Goal: Task Accomplishment & Management: Use online tool/utility

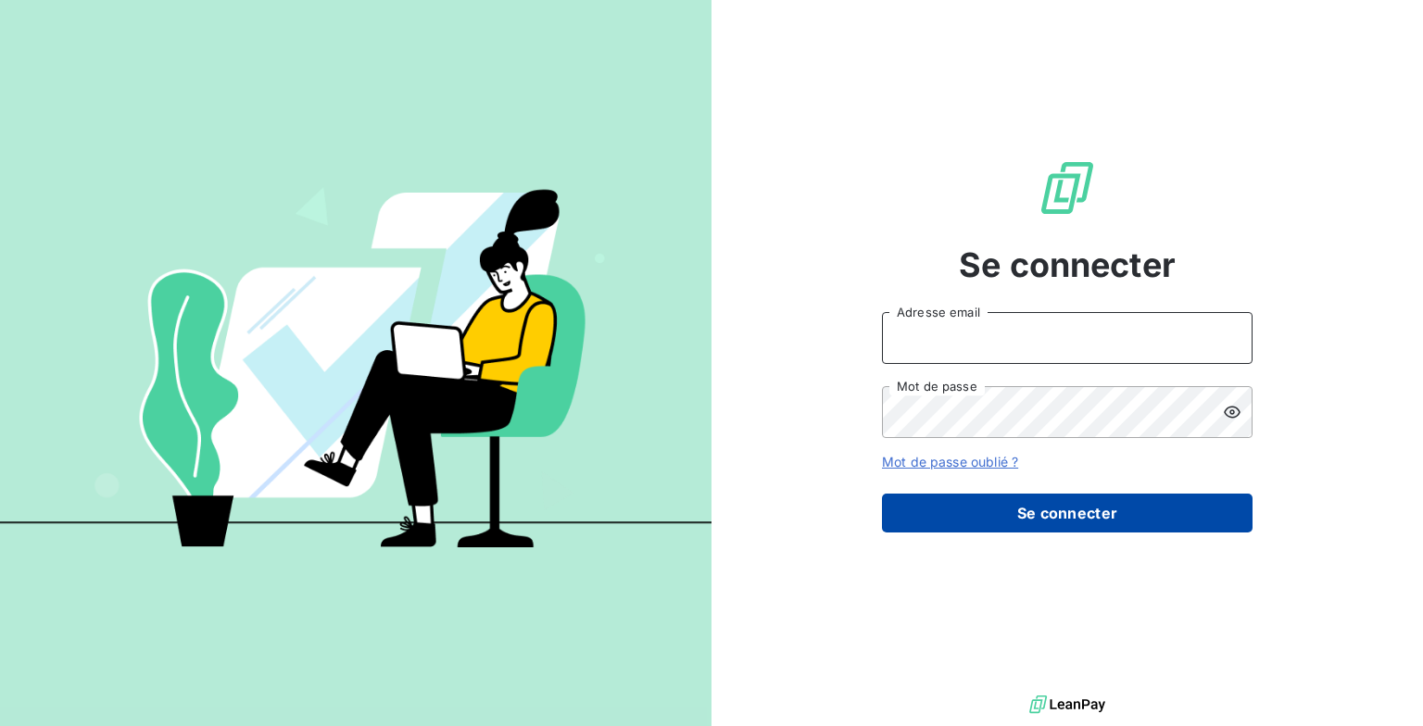
type input "[EMAIL_ADDRESS][DOMAIN_NAME]"
click at [1000, 525] on button "Se connecter" at bounding box center [1067, 513] width 370 height 39
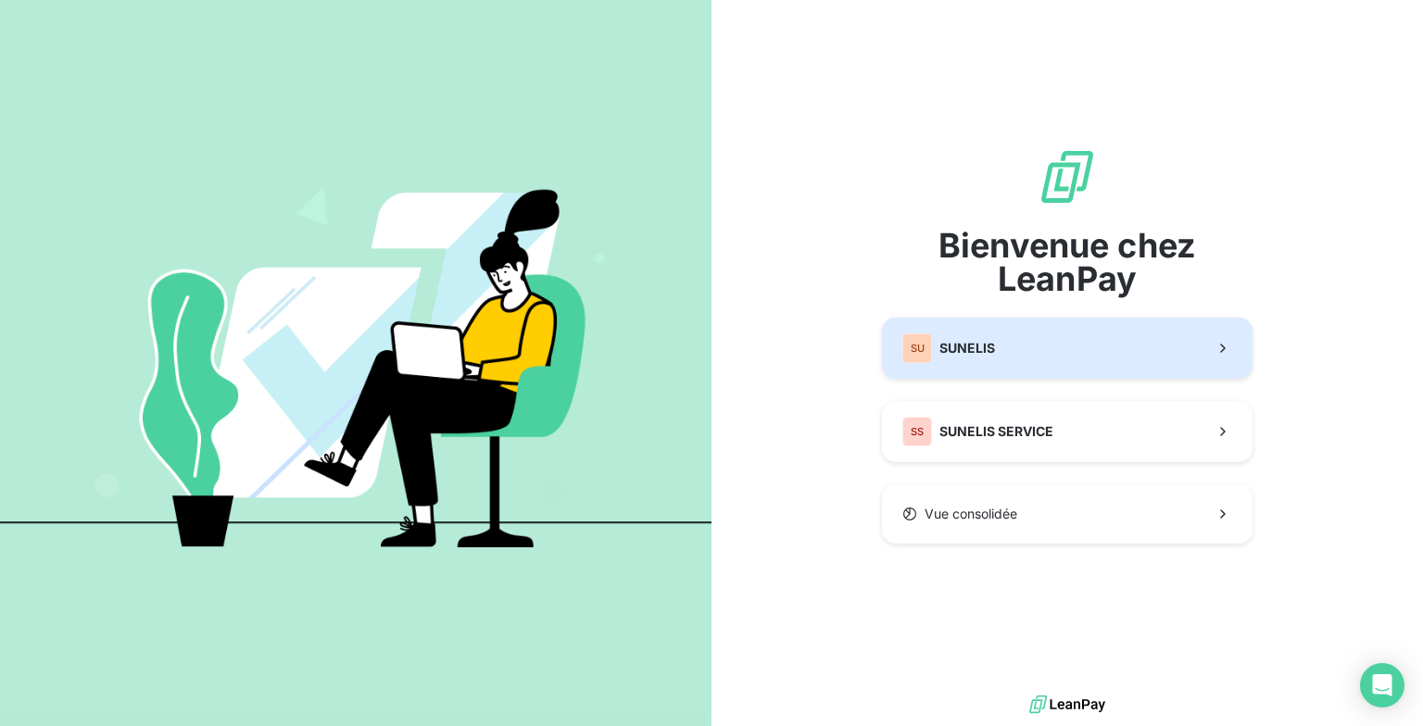
click at [977, 359] on div "SU SUNELIS" at bounding box center [948, 348] width 93 height 30
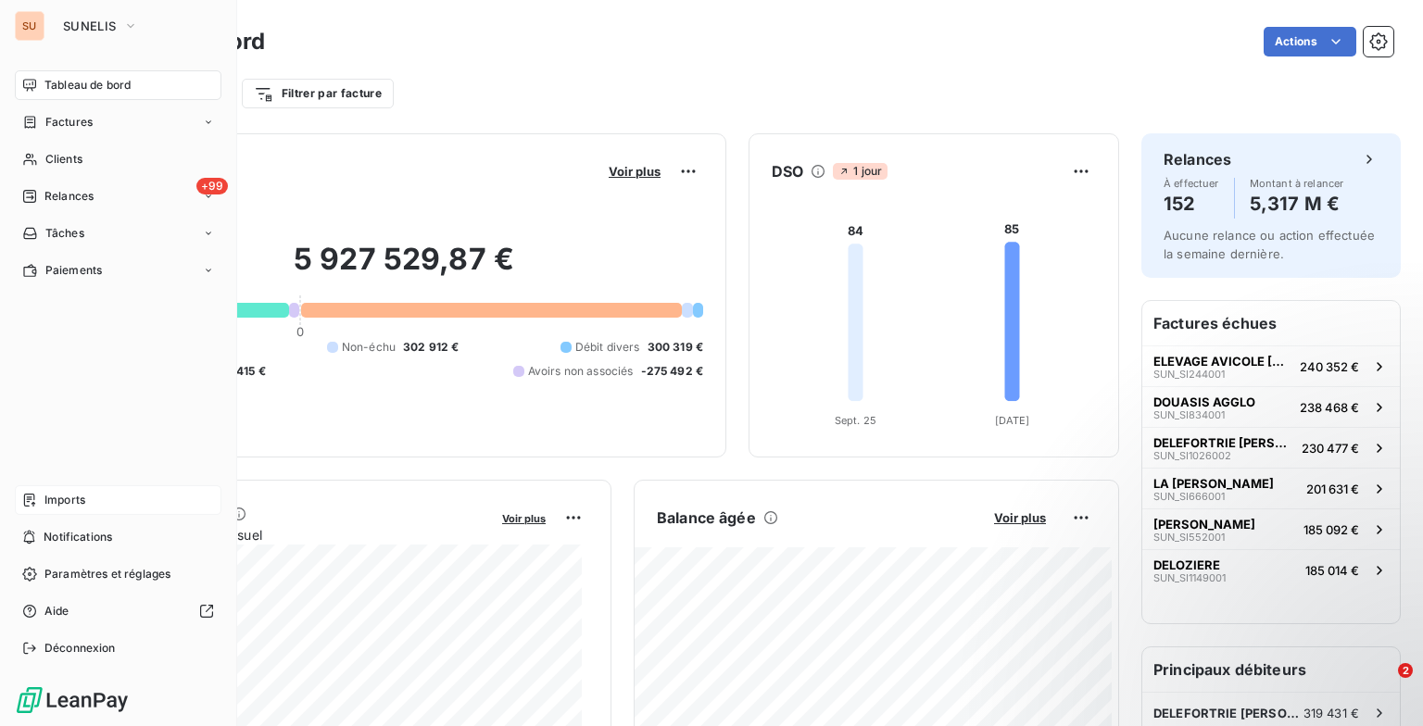
click at [85, 504] on span "Imports" at bounding box center [64, 500] width 41 height 17
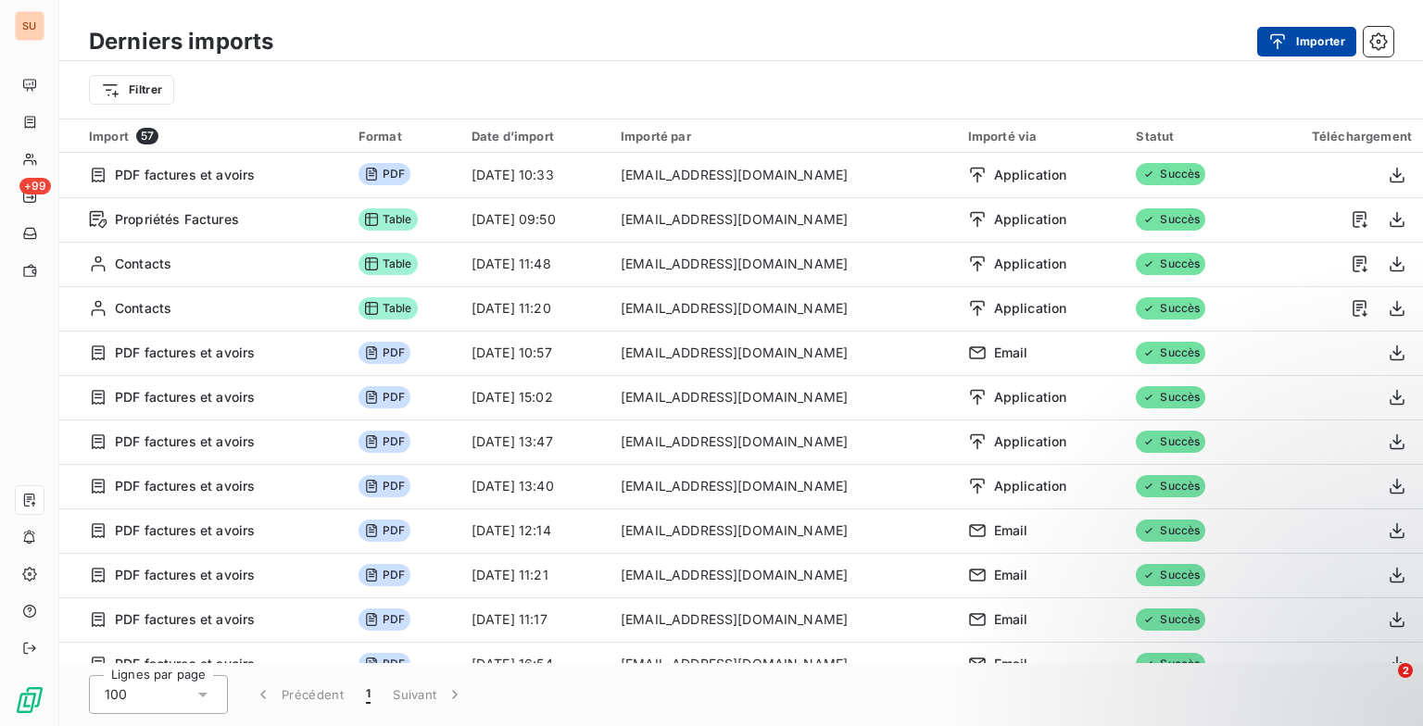
click at [1273, 48] on icon "button" at bounding box center [1277, 41] width 19 height 19
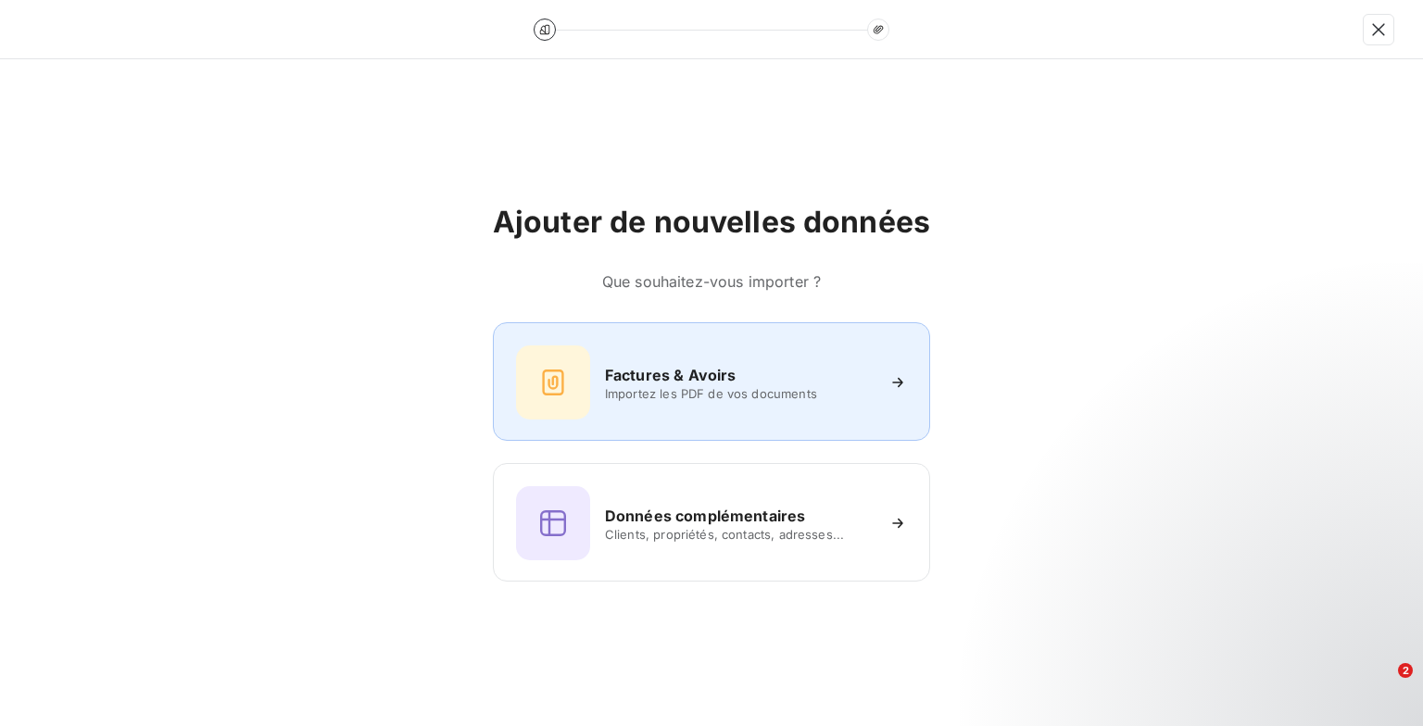
click at [599, 367] on div "Factures & Avoirs Importez les PDF de vos documents" at bounding box center [711, 382] width 391 height 74
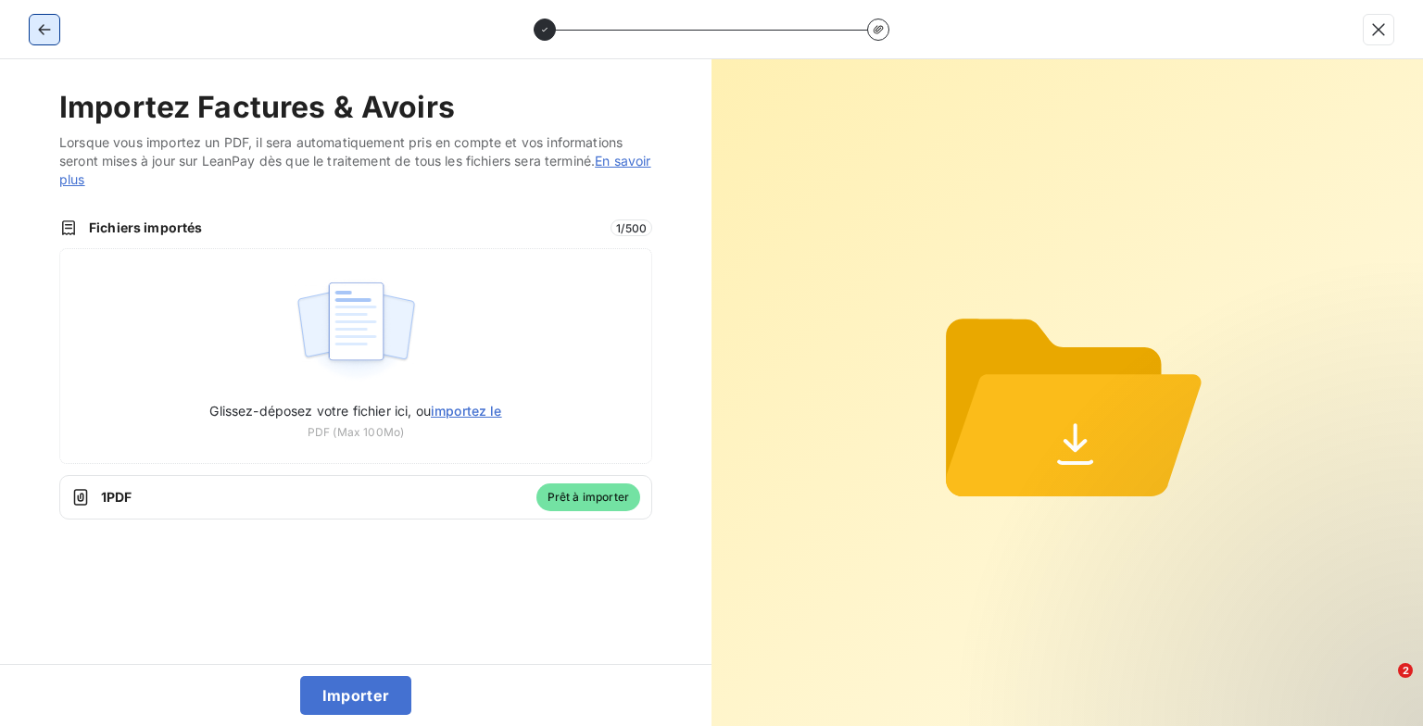
click at [44, 26] on icon "button" at bounding box center [44, 29] width 19 height 19
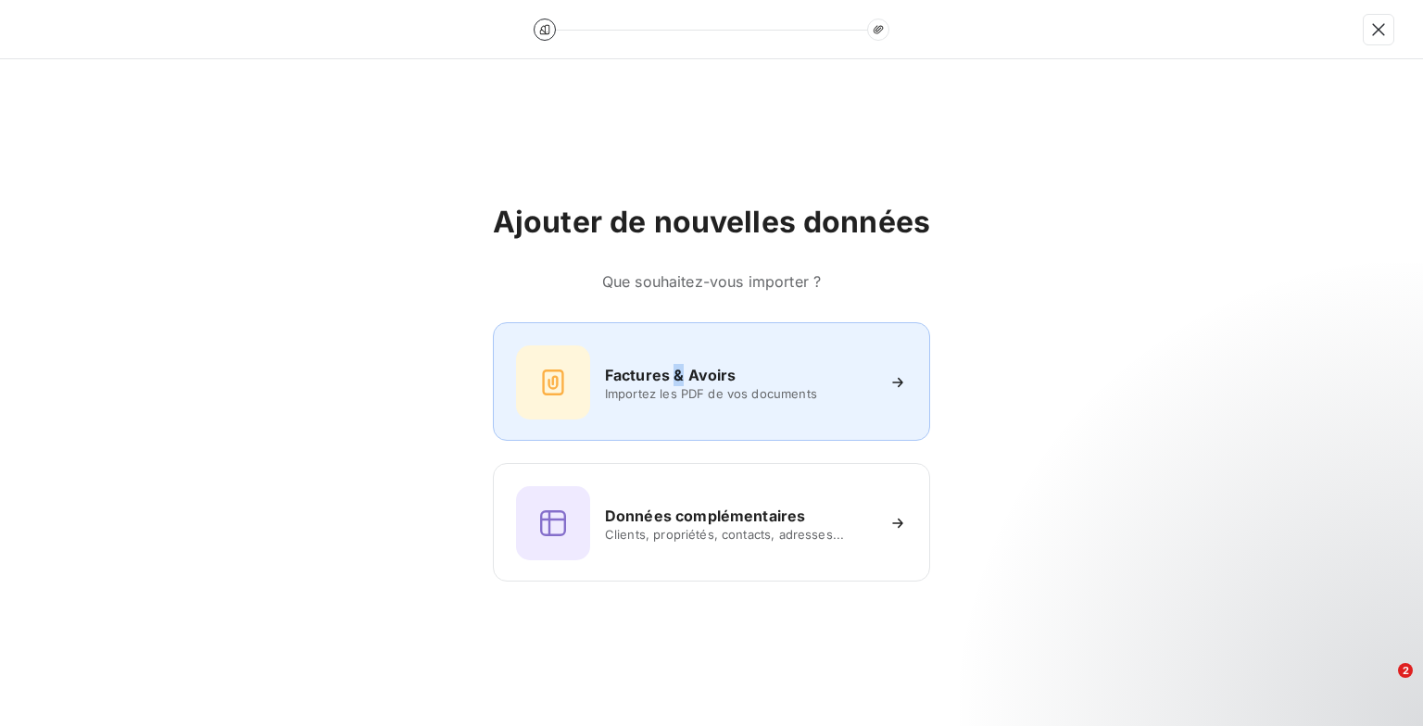
click at [677, 382] on h6 "Factures & Avoirs" at bounding box center [671, 375] width 132 height 22
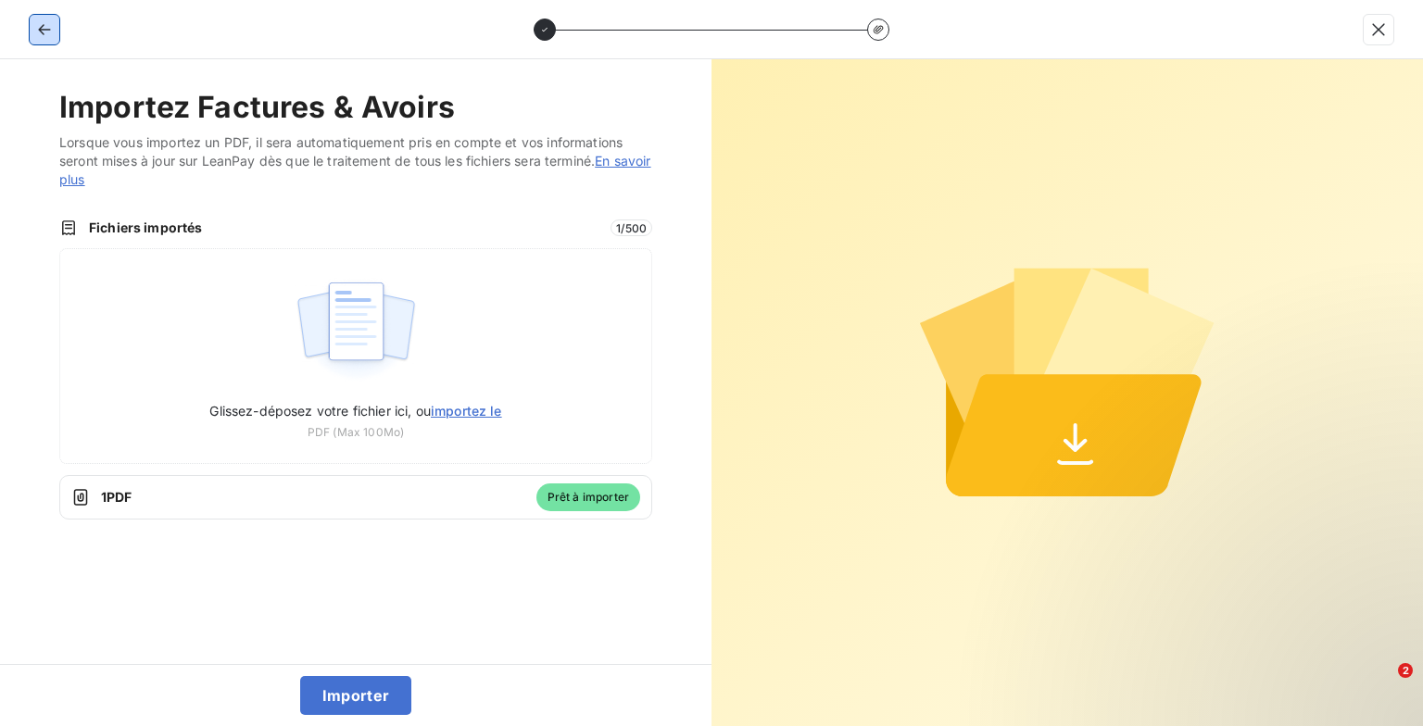
click at [48, 30] on icon "button" at bounding box center [44, 29] width 12 height 11
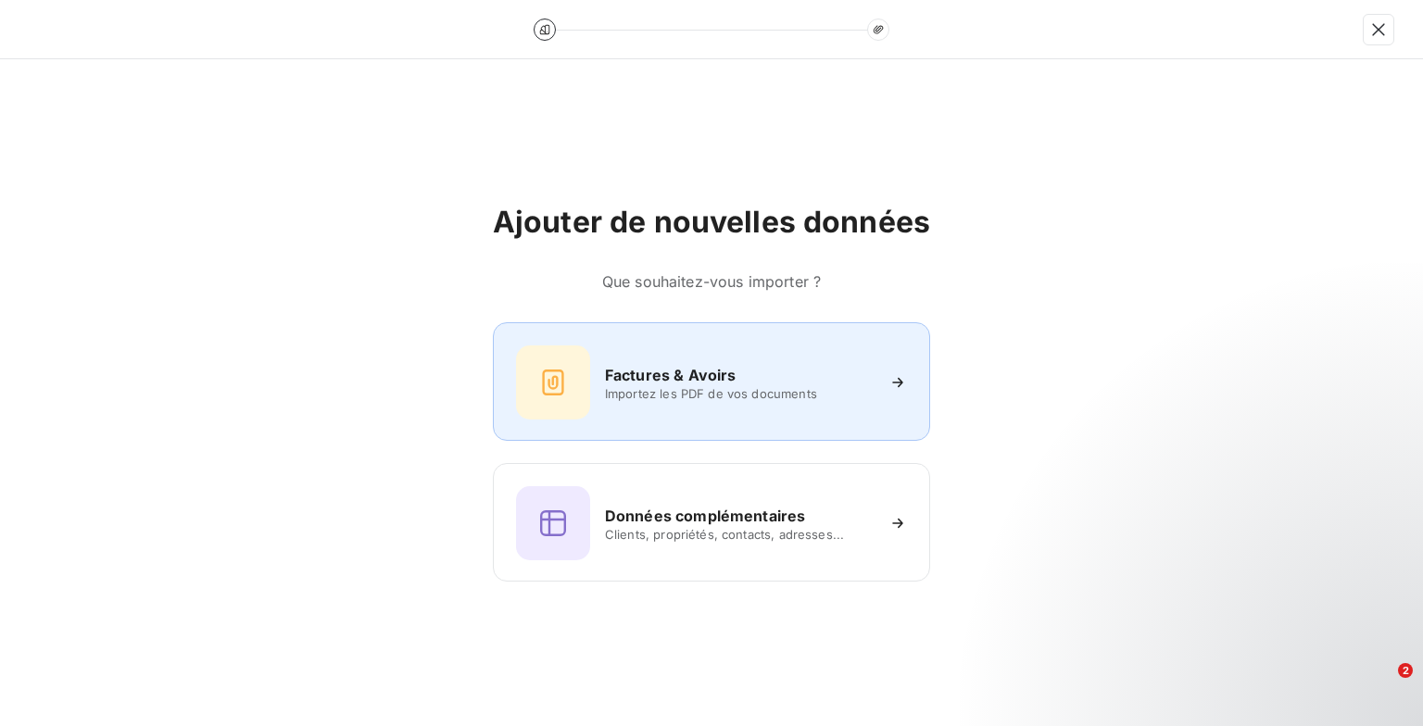
click at [574, 373] on div at bounding box center [553, 382] width 74 height 74
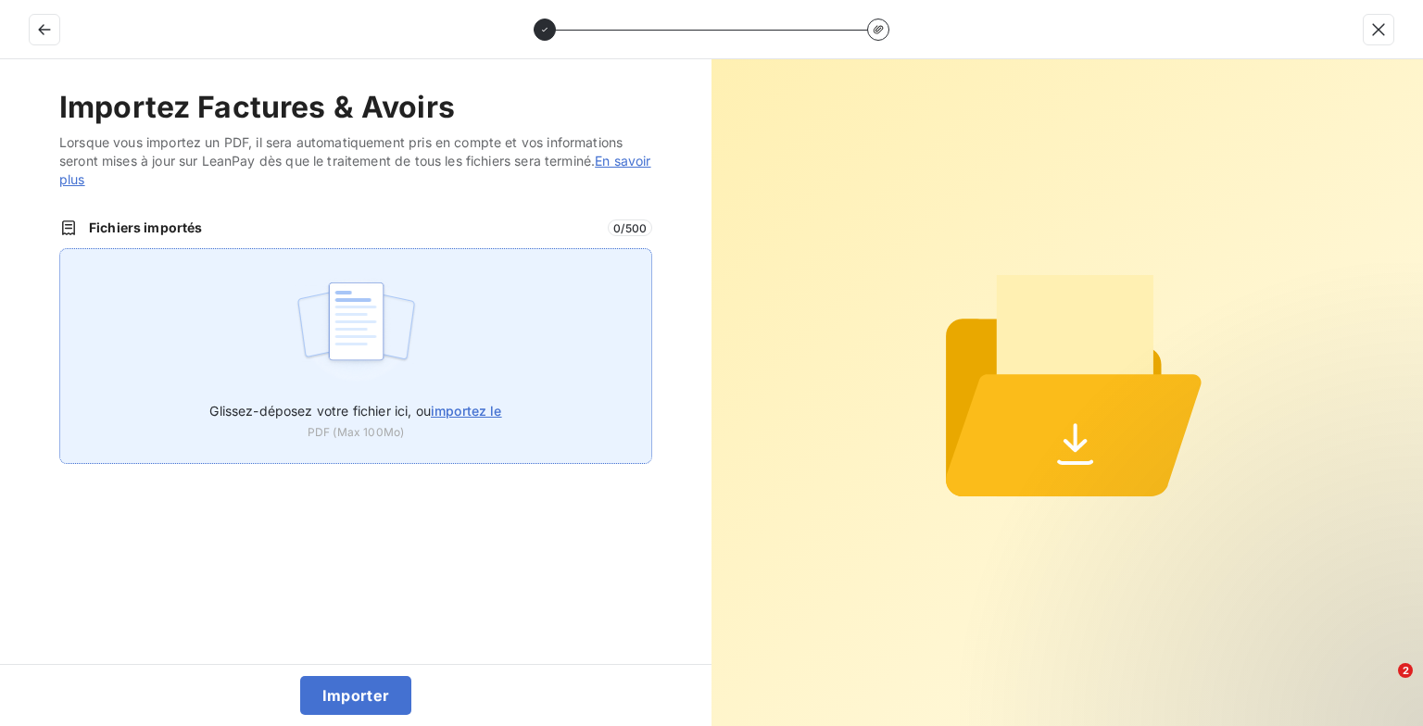
click at [382, 345] on img at bounding box center [356, 330] width 123 height 119
type input "C:\fakepath\AC369 SCEA DECERISY A DEDUIRE(1)_DEL36.pdf"
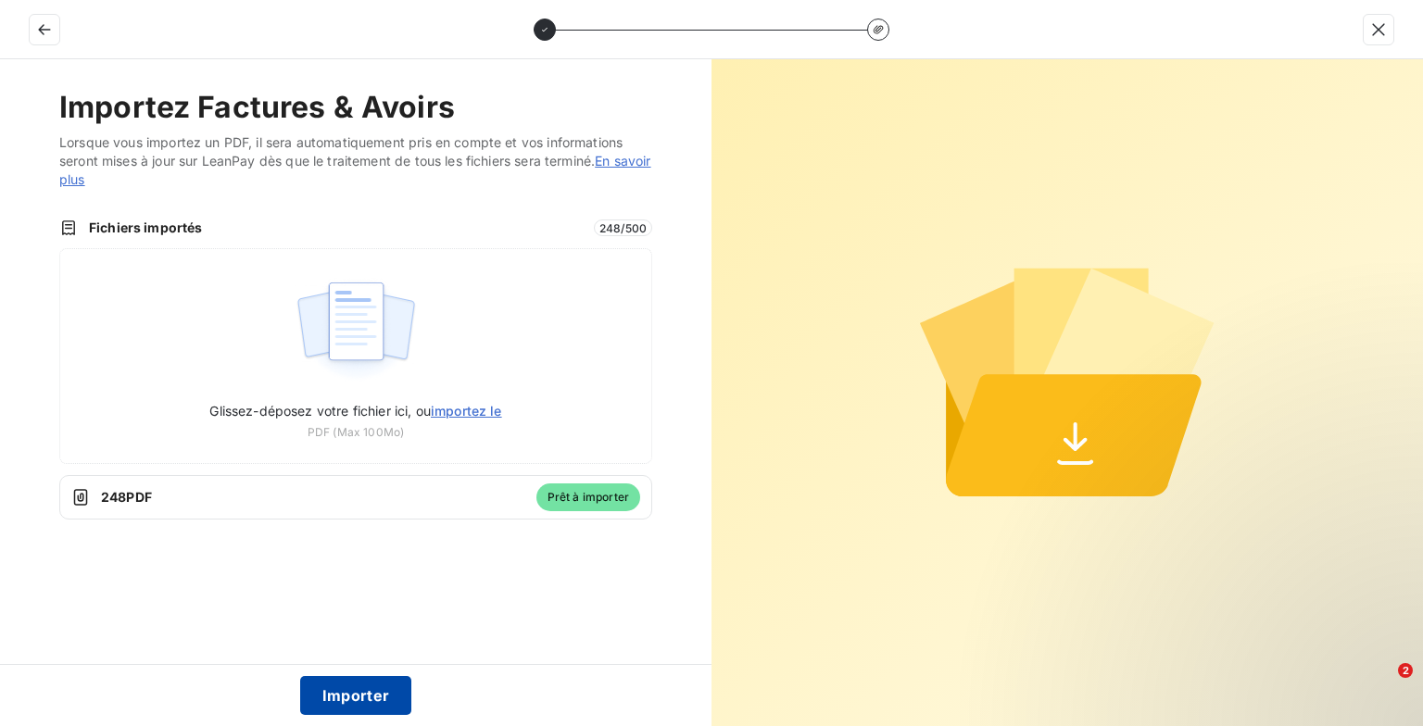
click at [360, 700] on button "Importer" at bounding box center [356, 695] width 112 height 39
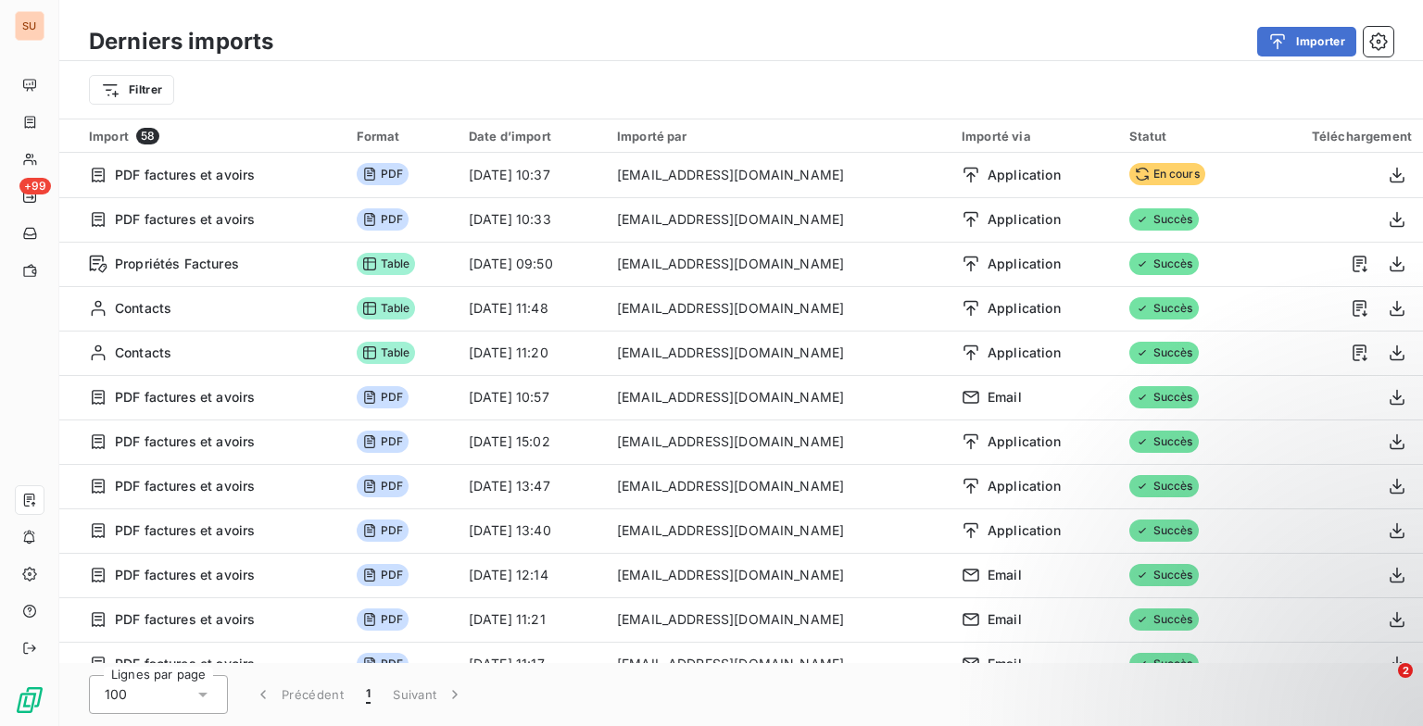
click at [643, 66] on div "Filtrer" at bounding box center [740, 89] width 1363 height 57
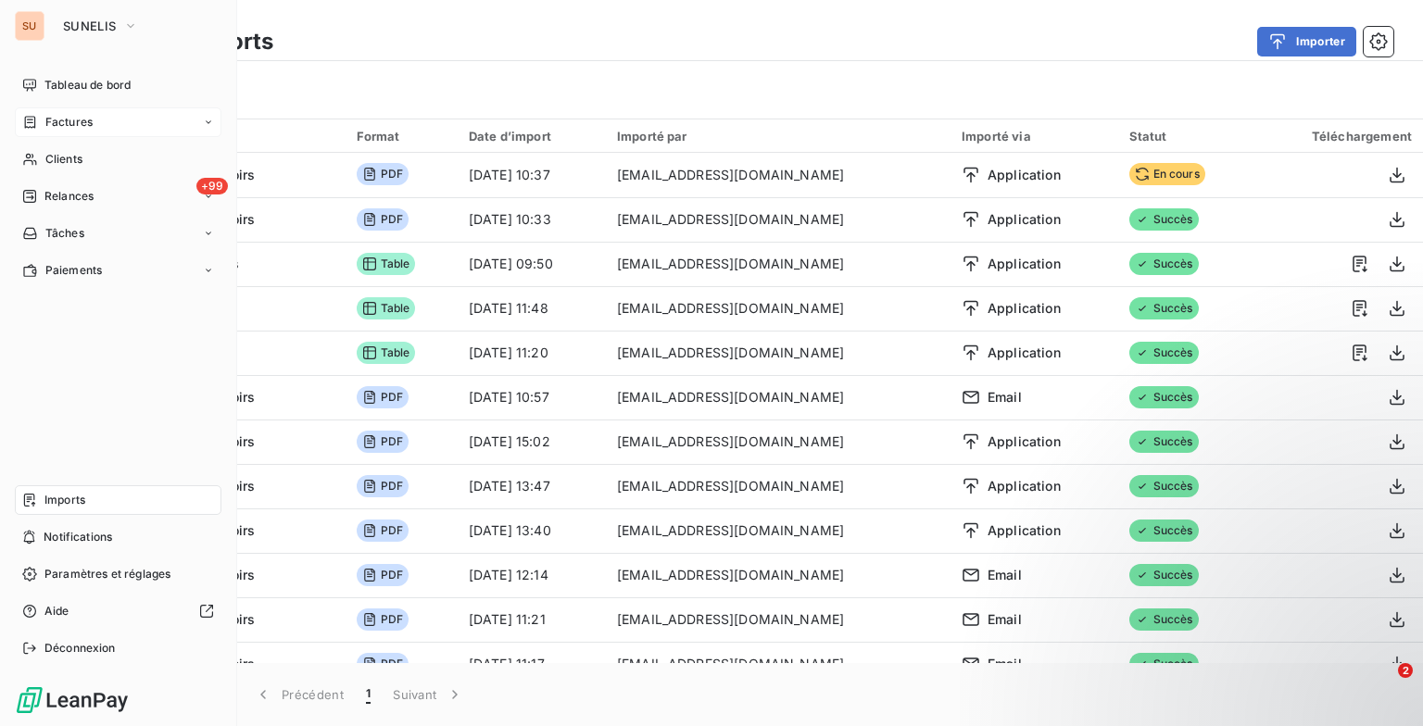
click at [53, 129] on span "Factures" at bounding box center [68, 122] width 47 height 17
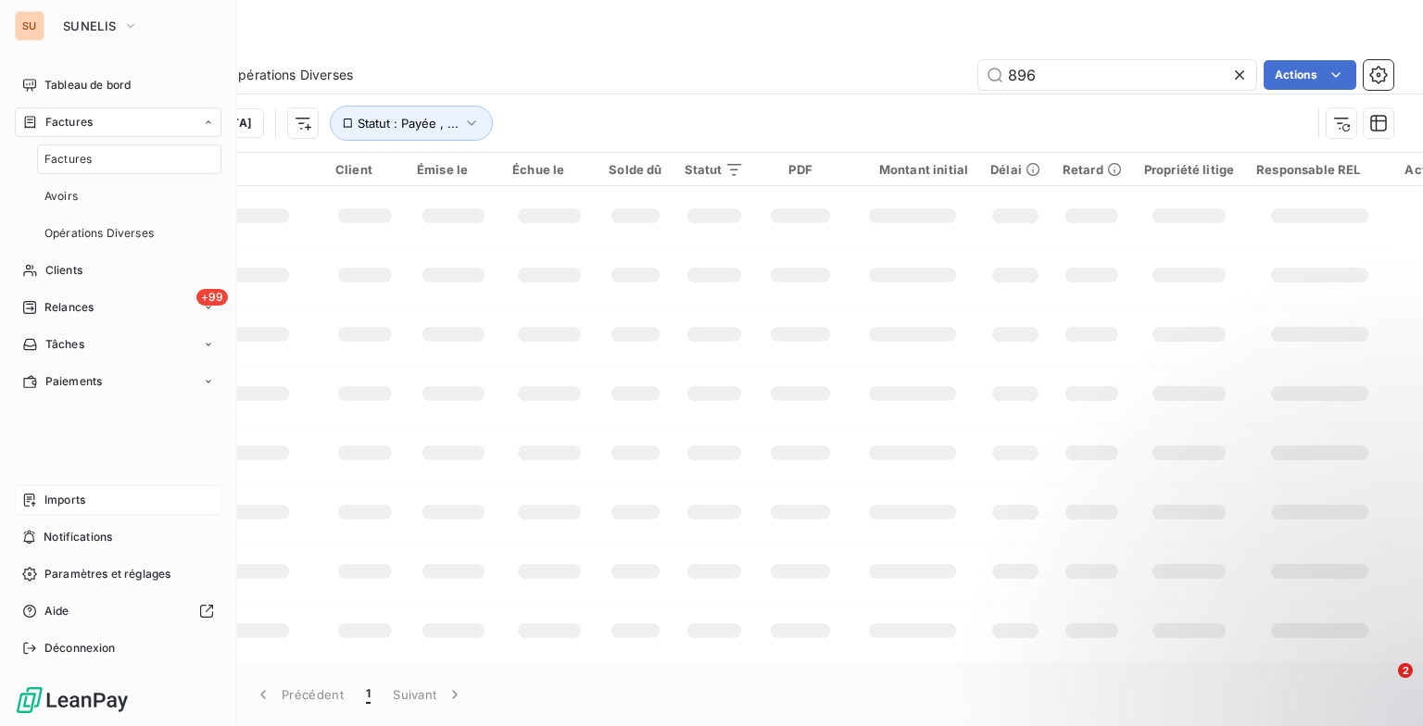
click at [63, 157] on span "Factures" at bounding box center [67, 159] width 47 height 17
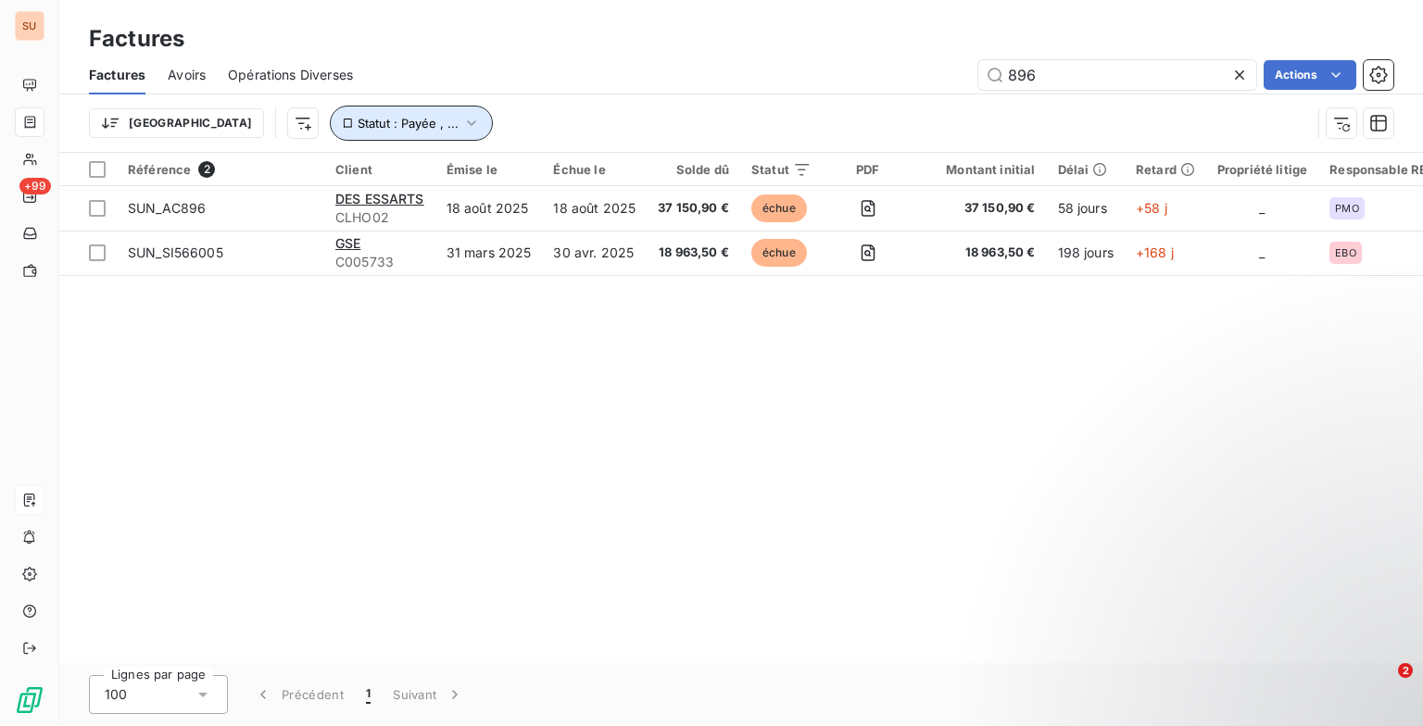
click at [462, 117] on icon "button" at bounding box center [471, 123] width 19 height 19
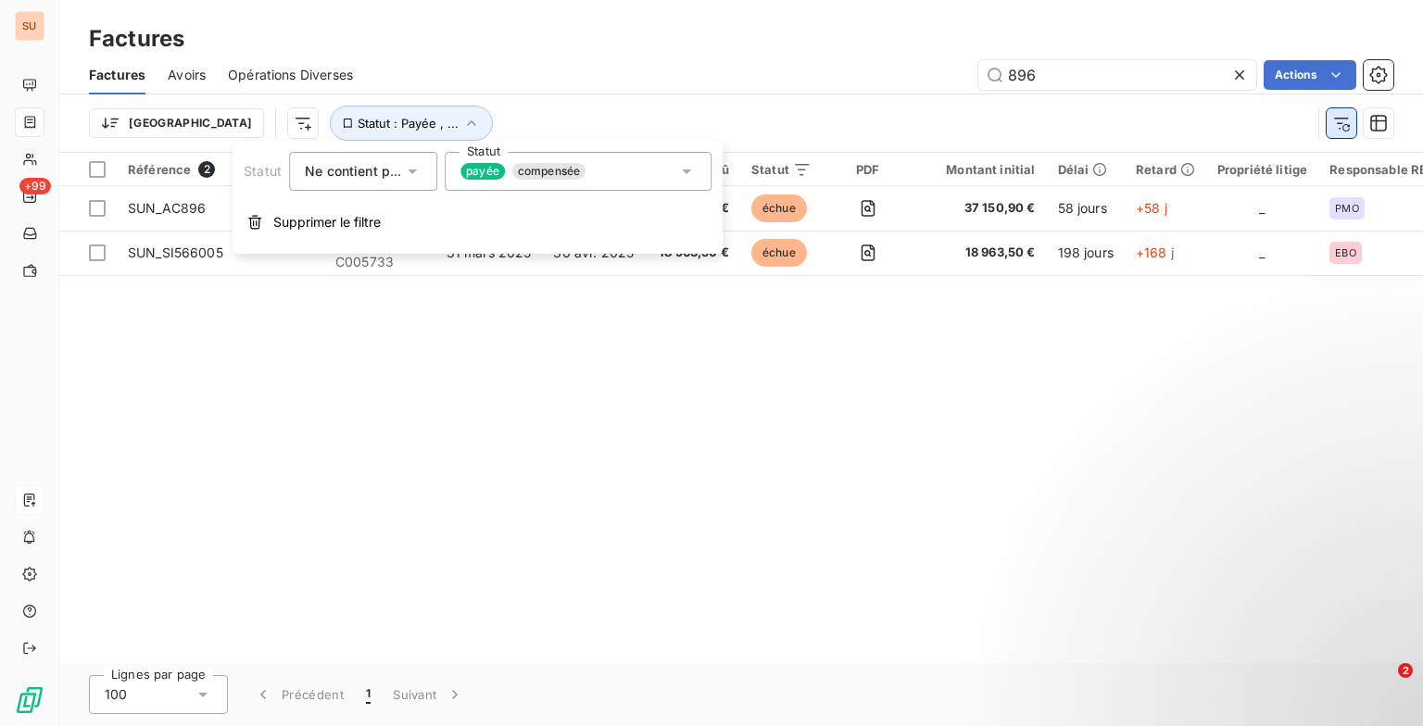
click at [1329, 117] on button "button" at bounding box center [1341, 123] width 30 height 30
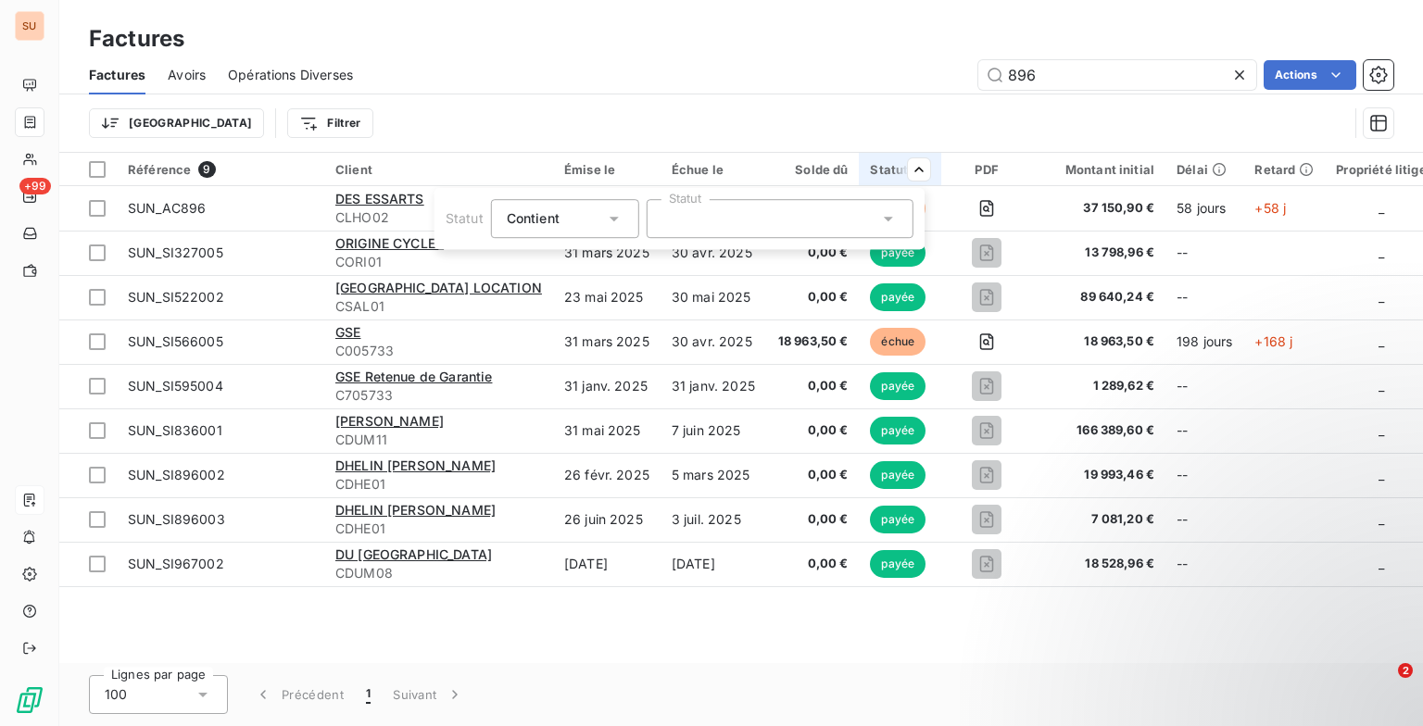
click at [608, 224] on icon at bounding box center [614, 218] width 19 height 19
click at [575, 288] on span "Ne contient pas" at bounding box center [578, 295] width 100 height 16
click at [727, 222] on div at bounding box center [779, 218] width 267 height 39
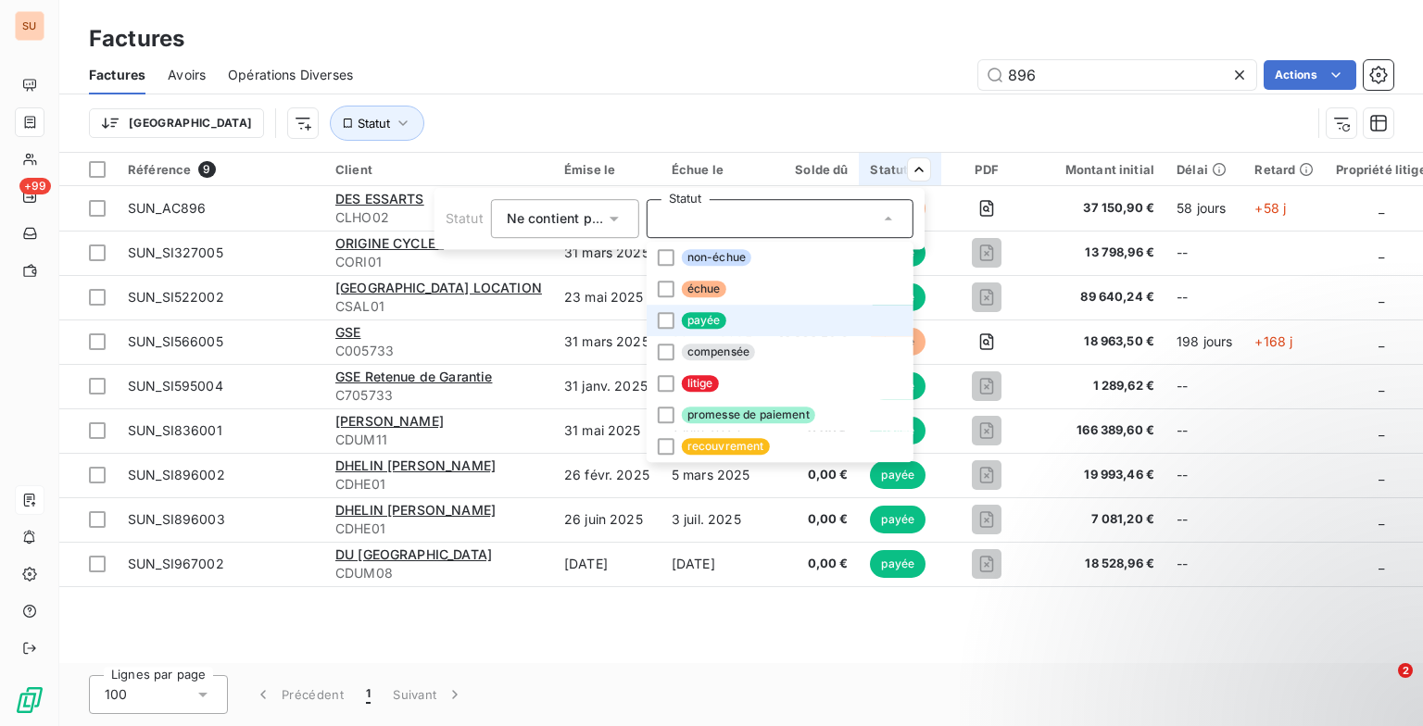
click at [709, 319] on span "payée" at bounding box center [704, 320] width 44 height 17
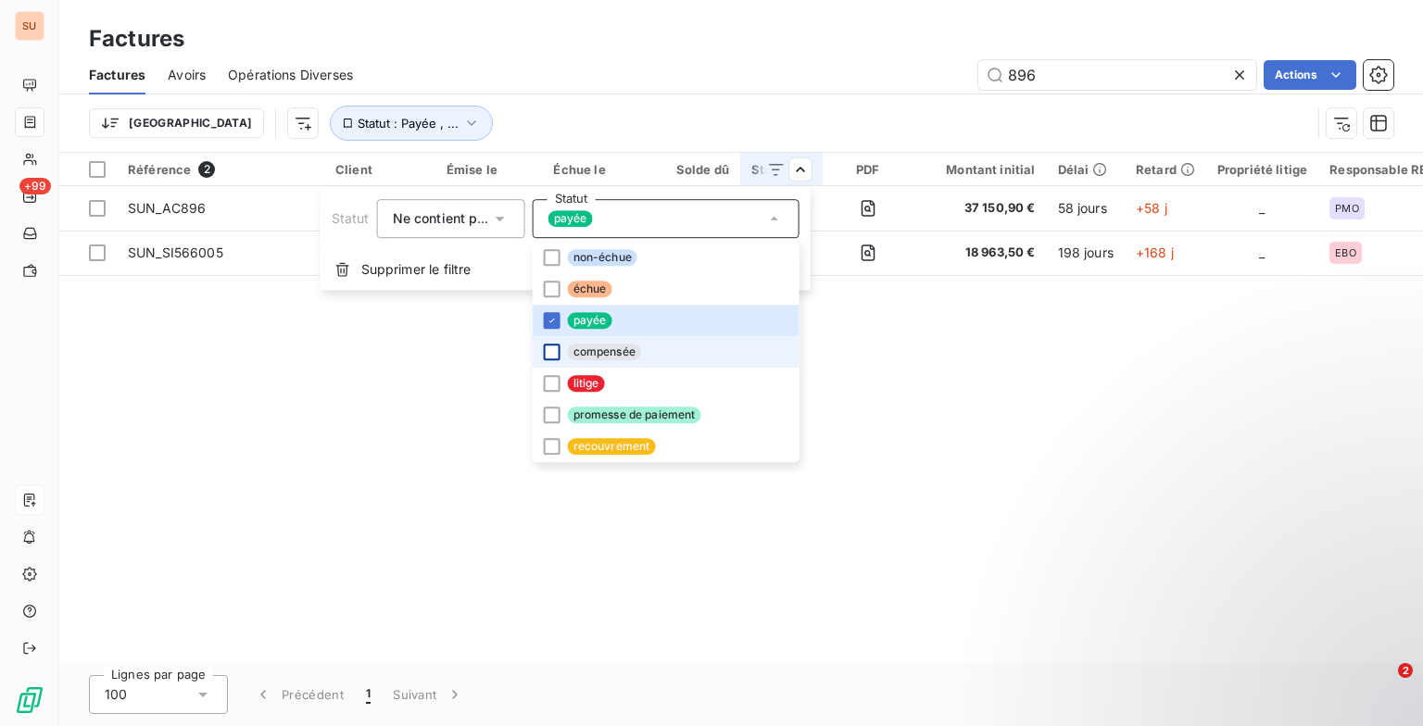
click at [550, 351] on div at bounding box center [552, 352] width 17 height 17
click at [832, 119] on html "SU +99 Factures Factures Avoirs Opérations Diverses 896 Actions Trier Statut : …" at bounding box center [711, 363] width 1423 height 726
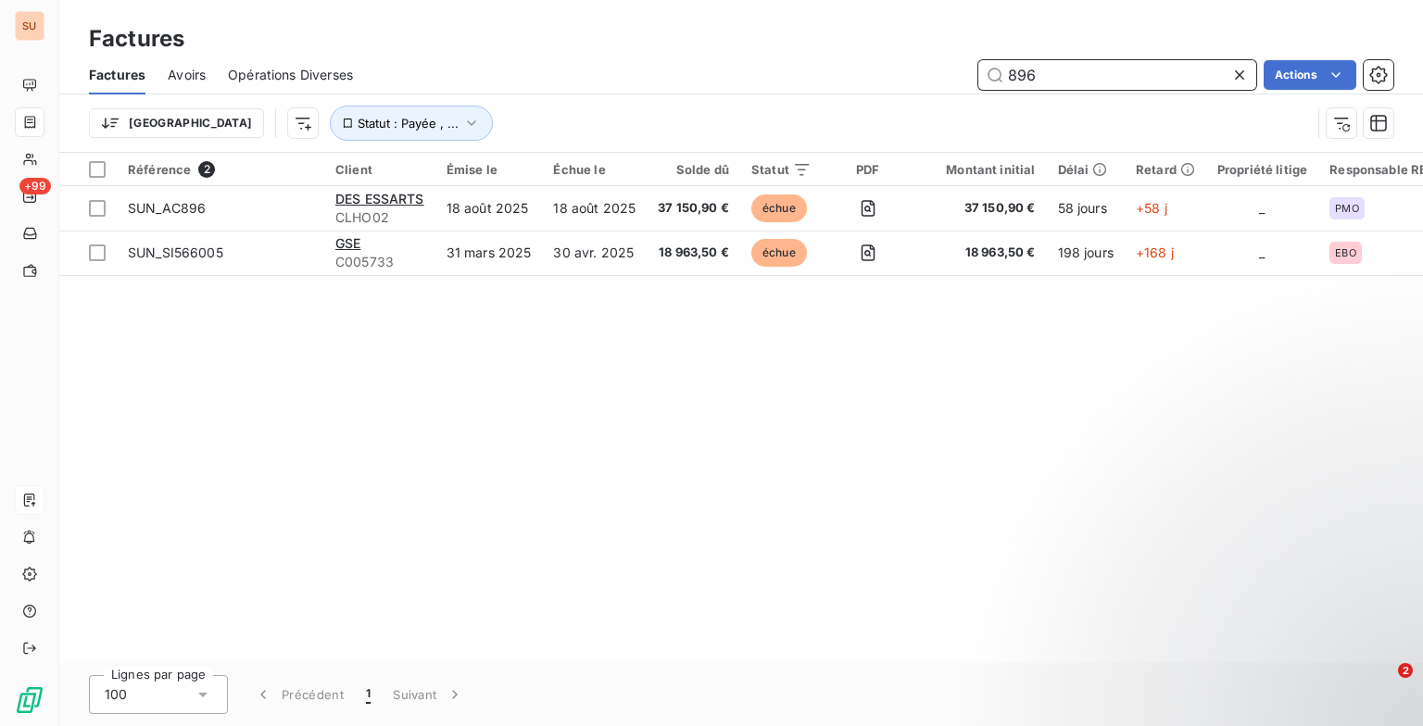
drag, startPoint x: 1056, startPoint y: 81, endPoint x: 941, endPoint y: 99, distance: 116.3
click at [941, 99] on div "Factures Avoirs Opérations Diverses 896 Actions Trier Statut : Payée , ..." at bounding box center [740, 104] width 1363 height 96
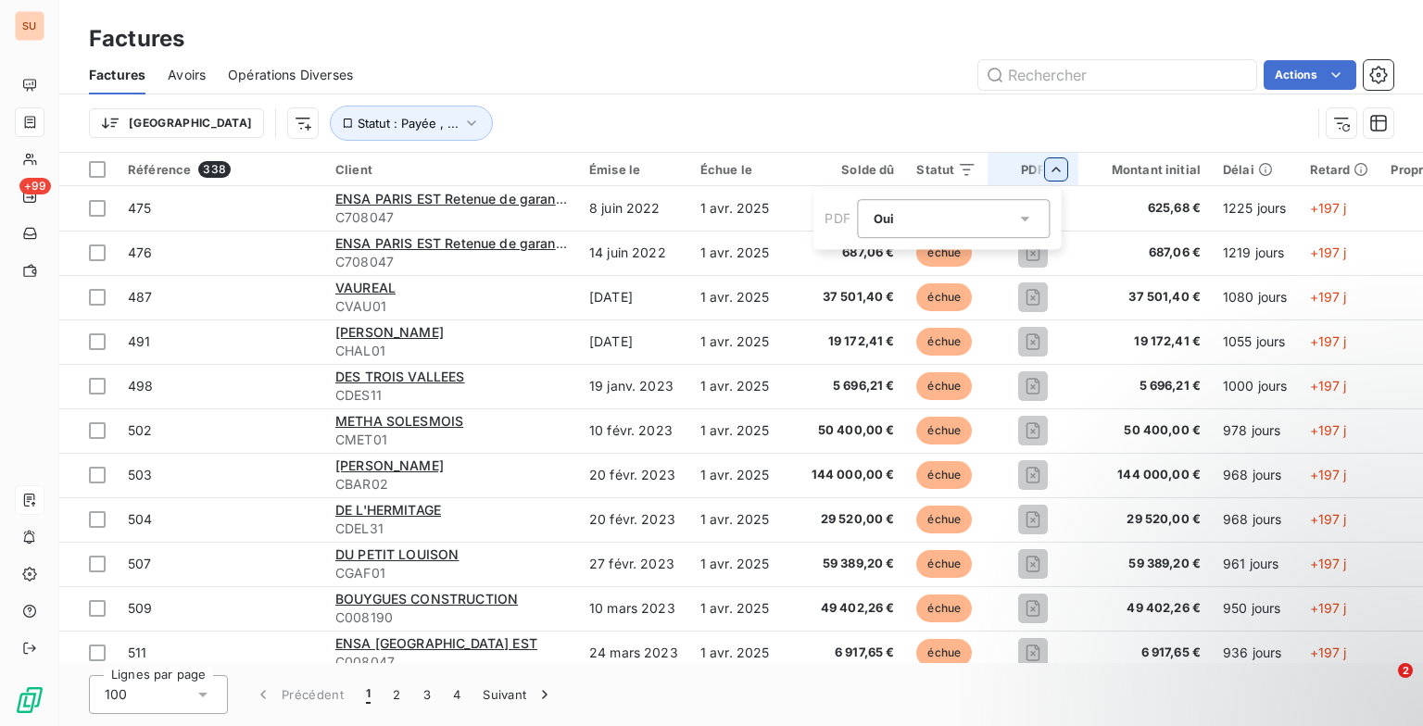
click at [971, 222] on div "Oui is_true" at bounding box center [944, 219] width 143 height 26
click at [919, 287] on li "Non" at bounding box center [954, 295] width 193 height 33
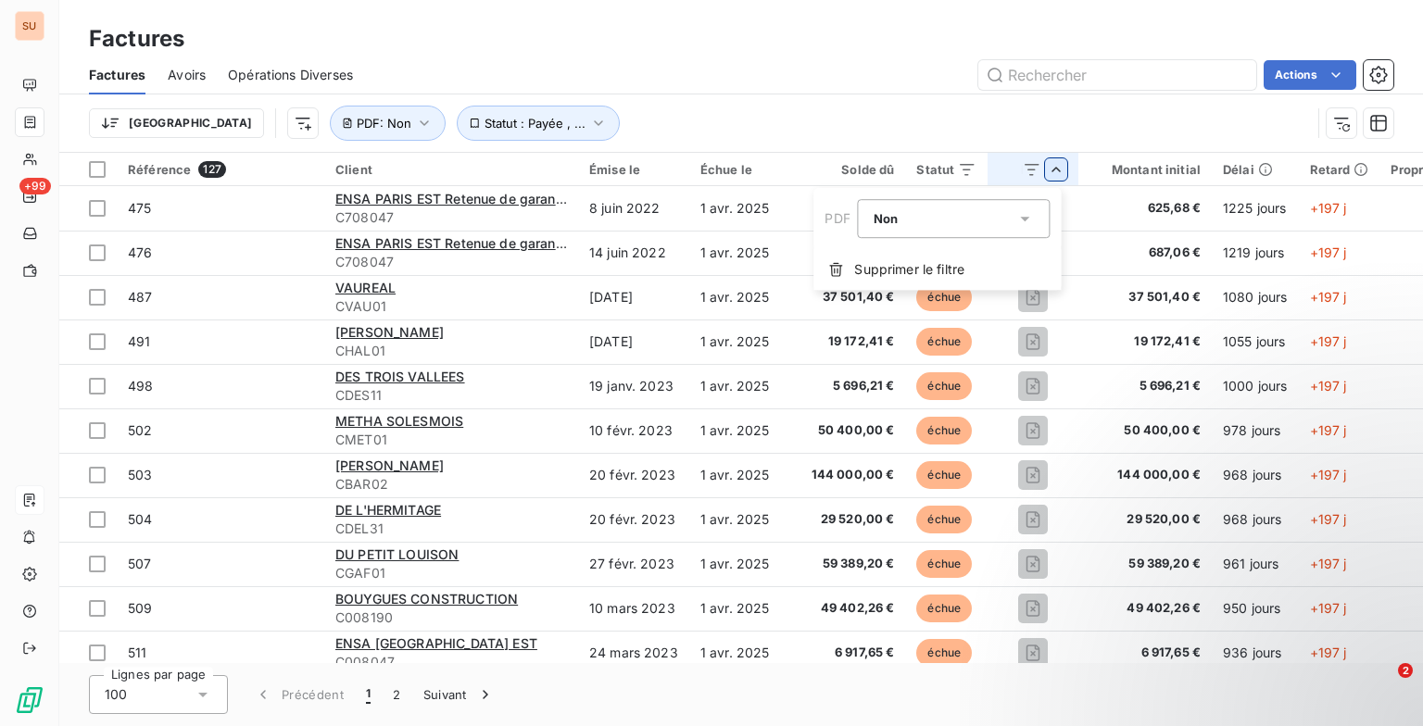
click at [833, 108] on html "SU +99 Factures Factures Avoirs Opérations Diverses Actions Trier Statut : Payé…" at bounding box center [711, 363] width 1423 height 726
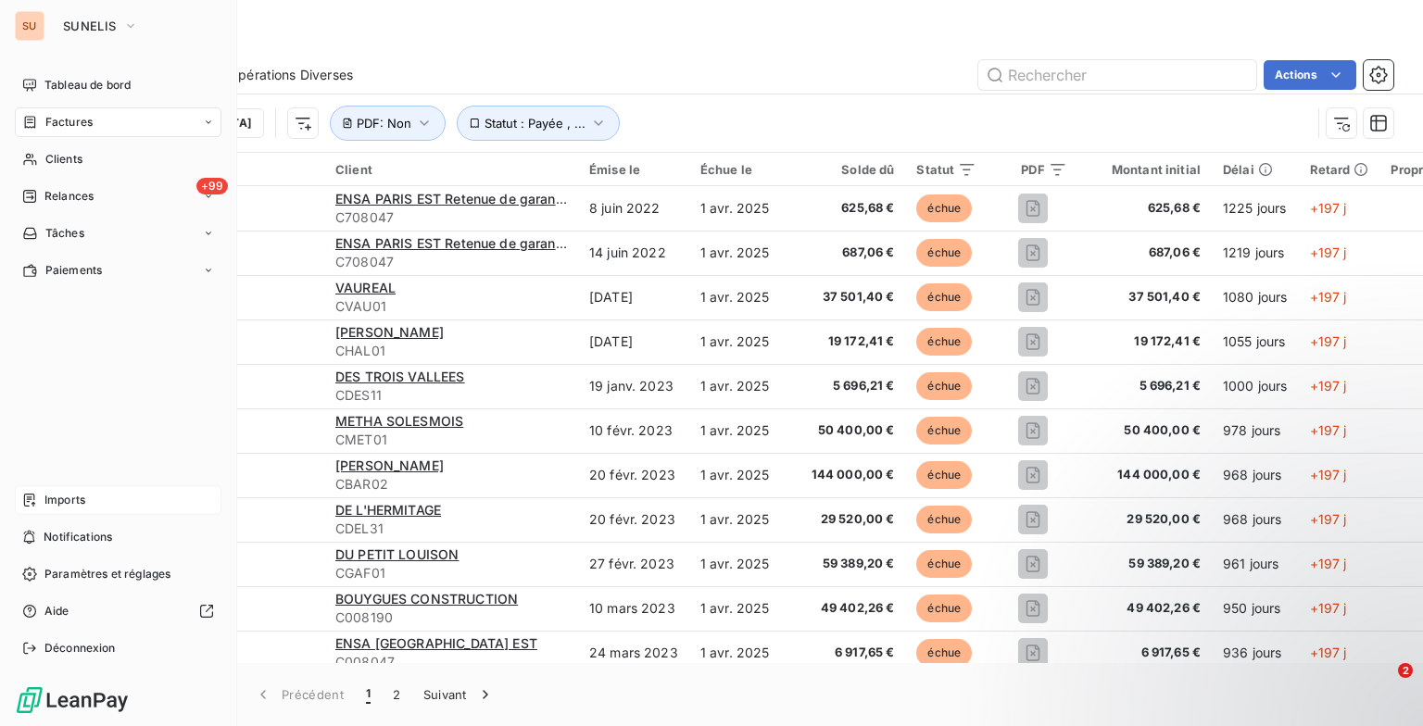
click at [48, 503] on span "Imports" at bounding box center [64, 500] width 41 height 17
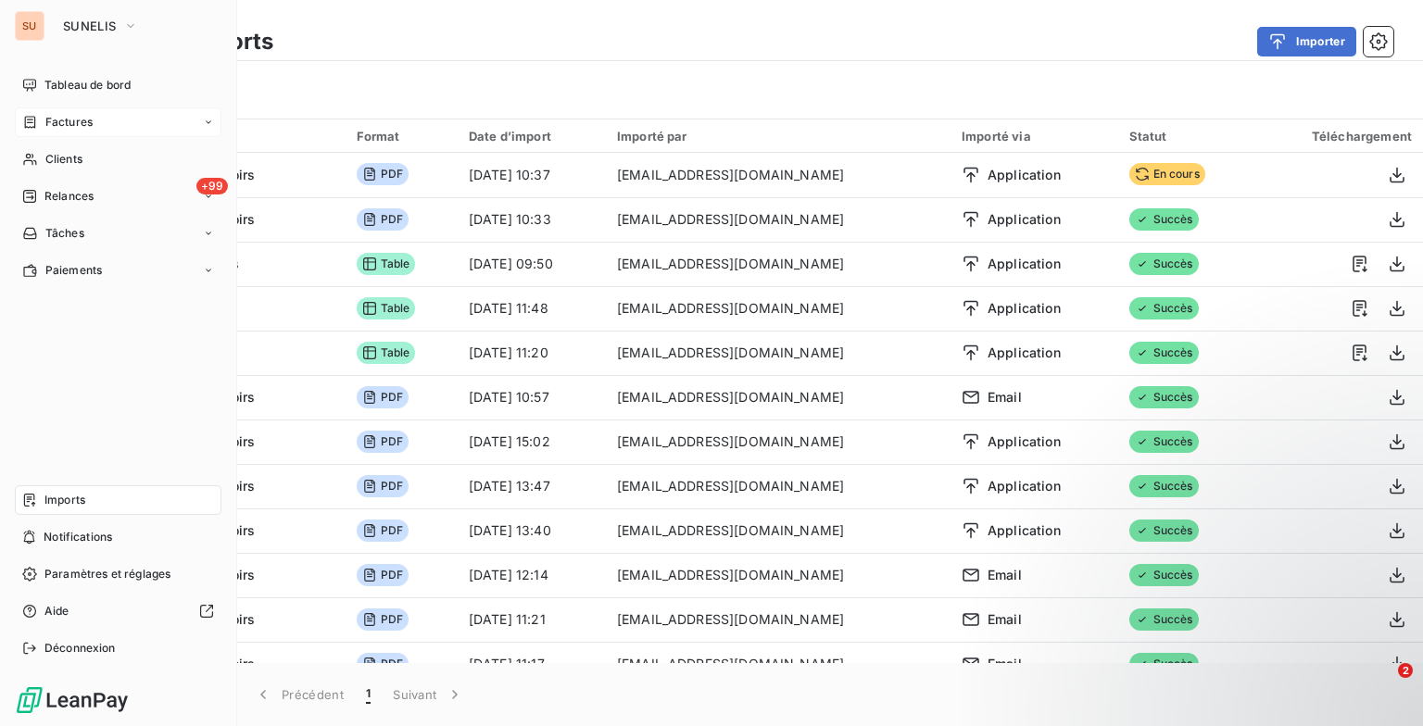
click at [94, 120] on div "Factures" at bounding box center [118, 122] width 207 height 30
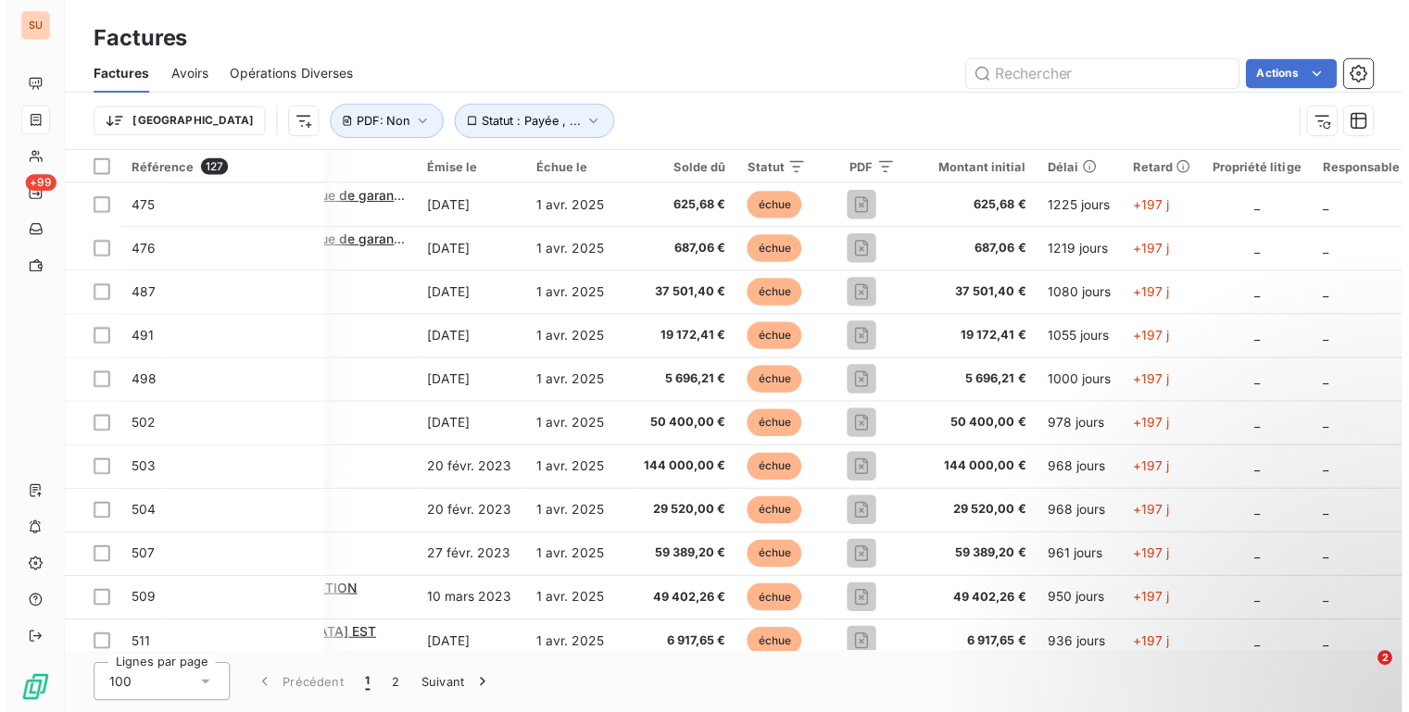
scroll to position [0, 259]
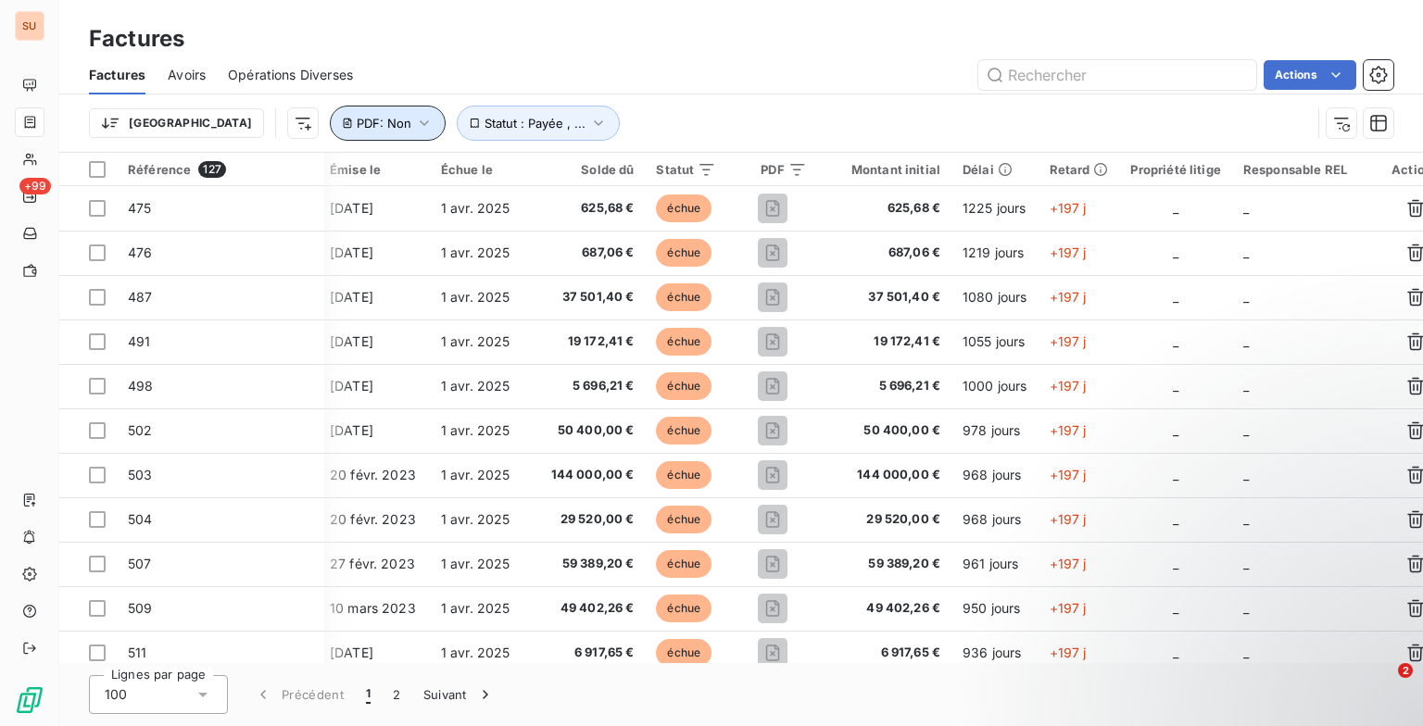
click at [415, 119] on icon "button" at bounding box center [424, 123] width 19 height 19
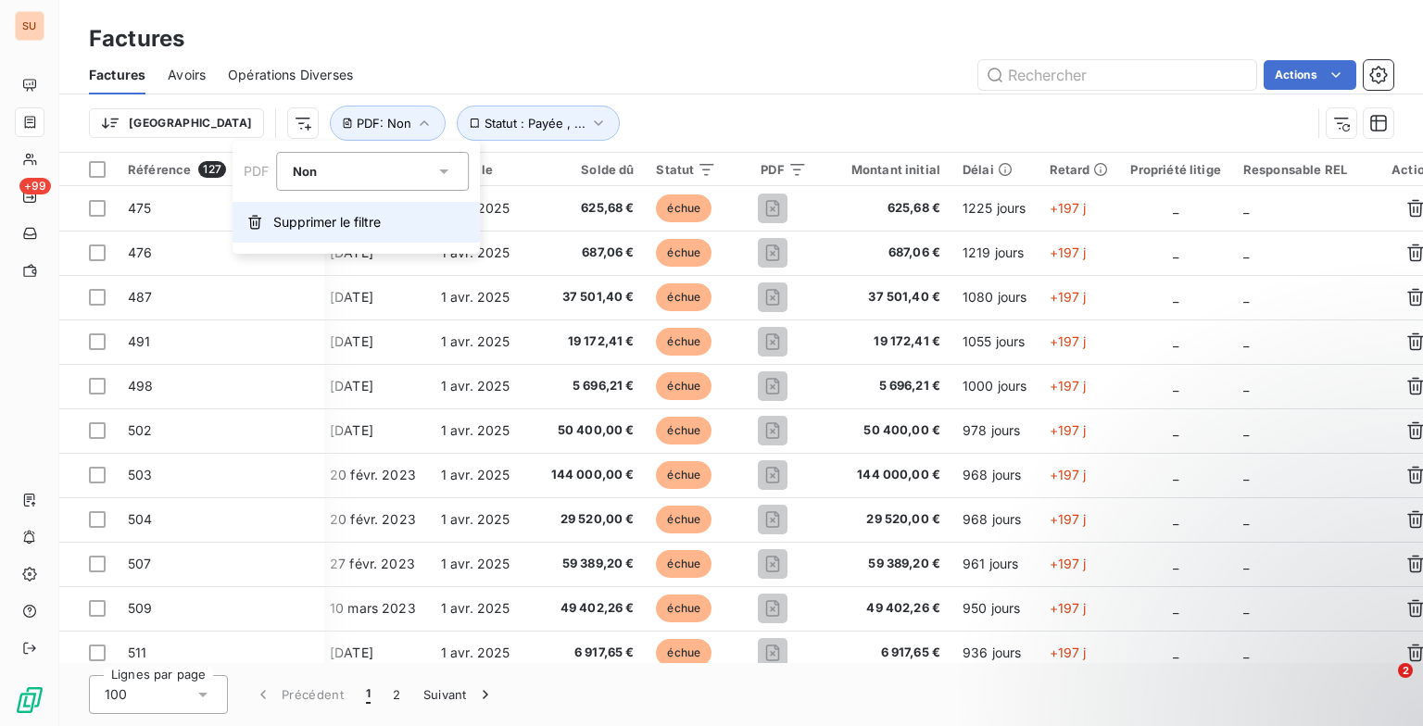
click at [298, 229] on span "Supprimer le filtre" at bounding box center [326, 222] width 107 height 19
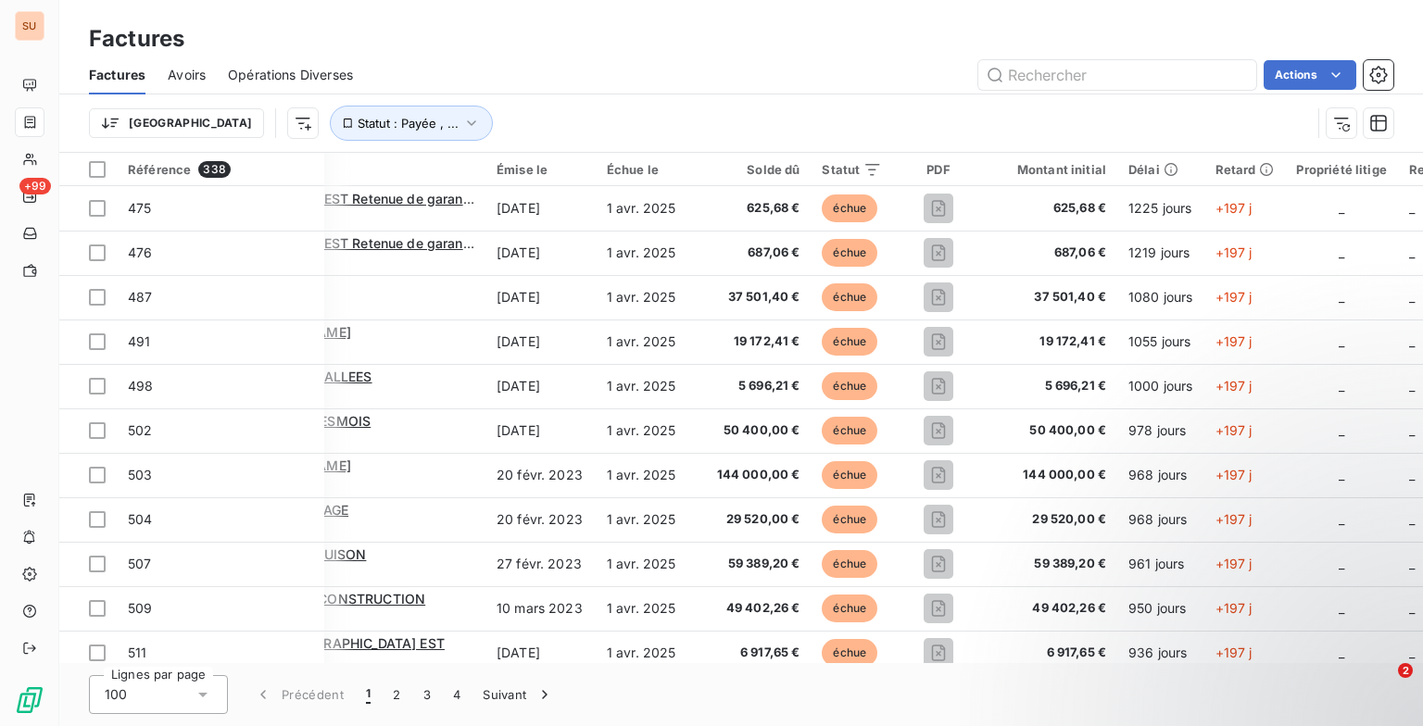
scroll to position [0, 282]
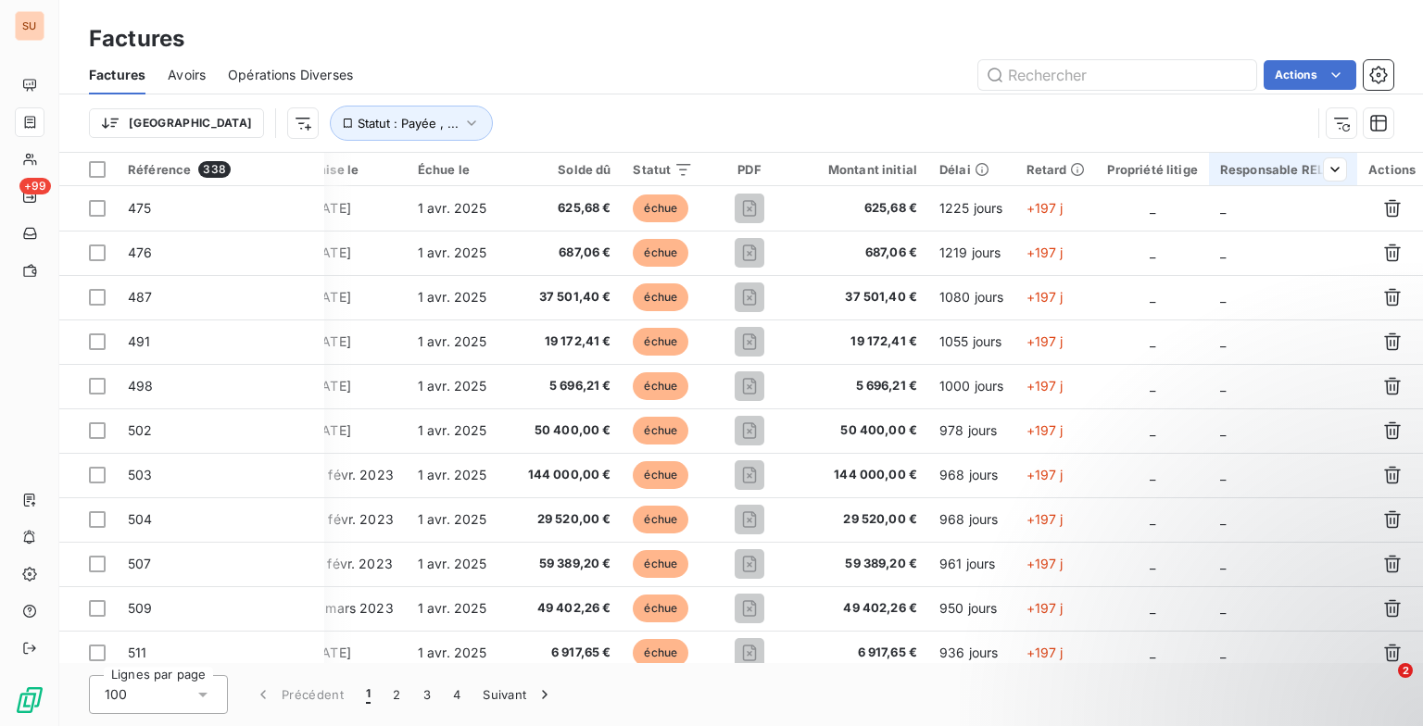
click at [1290, 166] on div "Responsable REL" at bounding box center [1283, 169] width 126 height 15
click at [1095, 225] on div at bounding box center [1191, 218] width 267 height 39
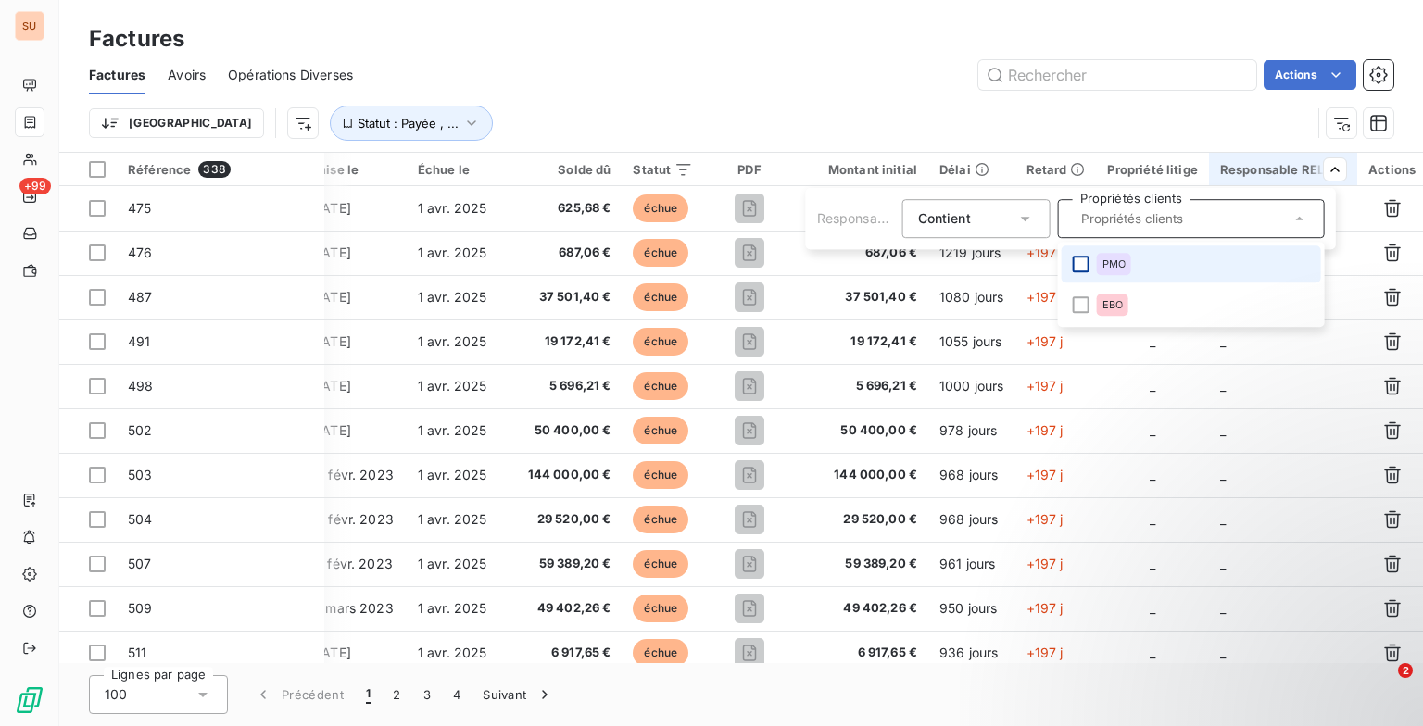
click at [1082, 267] on div at bounding box center [1080, 264] width 17 height 17
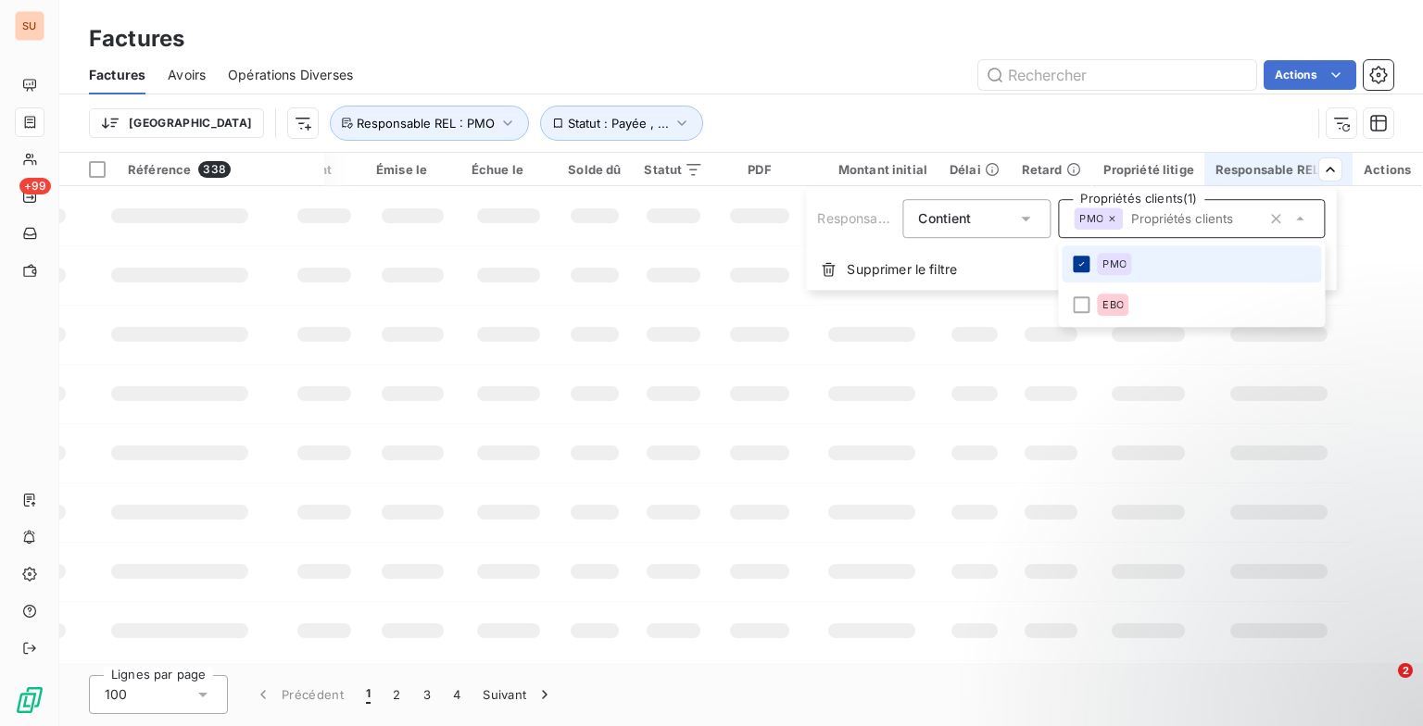
scroll to position [0, 32]
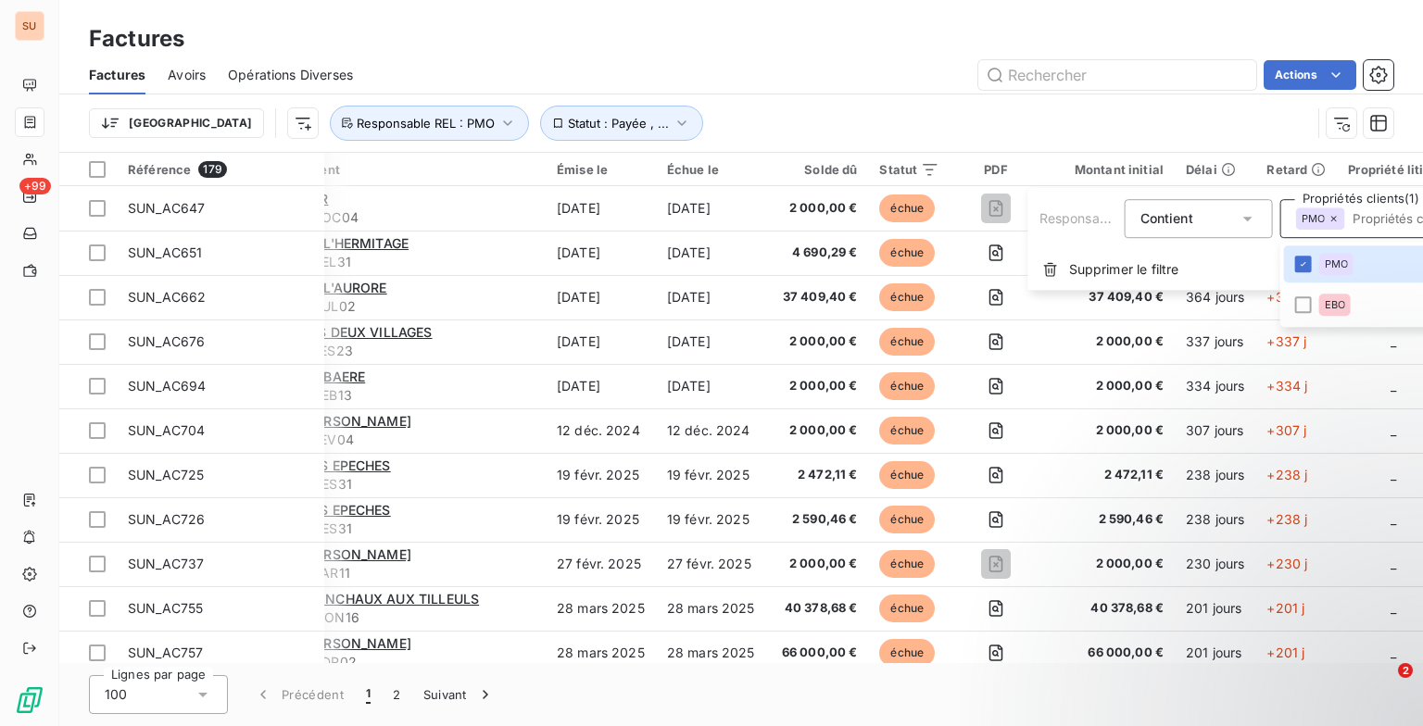
click at [783, 133] on html "SU +99 Factures Factures Avoirs Opérations Diverses Actions Trier Statut : Payé…" at bounding box center [711, 363] width 1423 height 726
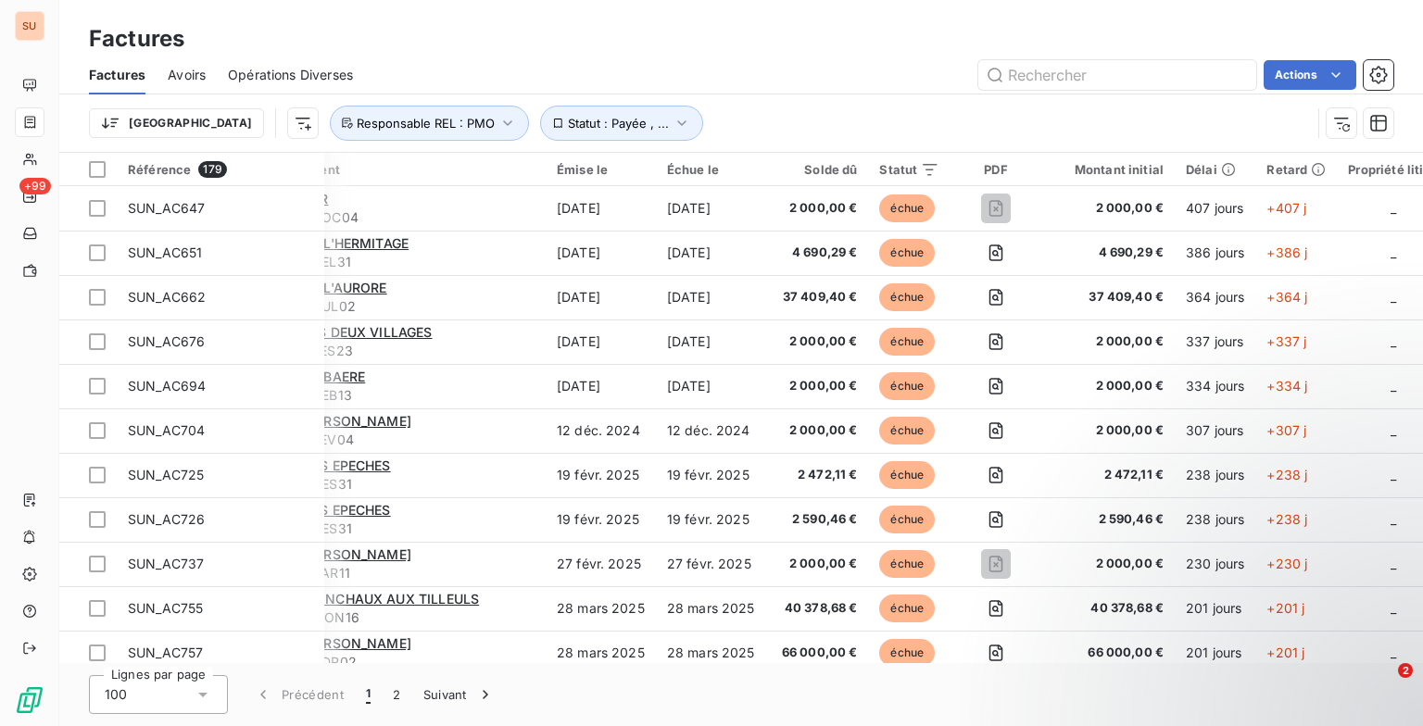
scroll to position [0, 0]
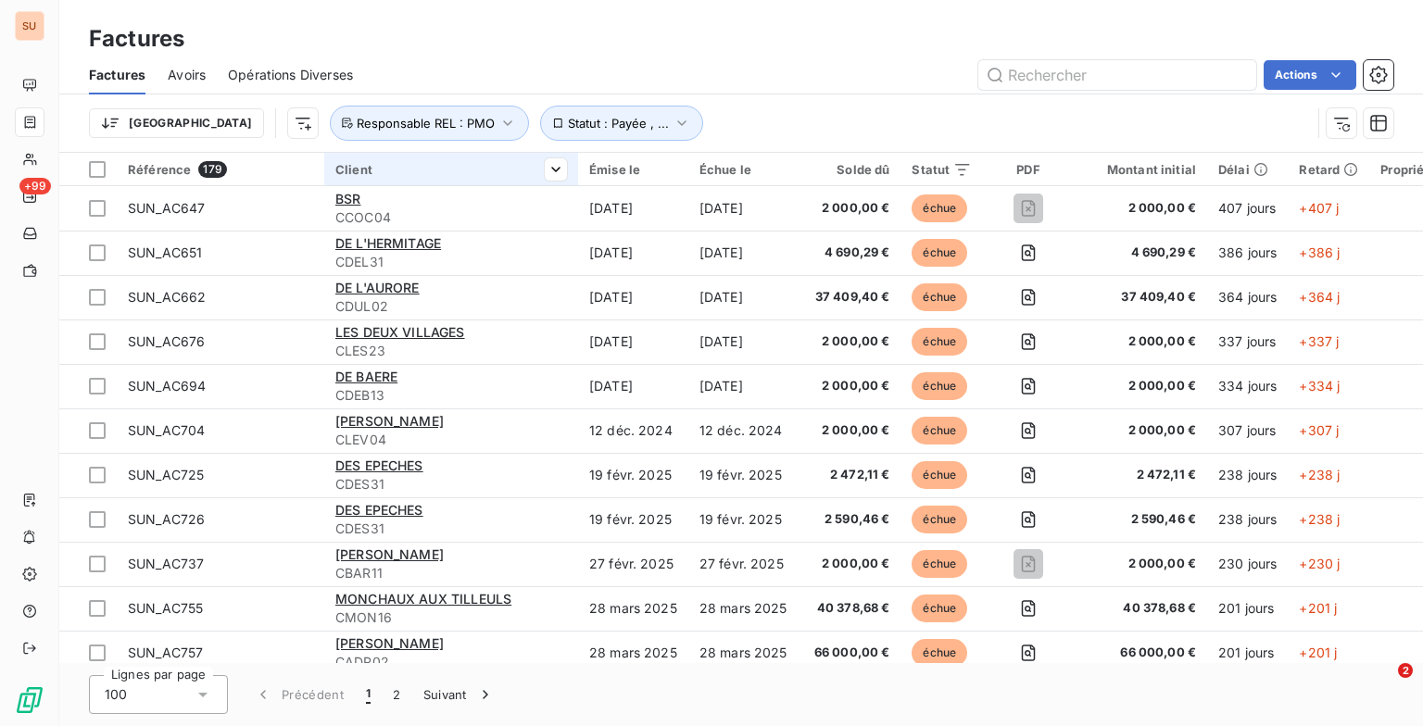
click at [364, 174] on div "Client" at bounding box center [451, 169] width 232 height 15
click at [380, 167] on html "SU +99 Factures Factures Avoirs Opérations Diverses Actions Trier Statut : Payé…" at bounding box center [711, 363] width 1423 height 726
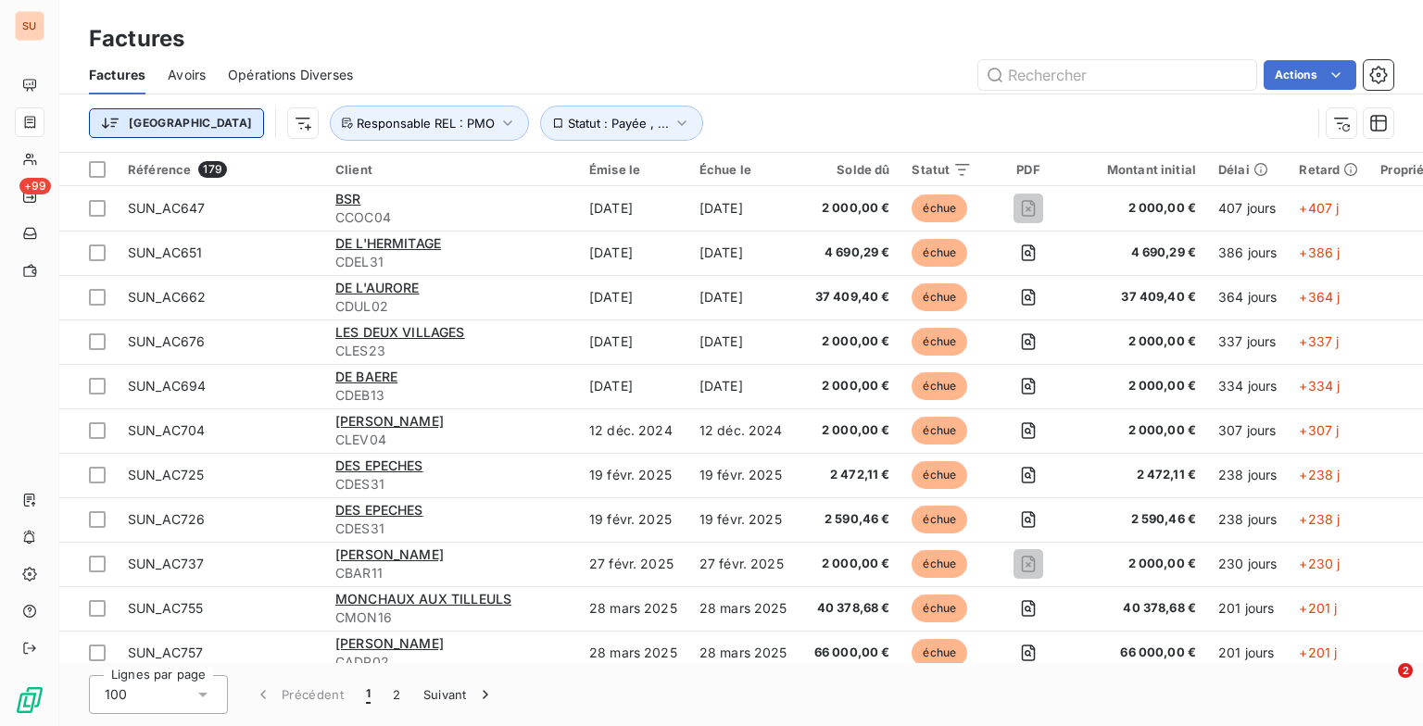
click at [152, 110] on html "SU +99 Factures Factures Avoirs Opérations Diverses Actions Trier Statut : Payé…" at bounding box center [711, 363] width 1423 height 726
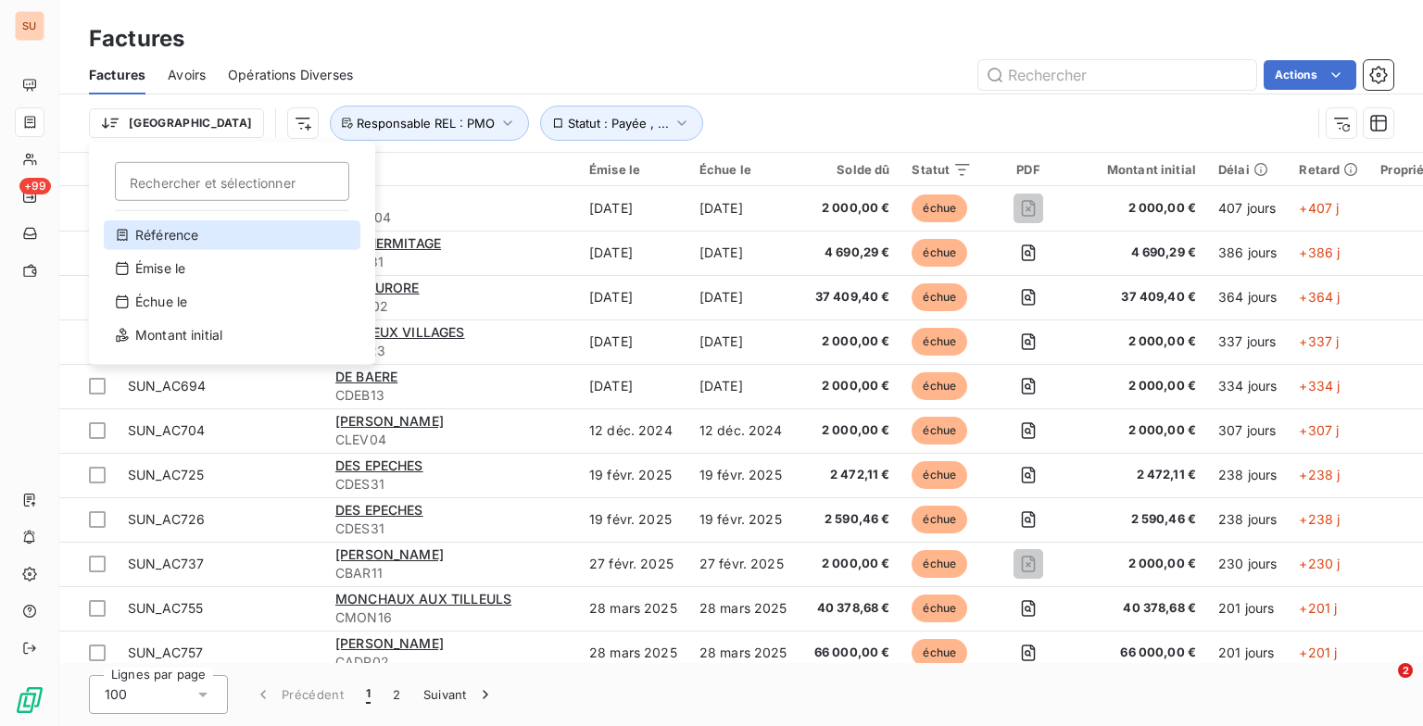
click at [197, 238] on div "Référence" at bounding box center [232, 235] width 257 height 30
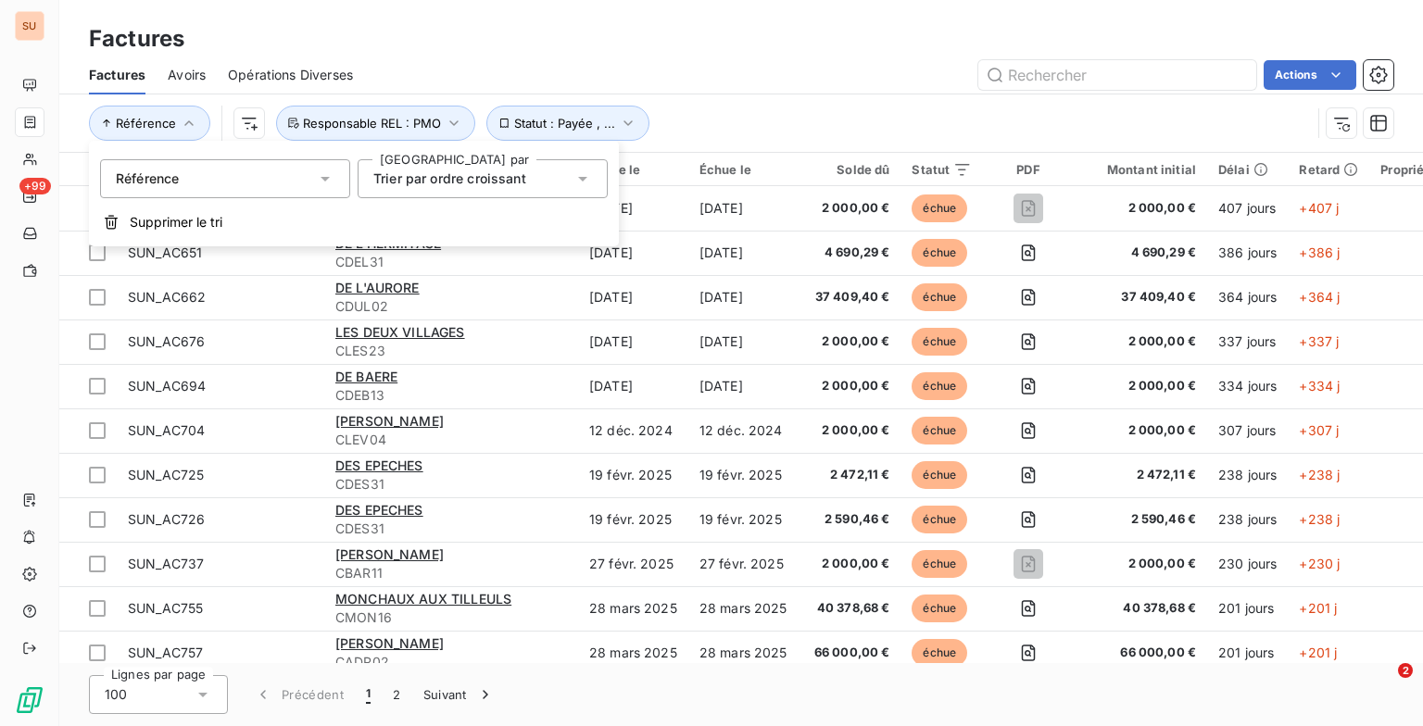
click at [486, 181] on span "Trier par ordre croissant" at bounding box center [449, 178] width 153 height 16
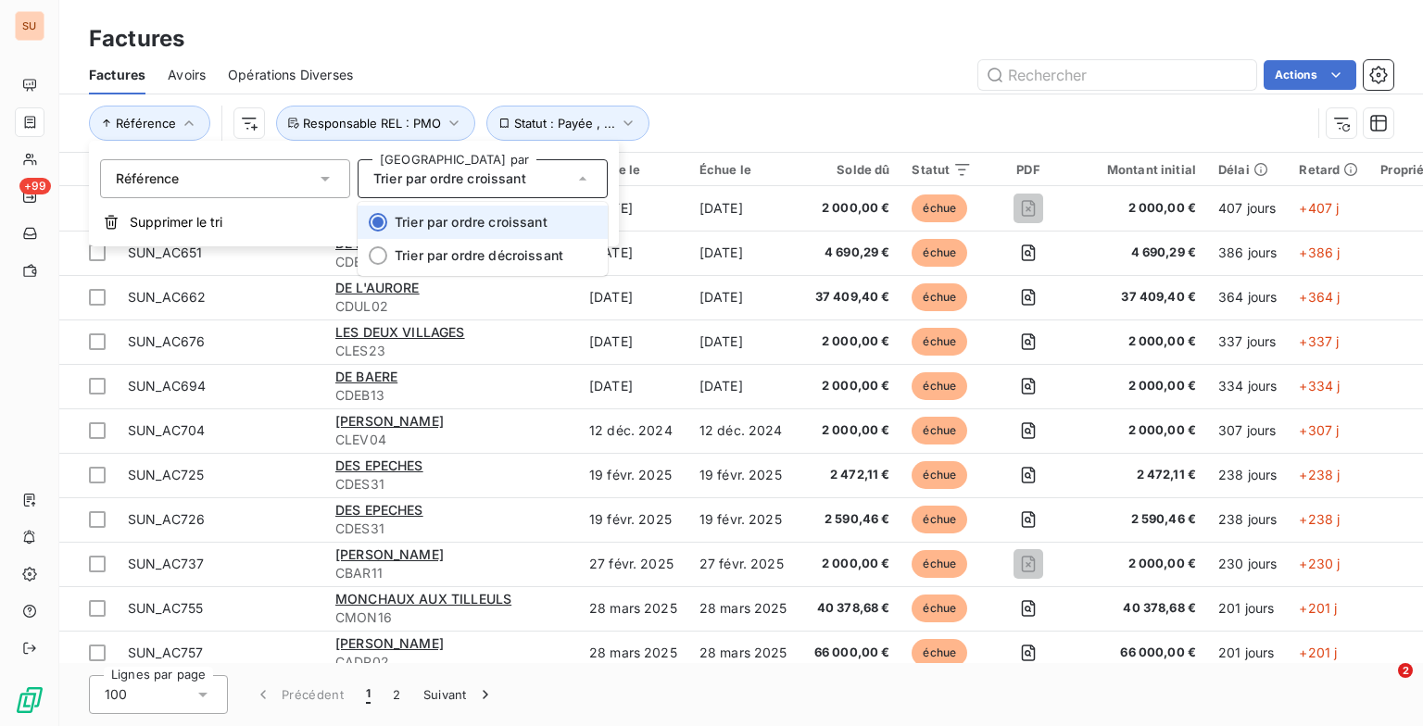
click at [459, 222] on span "Trier par ordre croissant" at bounding box center [471, 222] width 153 height 16
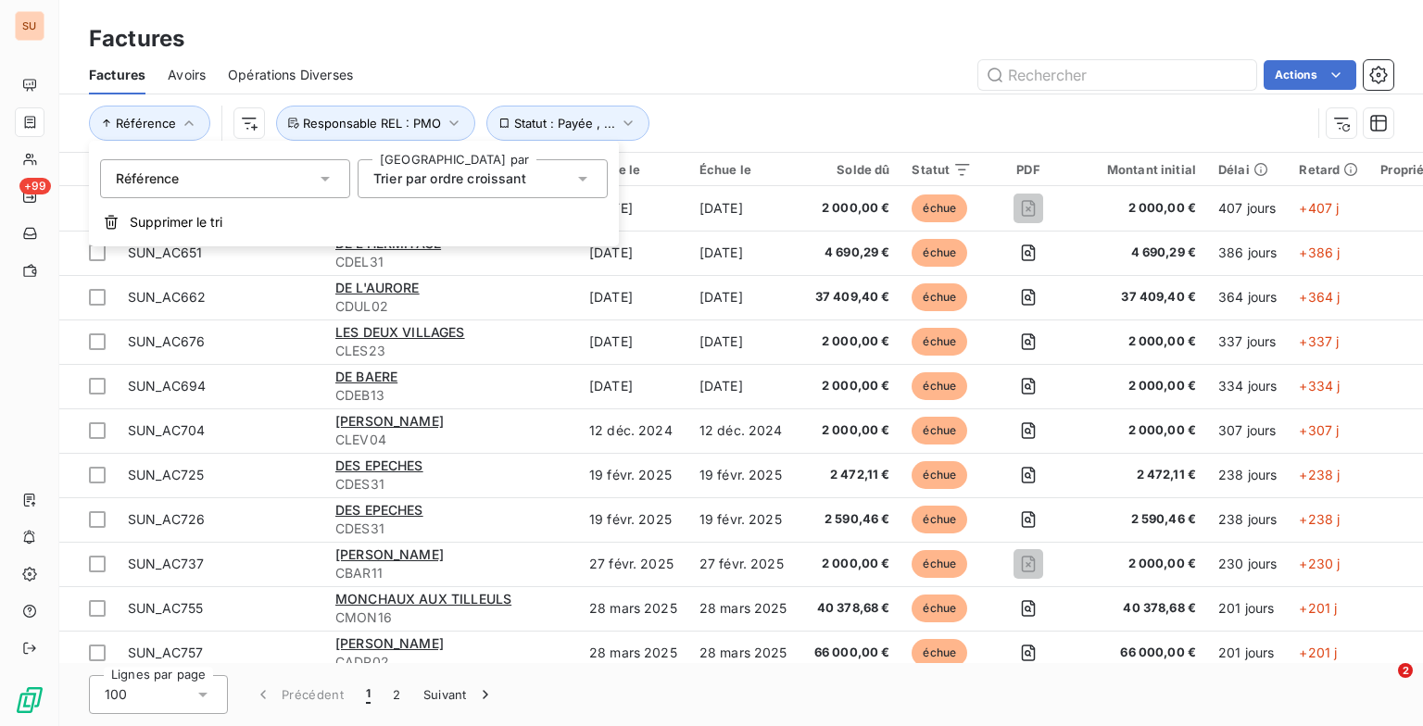
click at [724, 106] on div "Référence Statut : Payée , ... Responsable REL : PMO" at bounding box center [700, 123] width 1222 height 35
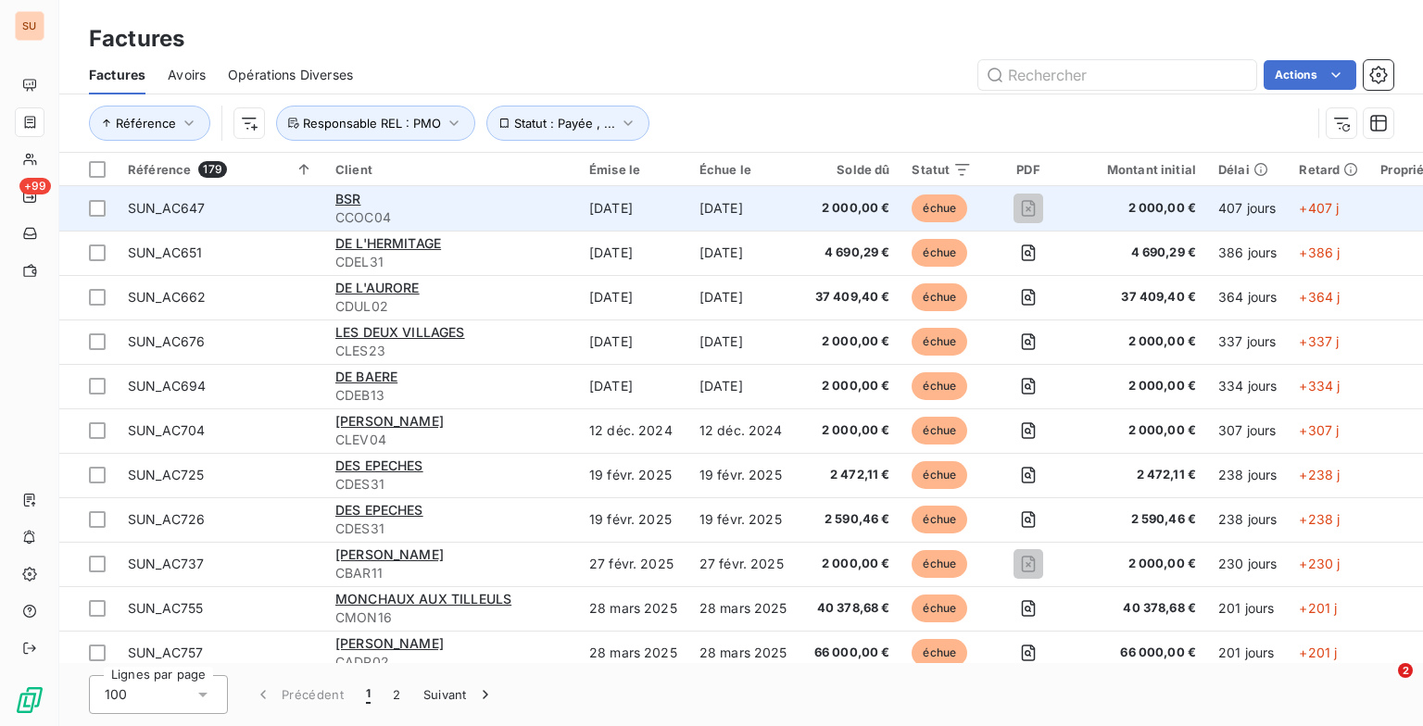
click at [402, 204] on div "BSR" at bounding box center [451, 199] width 232 height 19
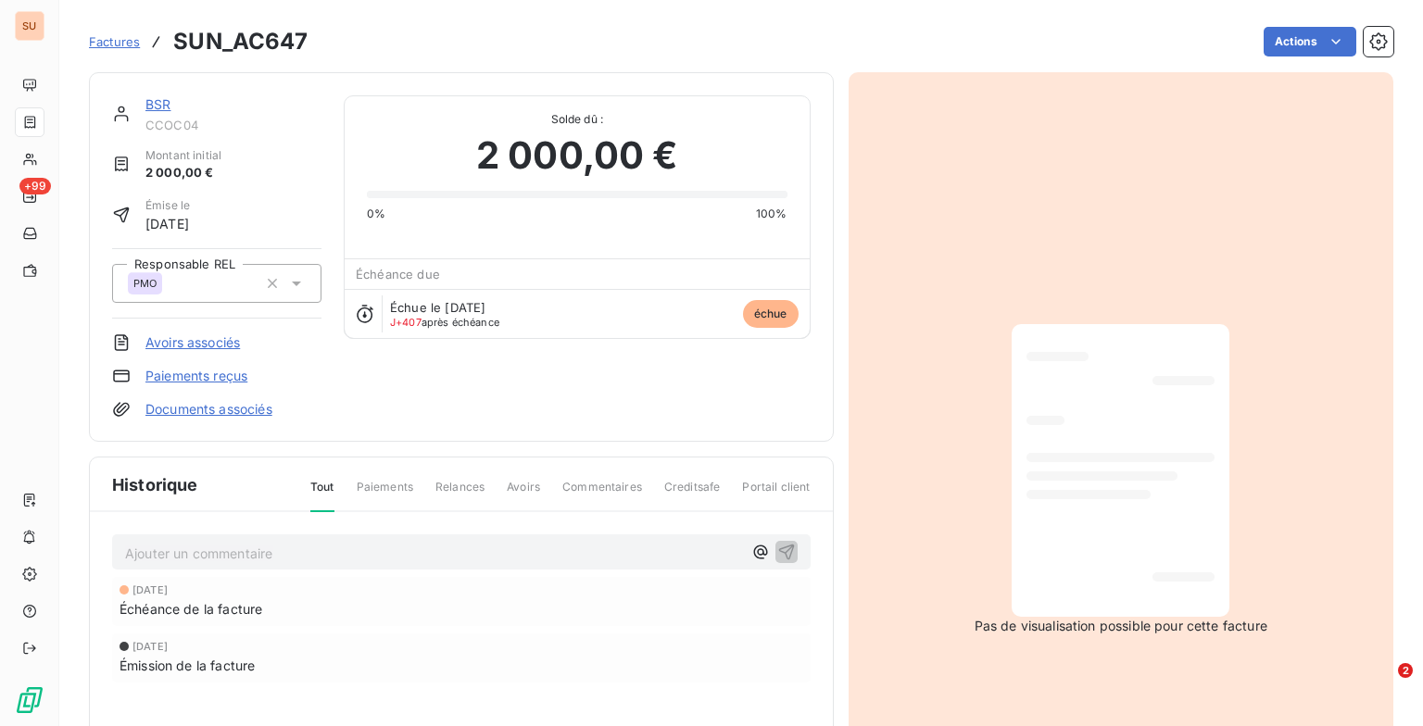
click at [306, 553] on p "Ajouter un commentaire ﻿" at bounding box center [433, 553] width 617 height 23
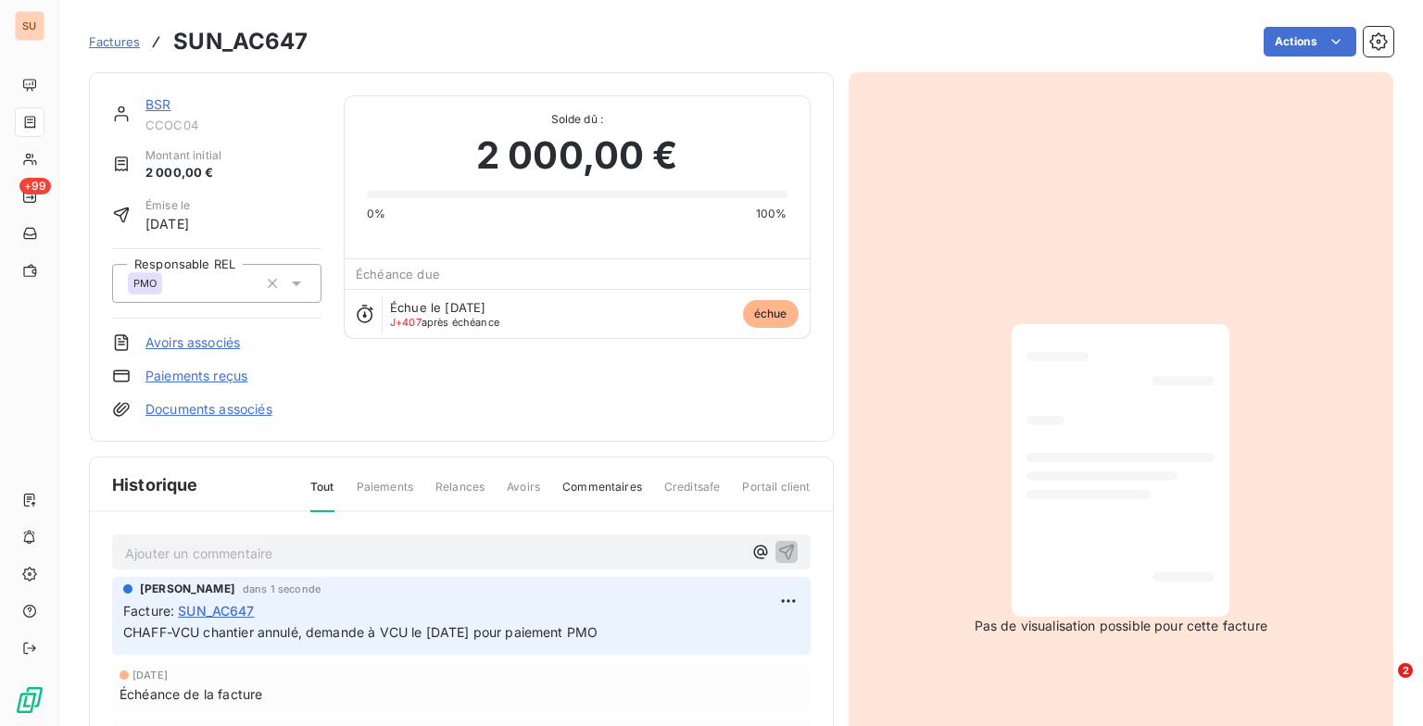
click at [107, 39] on span "Factures" at bounding box center [114, 41] width 51 height 15
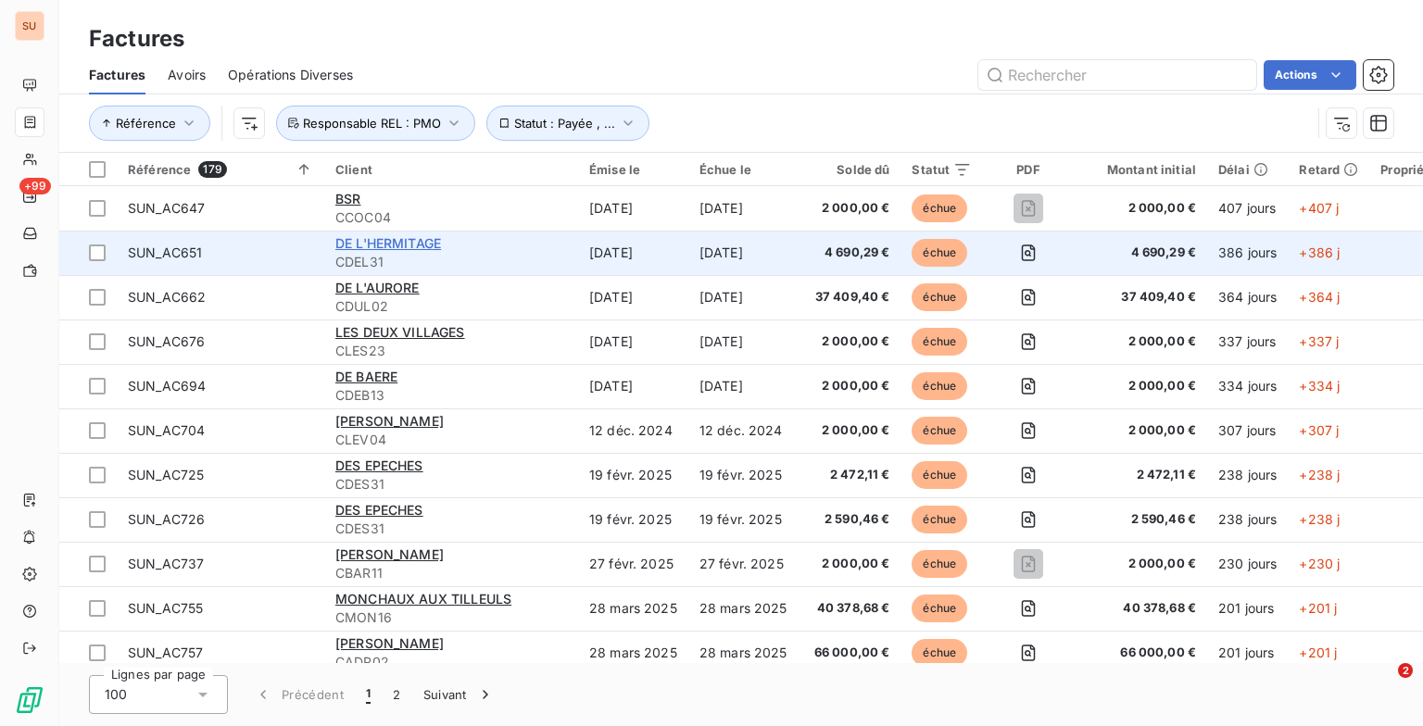
click at [395, 239] on span "DE L'HERMITAGE" at bounding box center [388, 243] width 106 height 16
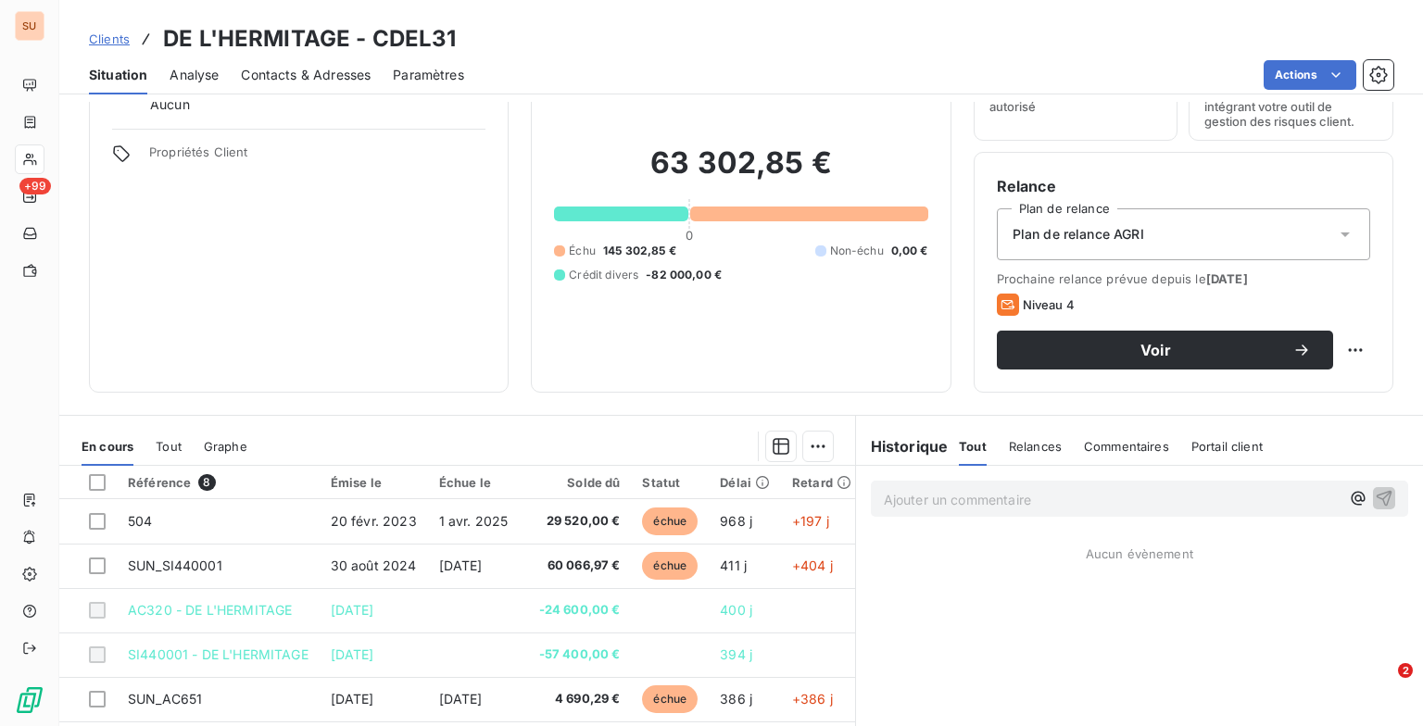
scroll to position [251, 0]
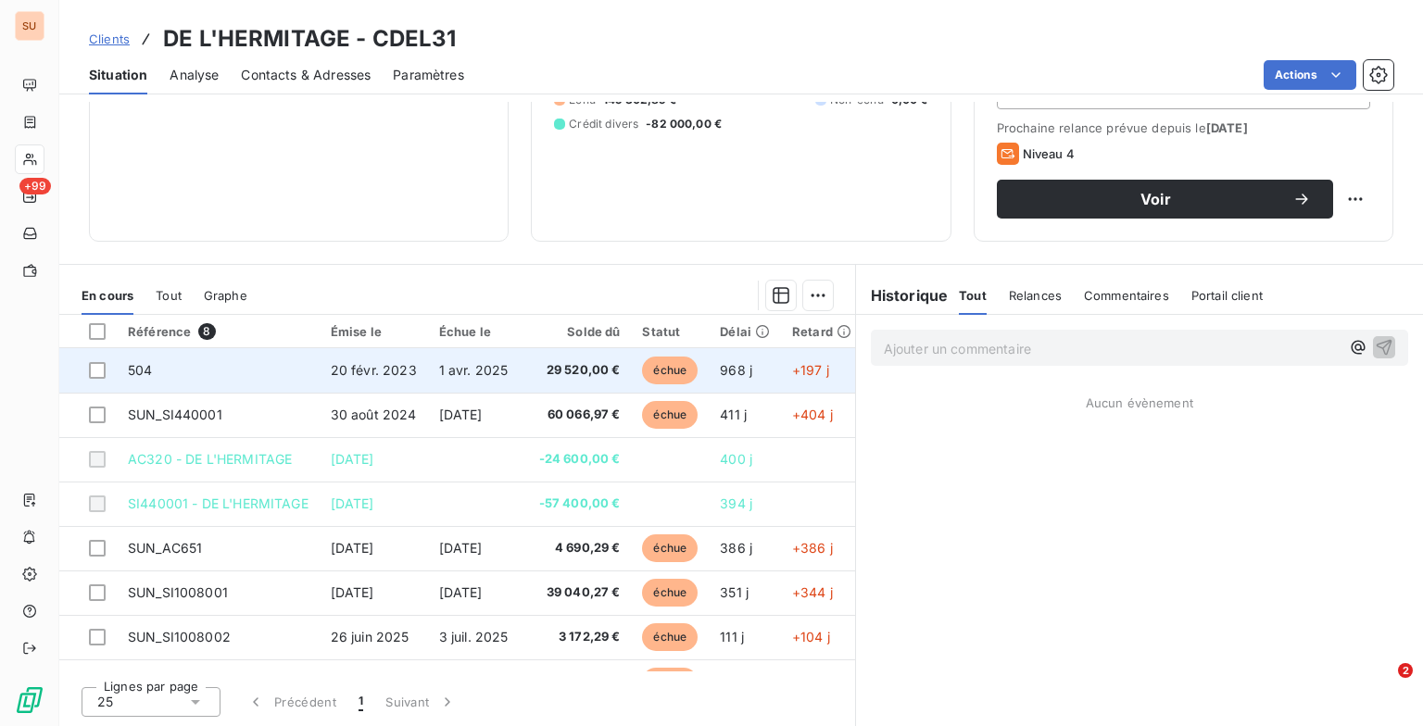
click at [568, 374] on span "29 520,00 €" at bounding box center [579, 370] width 81 height 19
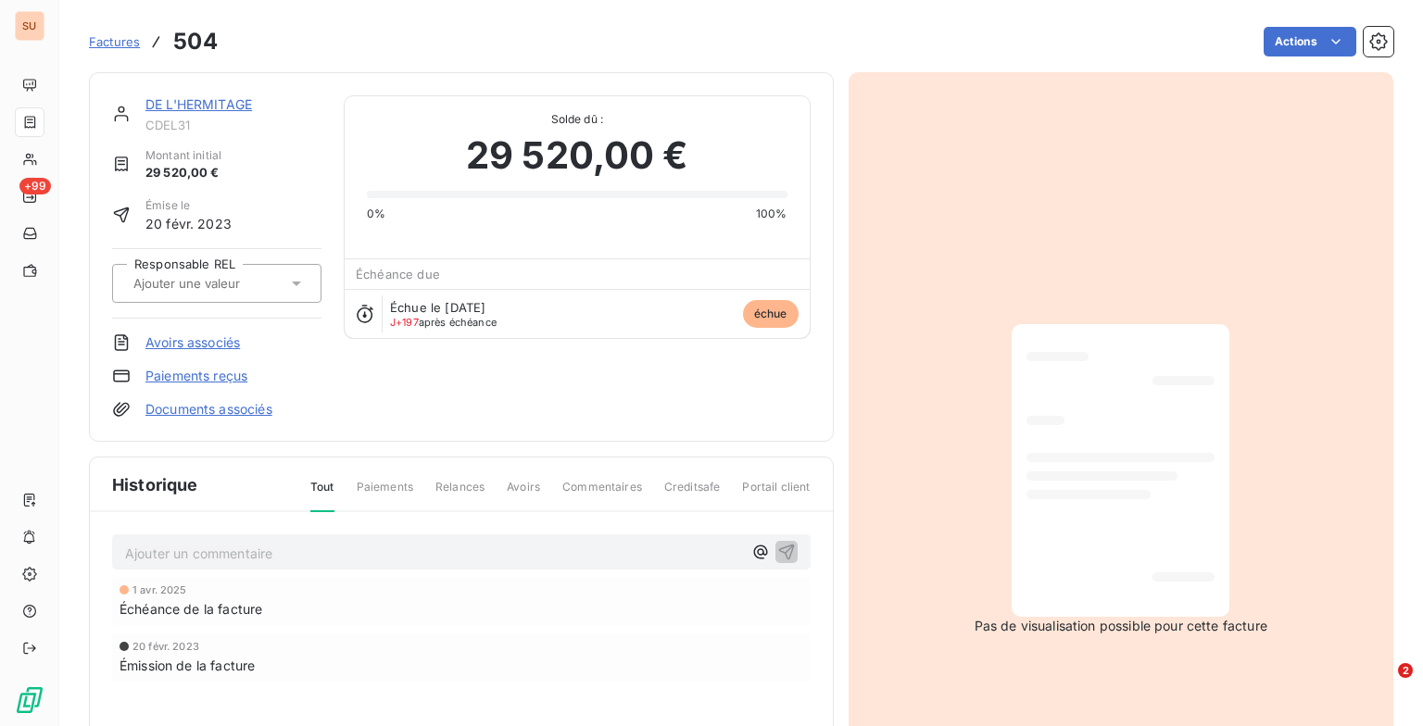
click at [263, 542] on p "Ajouter un commentaire ﻿" at bounding box center [433, 553] width 617 height 23
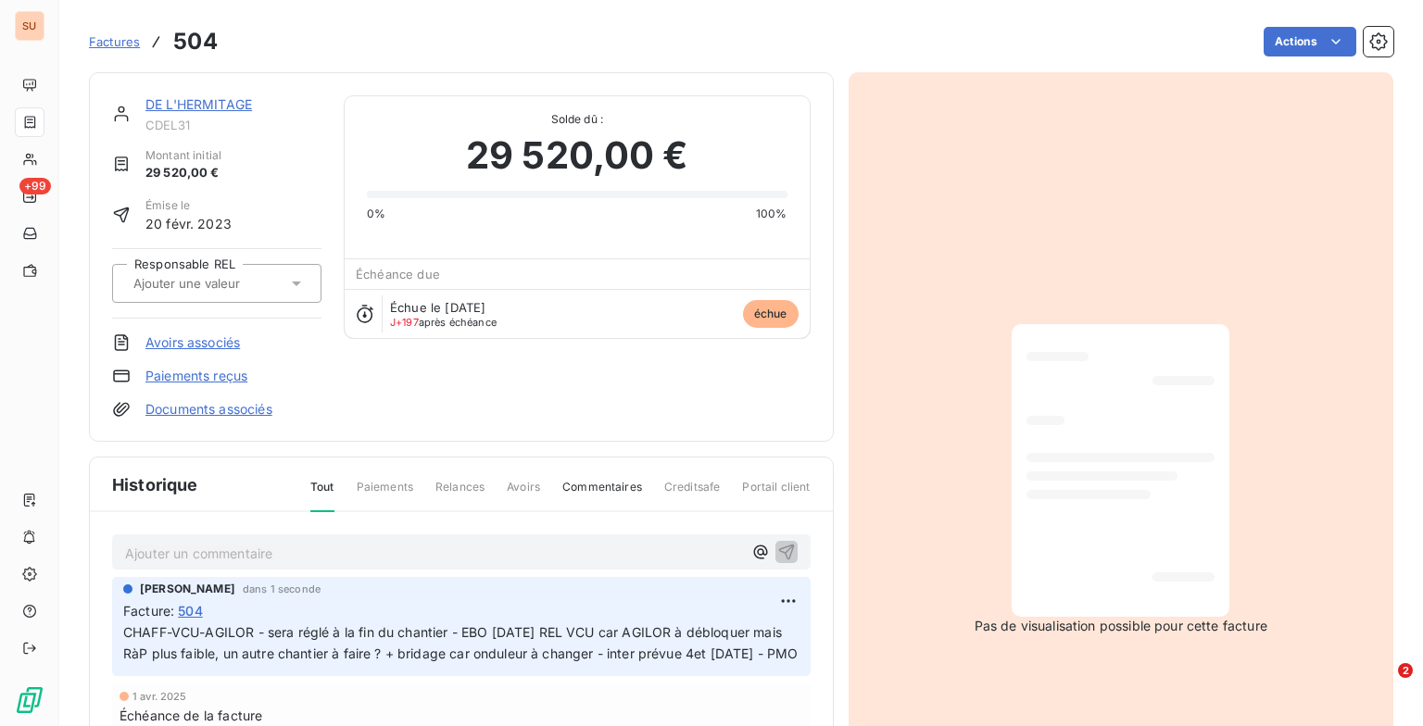
click at [120, 43] on span "Factures" at bounding box center [114, 41] width 51 height 15
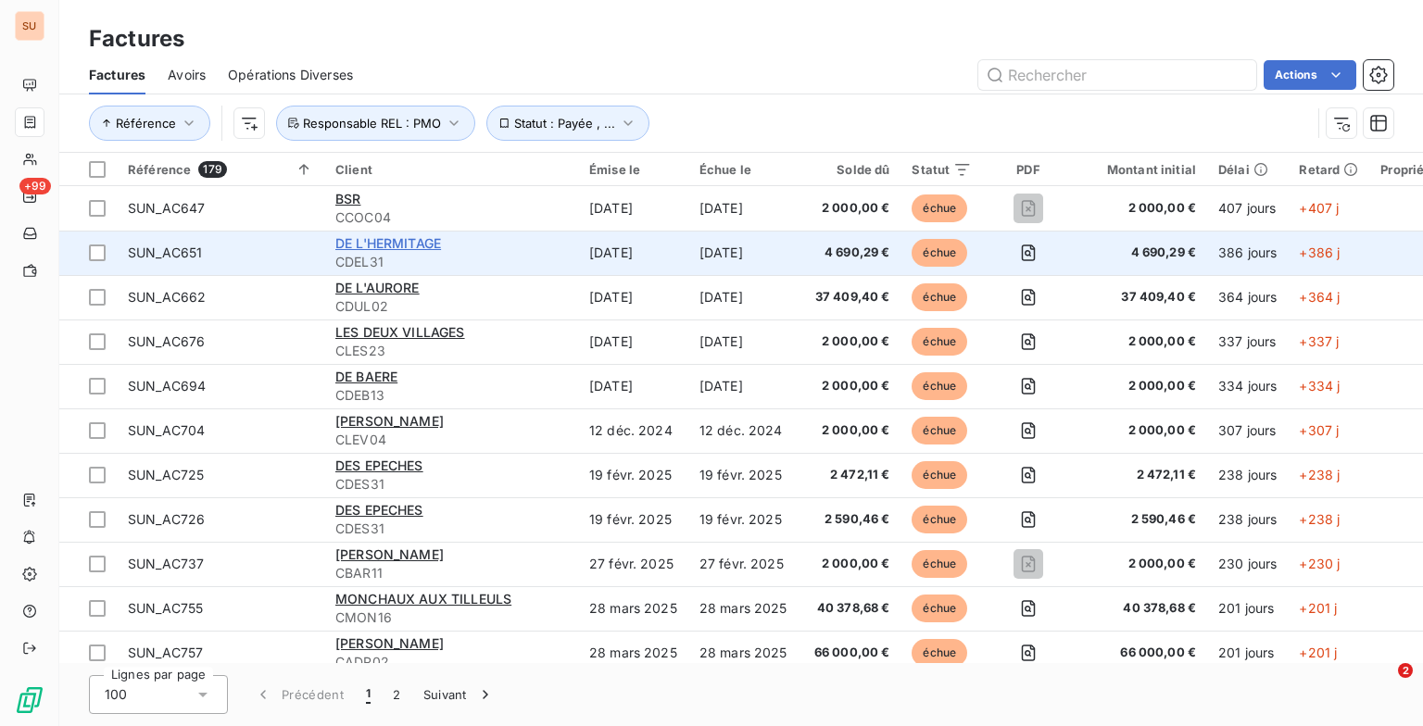
click at [392, 244] on span "DE L'HERMITAGE" at bounding box center [388, 243] width 106 height 16
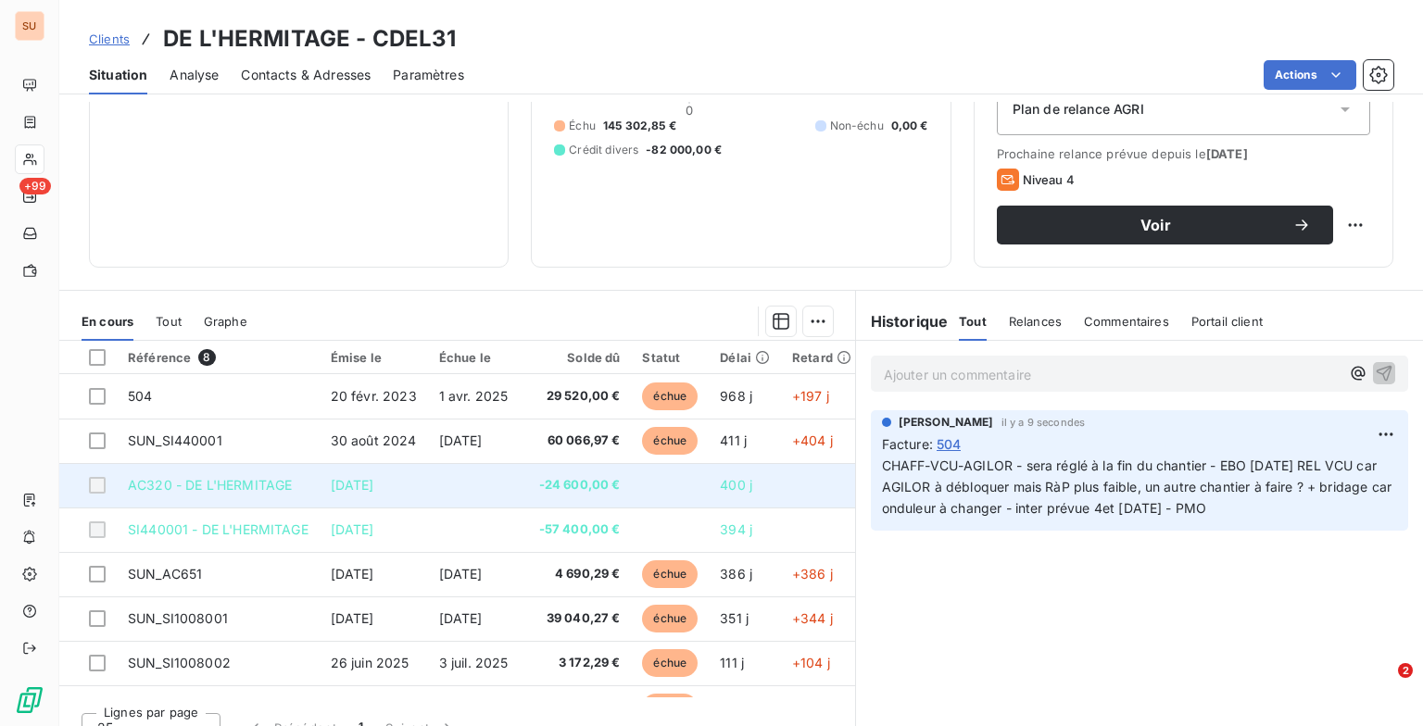
scroll to position [251, 0]
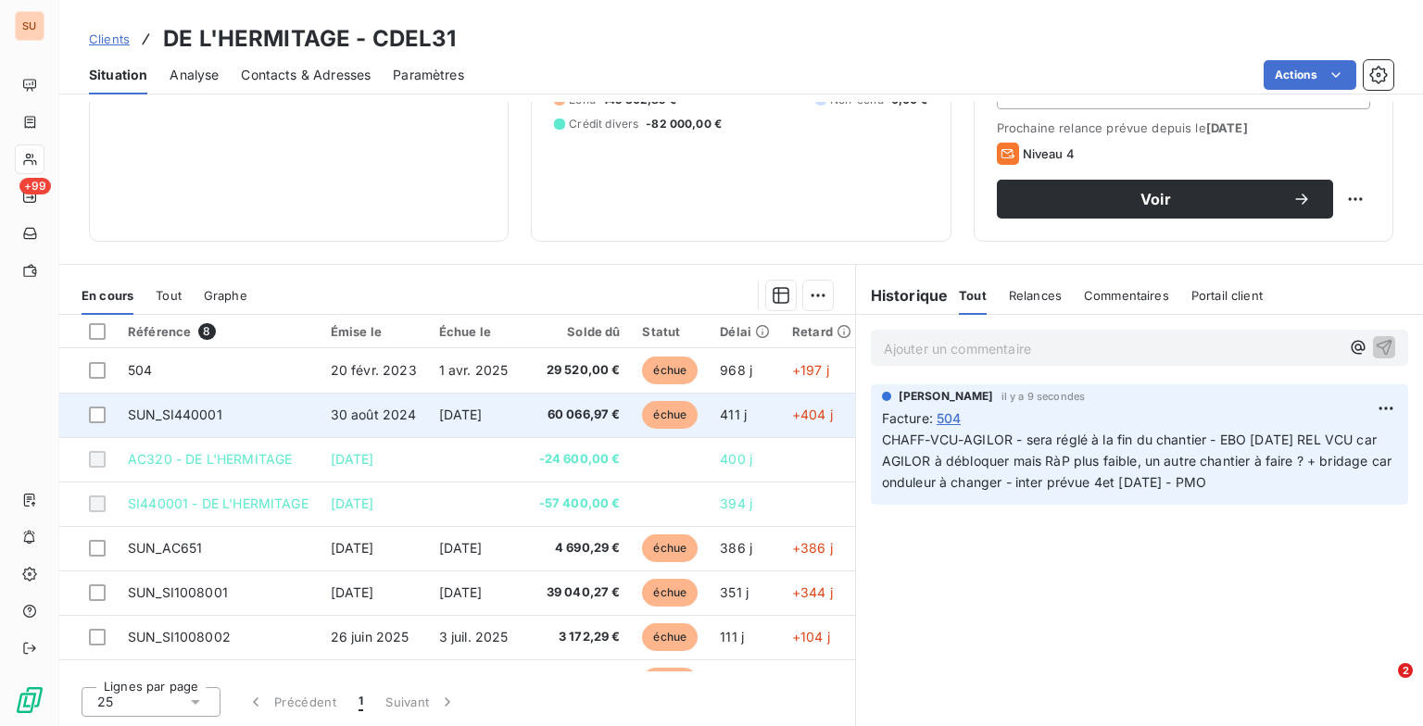
click at [205, 418] on span "SUN_SI440001" at bounding box center [175, 415] width 94 height 16
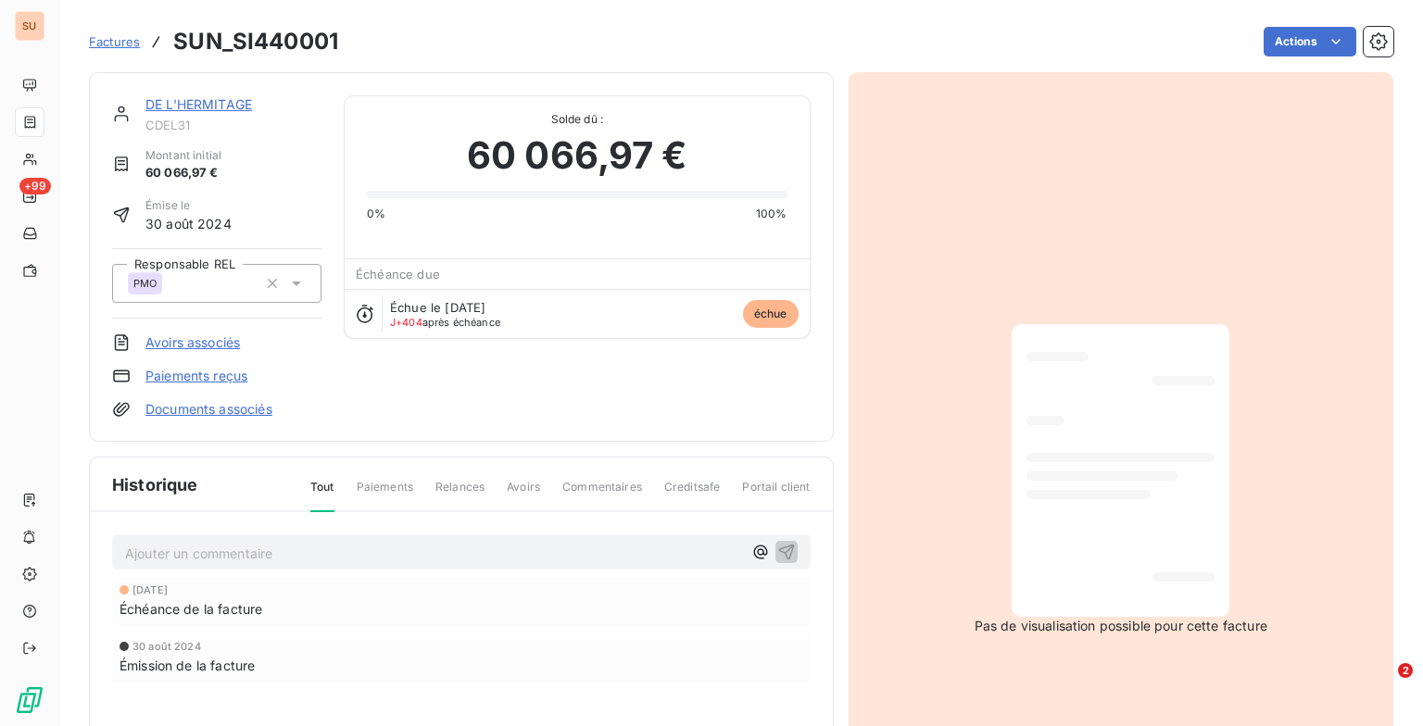
click at [248, 551] on p "Ajouter un commentaire ﻿" at bounding box center [433, 553] width 617 height 23
click at [441, 479] on span "Relances" at bounding box center [459, 494] width 49 height 31
click at [468, 481] on span "Relances" at bounding box center [459, 494] width 49 height 31
click at [462, 482] on span "Relances" at bounding box center [459, 494] width 49 height 31
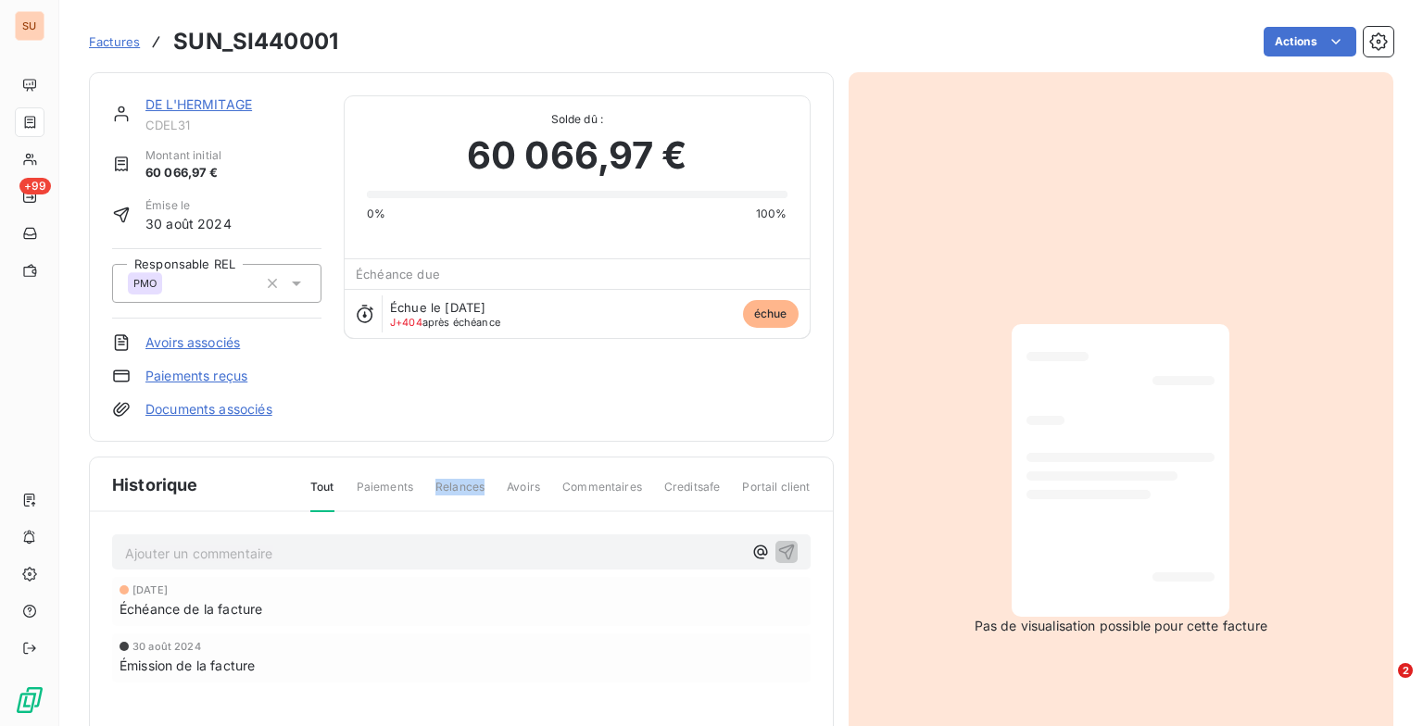
click at [456, 489] on span "Relances" at bounding box center [459, 494] width 49 height 31
drag, startPoint x: 388, startPoint y: 490, endPoint x: 417, endPoint y: 483, distance: 29.4
click at [386, 490] on span "Paiements" at bounding box center [385, 494] width 56 height 31
click at [431, 482] on div "Tout Paiements Relances Avoirs Commentaires Creditsafe Portail client" at bounding box center [549, 494] width 522 height 31
click at [534, 482] on span "Avoirs" at bounding box center [523, 494] width 33 height 31
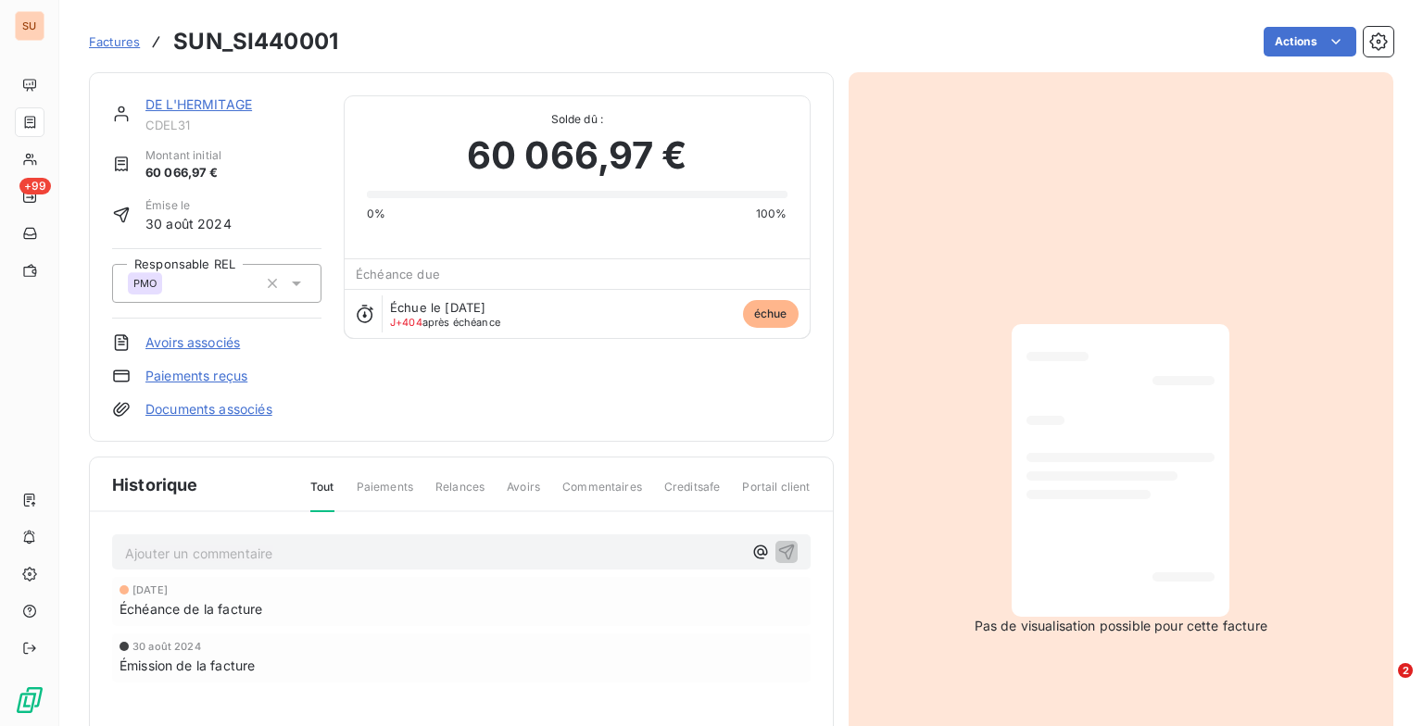
click at [219, 107] on link "DE L'HERMITAGE" at bounding box center [198, 104] width 107 height 16
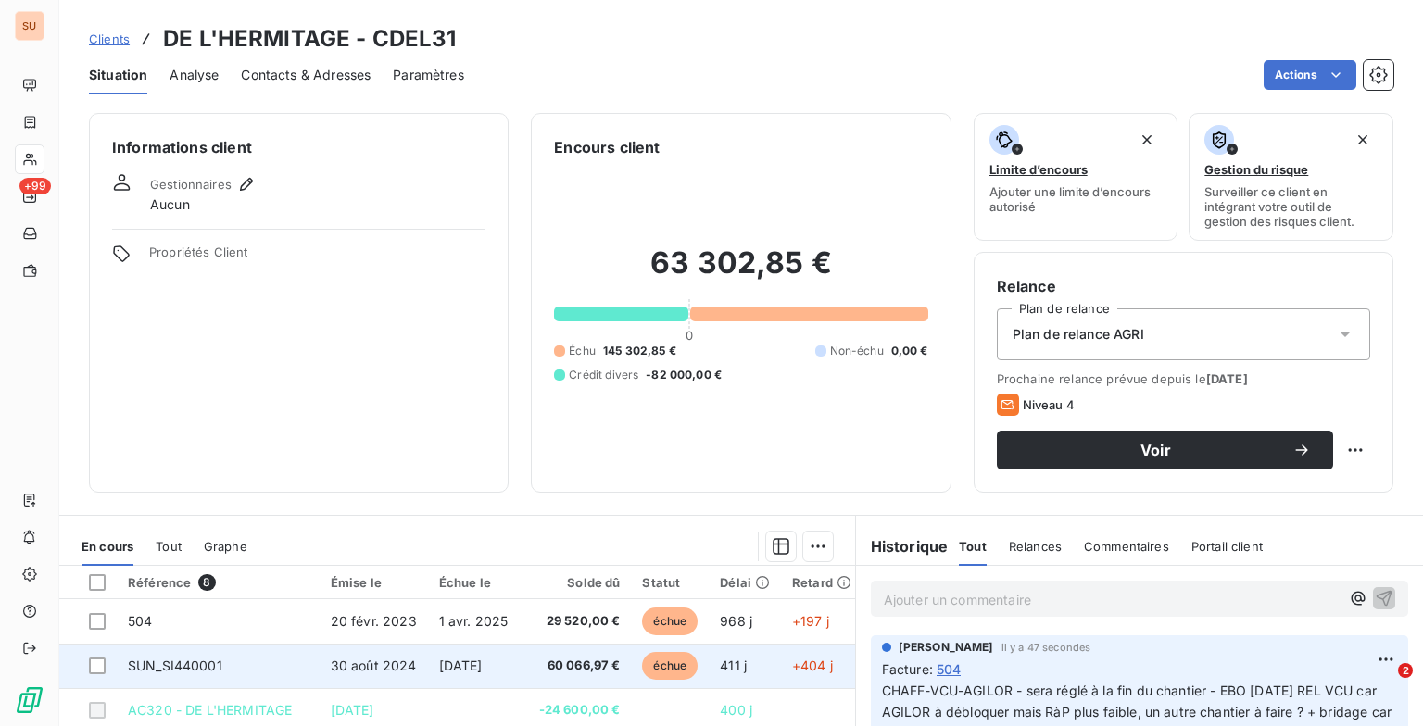
scroll to position [251, 0]
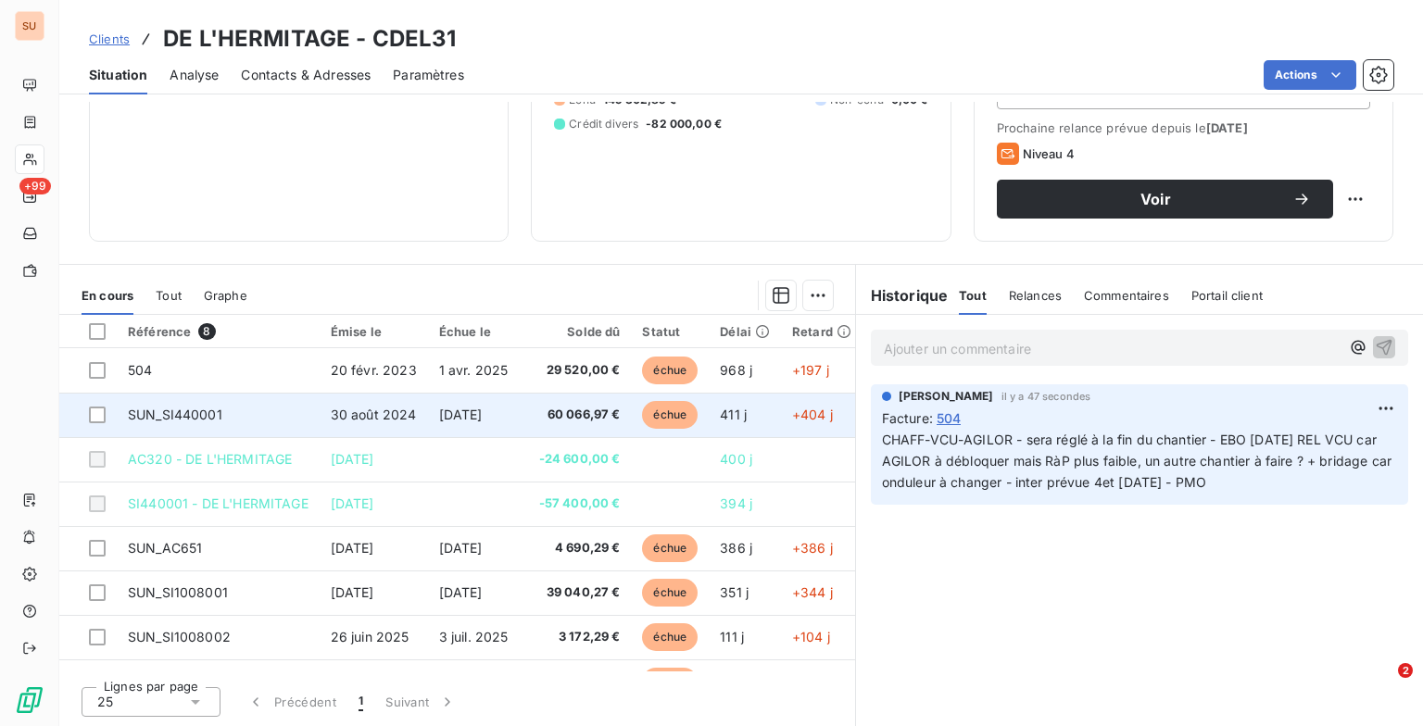
click at [294, 407] on td "SUN_SI440001" at bounding box center [218, 415] width 203 height 44
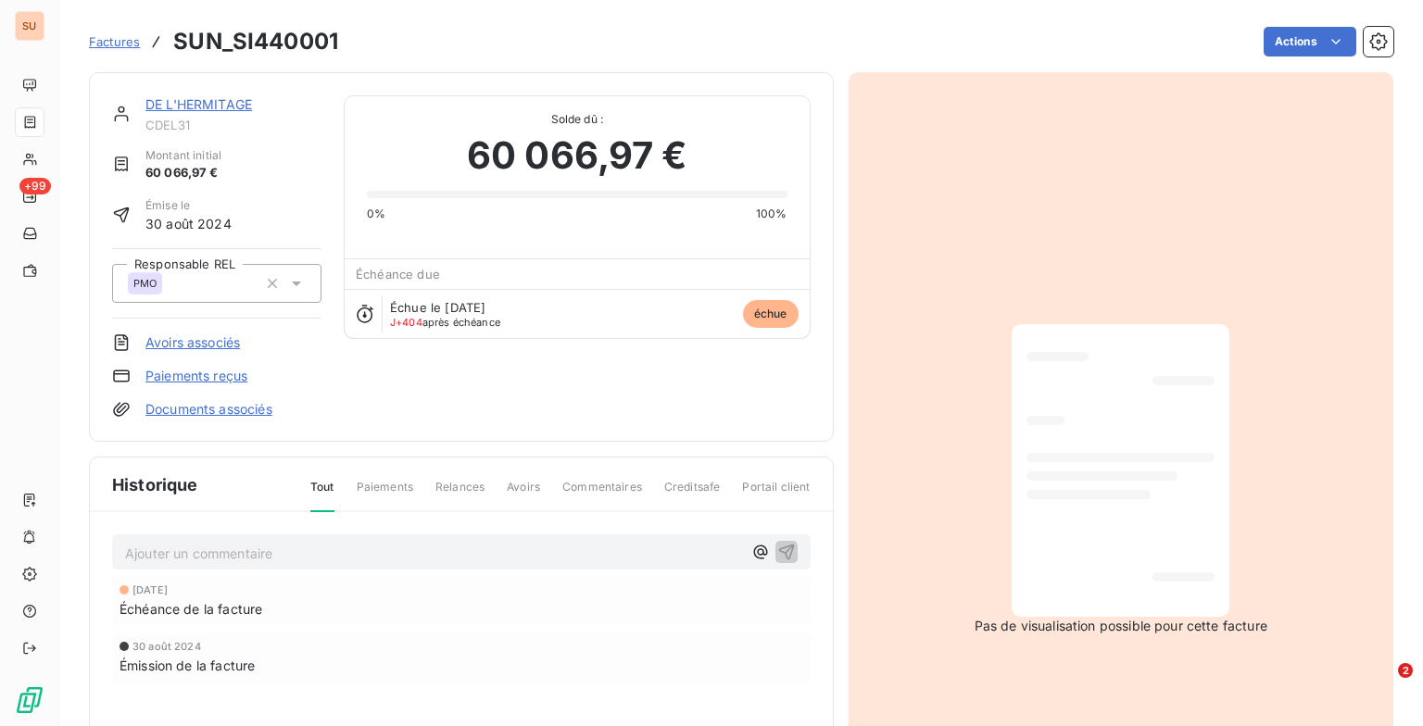
click at [263, 559] on p "Ajouter un commentaire ﻿" at bounding box center [433, 553] width 617 height 23
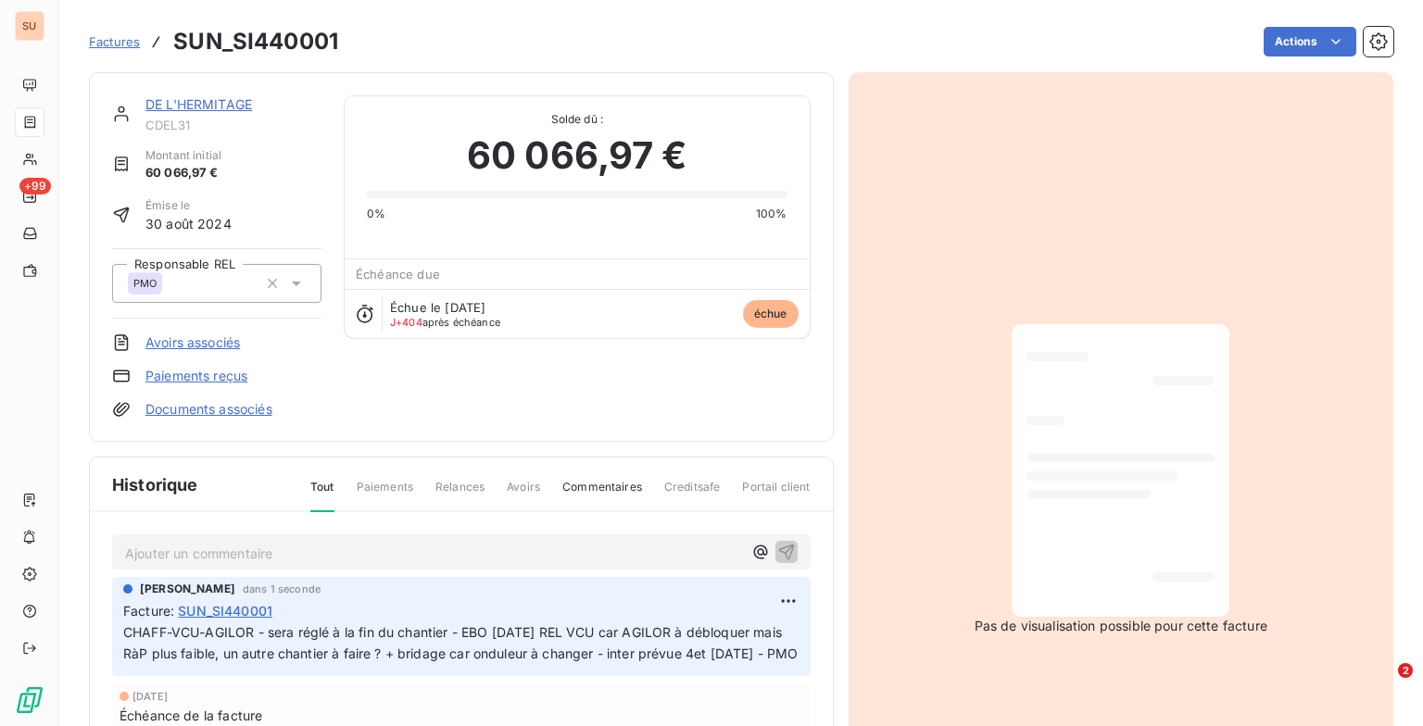
click at [197, 96] on link "DE L'HERMITAGE" at bounding box center [198, 104] width 107 height 16
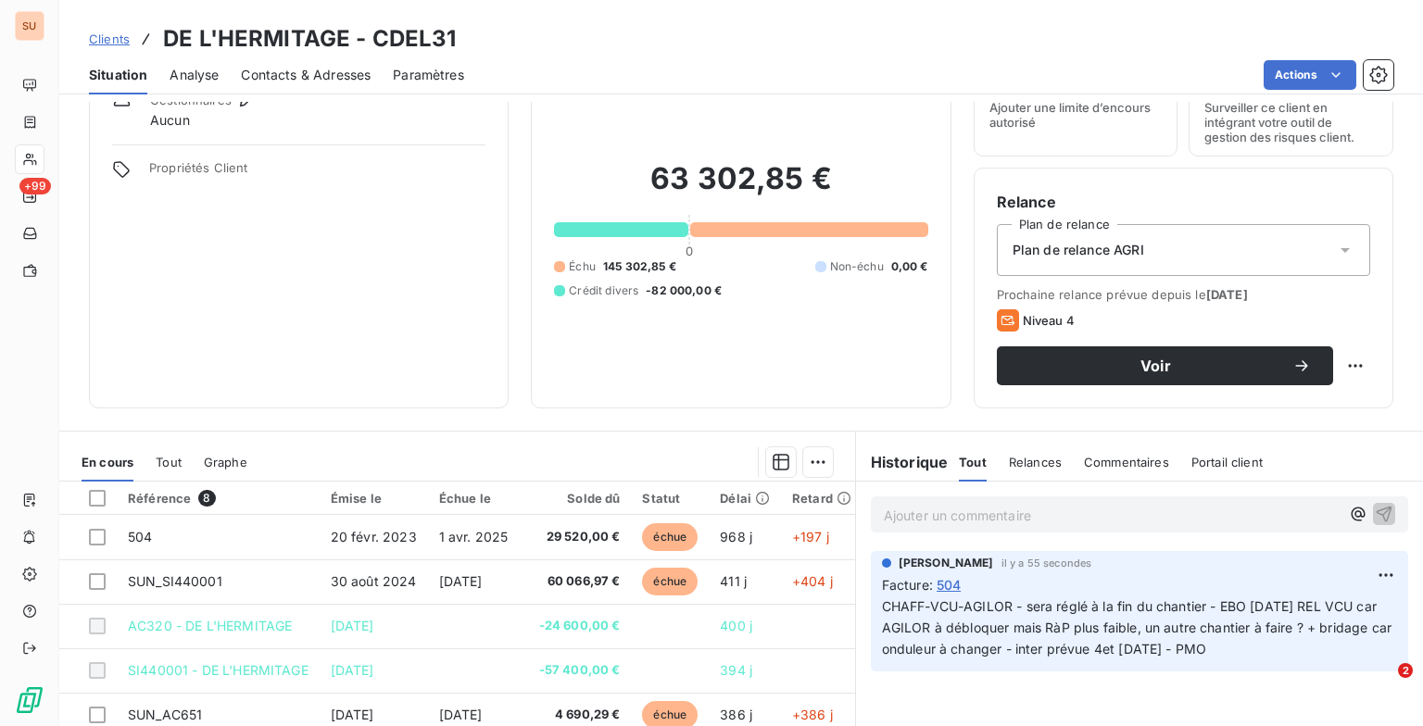
scroll to position [251, 0]
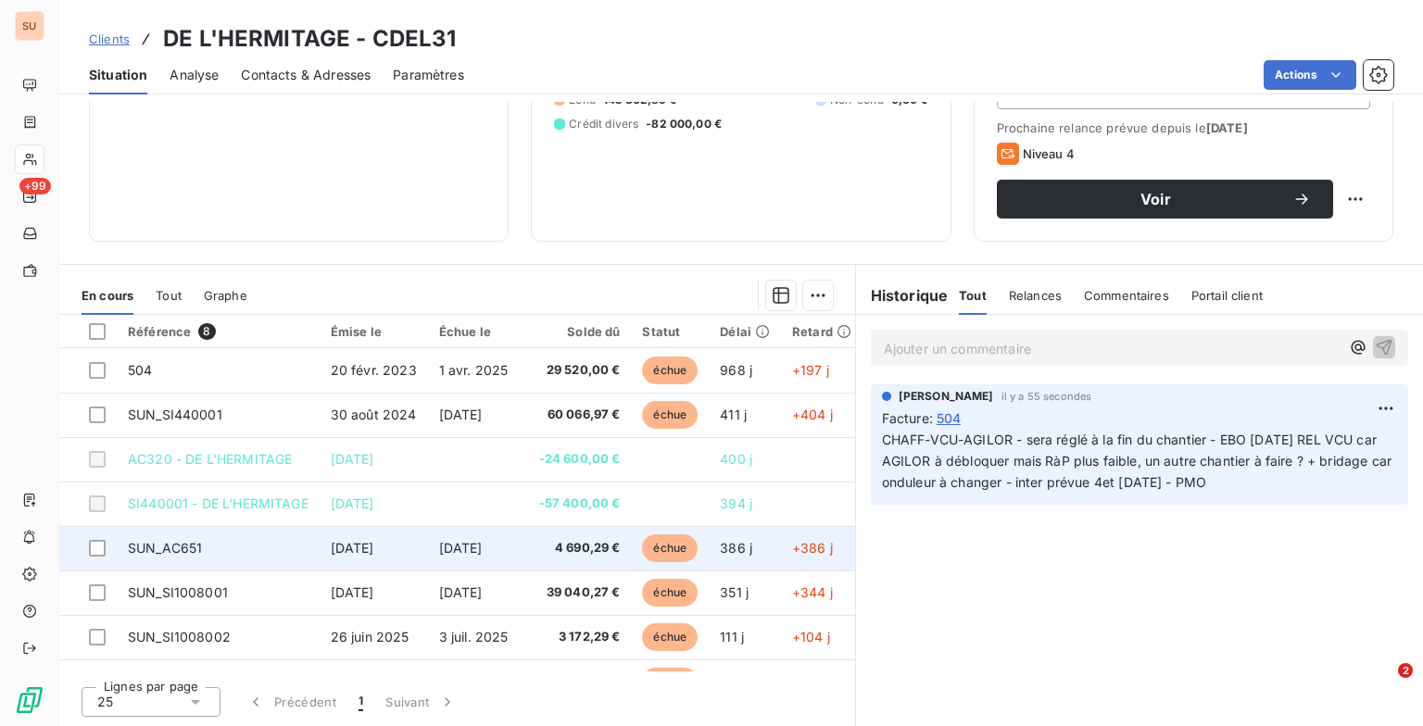
click at [176, 542] on span "SUN_AC651" at bounding box center [165, 548] width 74 height 16
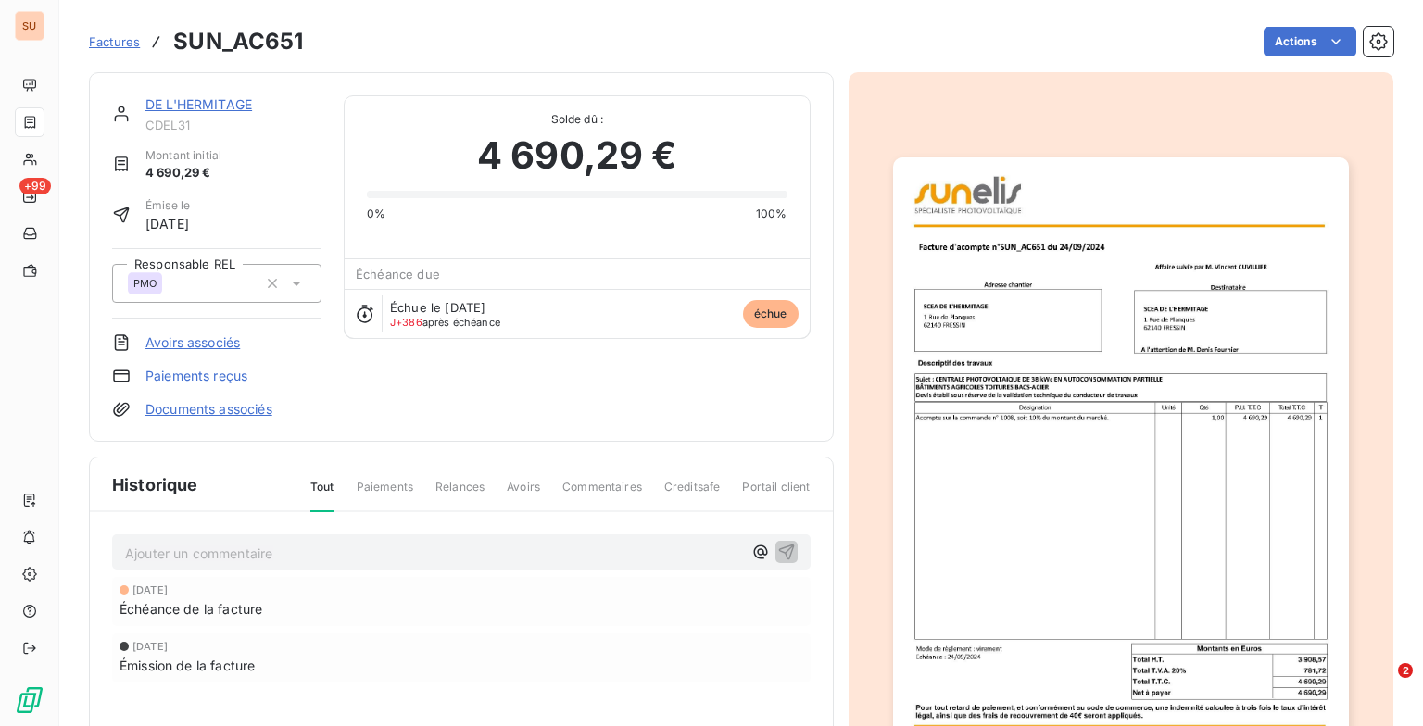
click at [282, 548] on p "Ajouter un commentaire ﻿" at bounding box center [433, 553] width 617 height 23
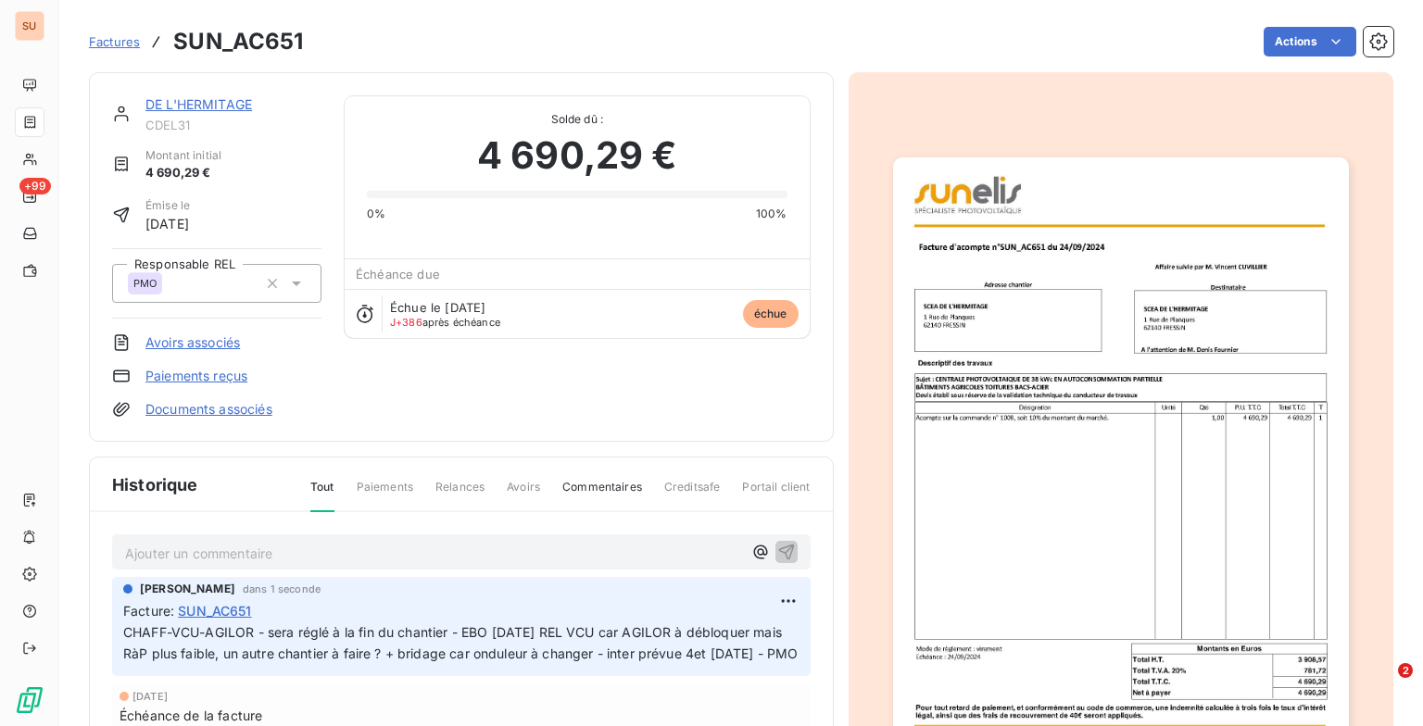
click at [216, 107] on link "DE L'HERMITAGE" at bounding box center [198, 104] width 107 height 16
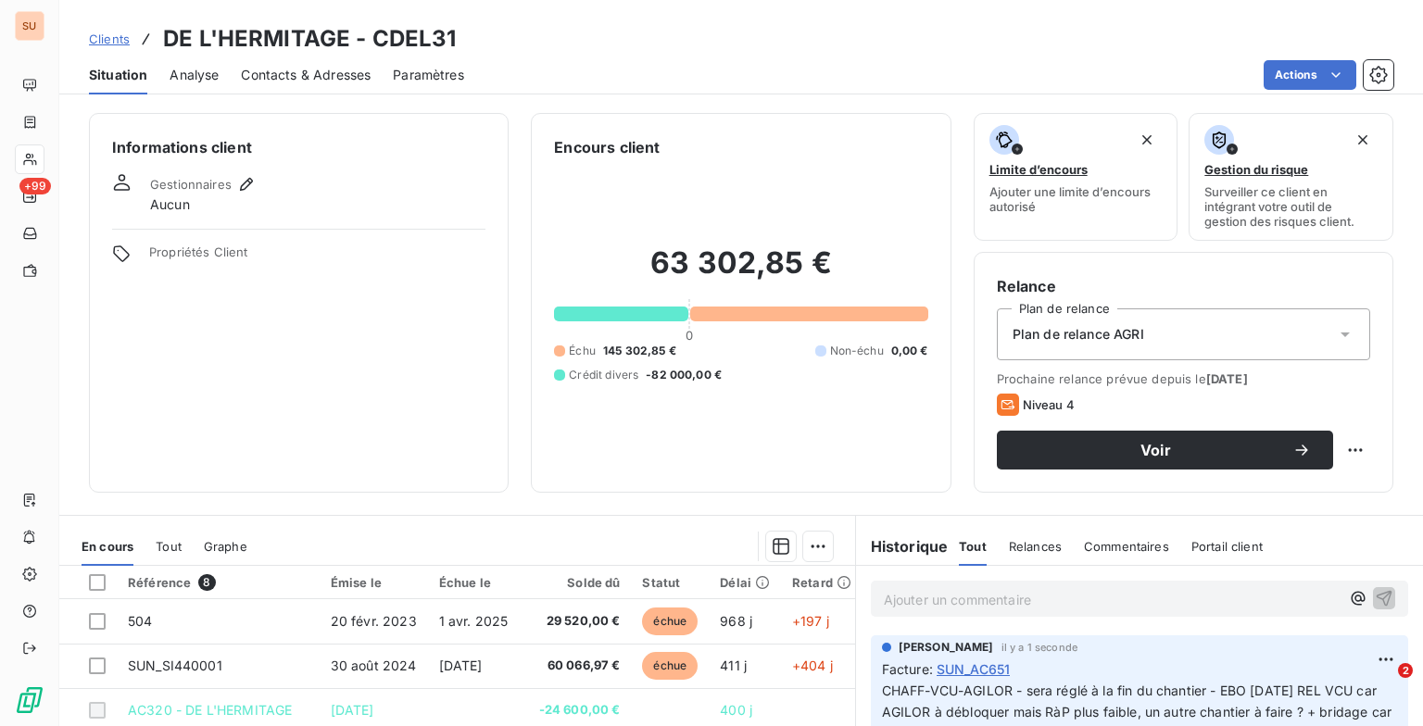
scroll to position [251, 0]
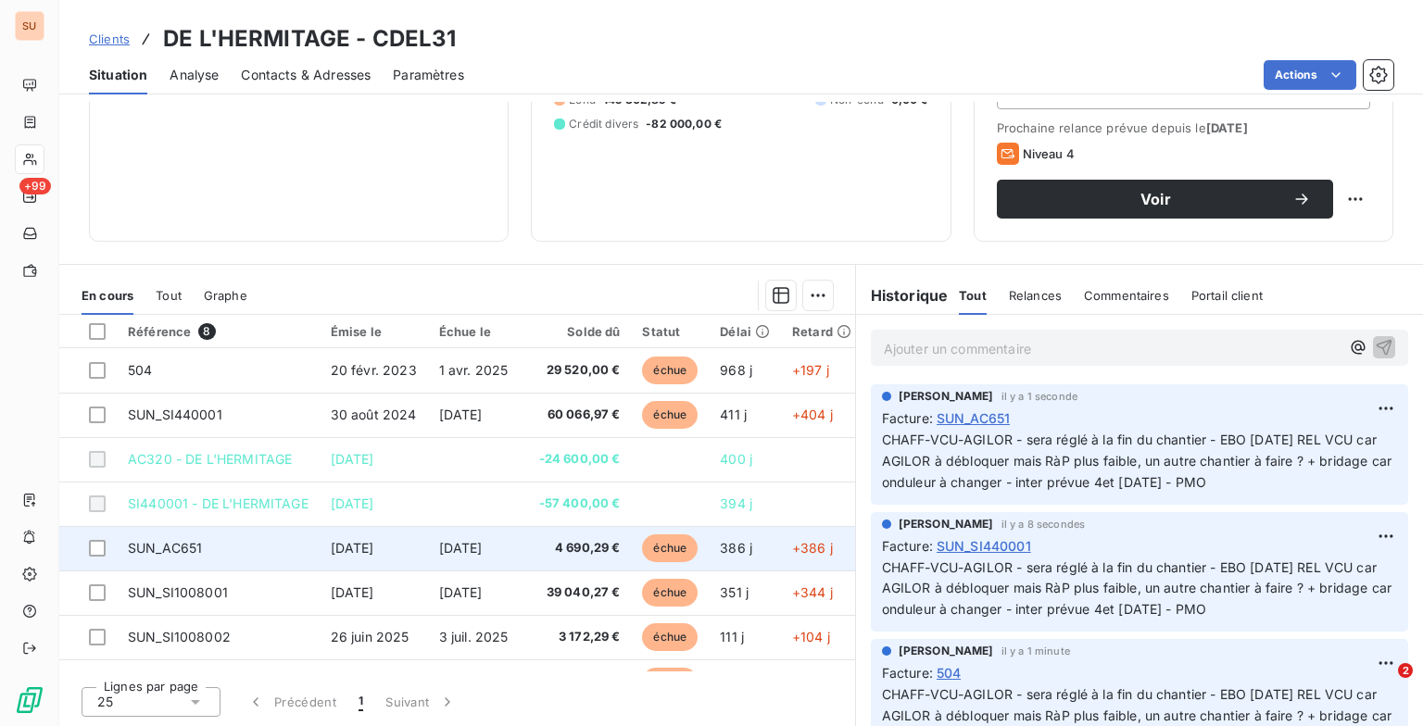
click at [194, 545] on span "SUN_AC651" at bounding box center [165, 548] width 74 height 16
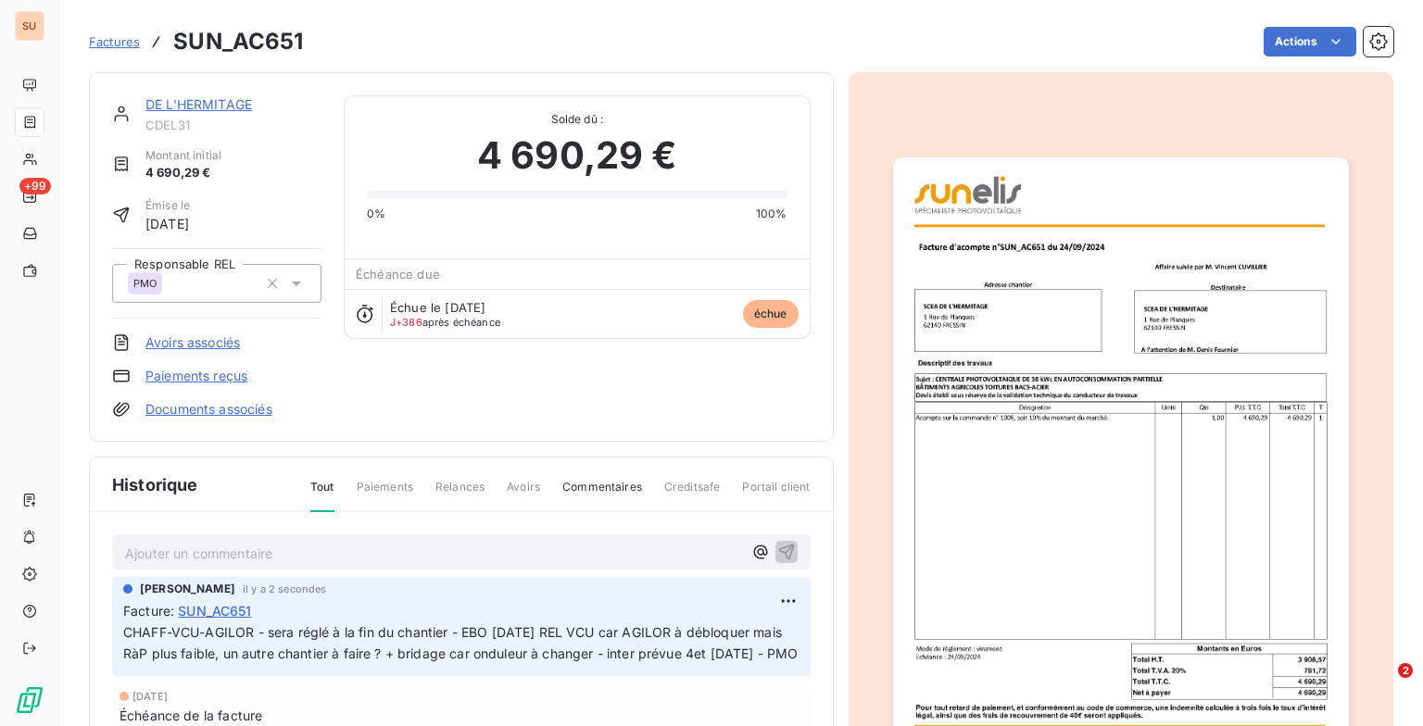
click at [121, 44] on span "Factures" at bounding box center [114, 41] width 51 height 15
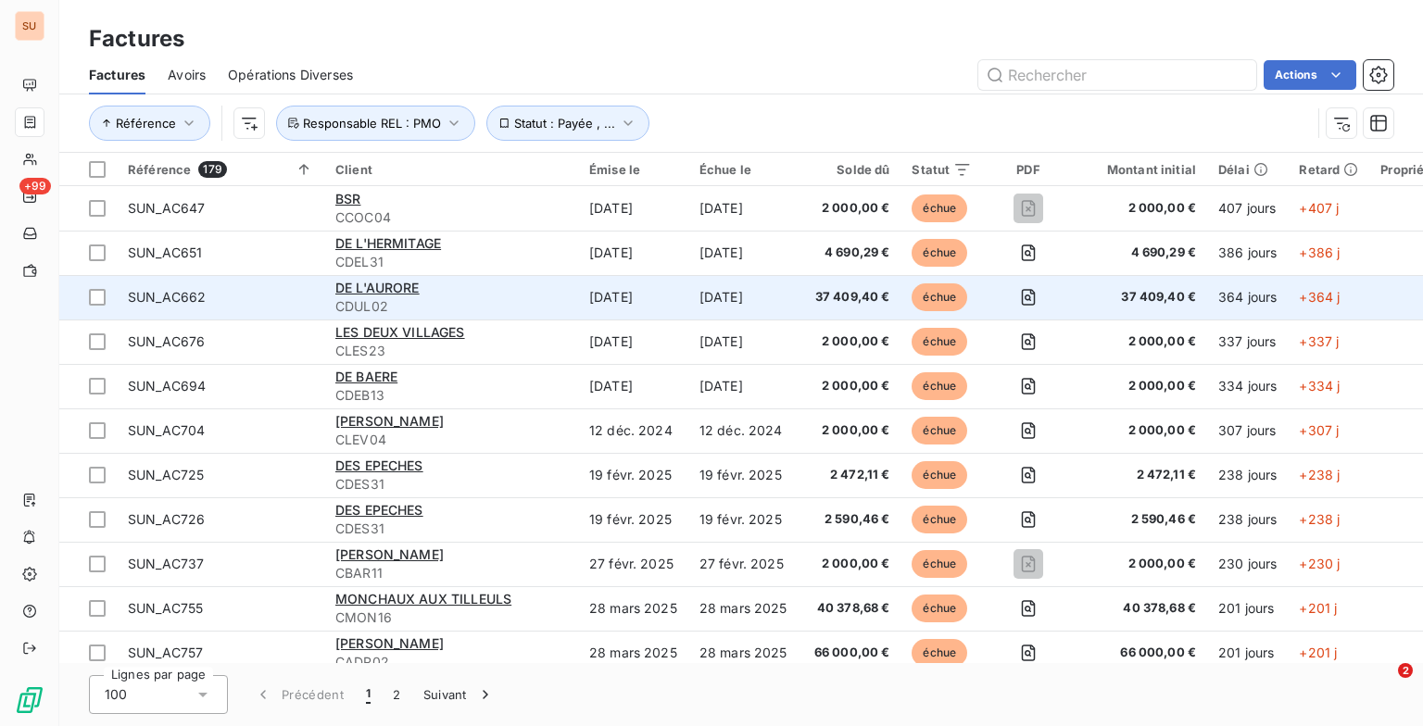
click at [378, 279] on div "DE L'AURORE" at bounding box center [451, 288] width 232 height 19
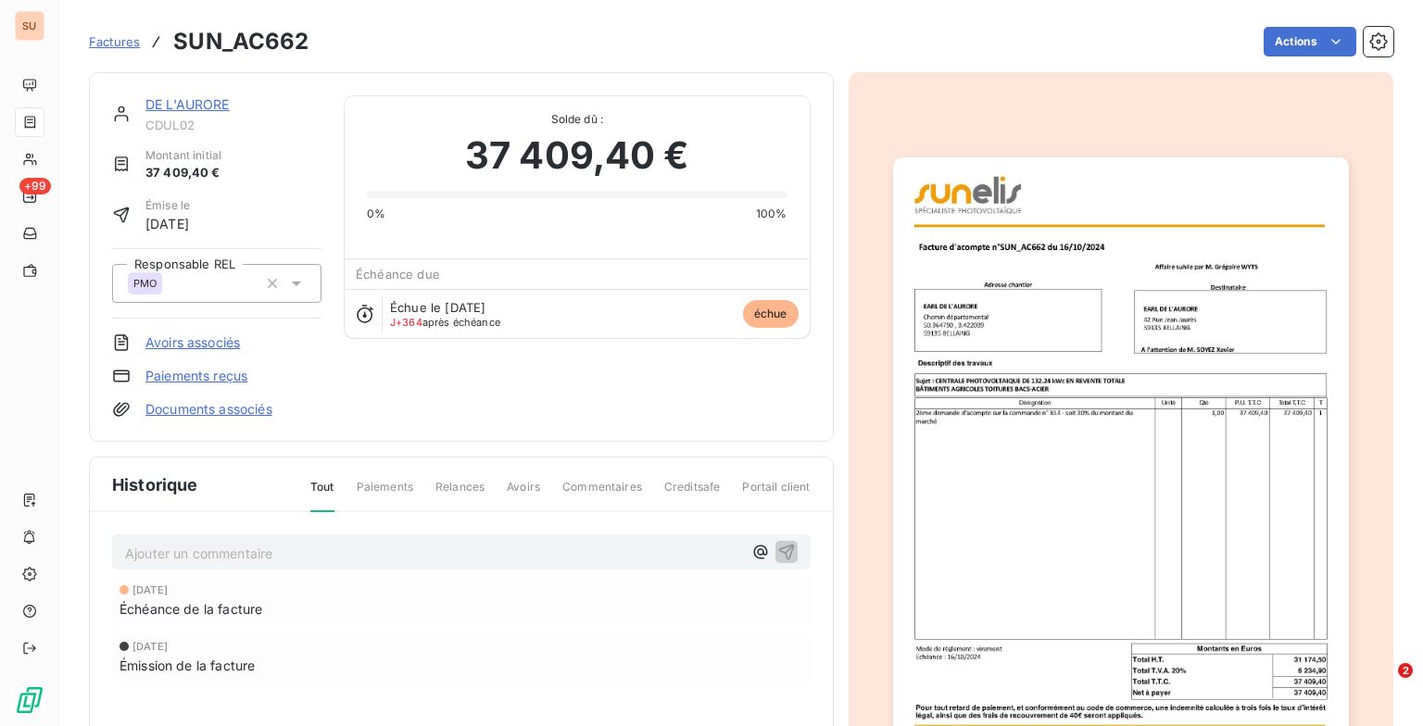
click at [234, 545] on p "Ajouter un commentaire ﻿" at bounding box center [433, 553] width 617 height 23
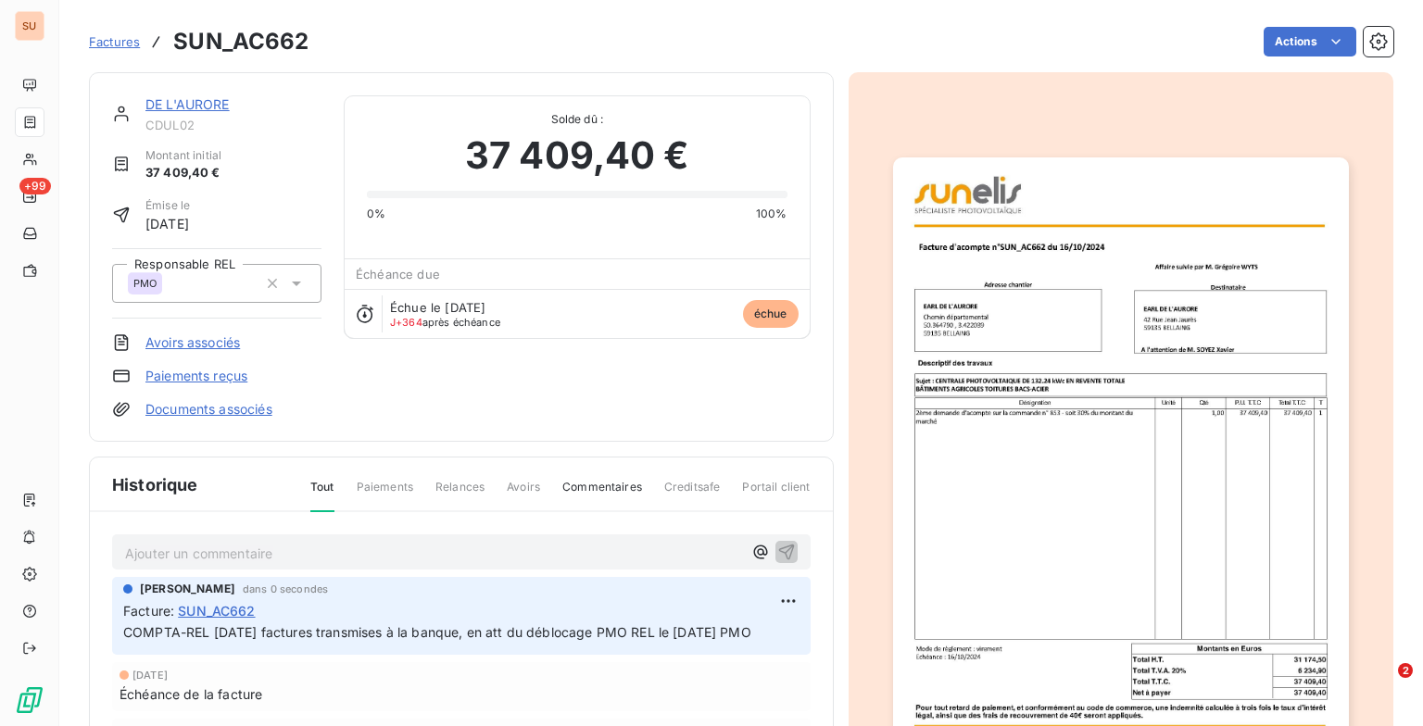
click at [121, 40] on span "Factures" at bounding box center [114, 41] width 51 height 15
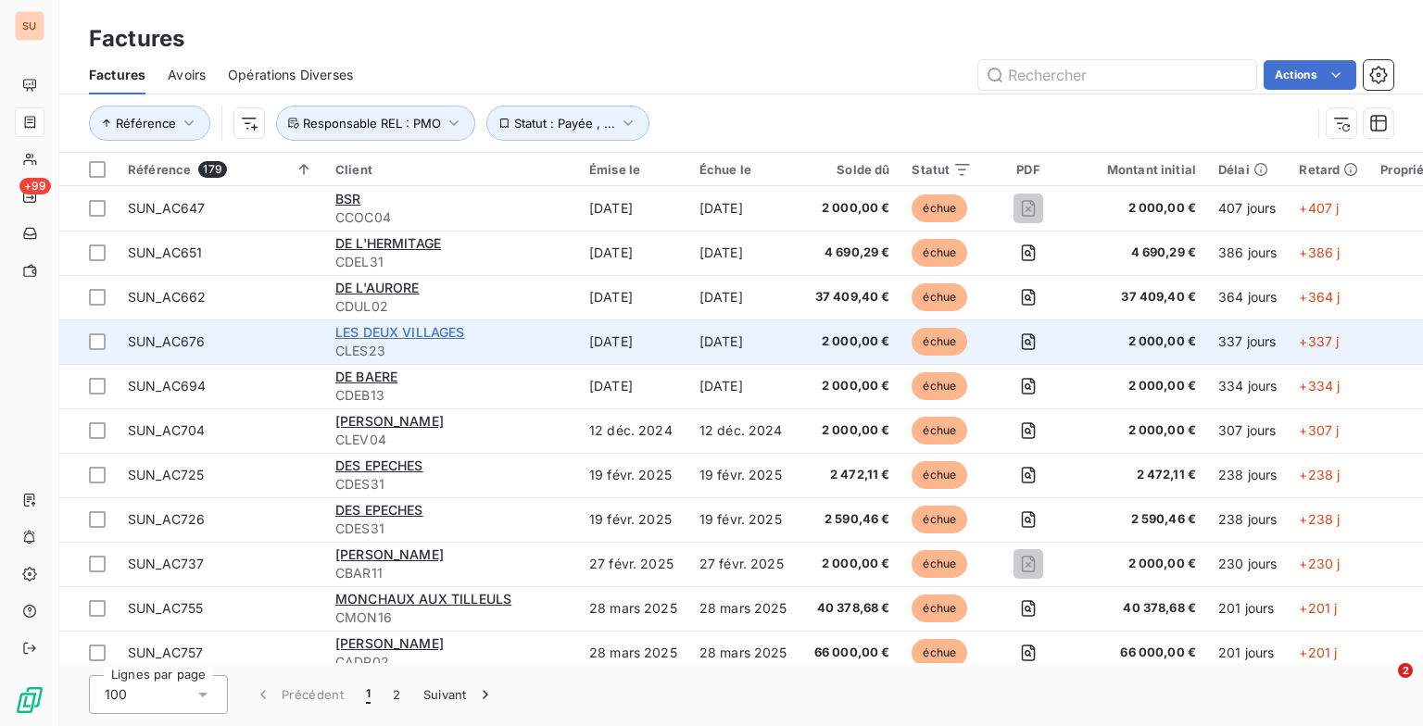
click at [354, 326] on span "LES DEUX VILLAGES" at bounding box center [400, 332] width 130 height 16
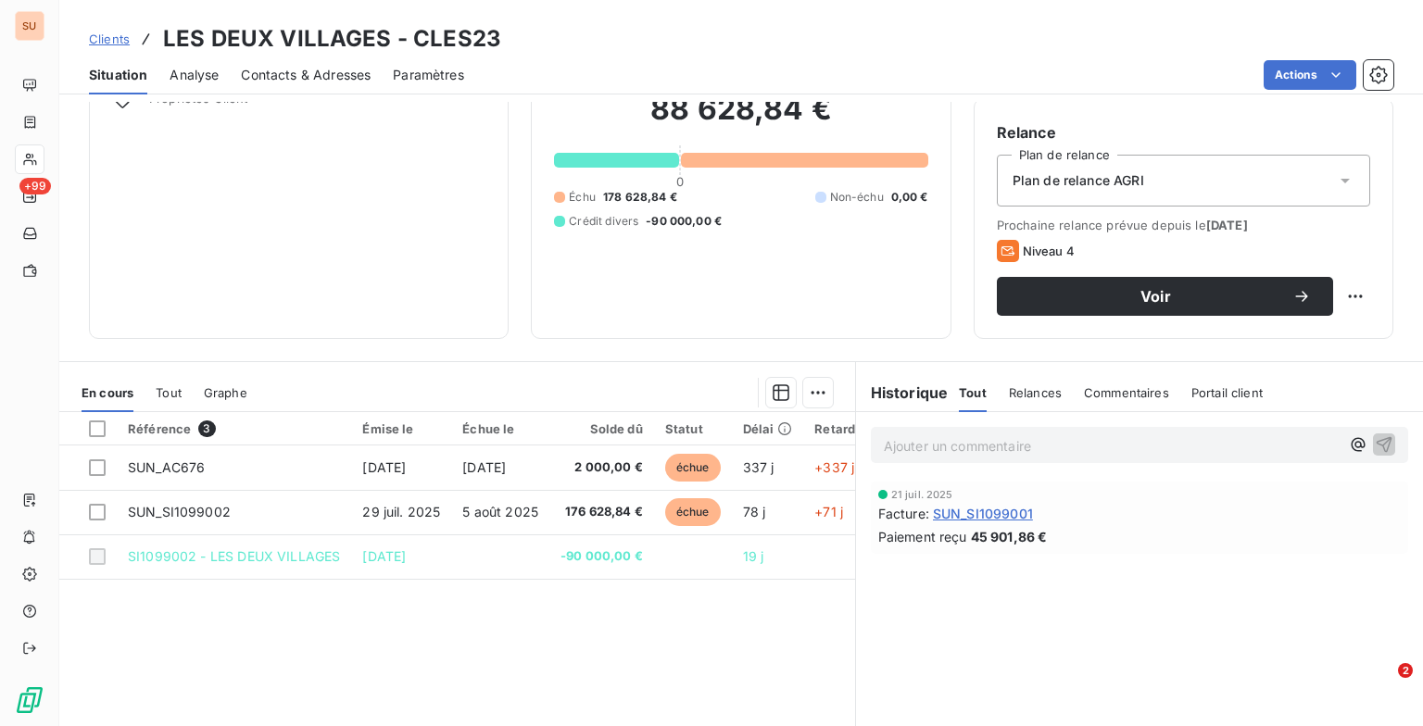
scroll to position [185, 0]
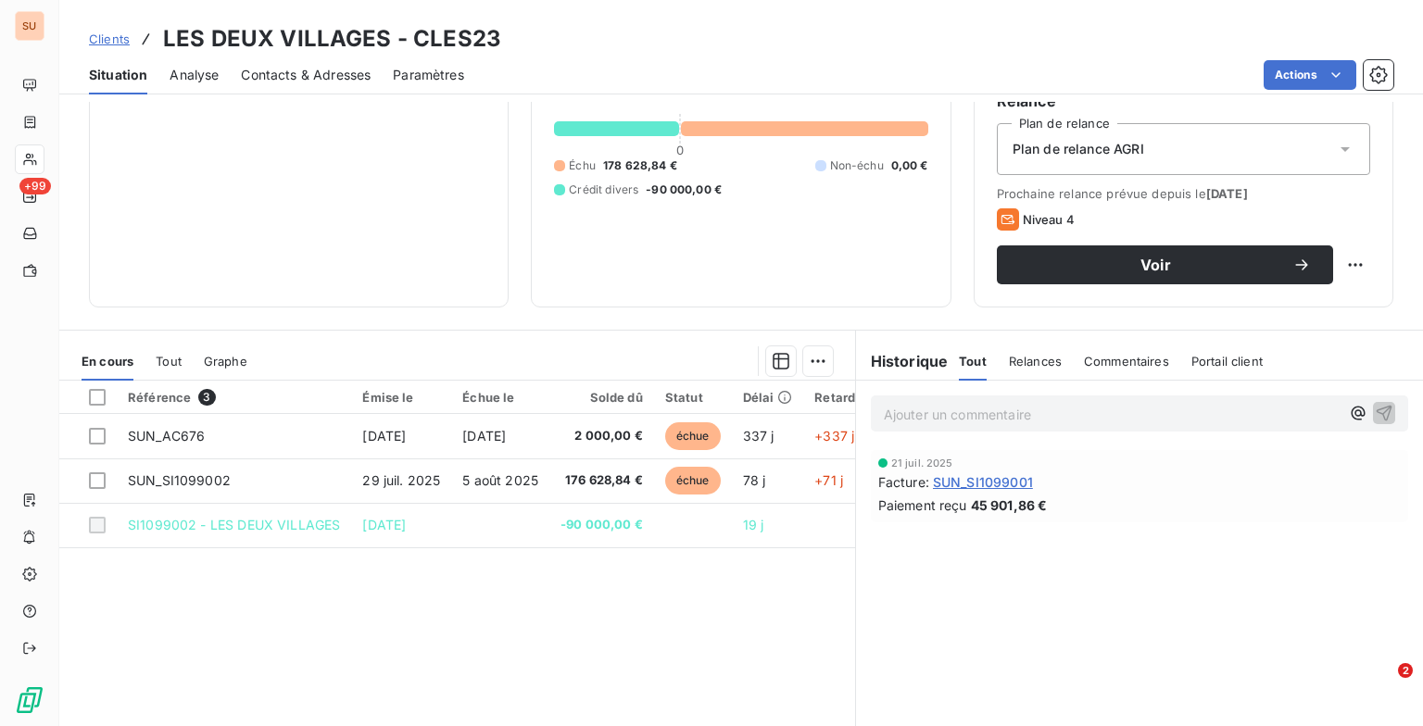
click at [944, 410] on p "Ajouter un commentaire ﻿" at bounding box center [1112, 414] width 456 height 23
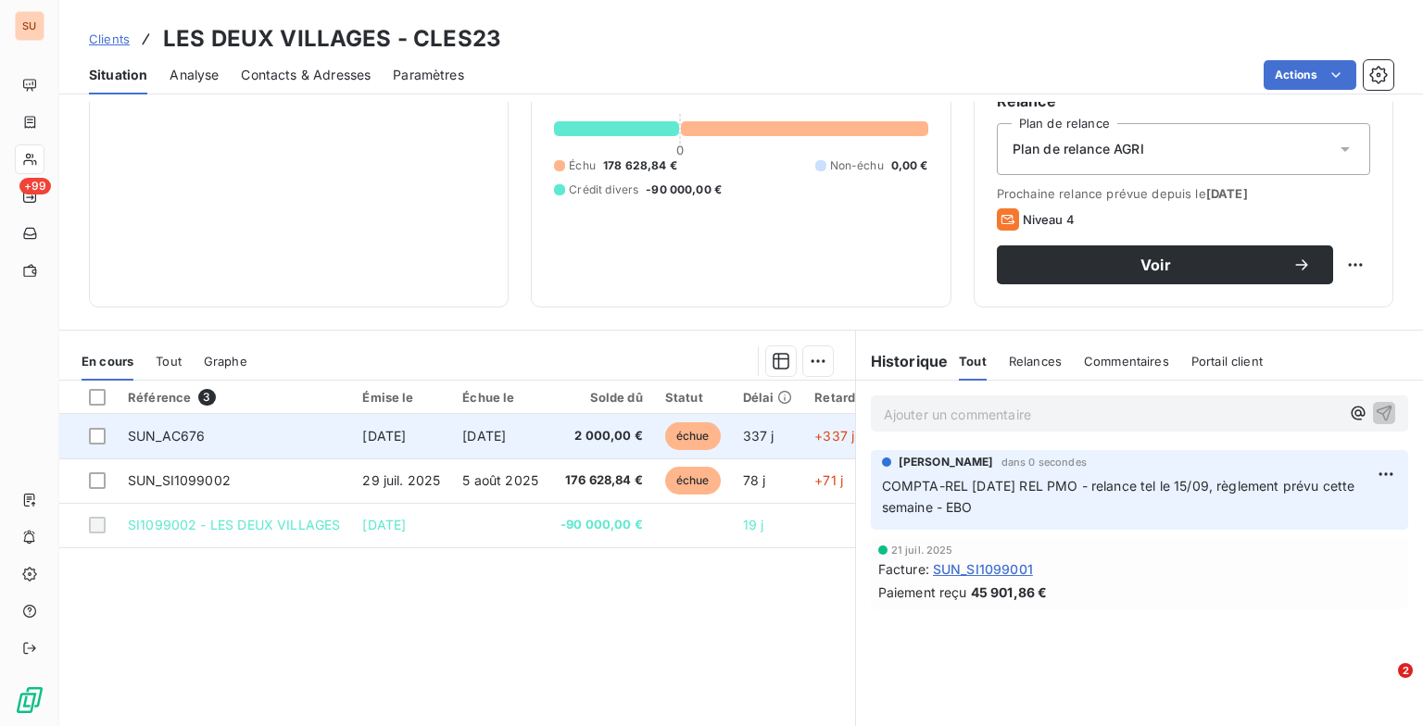
scroll to position [0, 0]
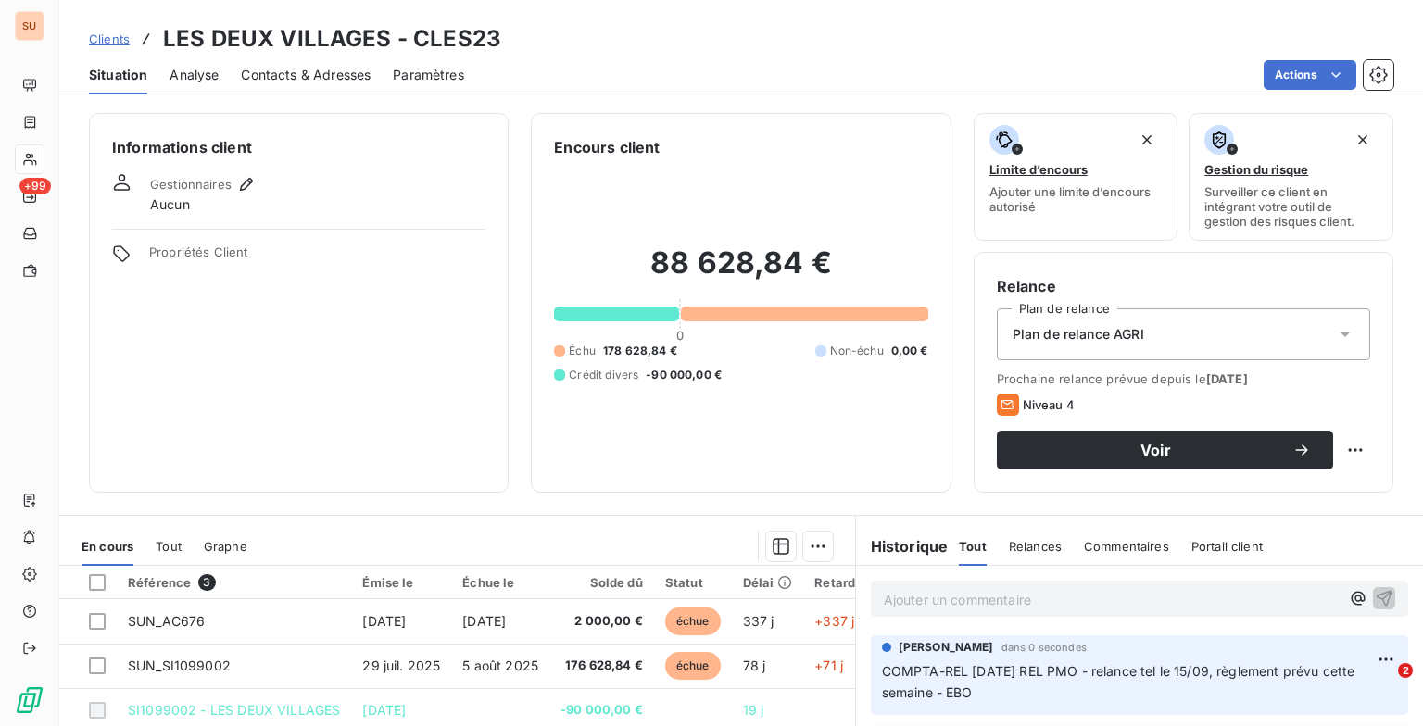
click at [109, 37] on span "Clients" at bounding box center [109, 38] width 41 height 15
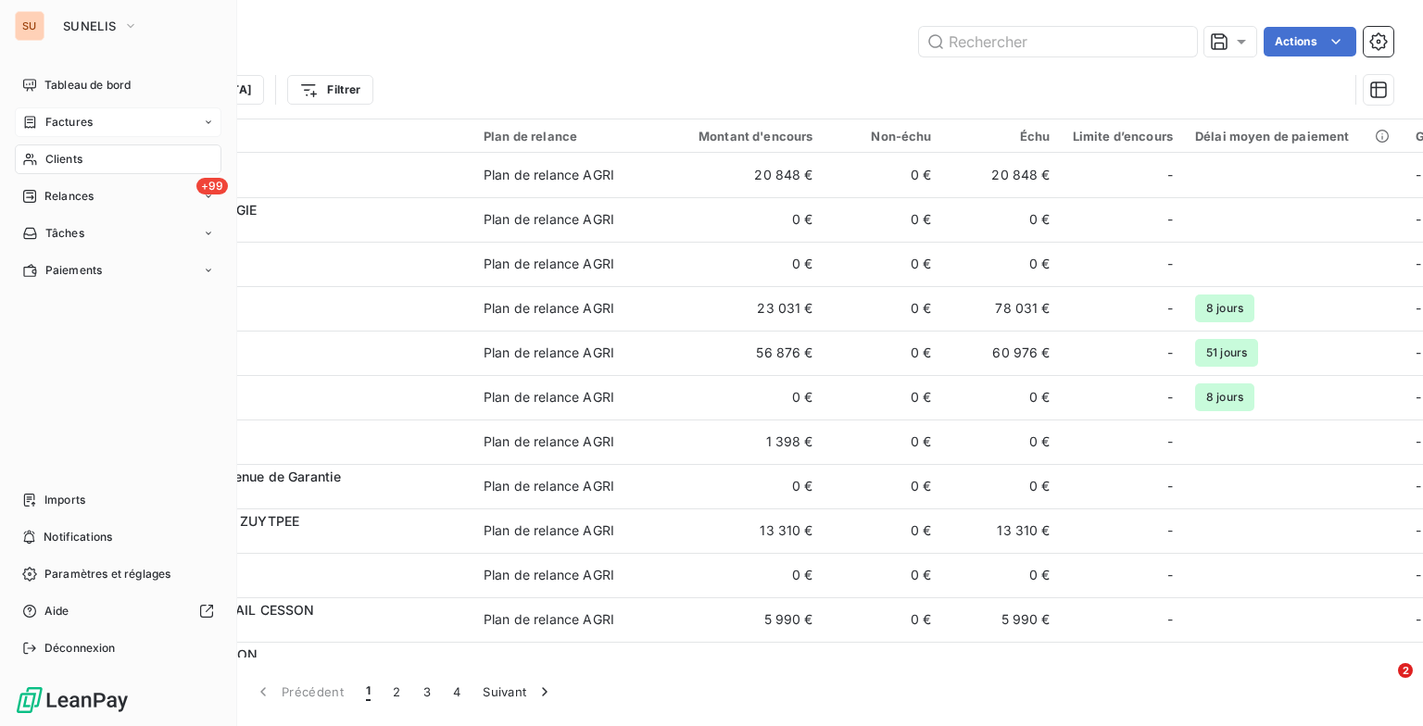
click at [67, 129] on span "Factures" at bounding box center [68, 122] width 47 height 17
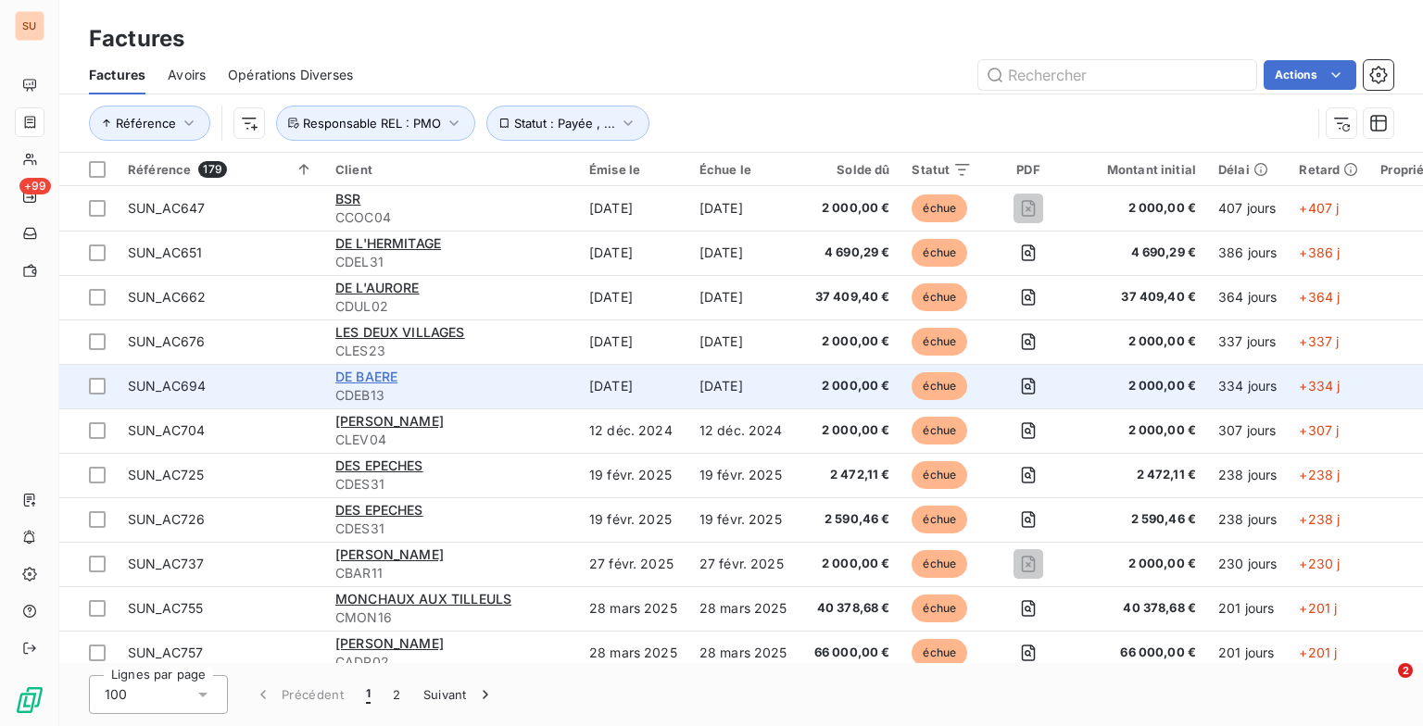
click at [368, 377] on span "DE BAERE" at bounding box center [366, 377] width 62 height 16
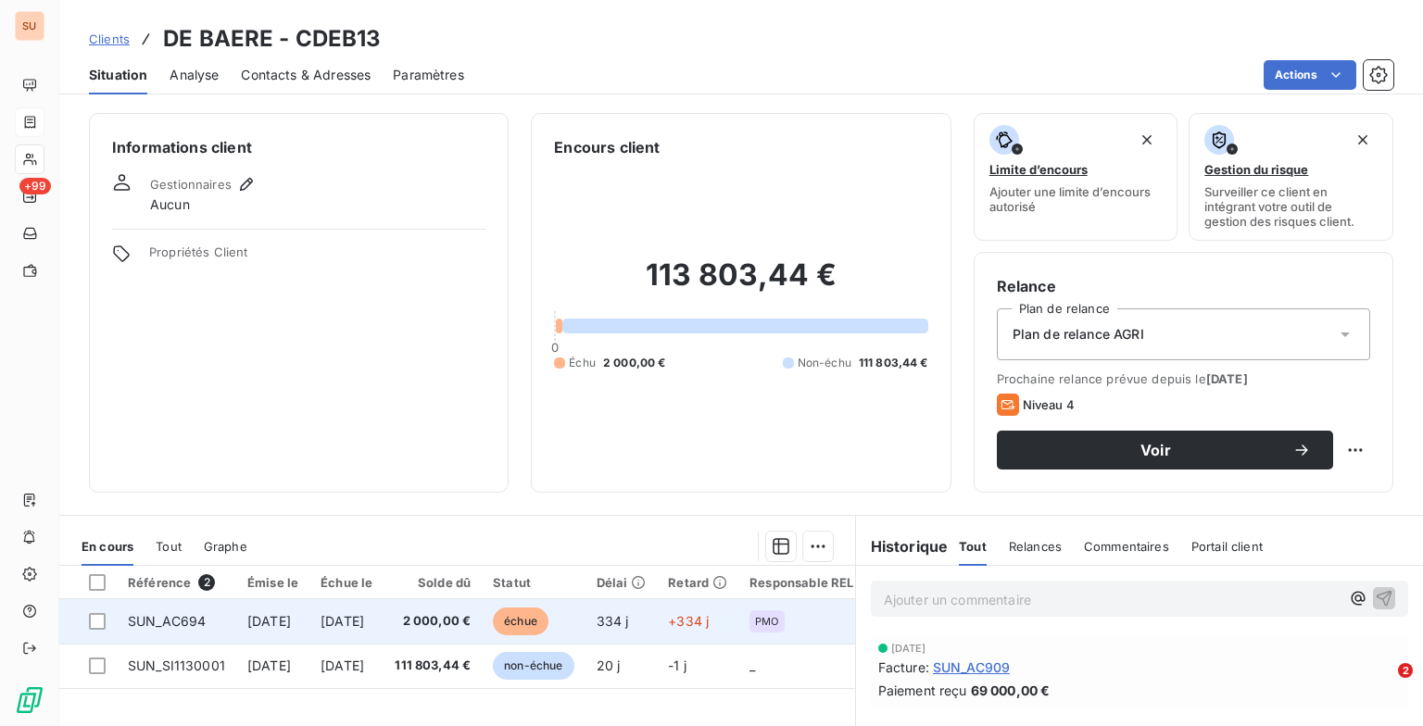
click at [177, 617] on span "SUN_AC694" at bounding box center [167, 621] width 78 height 16
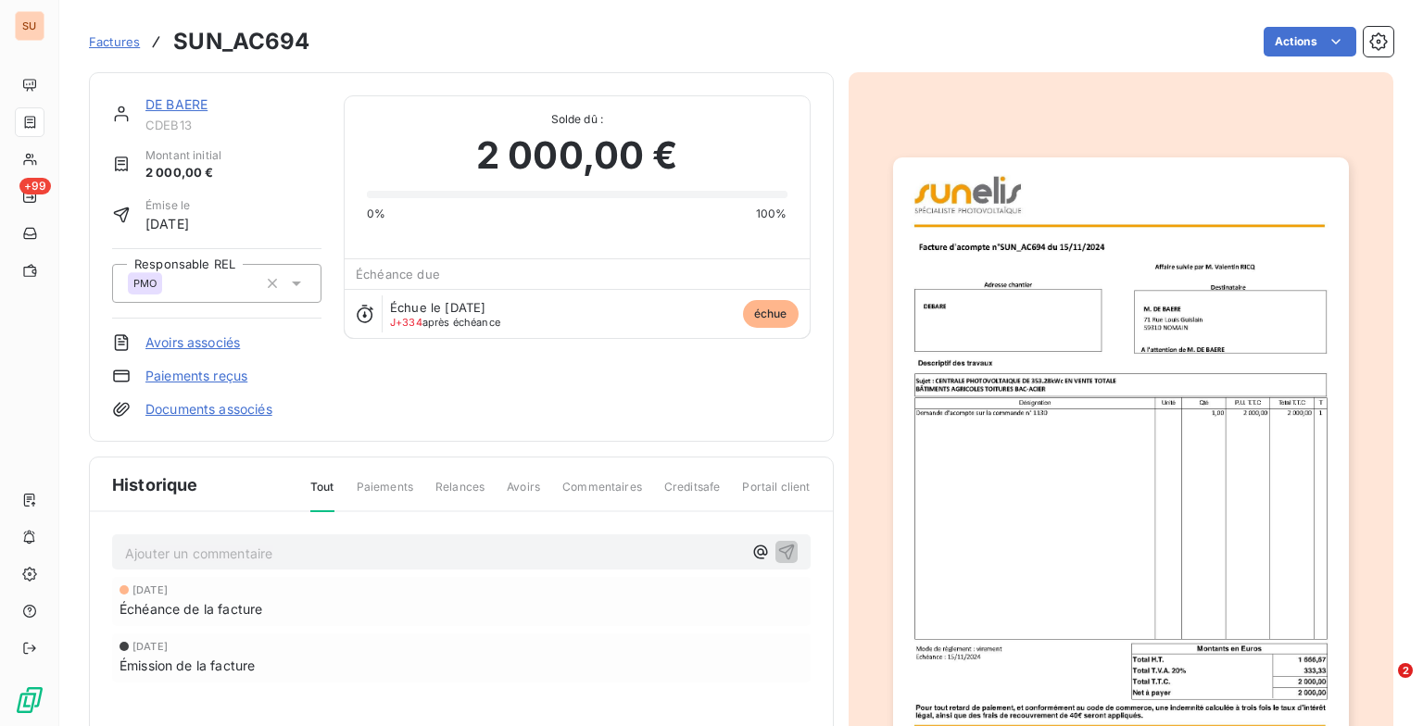
click at [246, 547] on p "Ajouter un commentaire ﻿" at bounding box center [433, 553] width 617 height 23
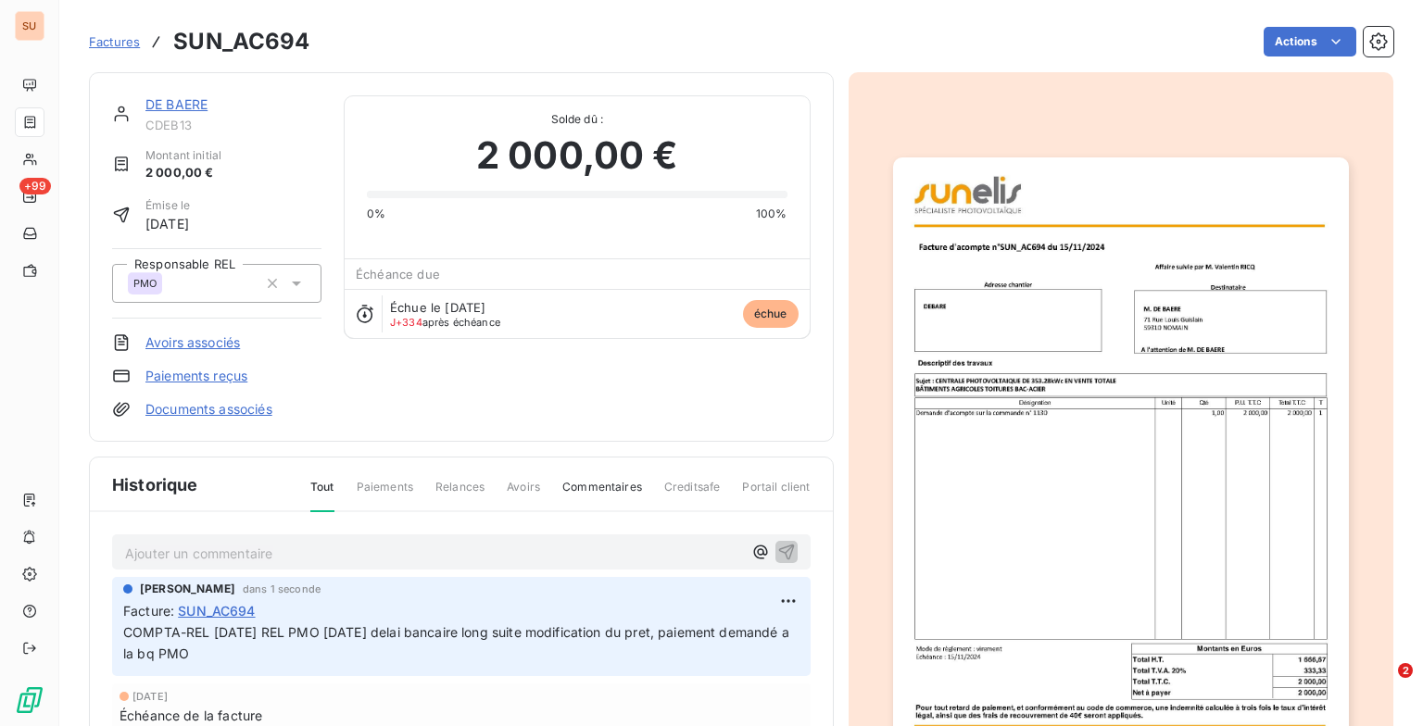
click at [105, 40] on span "Factures" at bounding box center [114, 41] width 51 height 15
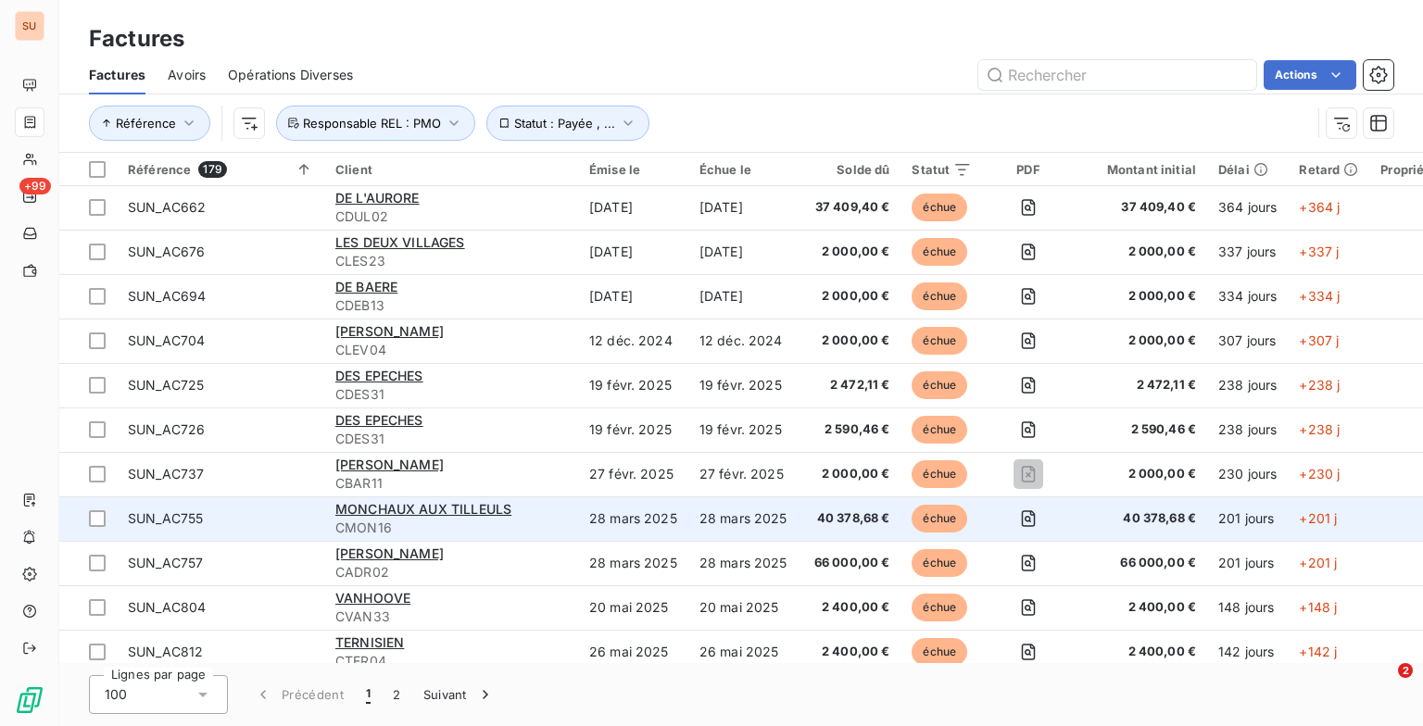
scroll to position [185, 0]
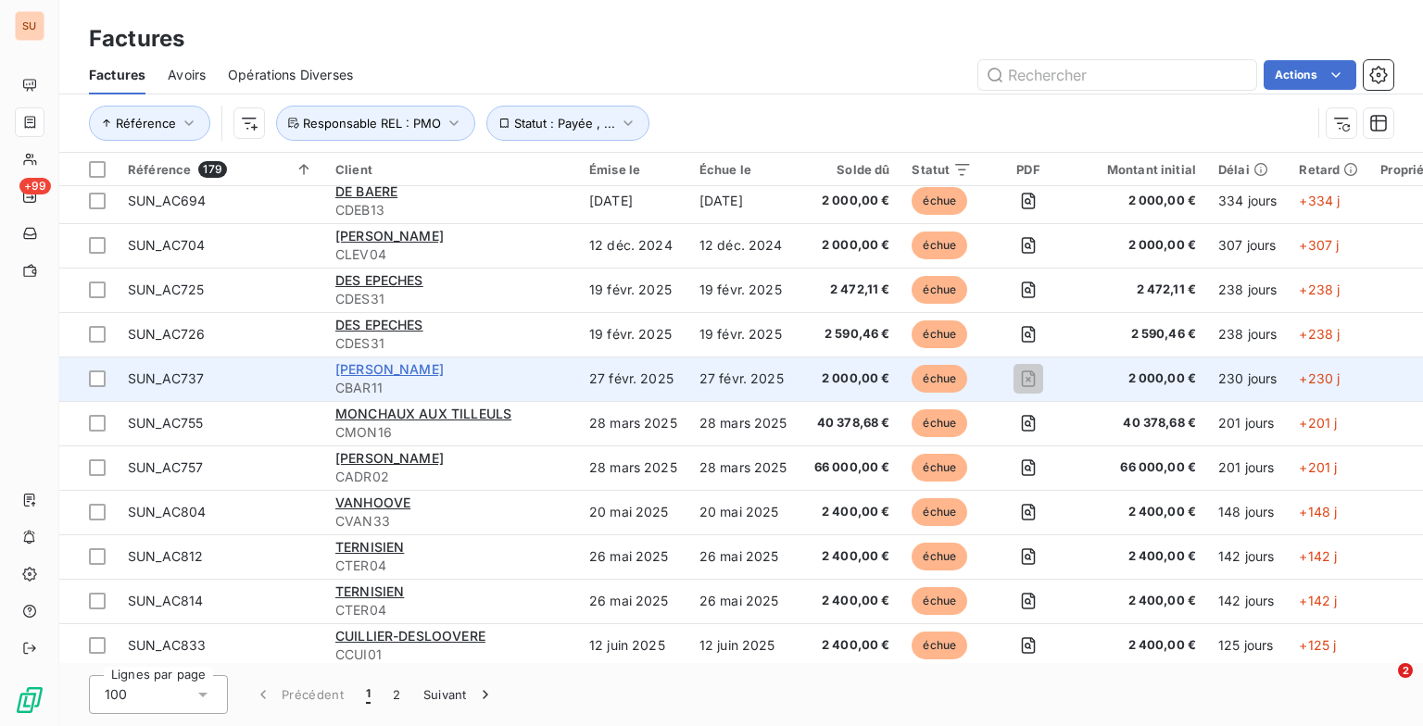
click at [444, 367] on span "BARDOUX DAMIEN" at bounding box center [389, 369] width 108 height 16
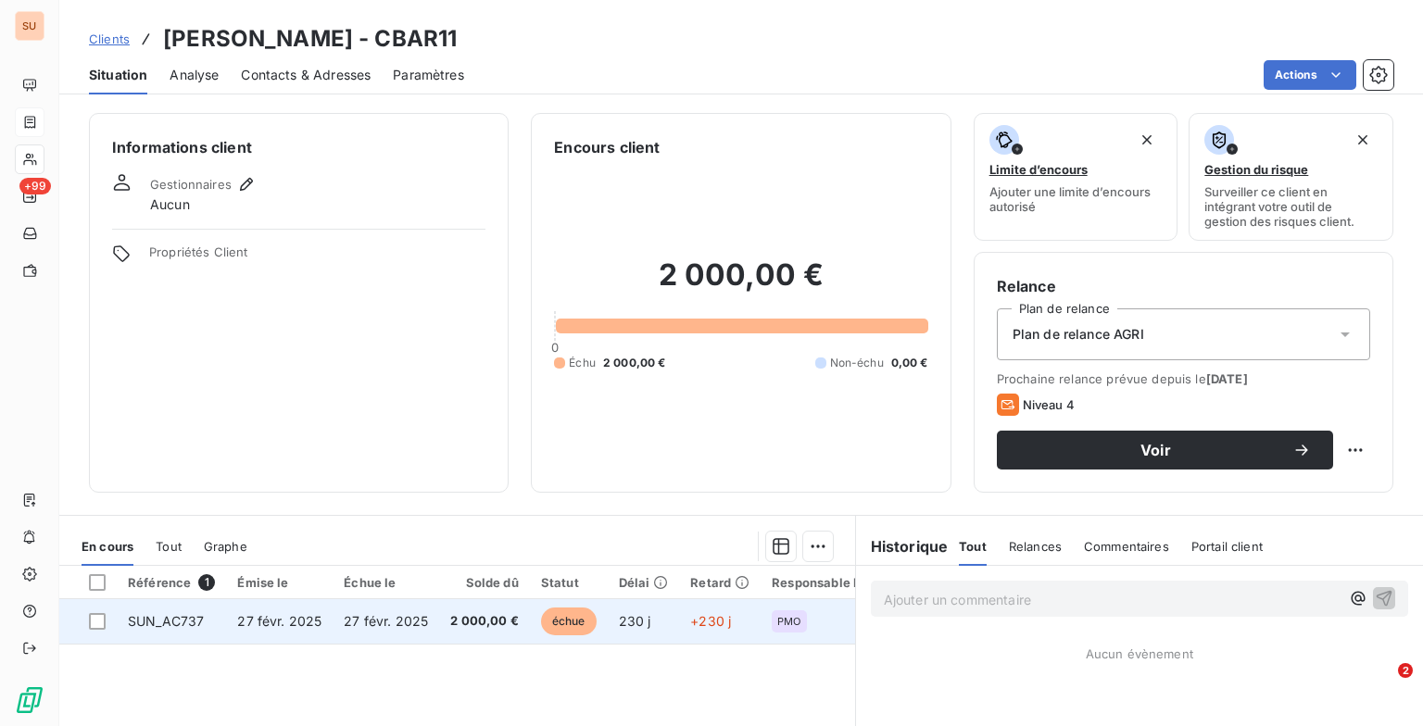
click at [380, 621] on span "27 févr. 2025" at bounding box center [386, 621] width 84 height 16
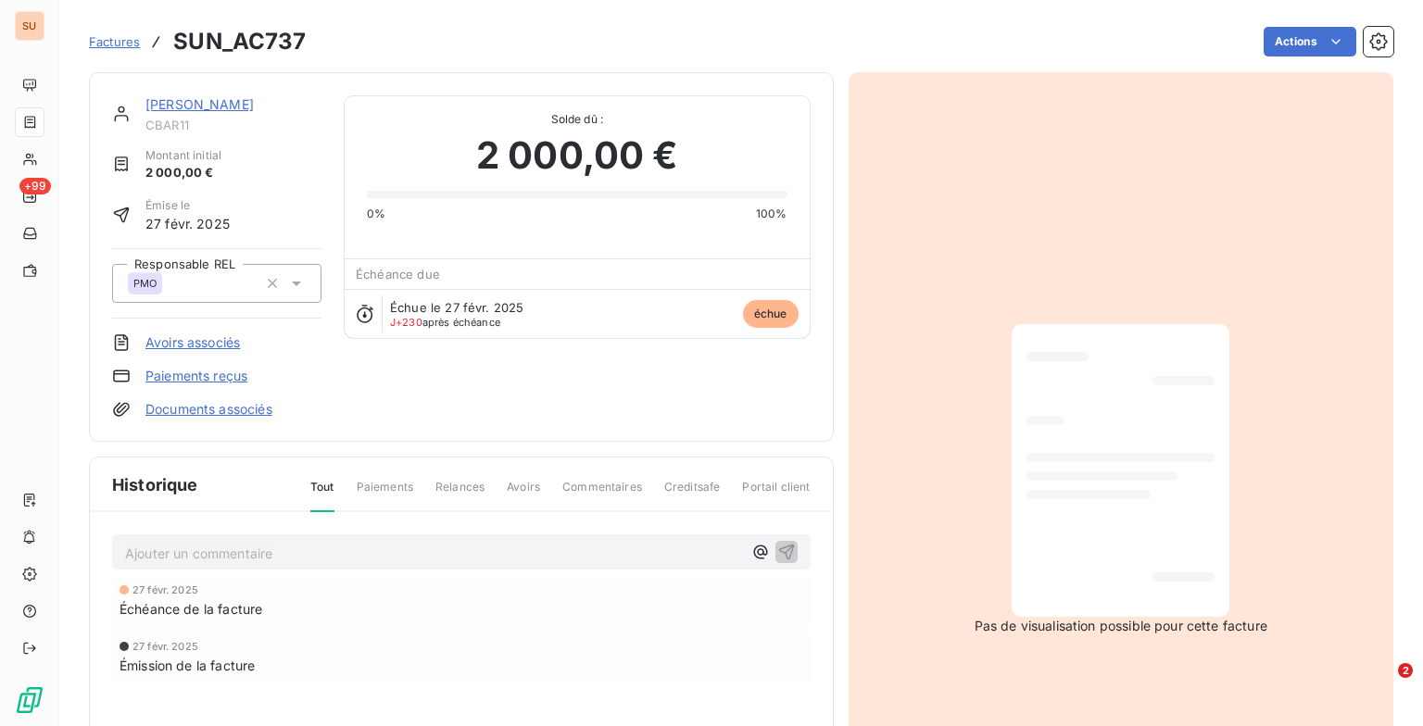
click at [279, 552] on p "Ajouter un commentaire ﻿" at bounding box center [433, 553] width 617 height 23
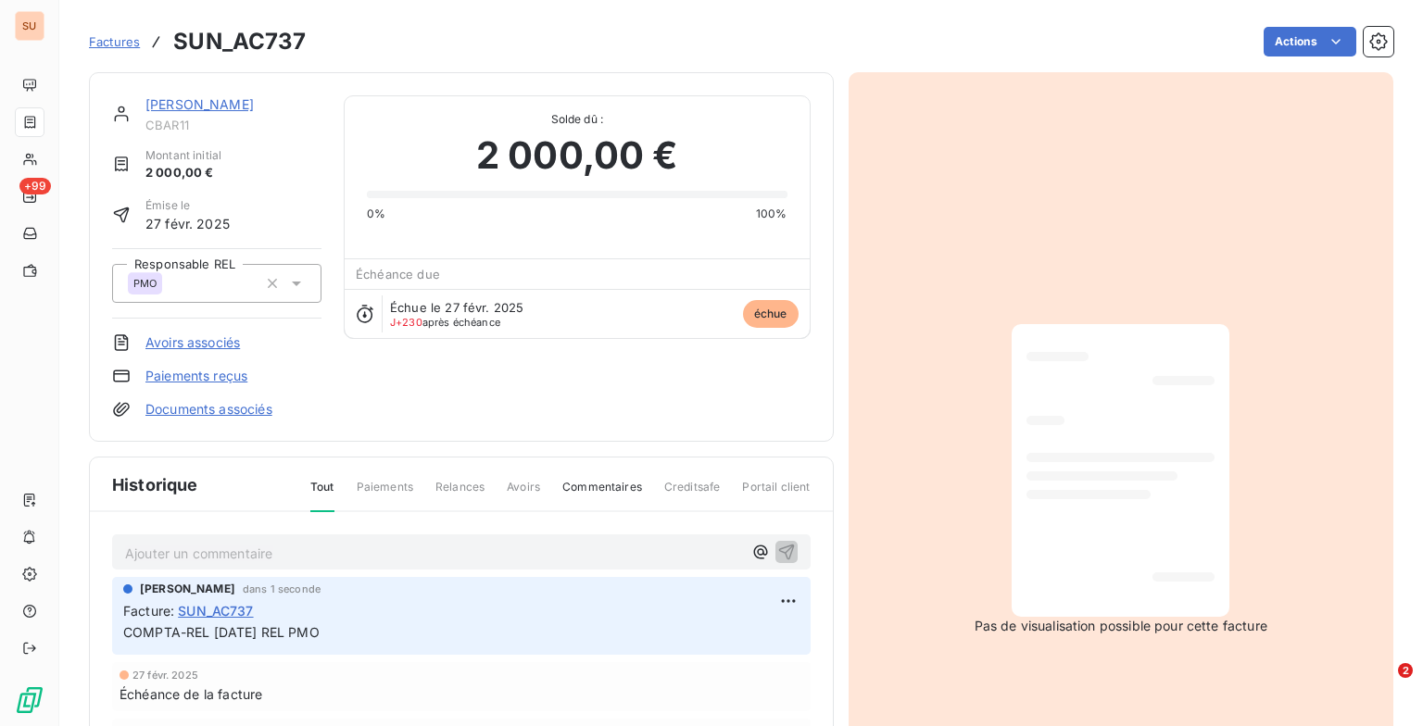
click at [109, 34] on span "Factures" at bounding box center [114, 41] width 51 height 15
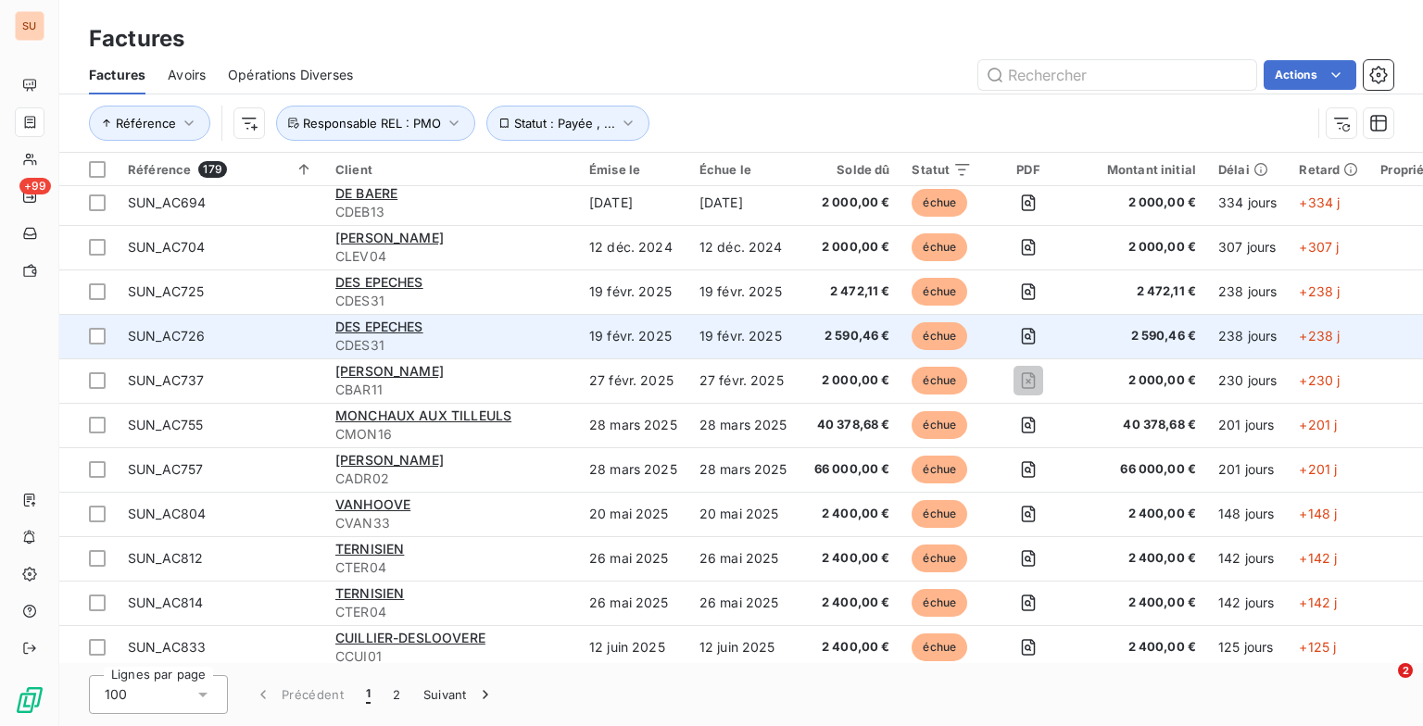
scroll to position [185, 0]
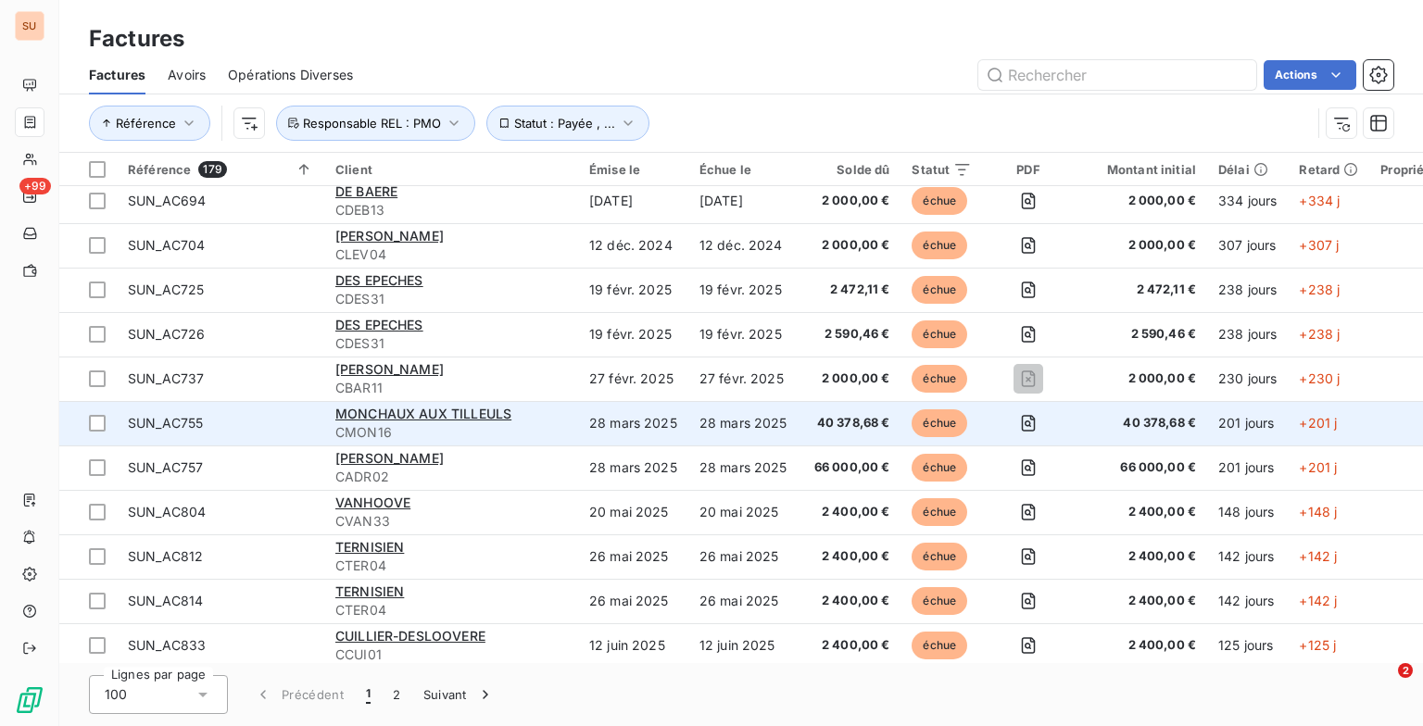
click at [540, 430] on span "CMON16" at bounding box center [451, 432] width 232 height 19
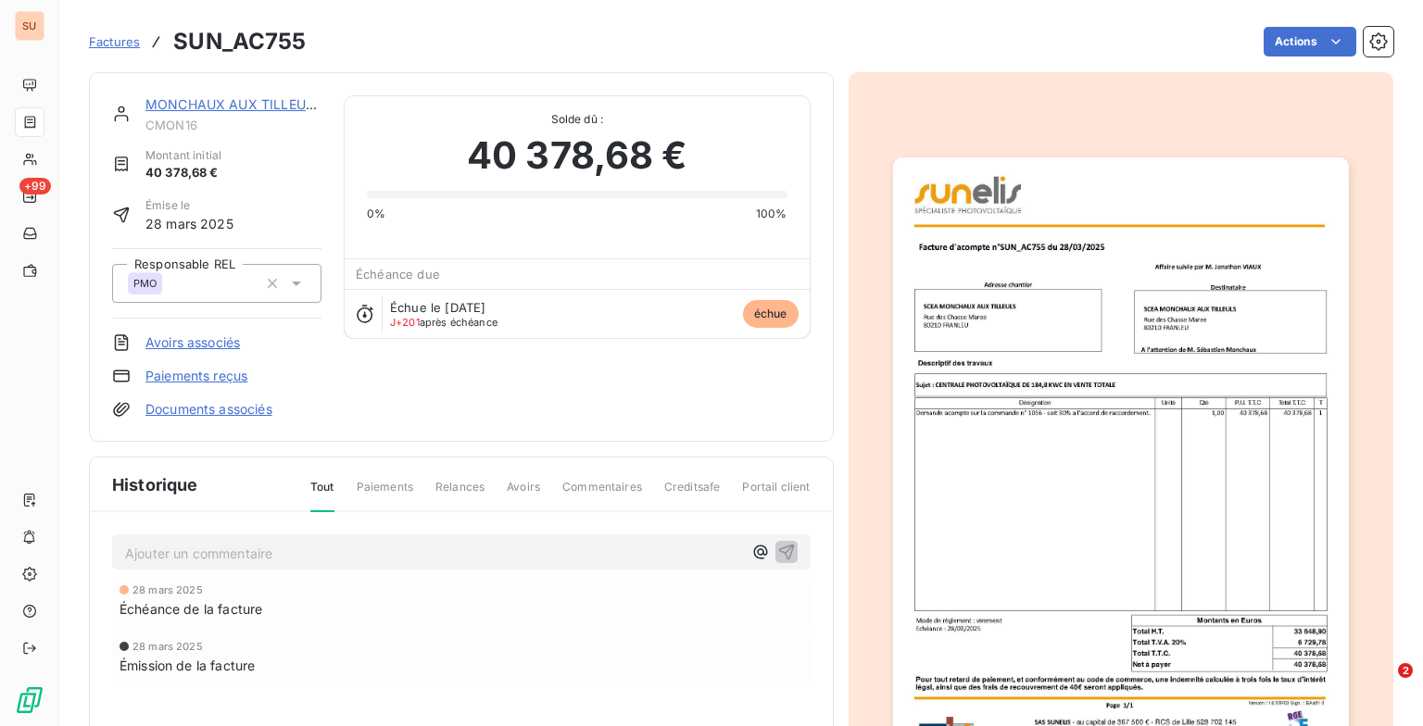
drag, startPoint x: 278, startPoint y: 570, endPoint x: 289, endPoint y: 557, distance: 17.8
click at [278, 570] on div "Ajouter un commentaire ﻿ 28 mars 2025 Échéance de la facture 28 mars 2025 Émiss…" at bounding box center [461, 634] width 743 height 245
click at [289, 557] on p "Ajouter un commentaire ﻿" at bounding box center [433, 553] width 617 height 23
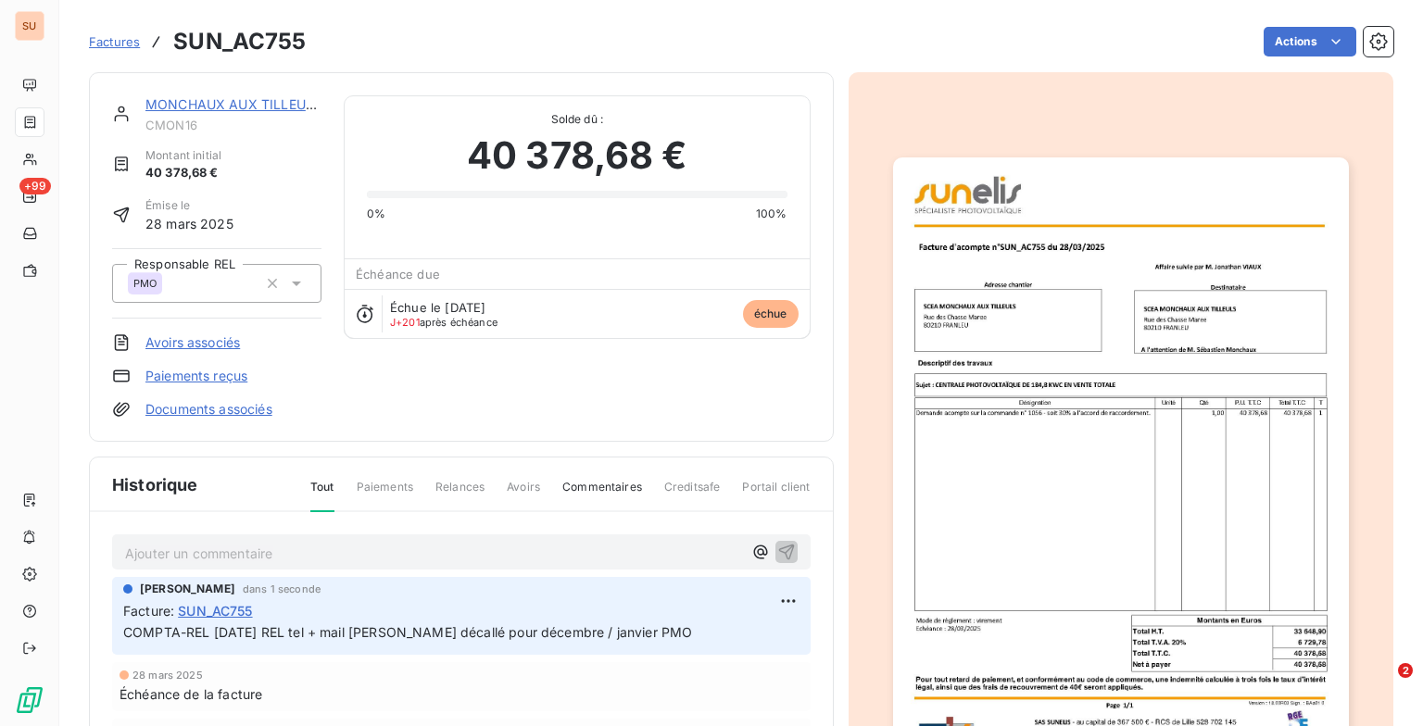
click at [113, 46] on span "Factures" at bounding box center [114, 41] width 51 height 15
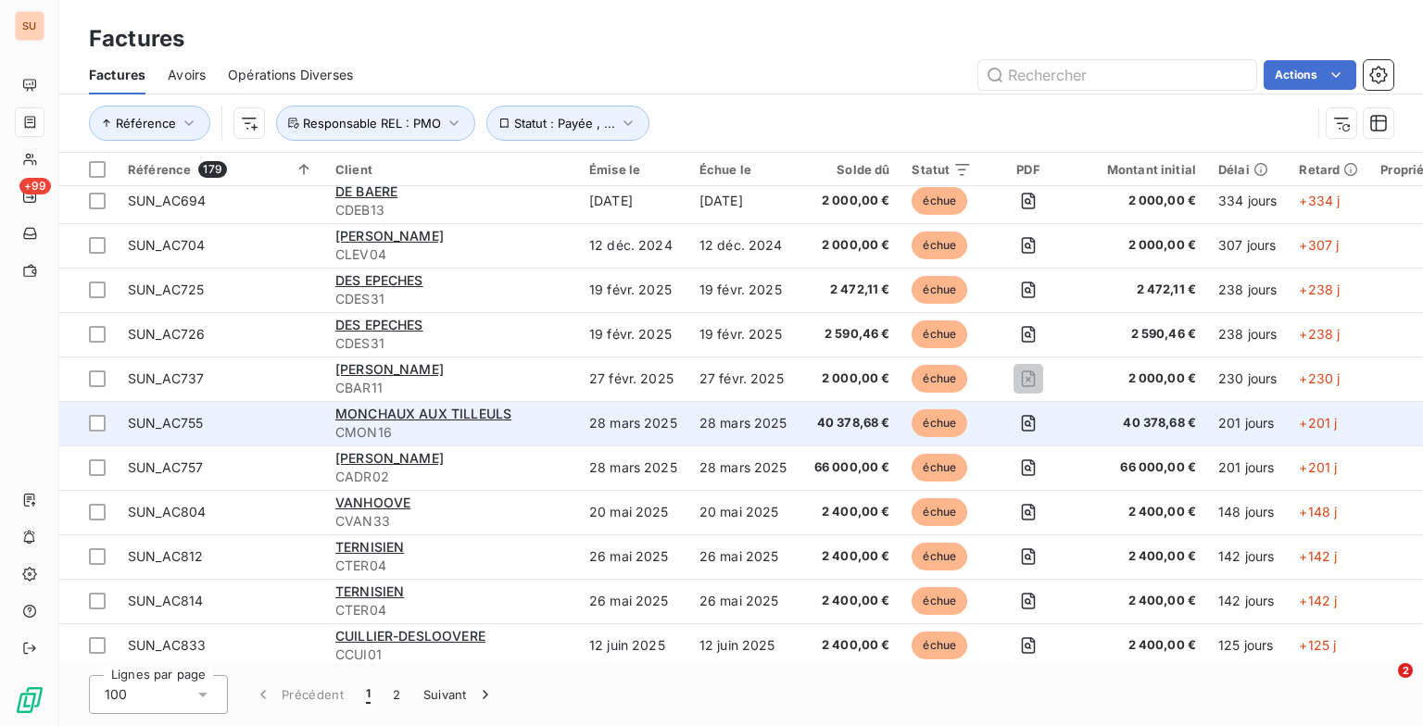
scroll to position [278, 0]
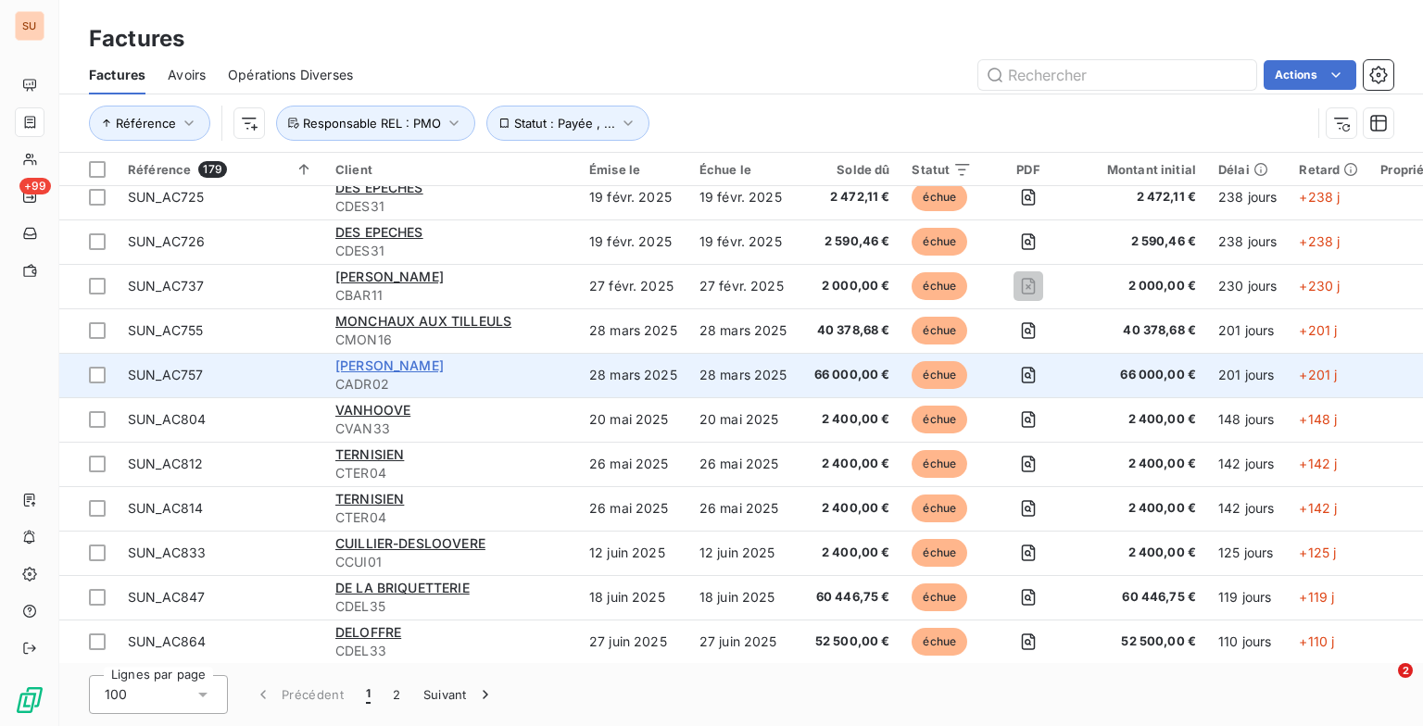
click at [382, 363] on span "ADRIANSEN" at bounding box center [389, 365] width 108 height 16
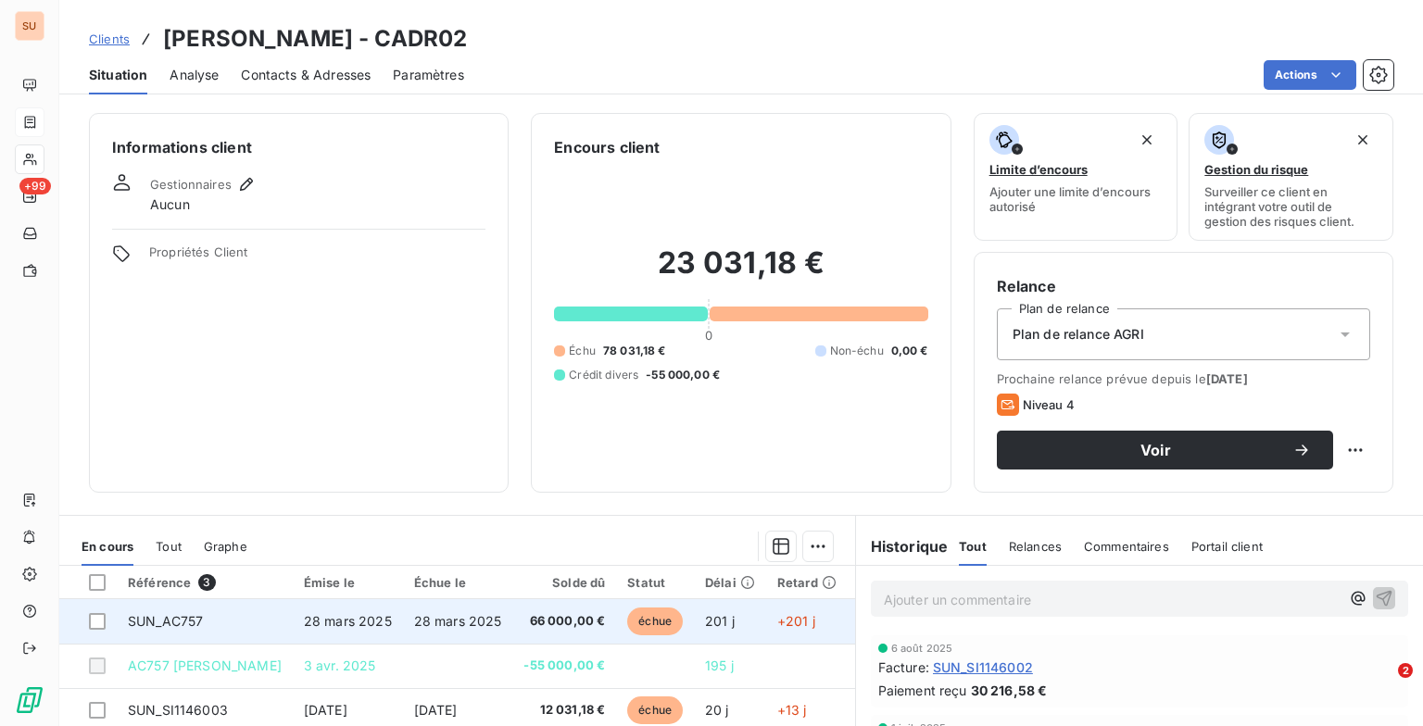
click at [322, 621] on span "28 mars 2025" at bounding box center [348, 621] width 88 height 16
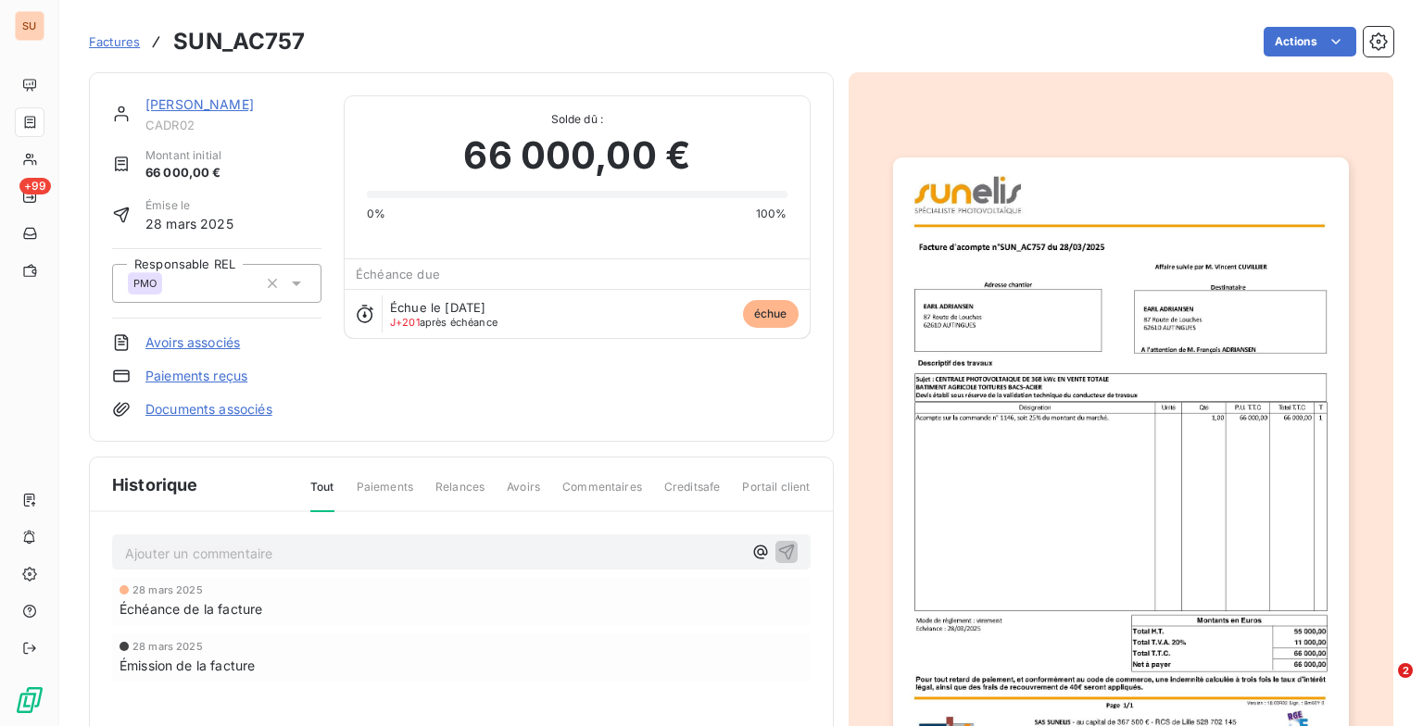
click at [170, 542] on p "Ajouter un commentaire ﻿" at bounding box center [433, 553] width 617 height 23
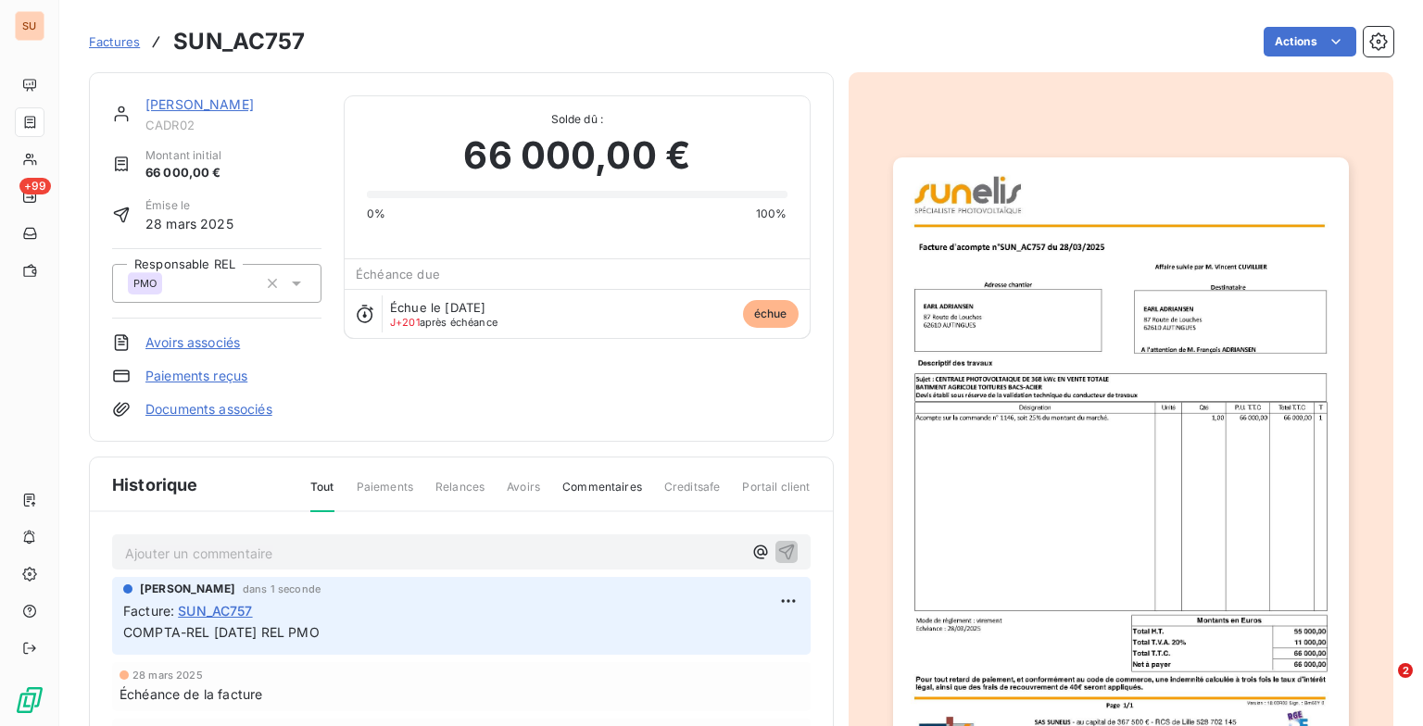
click at [108, 37] on span "Factures" at bounding box center [114, 41] width 51 height 15
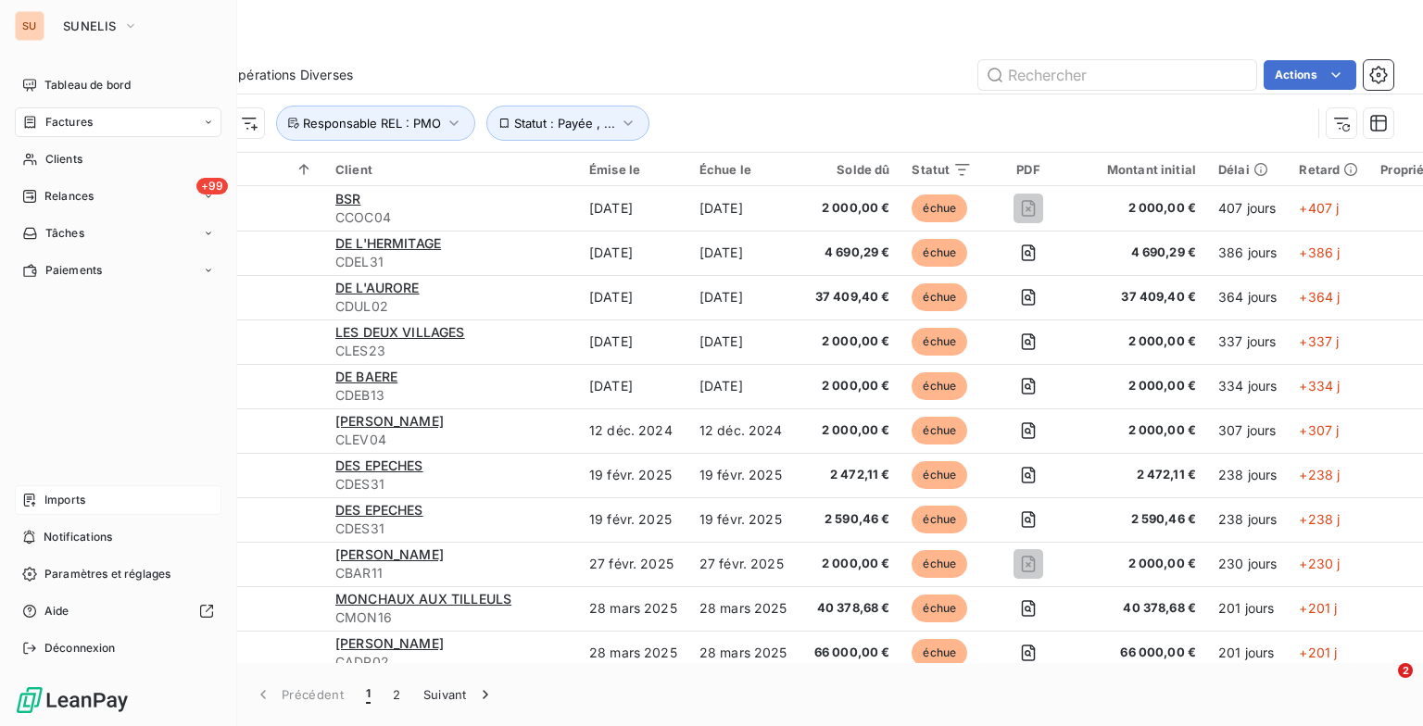
click at [85, 494] on div "Imports" at bounding box center [118, 500] width 207 height 30
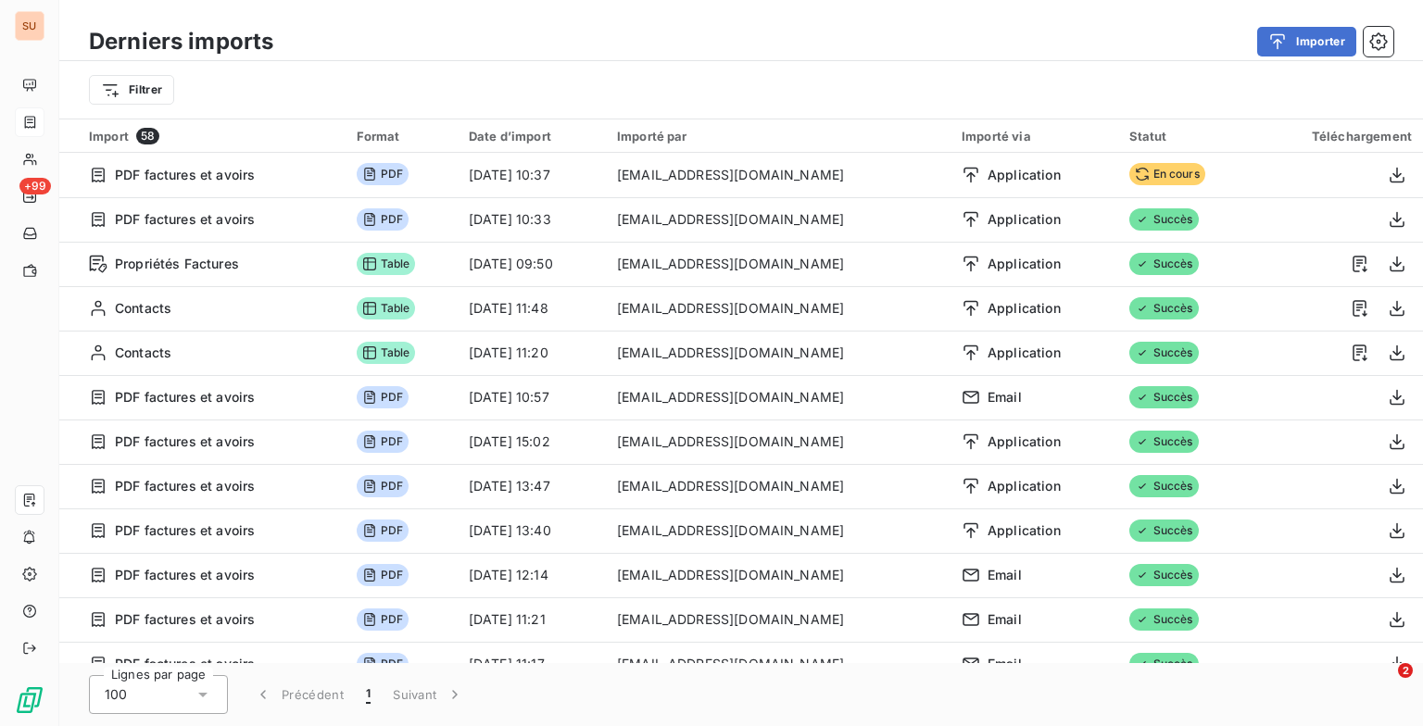
click at [619, 100] on div "Filtrer" at bounding box center [741, 89] width 1304 height 35
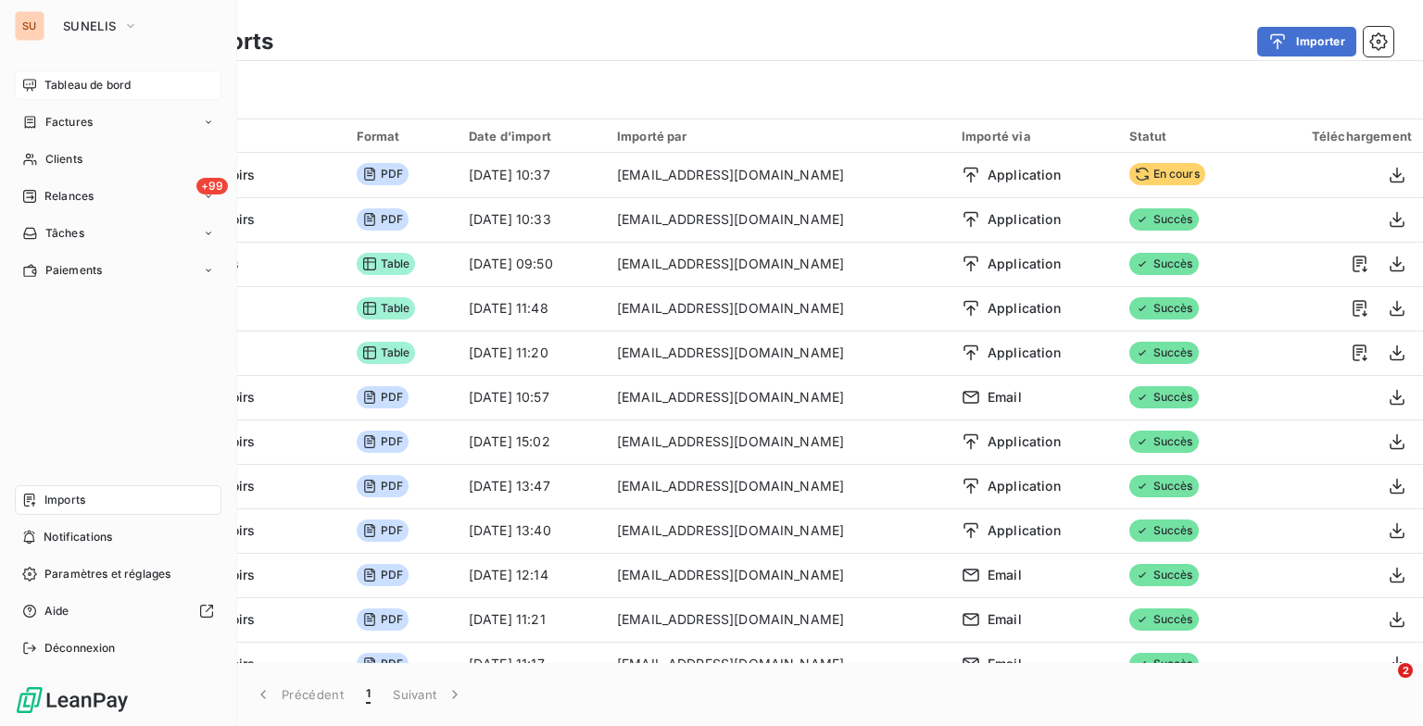
click at [64, 81] on span "Tableau de bord" at bounding box center [87, 85] width 86 height 17
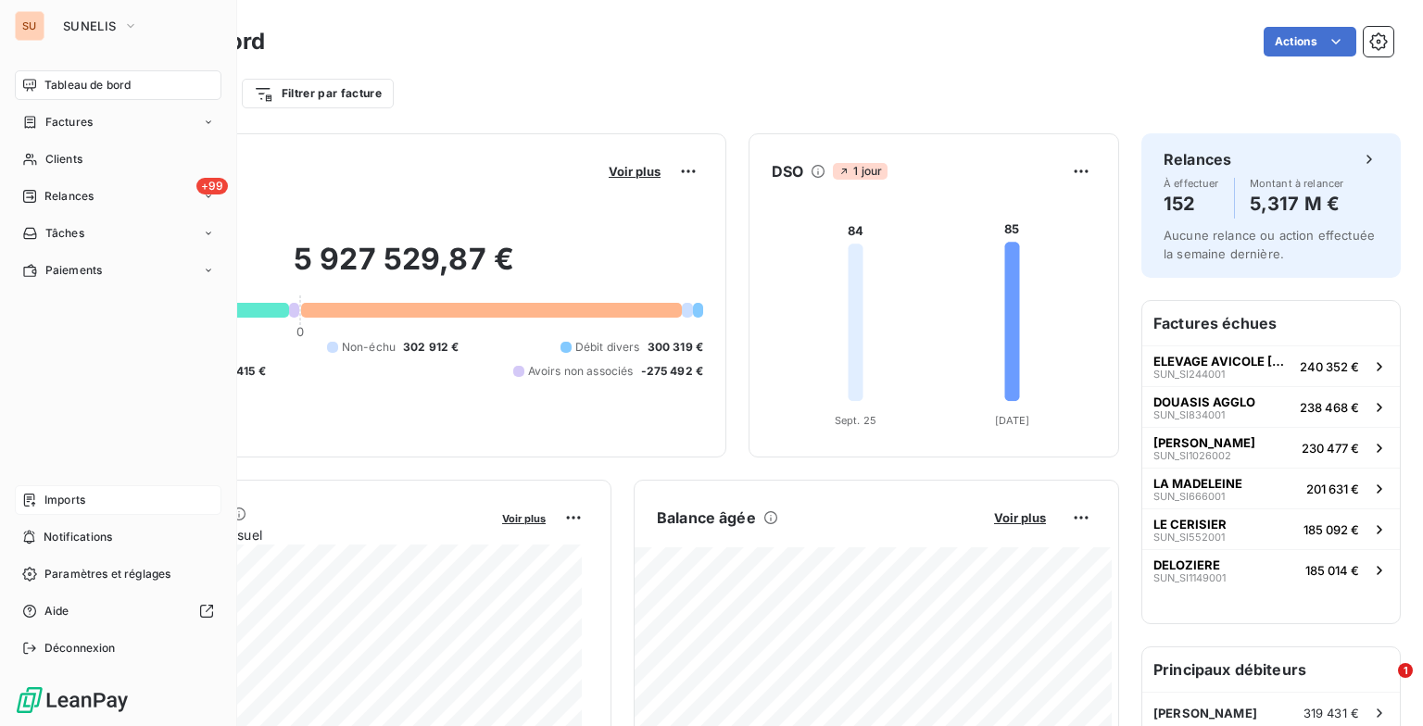
click at [81, 495] on span "Imports" at bounding box center [64, 500] width 41 height 17
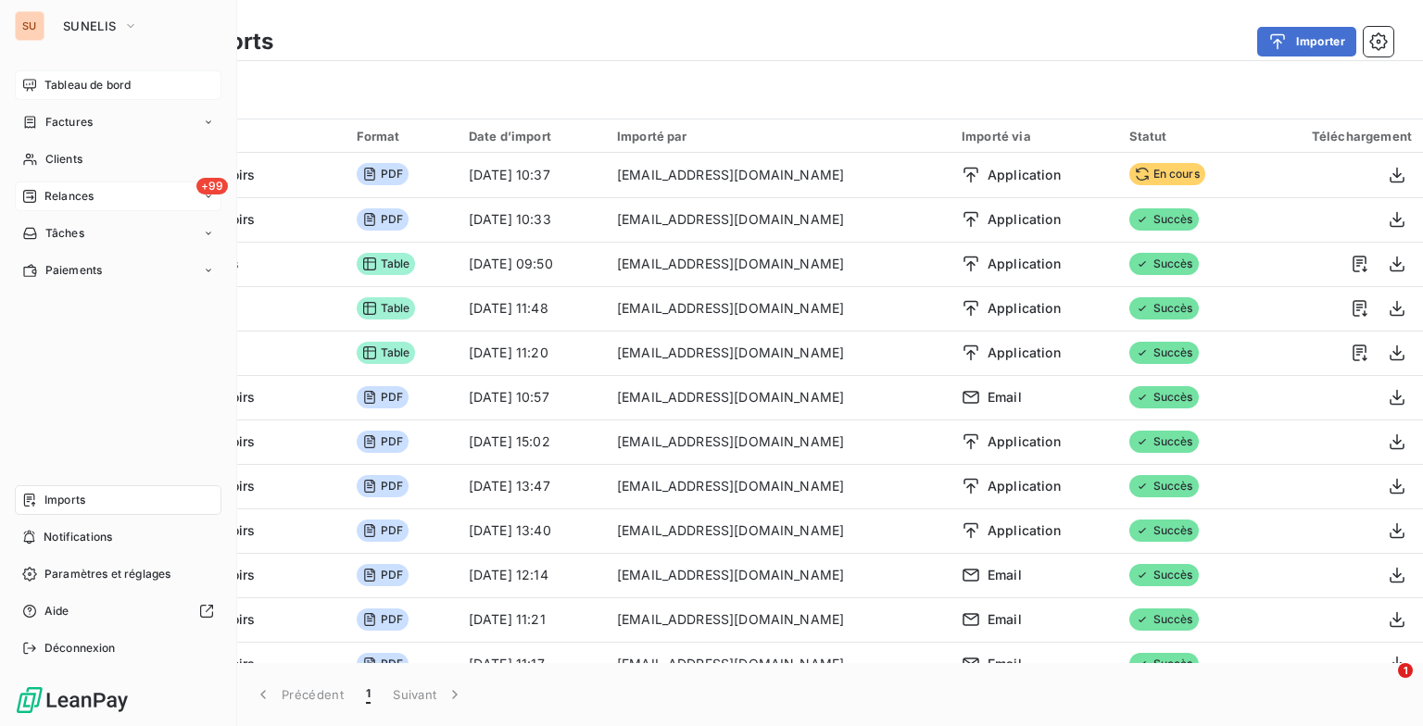
click at [90, 195] on span "Relances" at bounding box center [68, 196] width 49 height 17
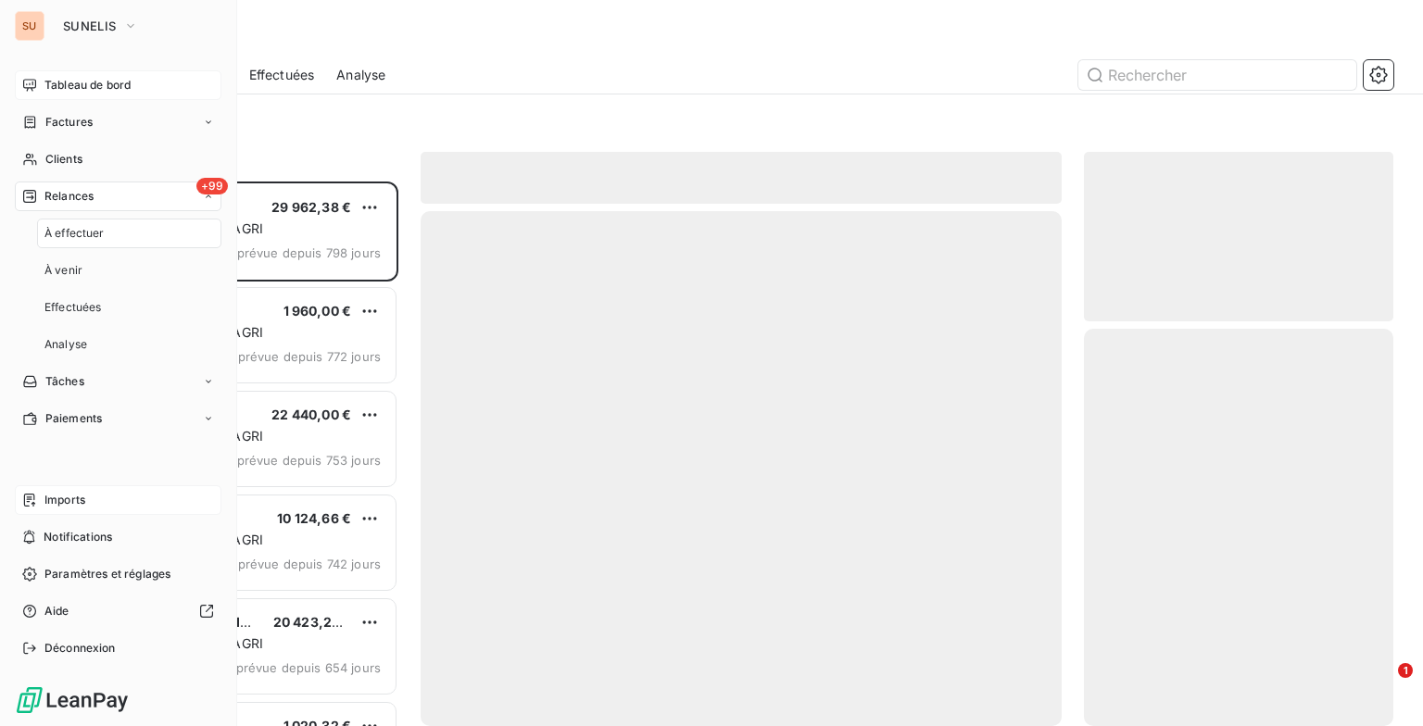
scroll to position [530, 295]
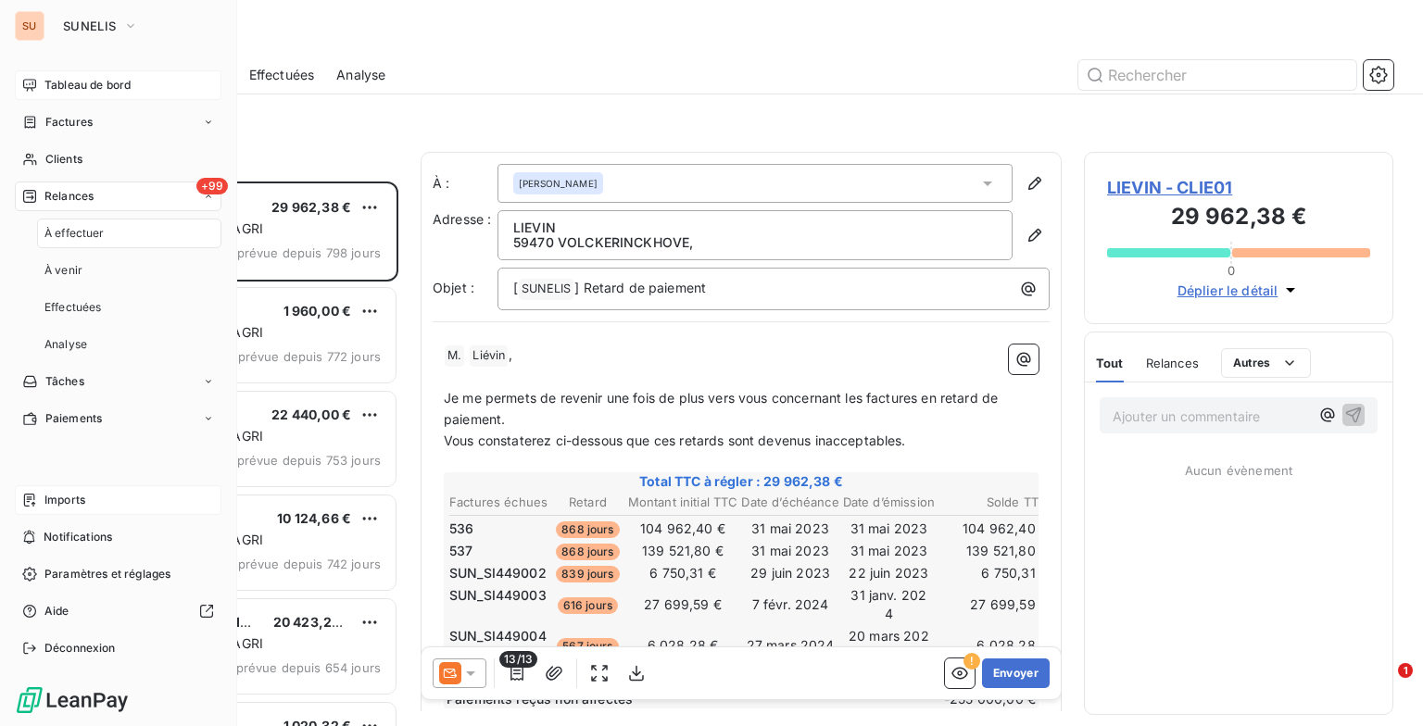
click at [70, 89] on span "Tableau de bord" at bounding box center [87, 85] width 86 height 17
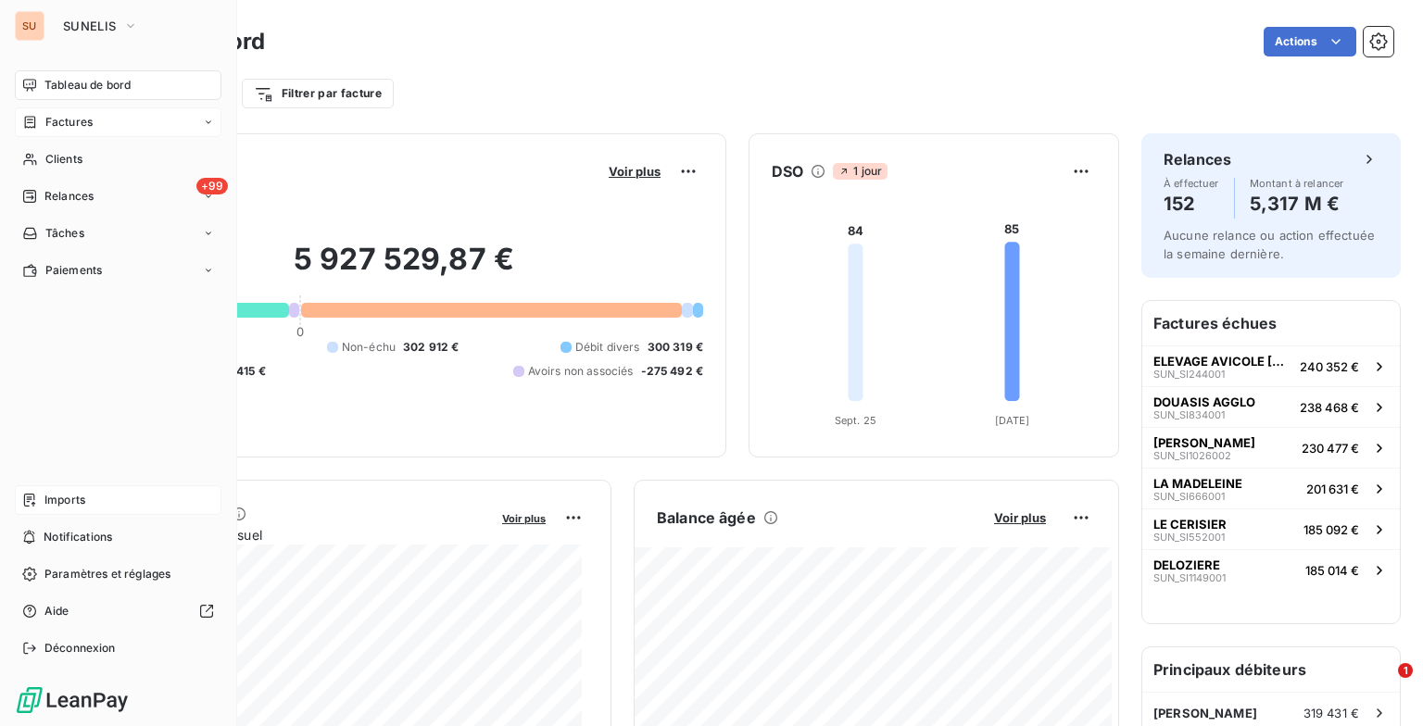
click at [131, 112] on div "Factures" at bounding box center [118, 122] width 207 height 30
click at [85, 156] on span "Factures" at bounding box center [67, 159] width 47 height 17
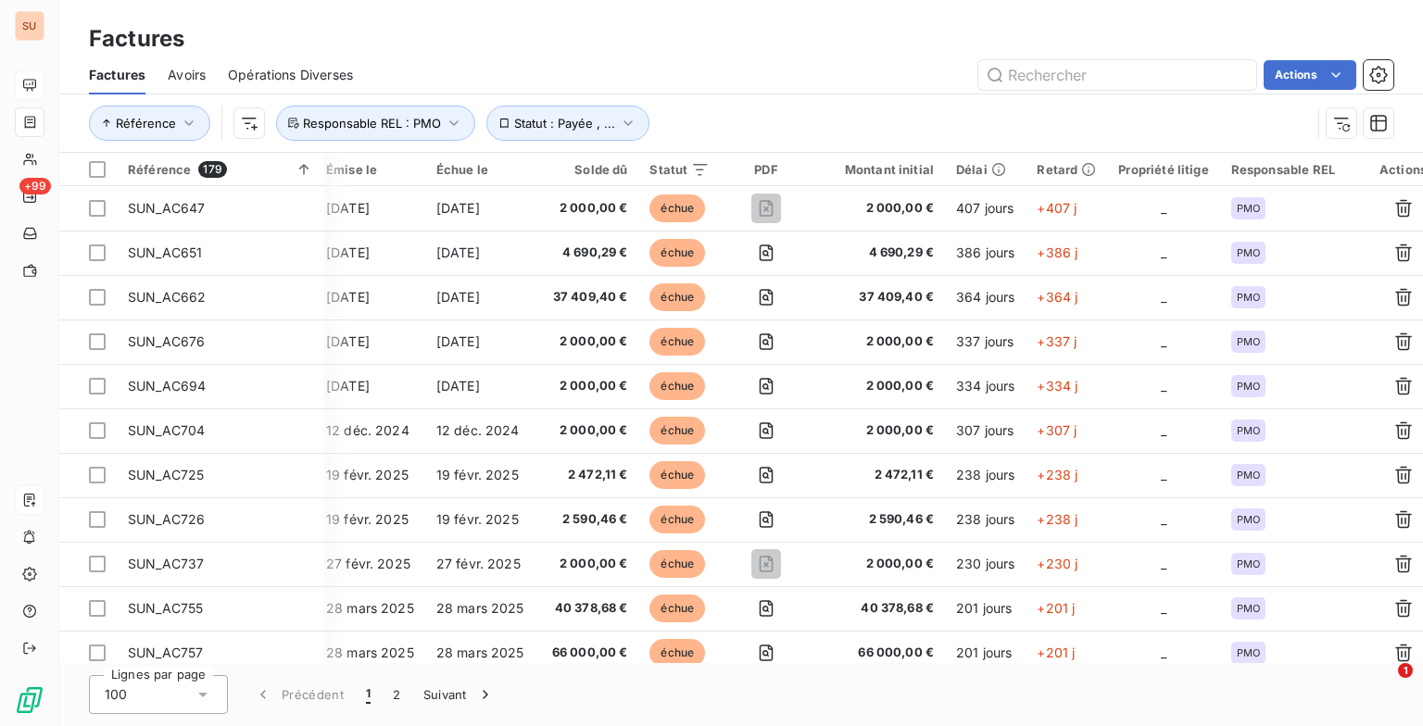
scroll to position [0, 276]
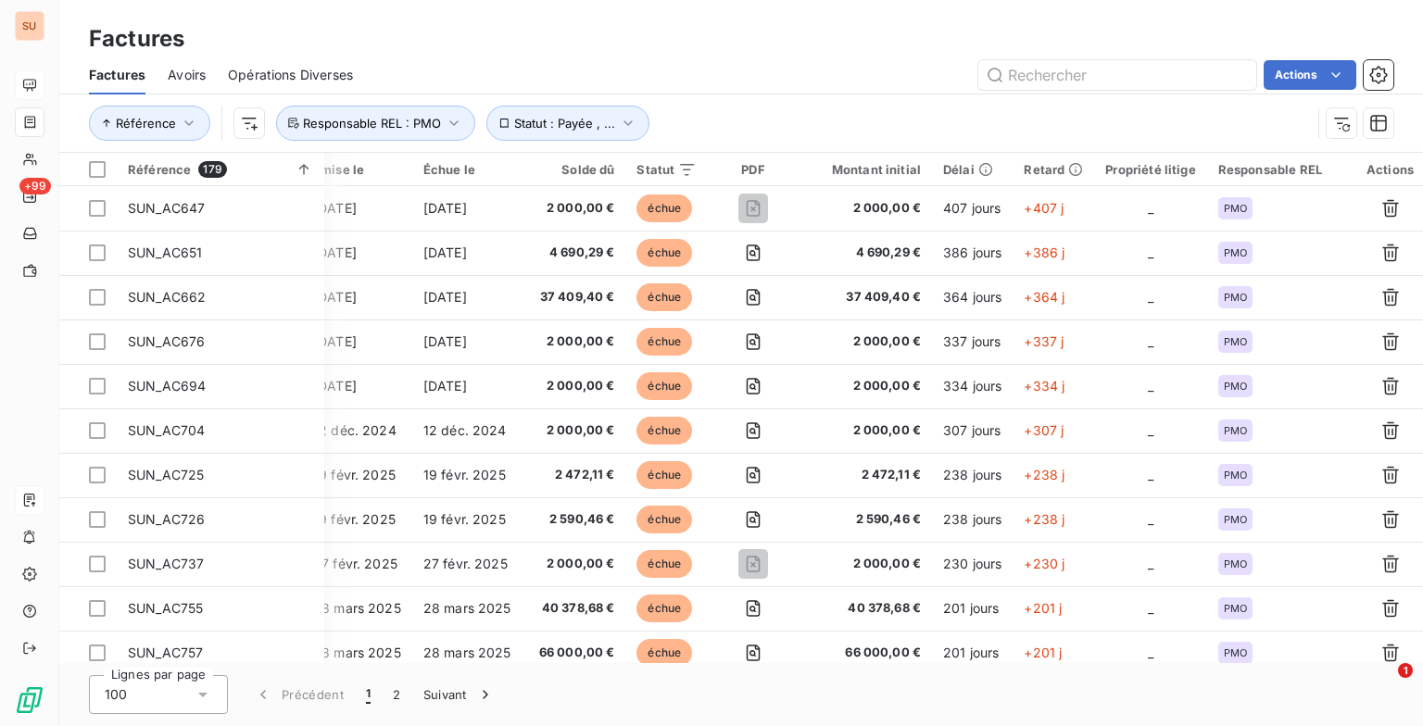
drag, startPoint x: 968, startPoint y: 630, endPoint x: 530, endPoint y: 685, distance: 441.6
click at [530, 685] on div "Lignes par page 100 Précédent 1 2 Suivant" at bounding box center [740, 694] width 1363 height 63
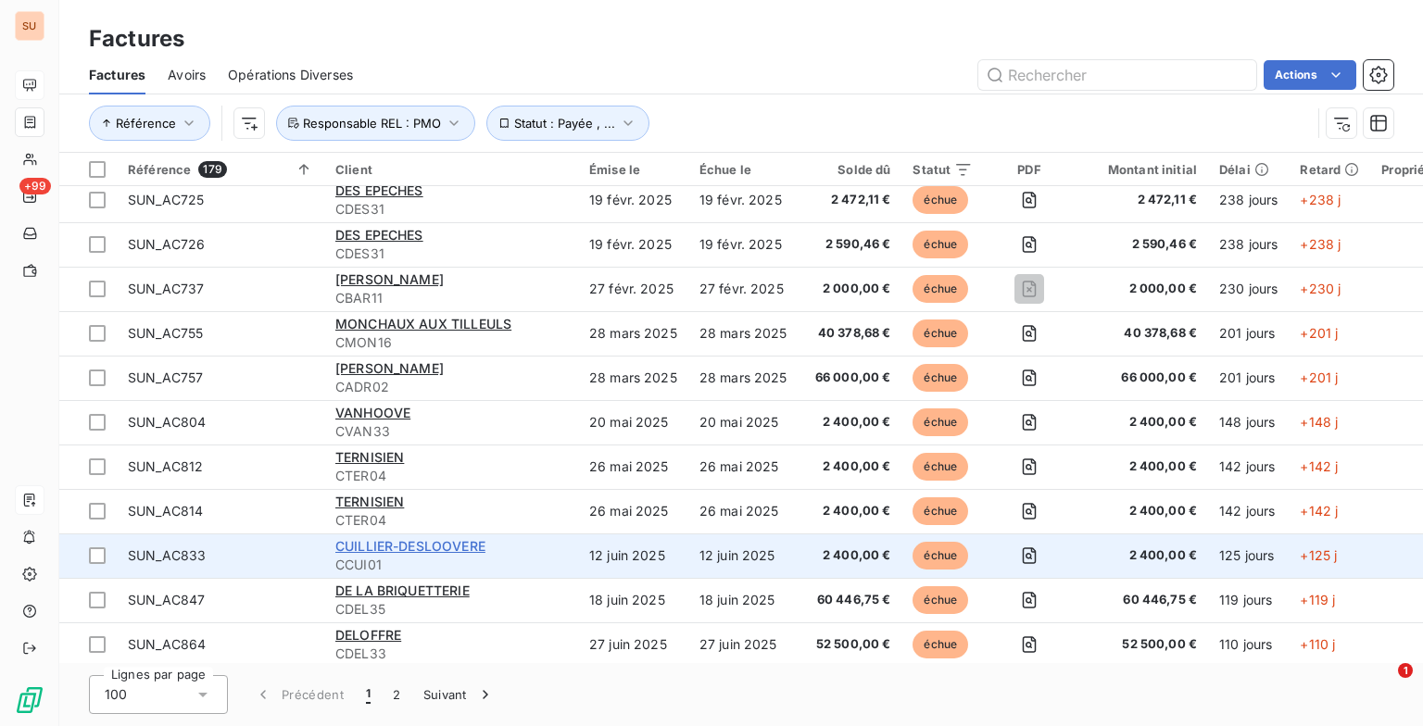
scroll to position [278, 0]
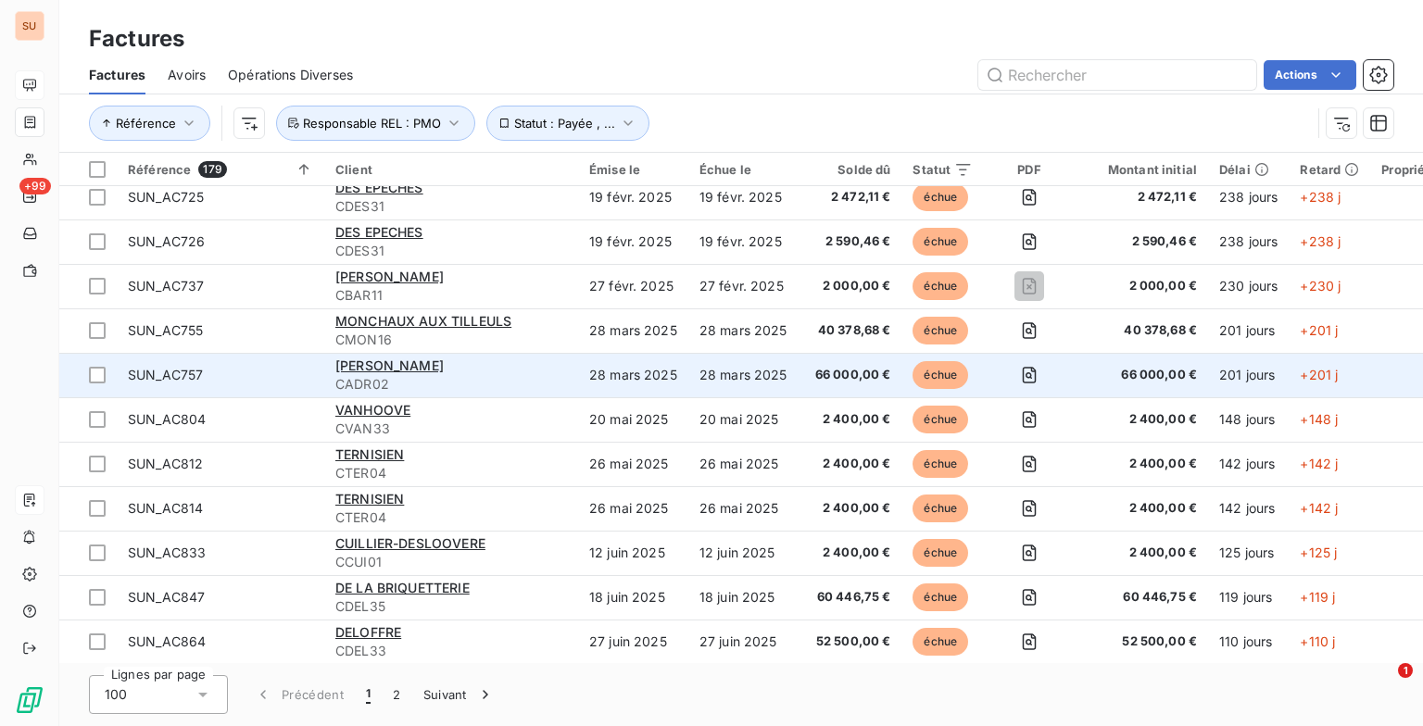
click at [540, 382] on span "CADR02" at bounding box center [451, 384] width 232 height 19
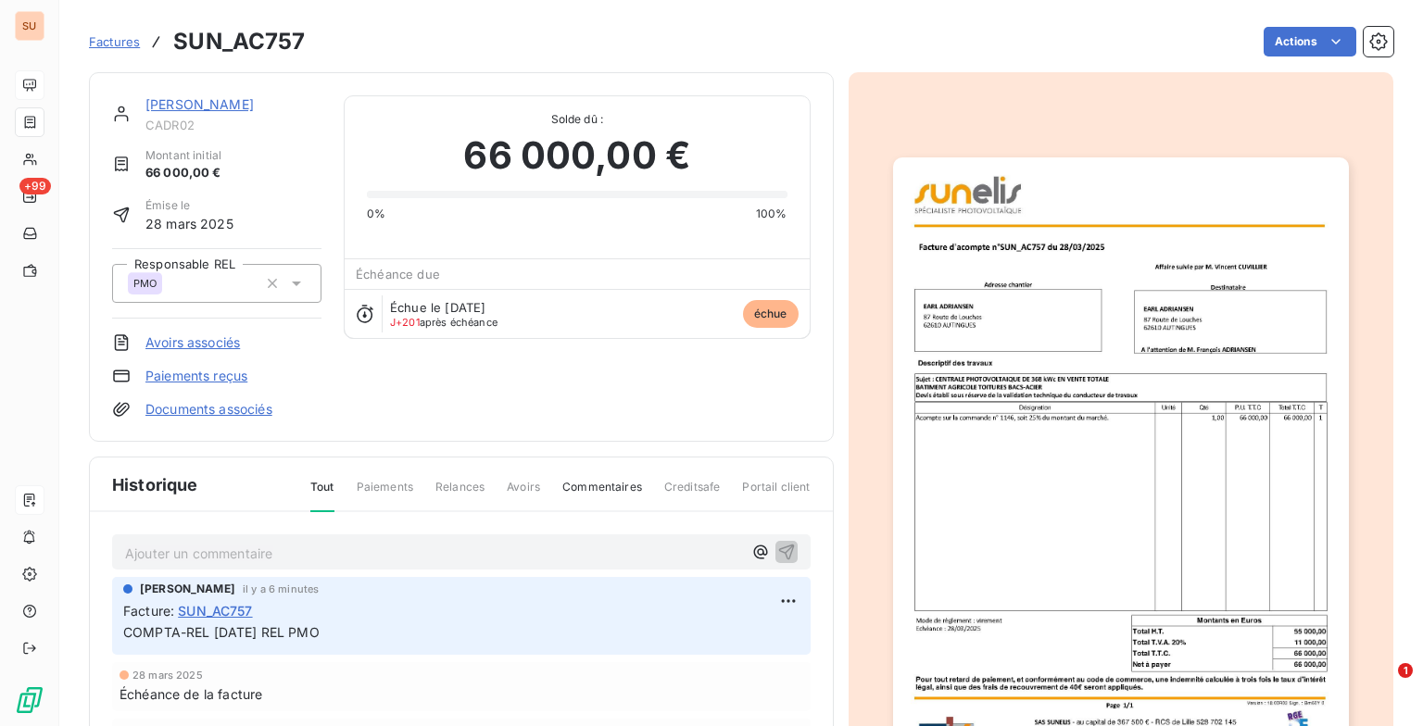
click at [116, 40] on span "Factures" at bounding box center [114, 41] width 51 height 15
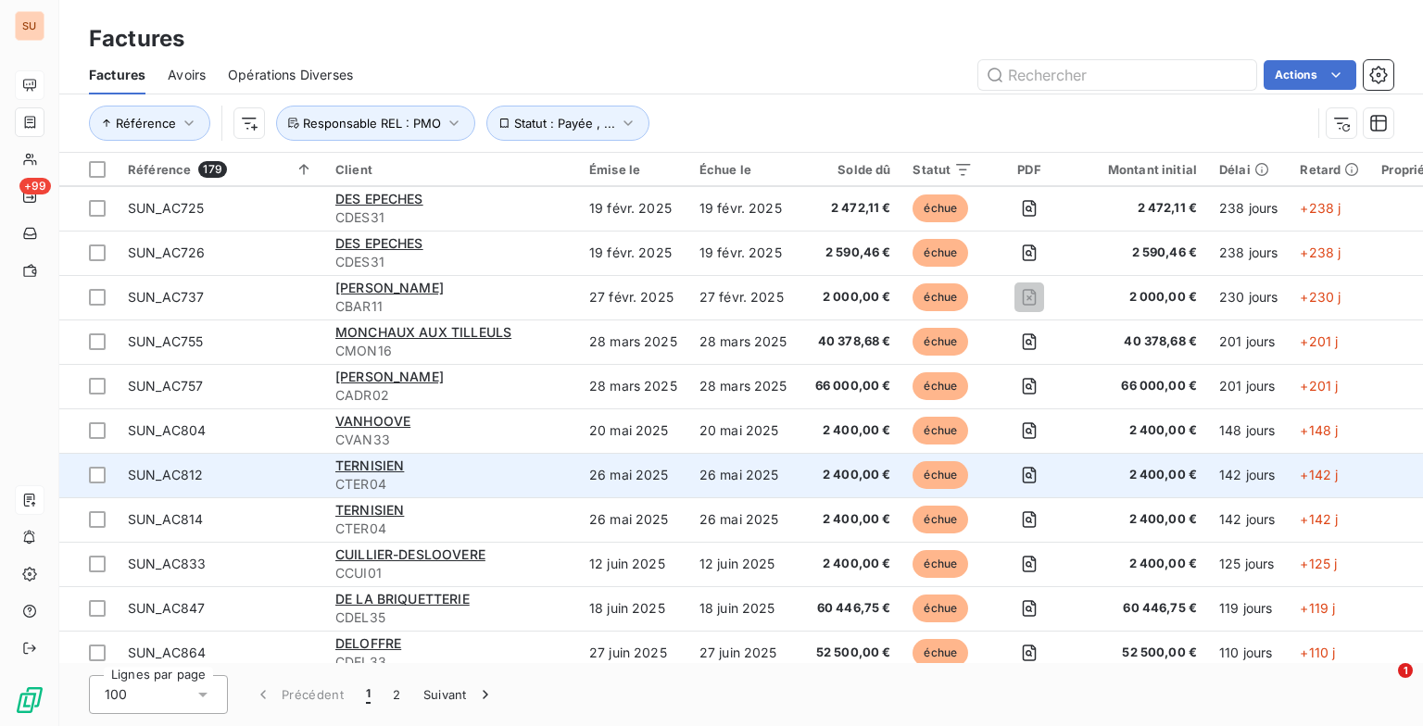
scroll to position [278, 0]
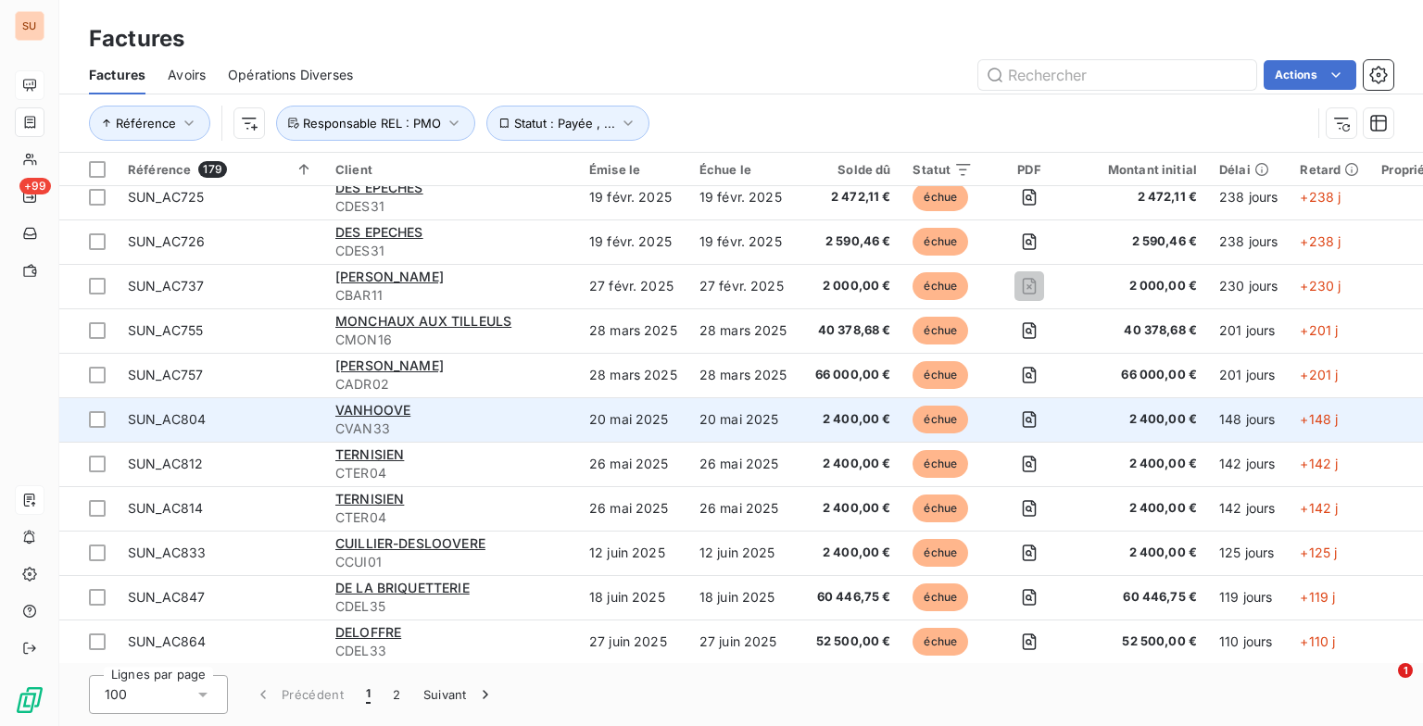
click at [462, 420] on span "CVAN33" at bounding box center [451, 429] width 232 height 19
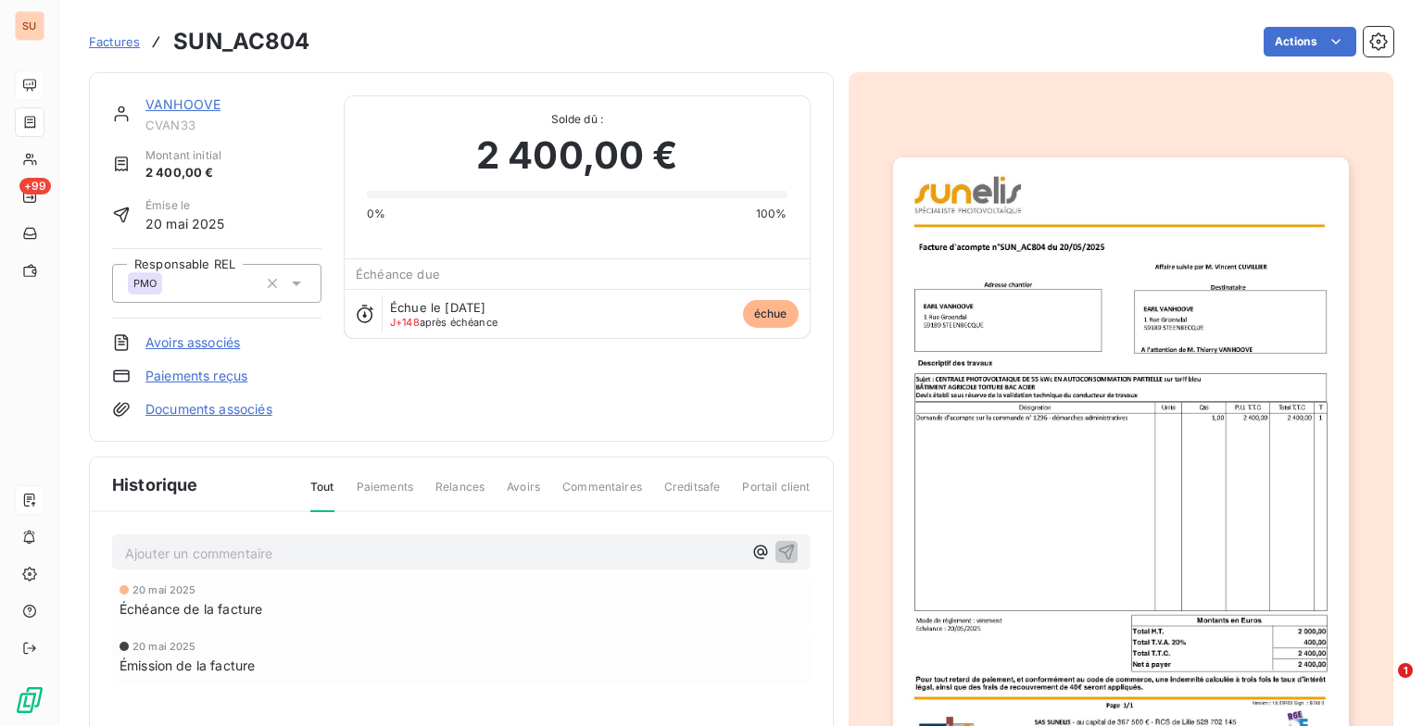
click at [322, 552] on p "Ajouter un commentaire ﻿" at bounding box center [433, 553] width 617 height 23
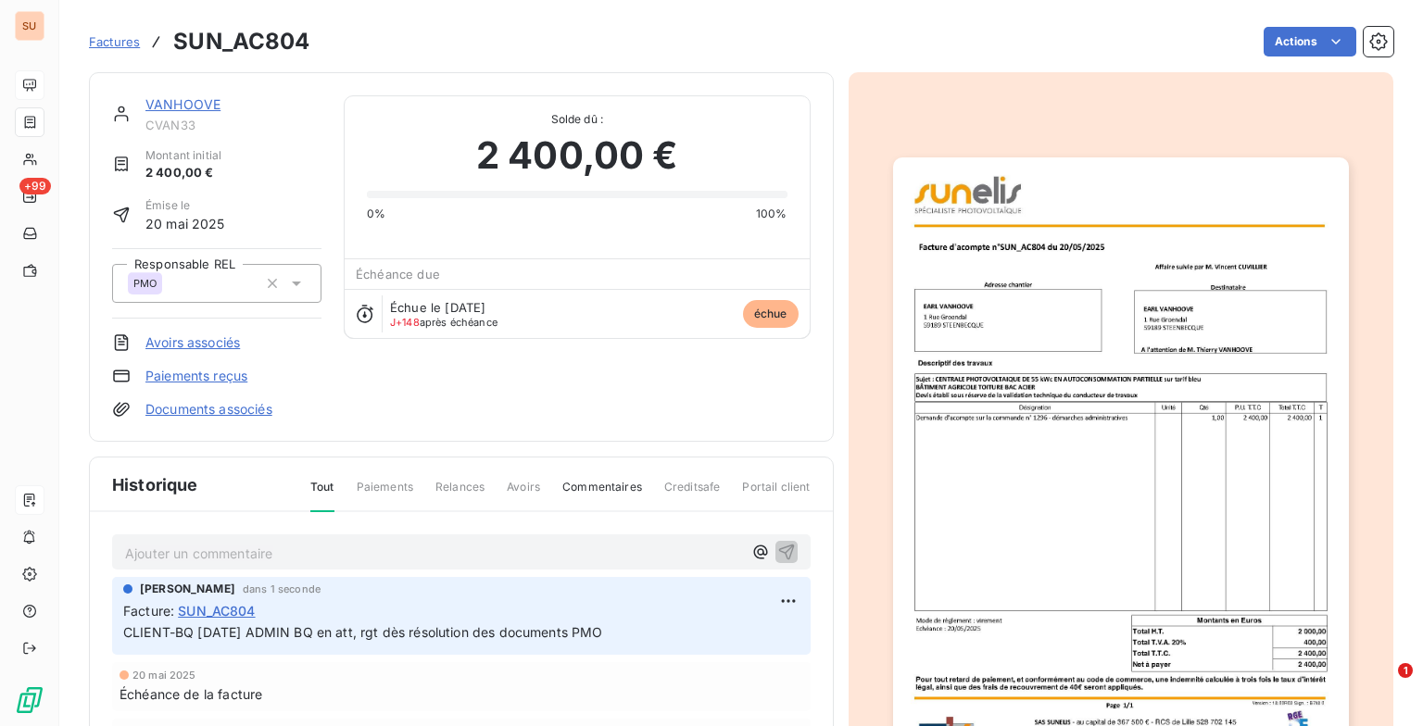
click at [109, 36] on span "Factures" at bounding box center [114, 41] width 51 height 15
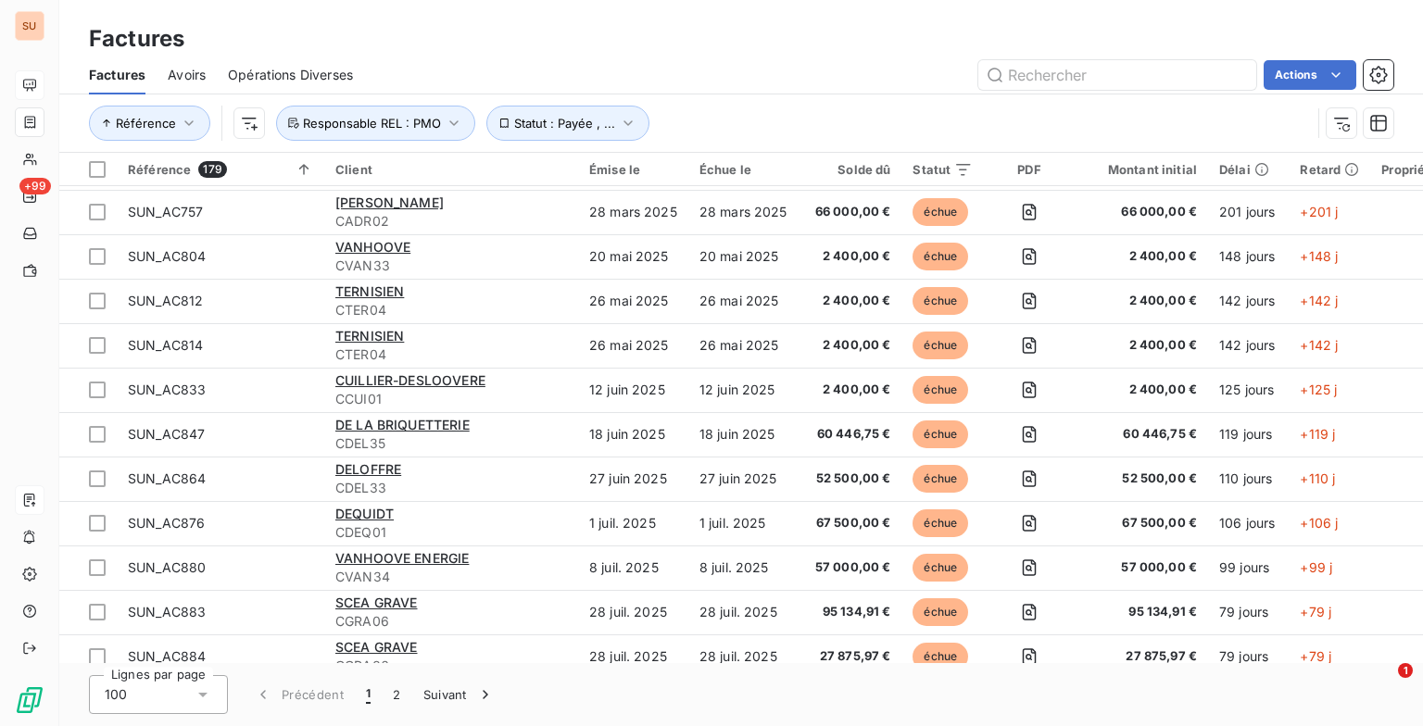
scroll to position [463, 0]
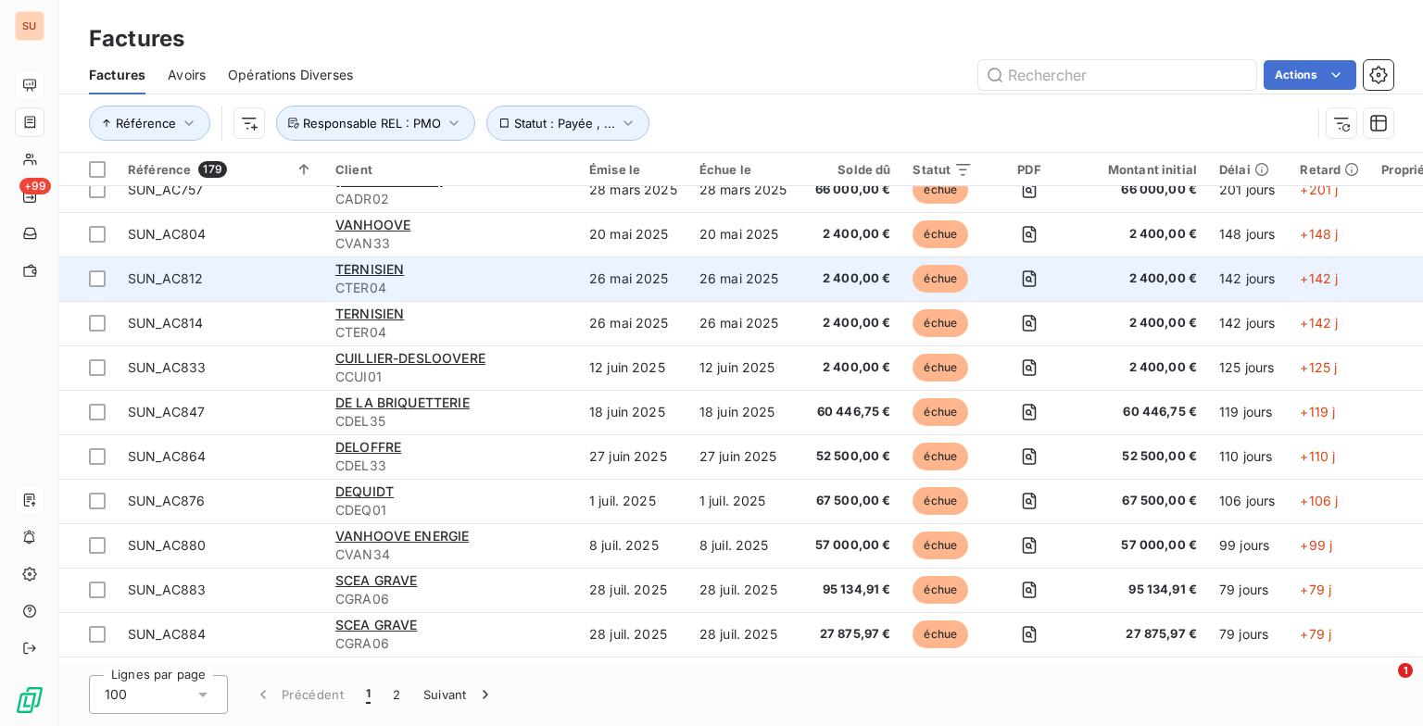
click at [511, 287] on span "CTER04" at bounding box center [451, 288] width 232 height 19
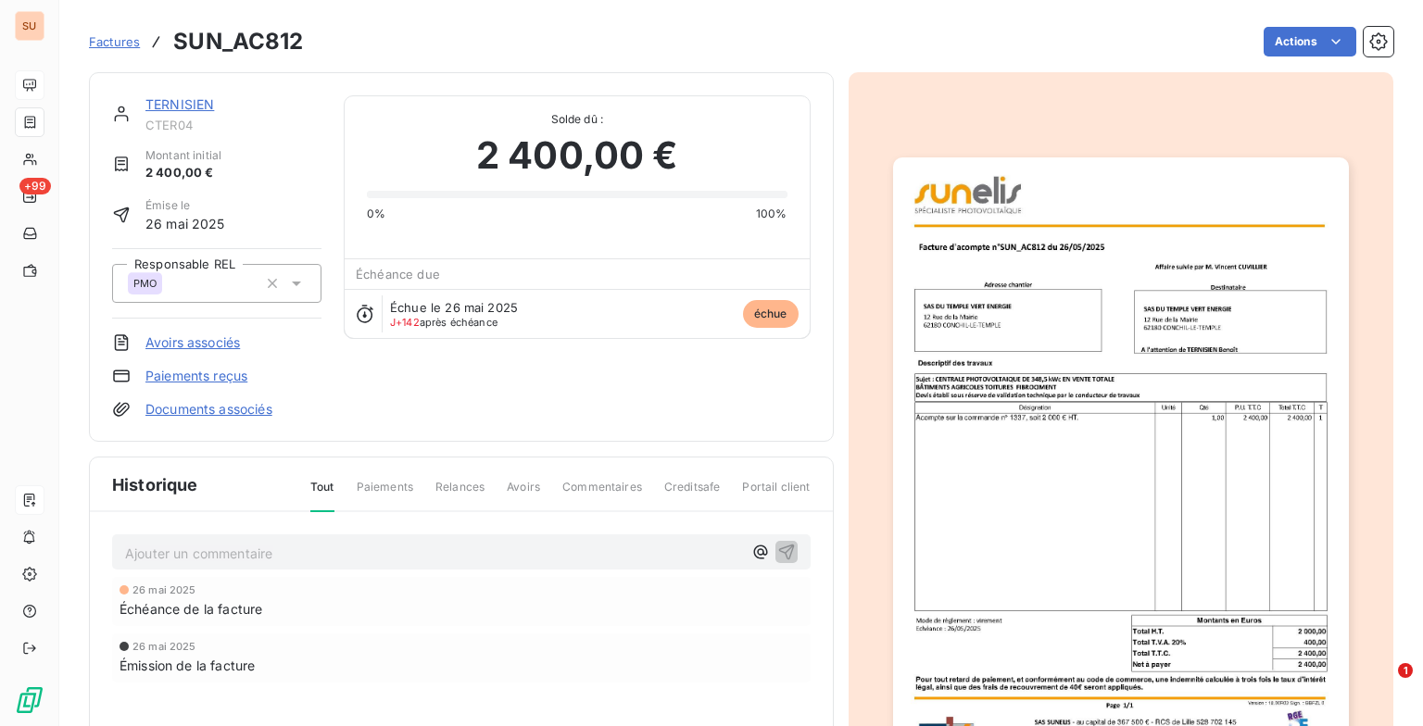
click at [259, 548] on p "Ajouter un commentaire ﻿" at bounding box center [433, 553] width 617 height 23
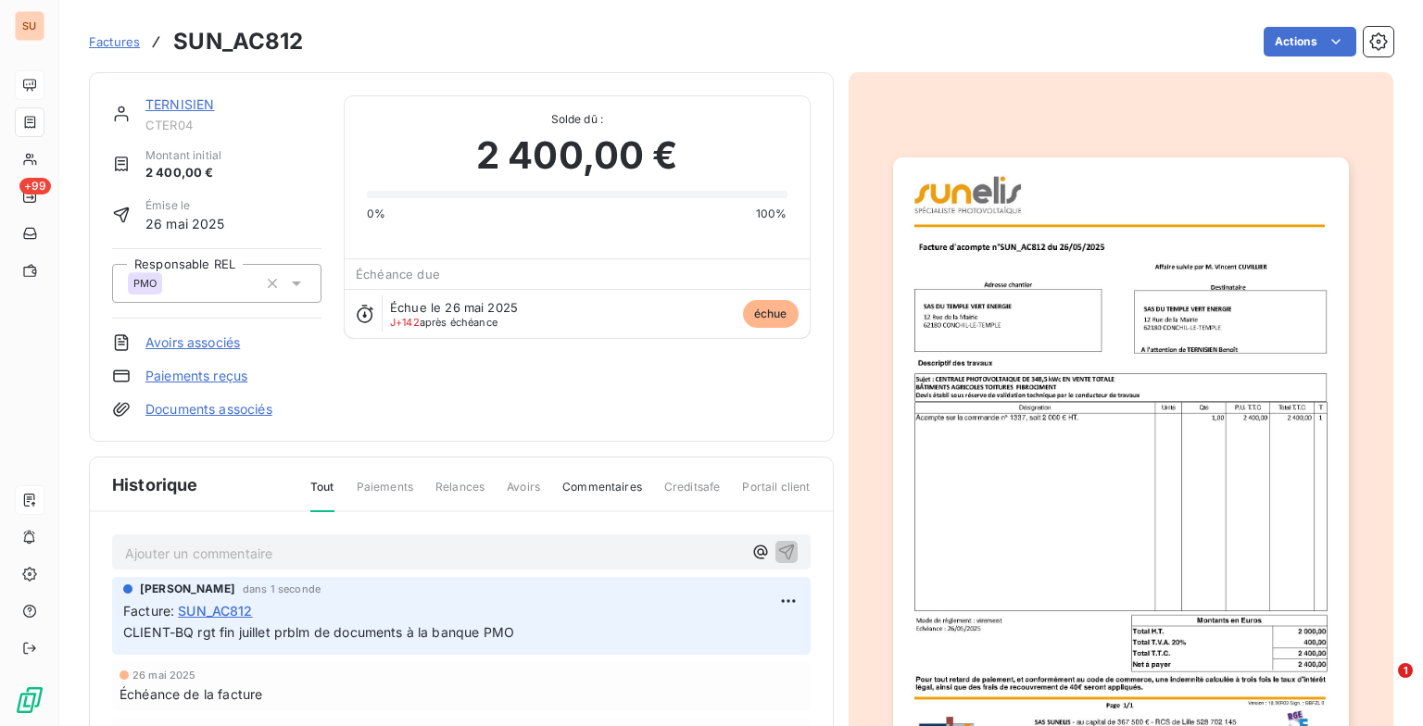
click at [118, 41] on span "Factures" at bounding box center [114, 41] width 51 height 15
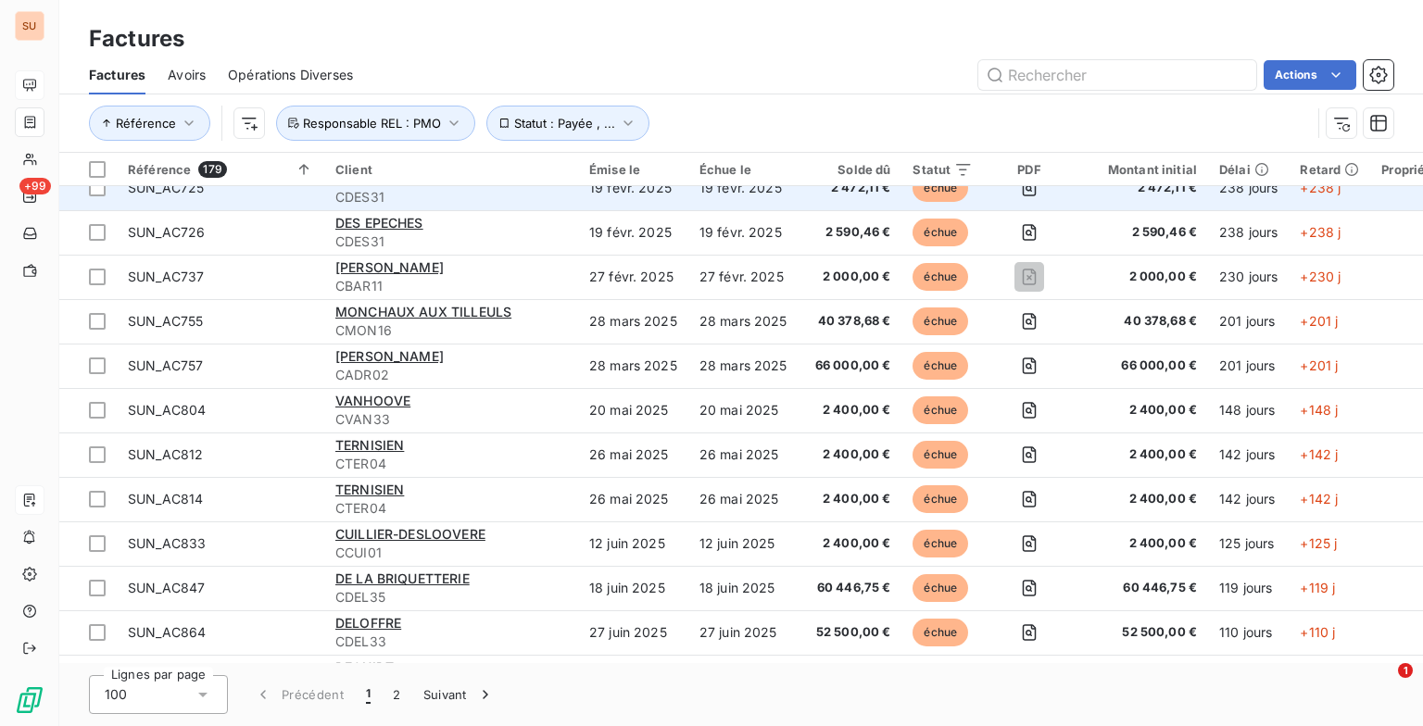
scroll to position [370, 0]
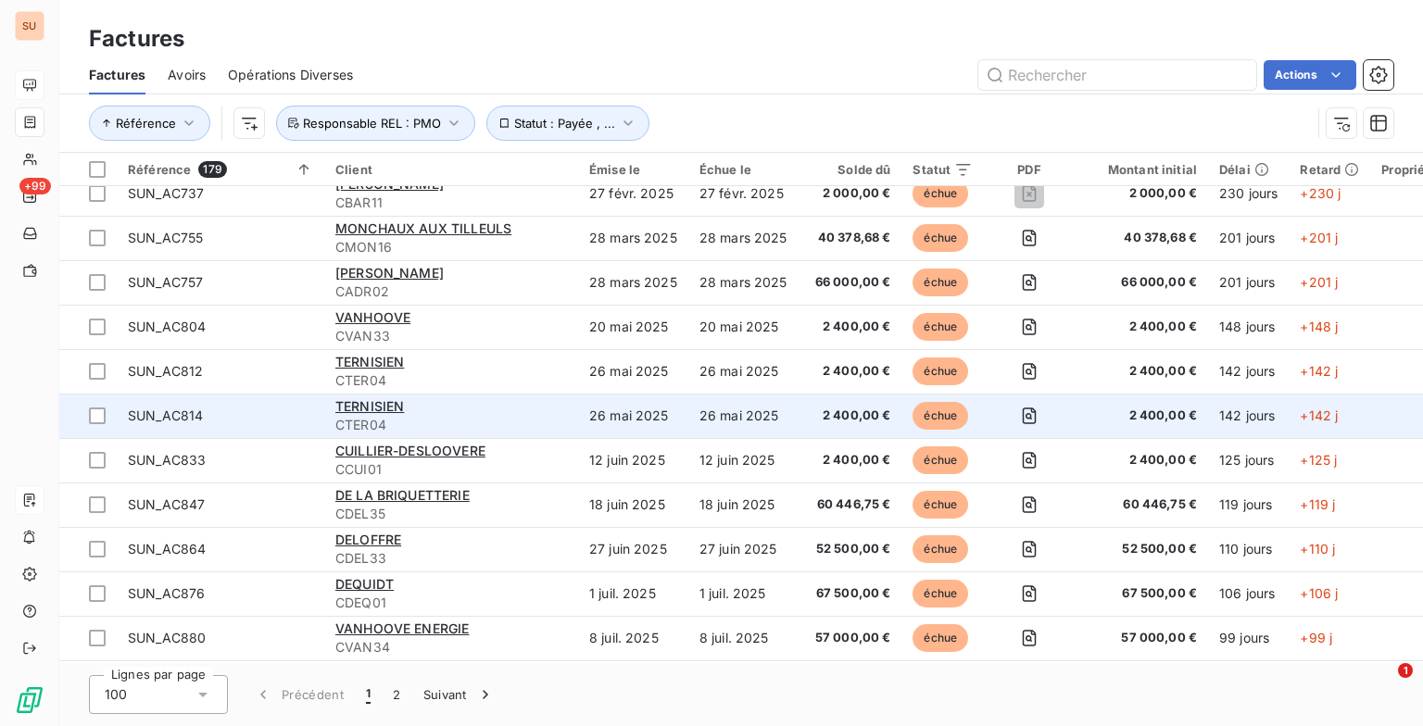
click at [421, 408] on div "TERNISIEN" at bounding box center [451, 406] width 232 height 19
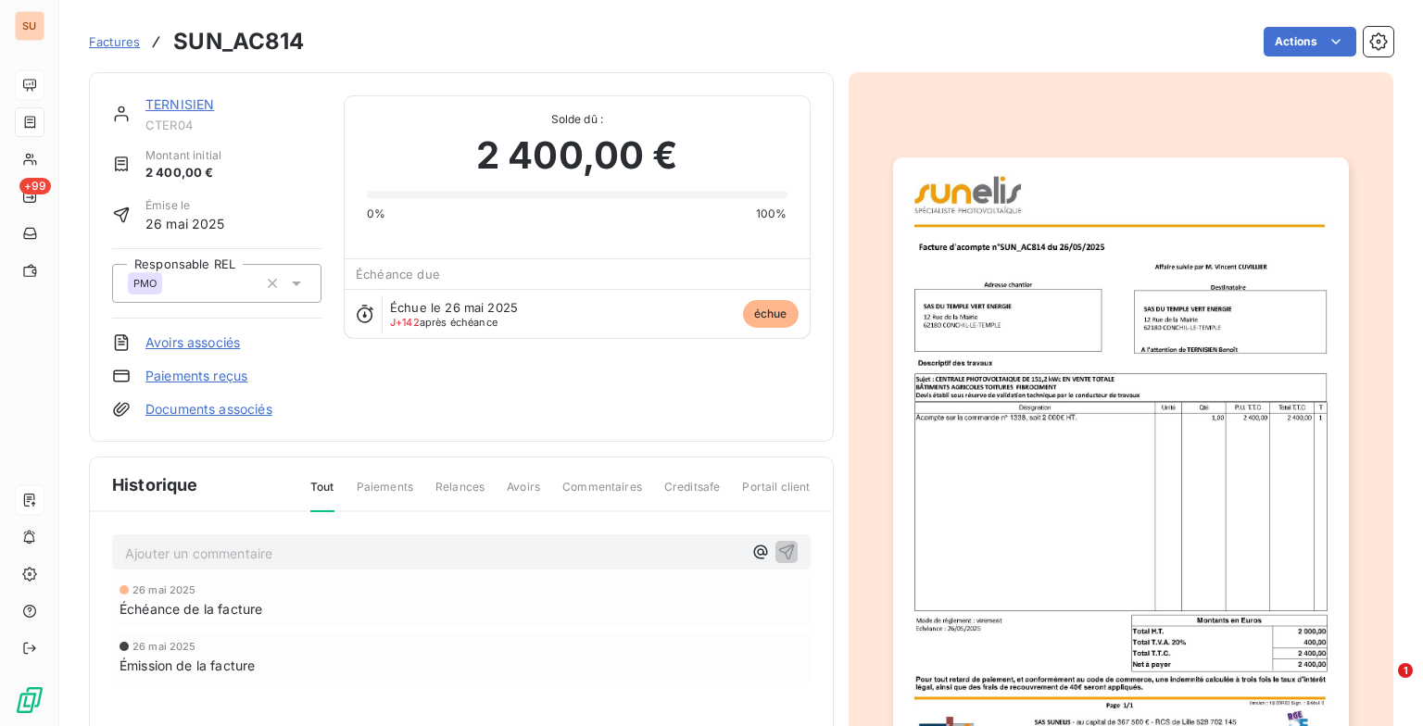
click at [276, 558] on p "Ajouter un commentaire ﻿" at bounding box center [433, 553] width 617 height 23
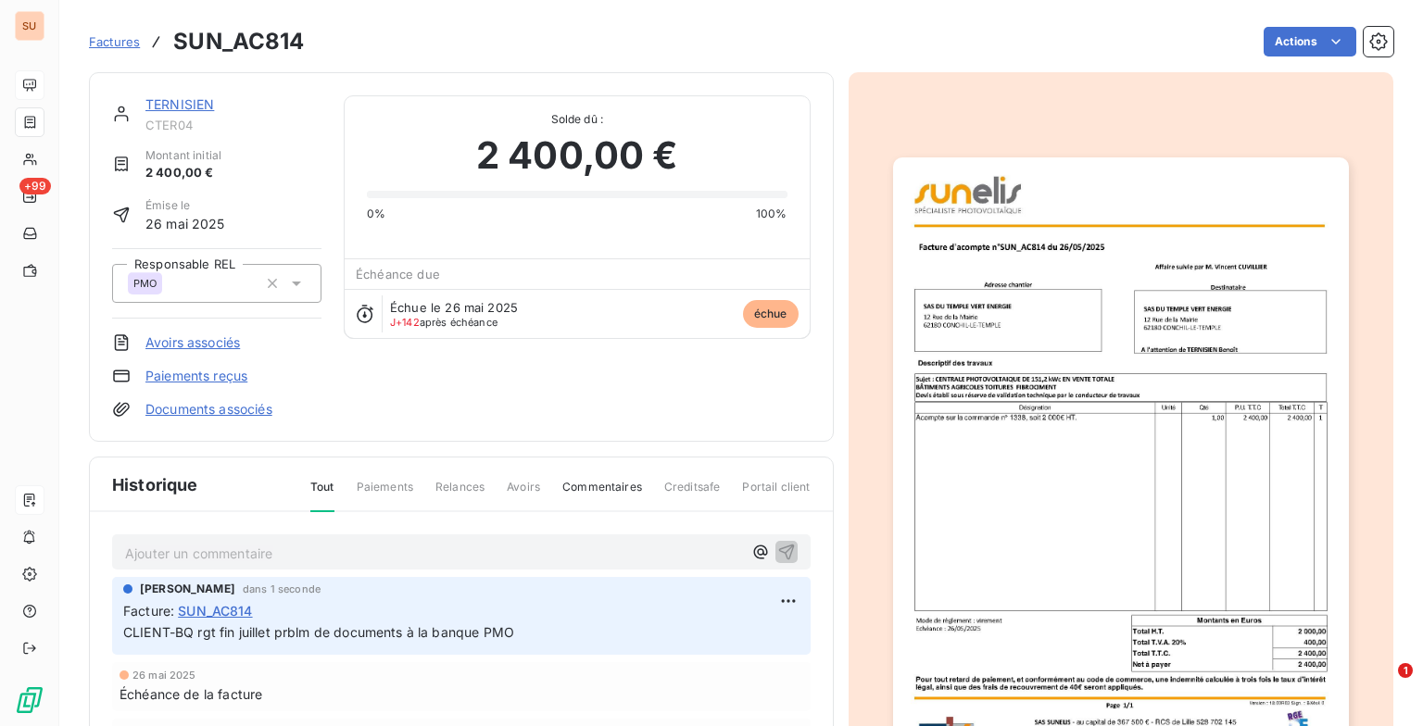
click at [119, 51] on div "Factures SUN_AC814" at bounding box center [197, 41] width 216 height 33
click at [99, 40] on span "Factures" at bounding box center [114, 41] width 51 height 15
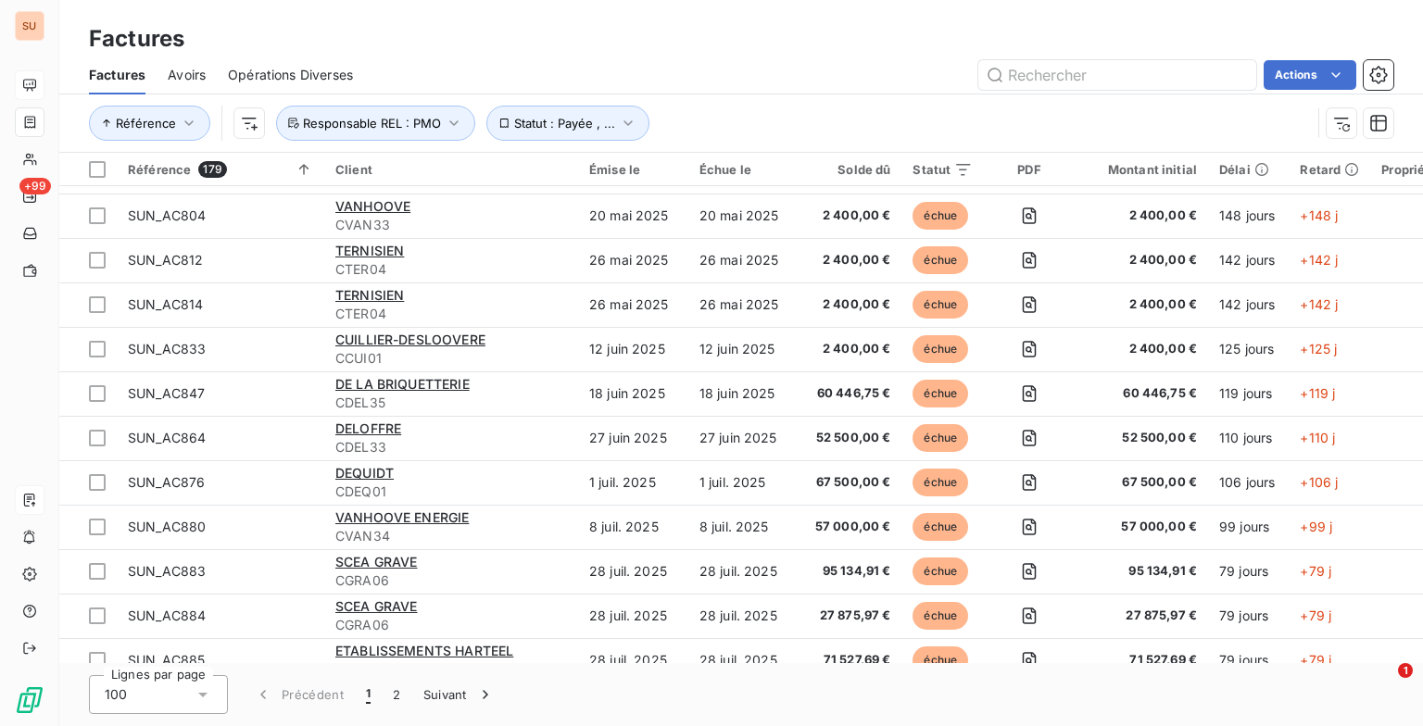
scroll to position [556, 0]
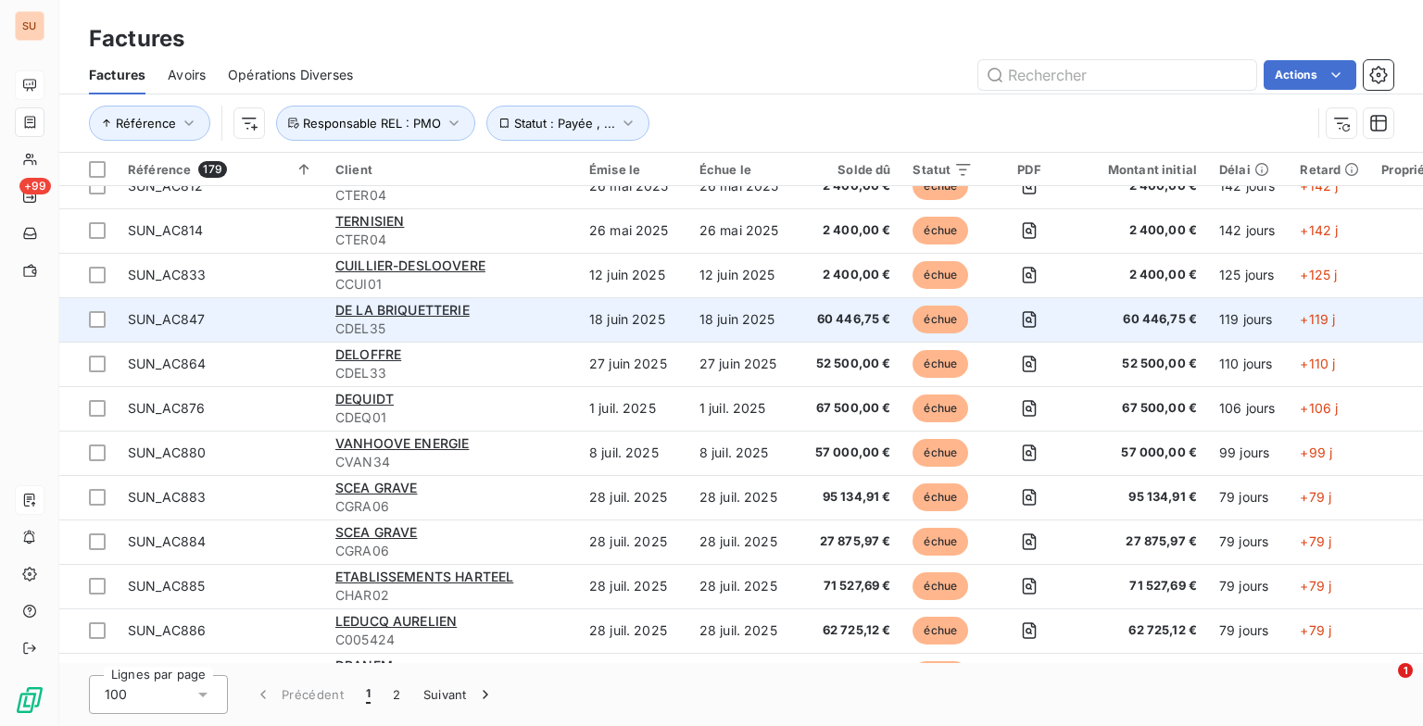
click at [480, 327] on span "CDEL35" at bounding box center [451, 329] width 232 height 19
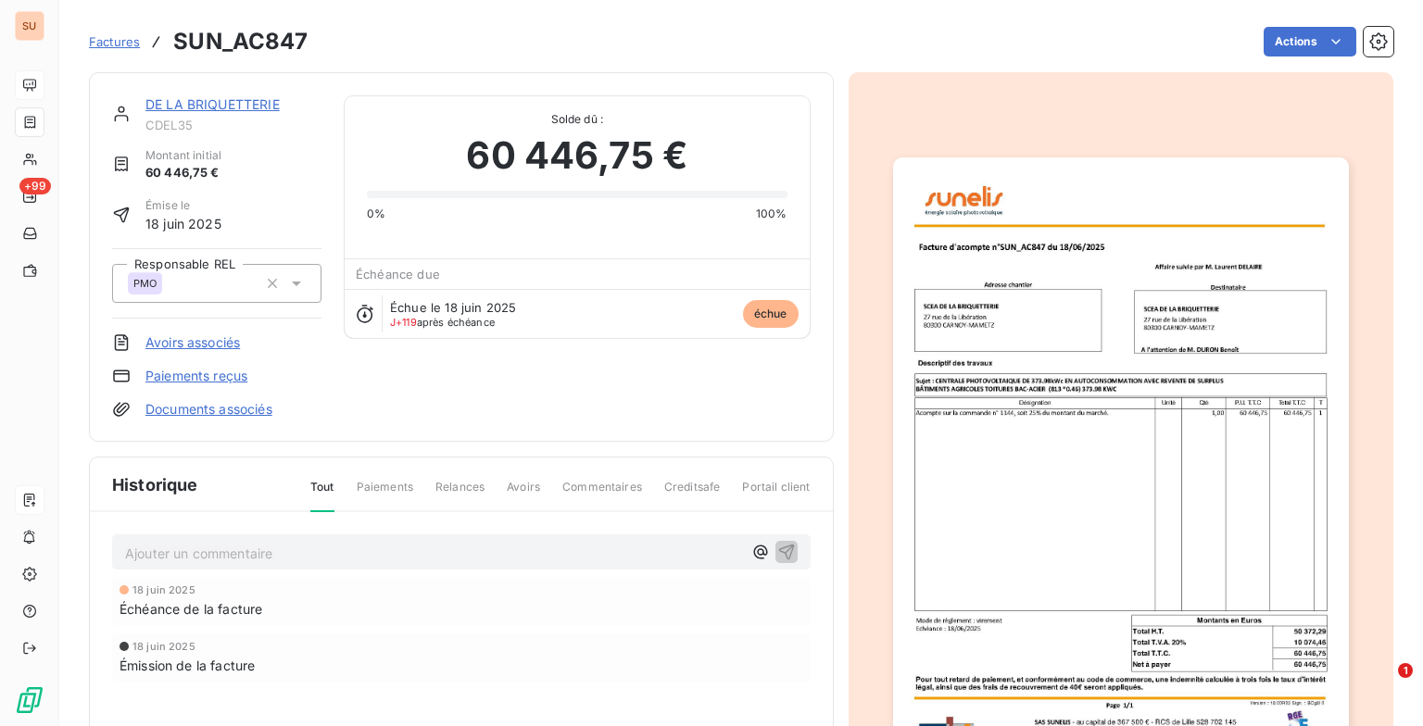
click at [272, 557] on p "Ajouter un commentaire ﻿" at bounding box center [433, 553] width 617 height 23
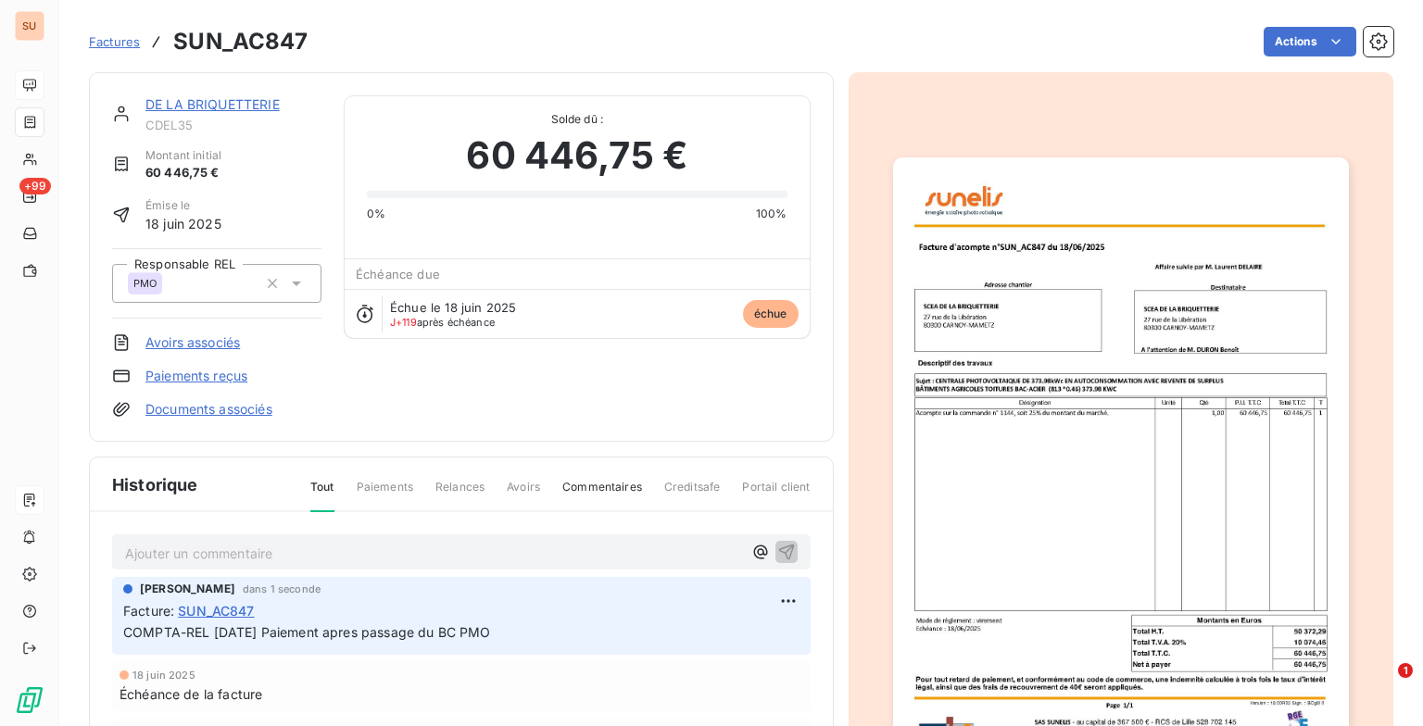
click at [123, 47] on span "Factures" at bounding box center [114, 41] width 51 height 15
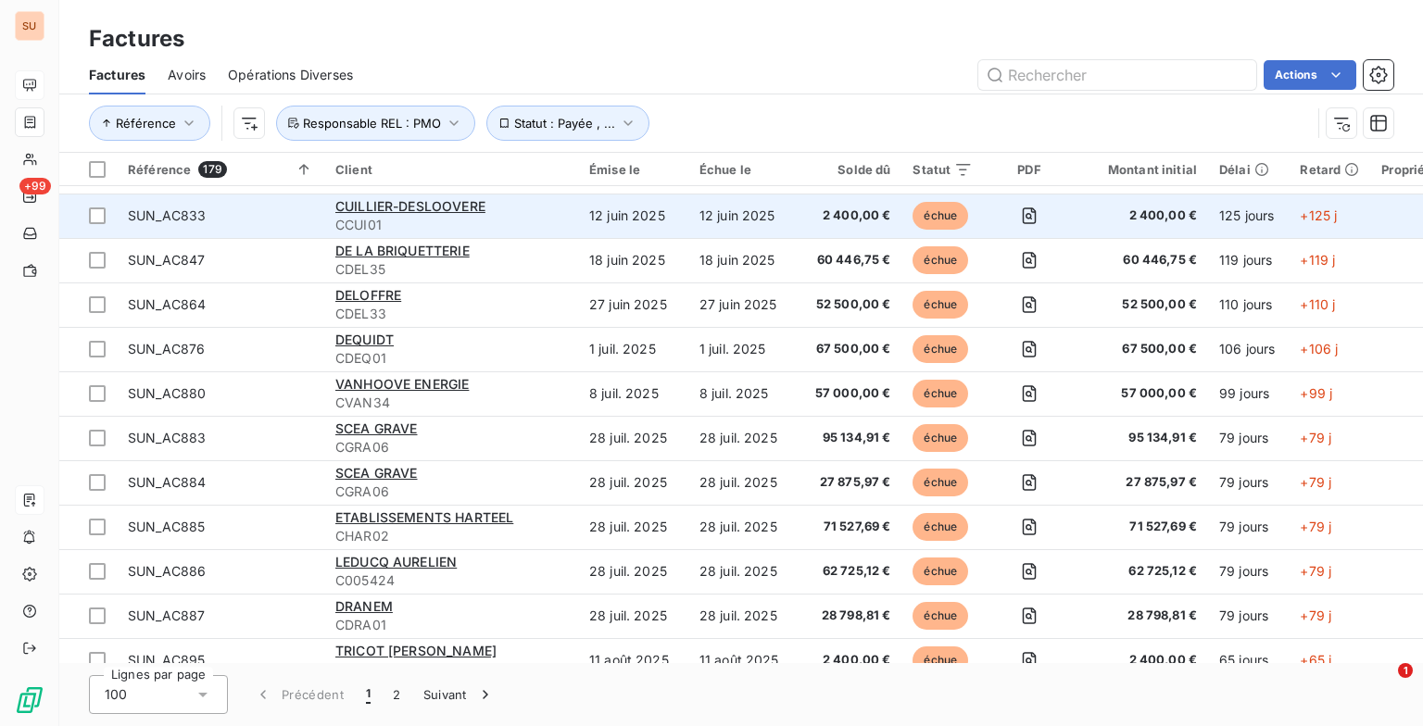
scroll to position [648, 0]
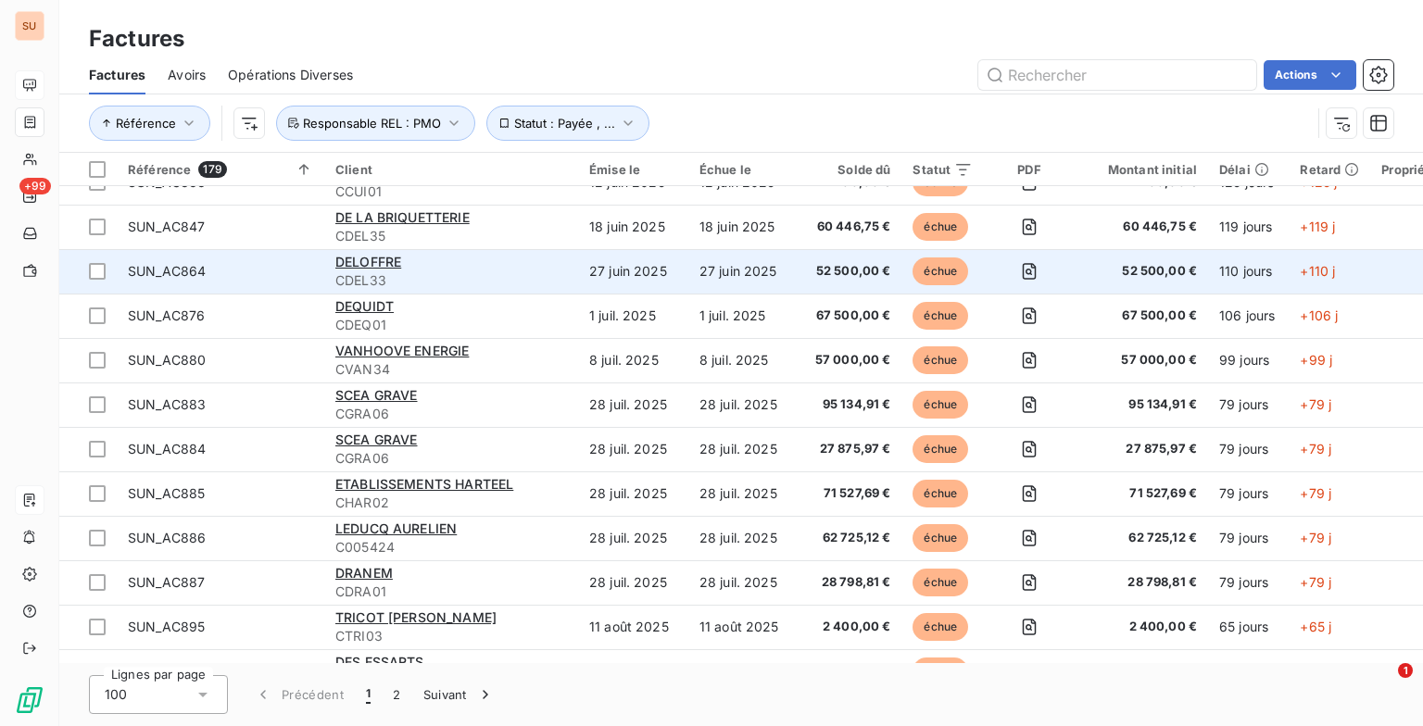
click at [450, 257] on div "DELOFFRE" at bounding box center [451, 262] width 232 height 19
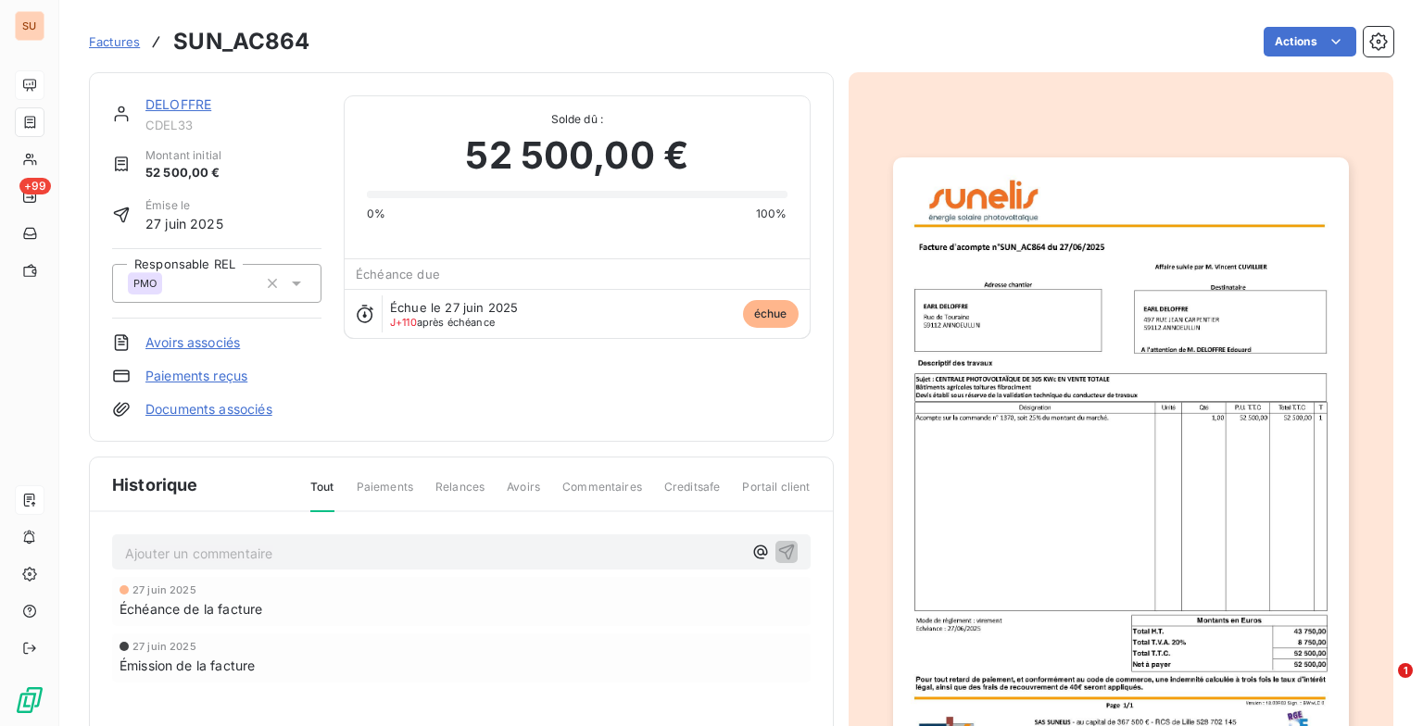
click at [307, 548] on p "Ajouter un commentaire ﻿" at bounding box center [433, 553] width 617 height 23
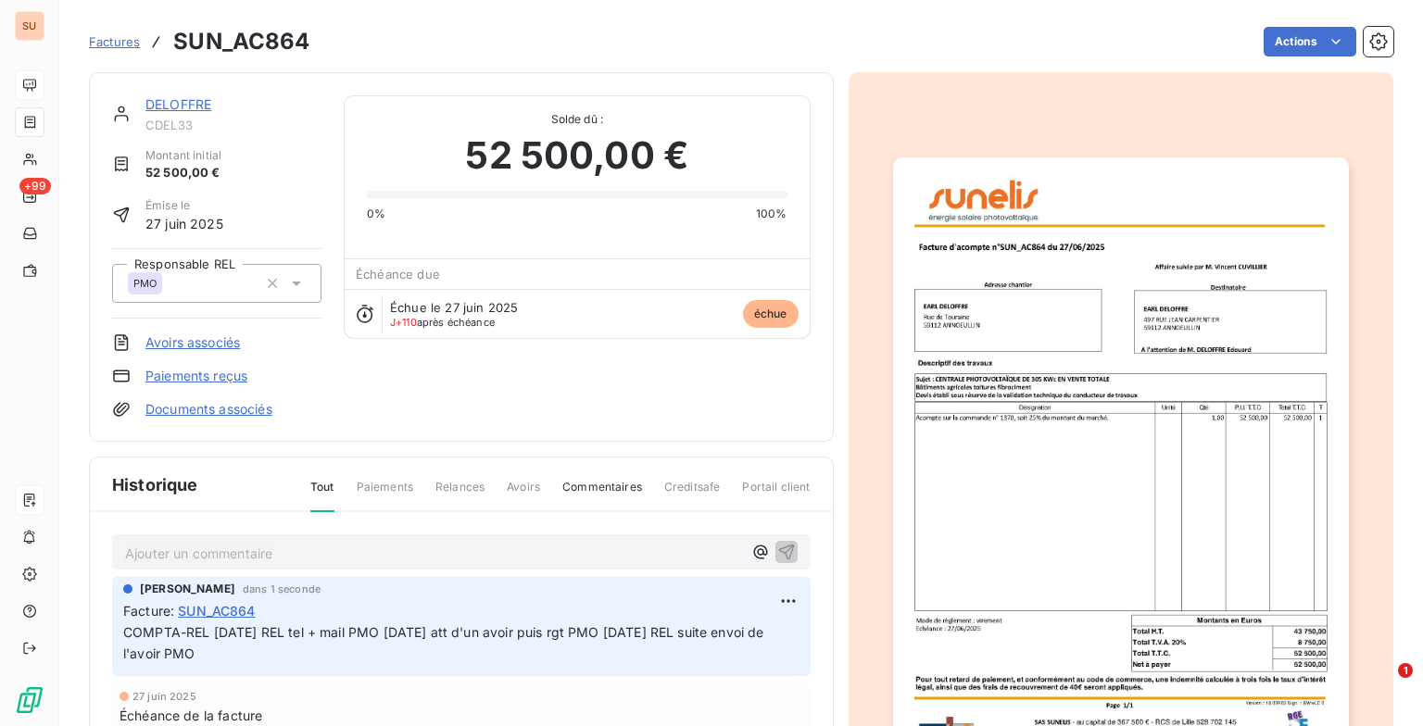
click at [108, 41] on span "Factures" at bounding box center [114, 41] width 51 height 15
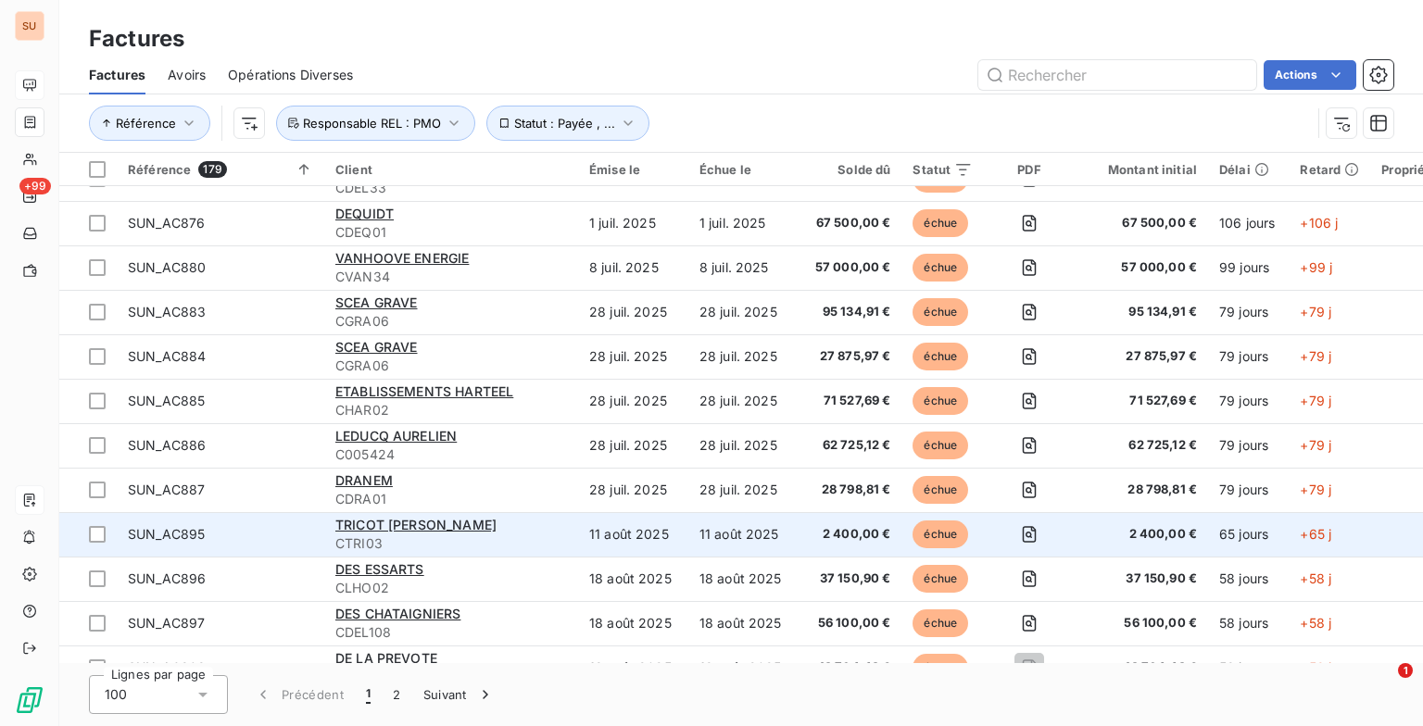
scroll to position [648, 0]
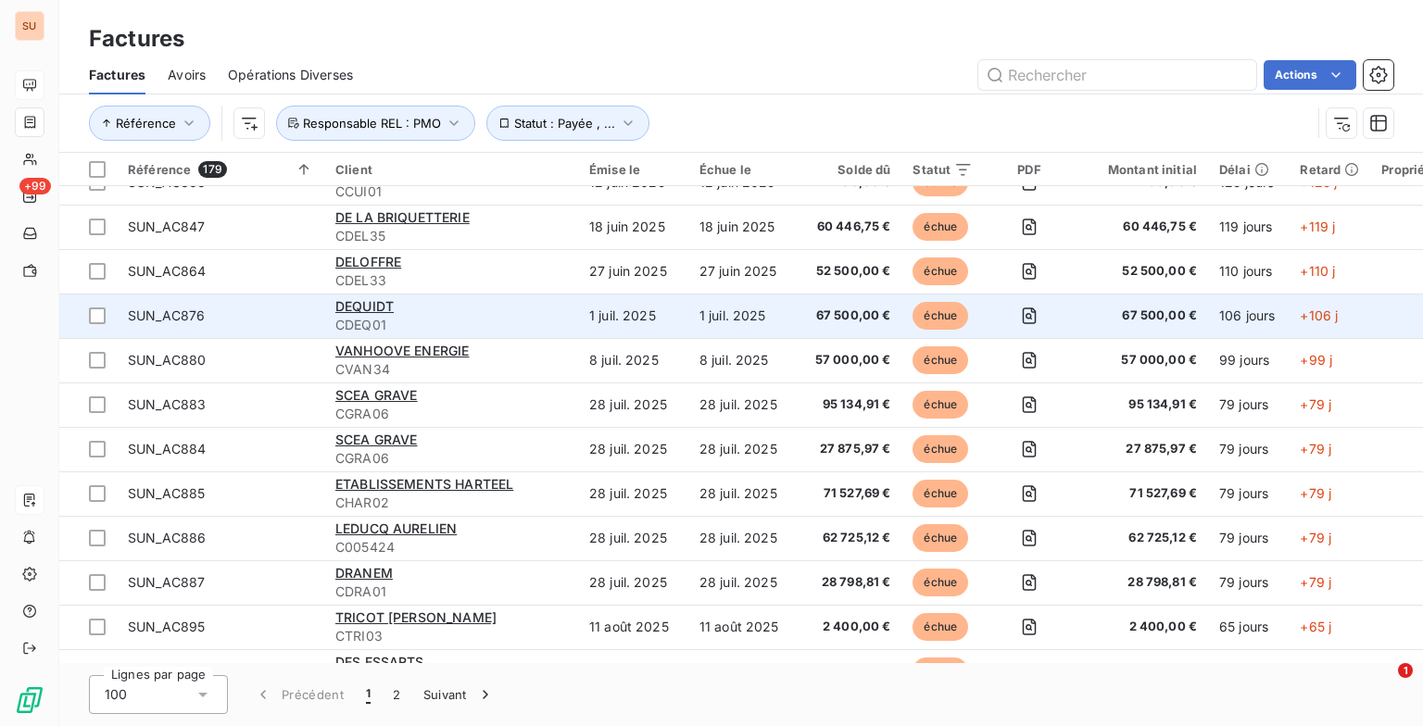
click at [406, 328] on span "CDEQ01" at bounding box center [451, 325] width 232 height 19
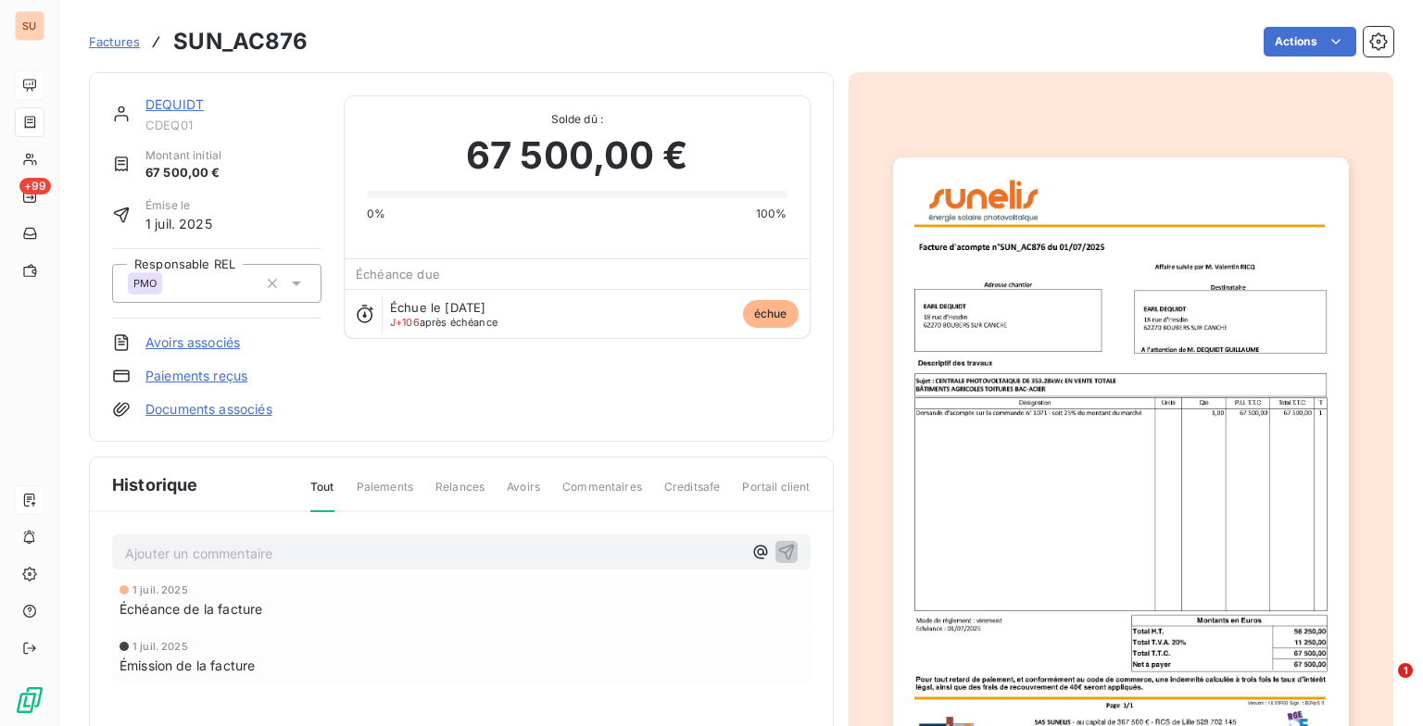
click at [304, 545] on p "Ajouter un commentaire ﻿" at bounding box center [433, 553] width 617 height 23
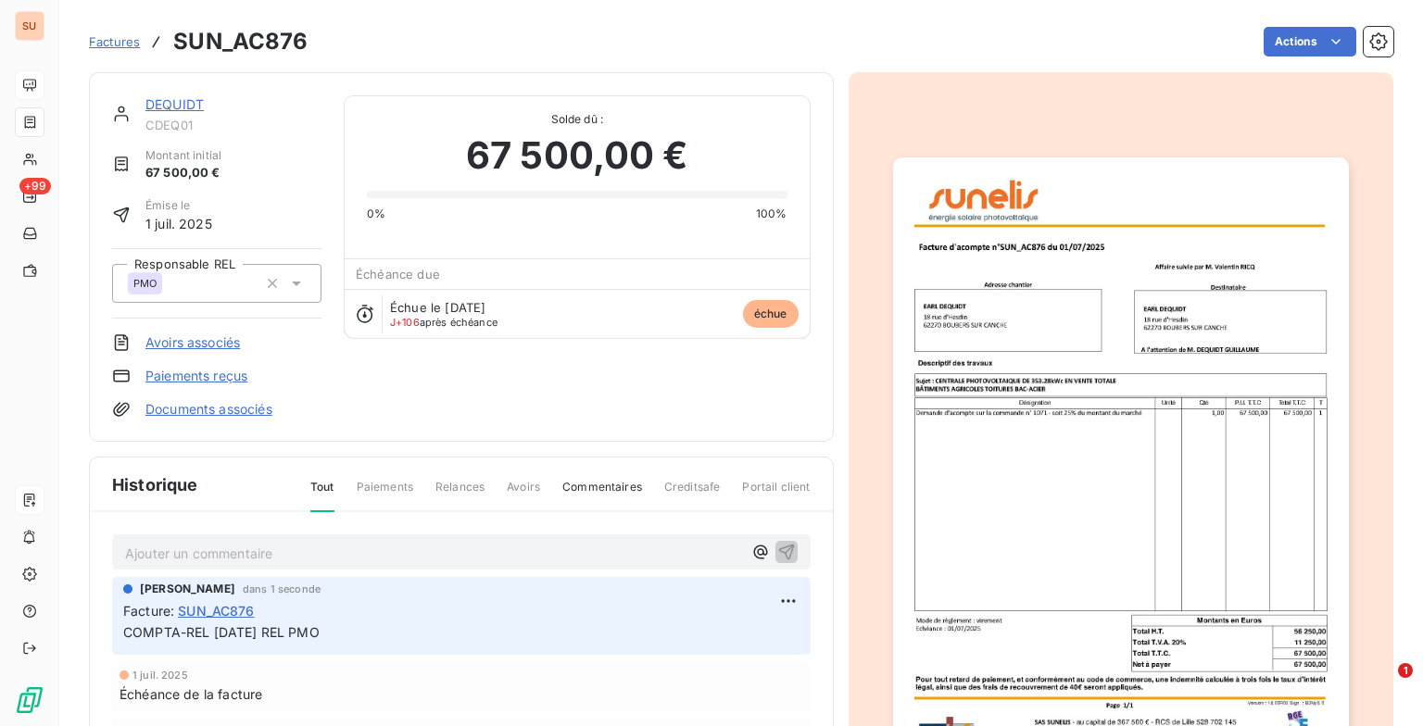
click at [122, 39] on span "Factures" at bounding box center [114, 41] width 51 height 15
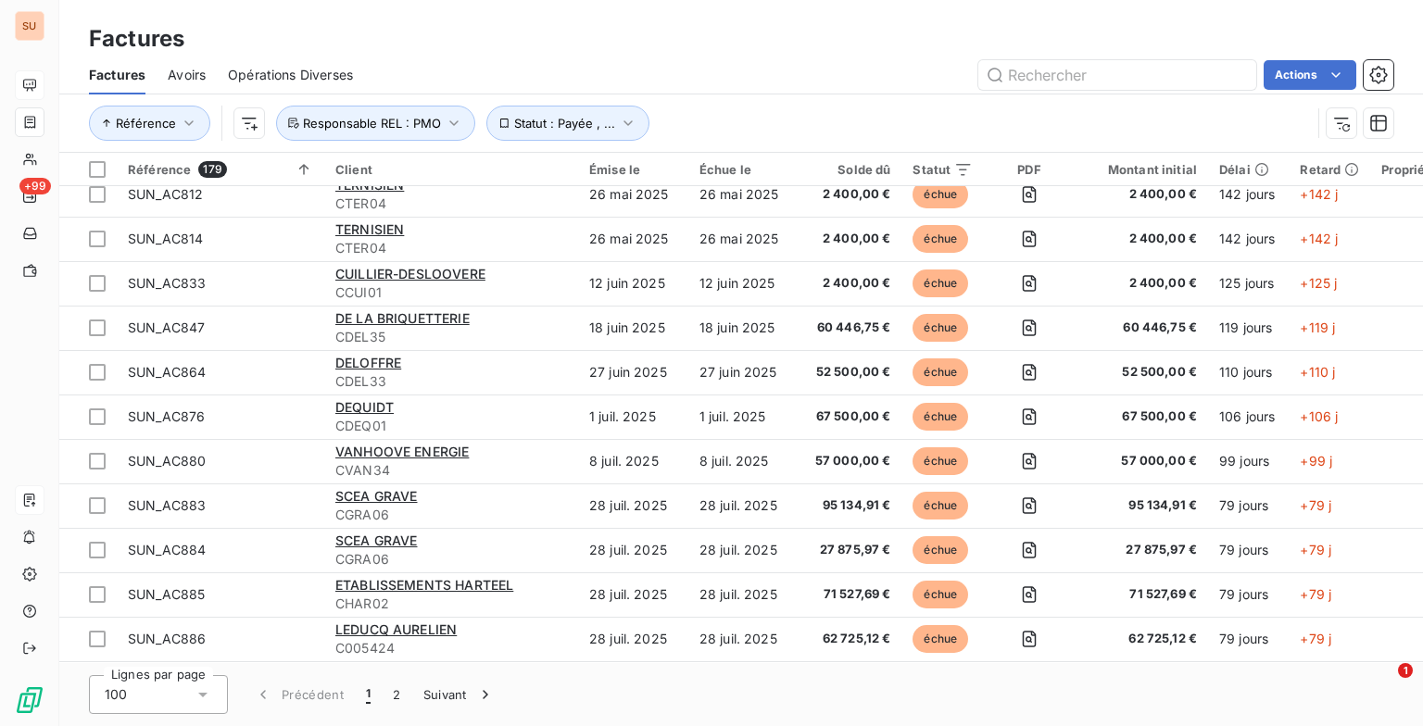
scroll to position [556, 0]
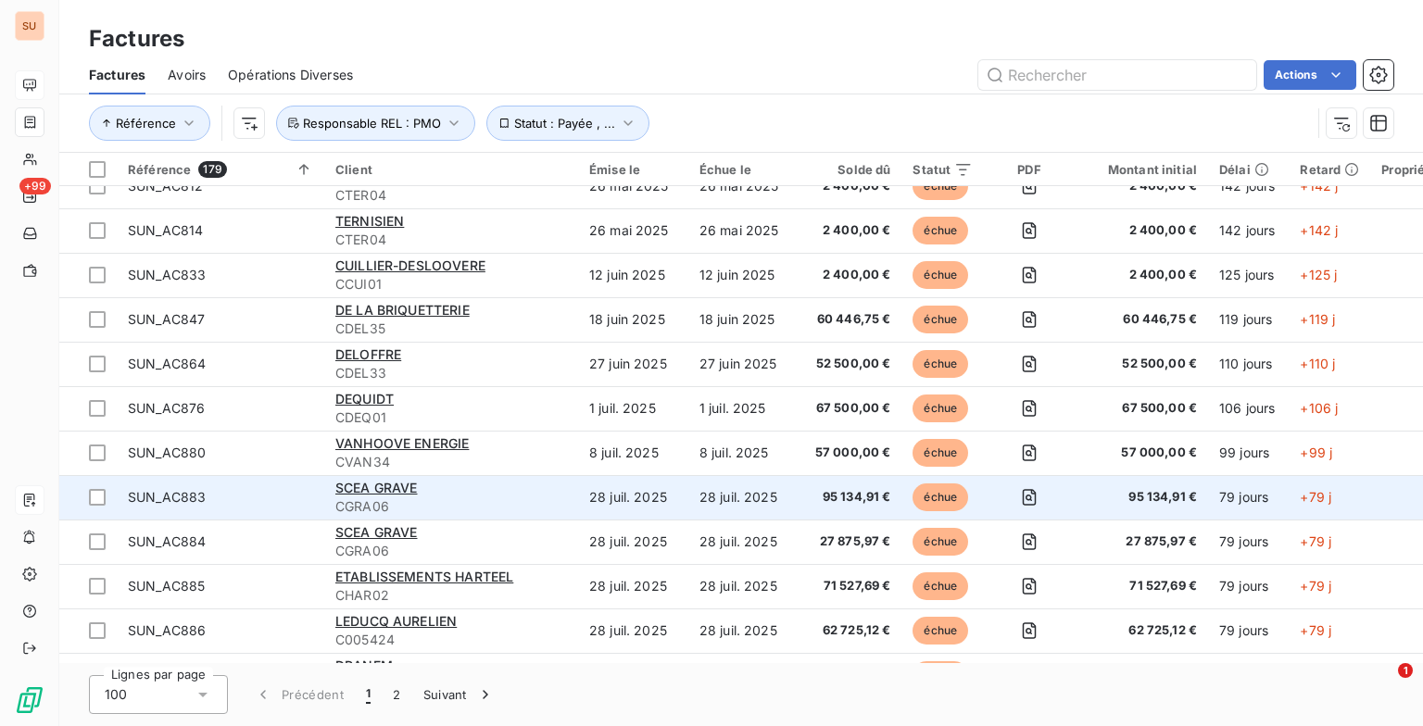
click at [454, 489] on div "SCEA GRAVE" at bounding box center [451, 488] width 232 height 19
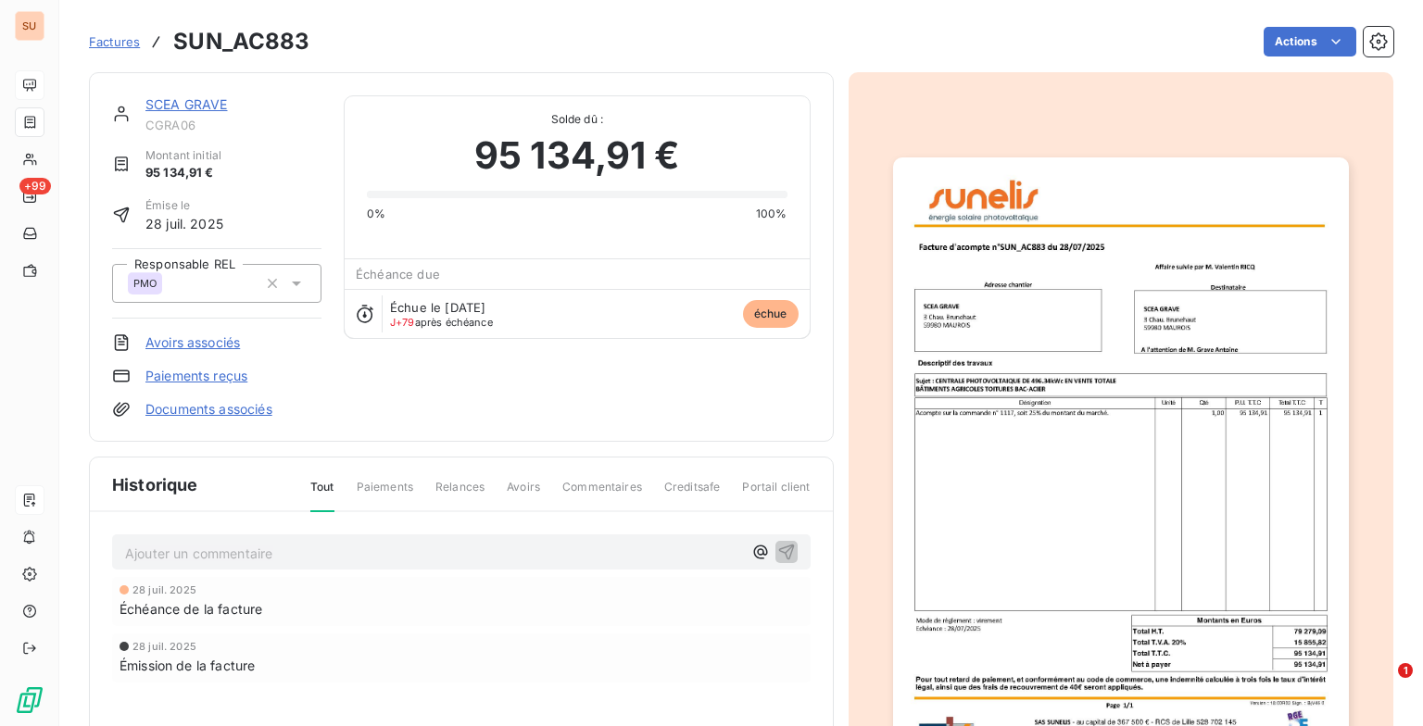
click at [237, 550] on p "Ajouter un commentaire ﻿" at bounding box center [433, 553] width 617 height 23
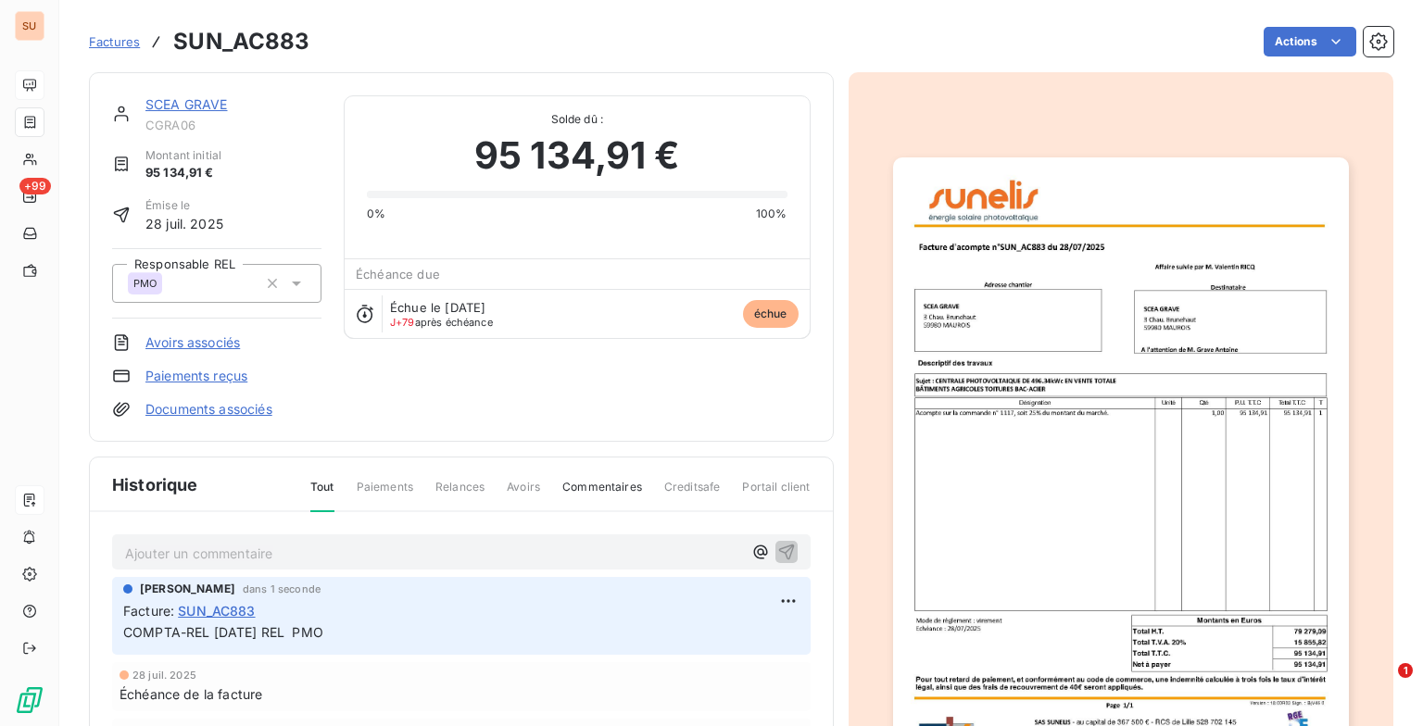
click at [117, 44] on span "Factures" at bounding box center [114, 41] width 51 height 15
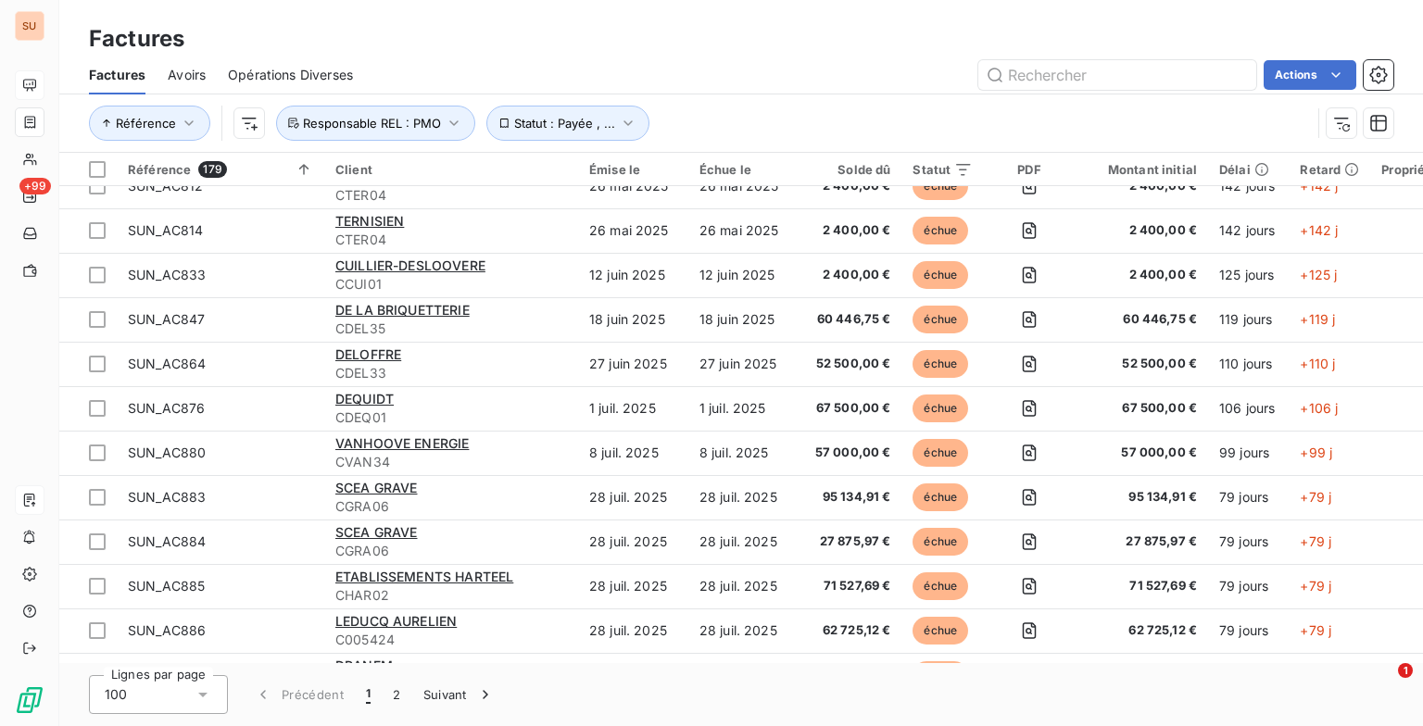
scroll to position [648, 0]
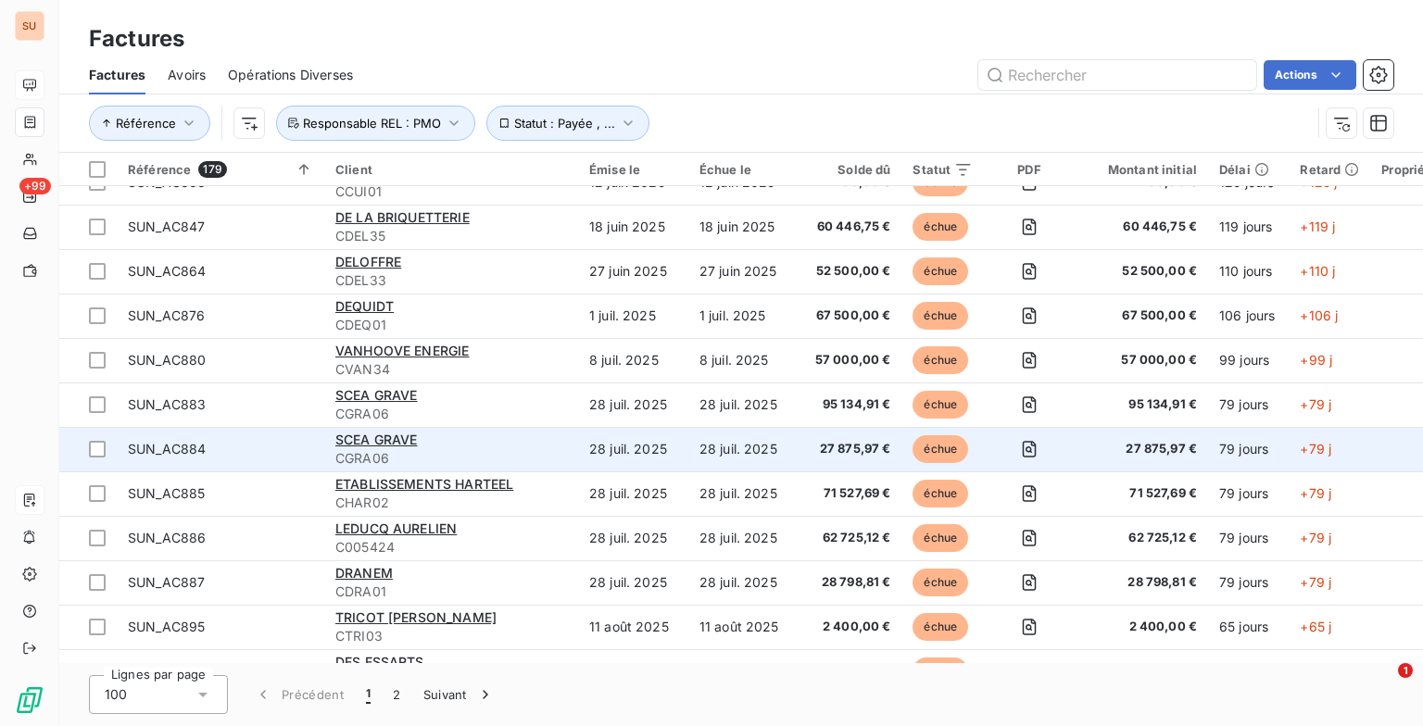
click at [437, 446] on div "SCEA GRAVE" at bounding box center [451, 440] width 232 height 19
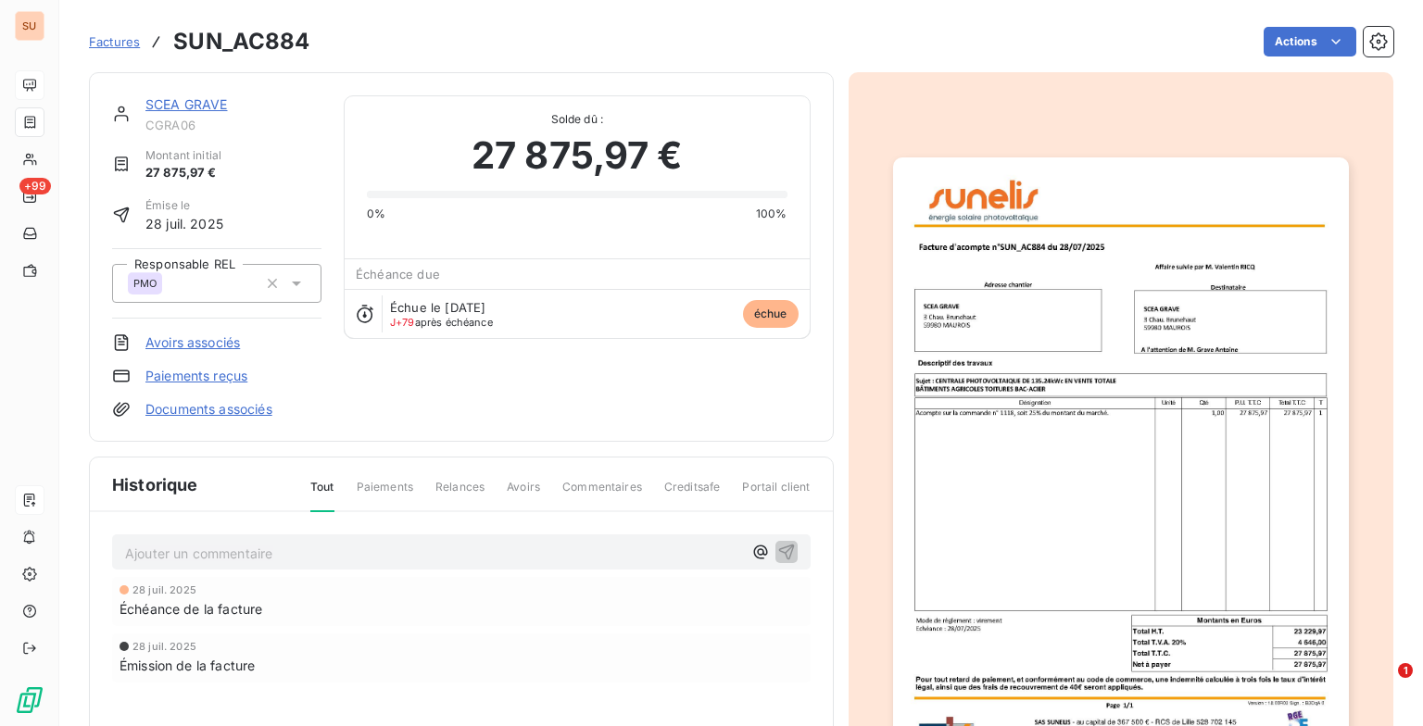
click at [212, 545] on p "Ajouter un commentaire ﻿" at bounding box center [433, 553] width 617 height 23
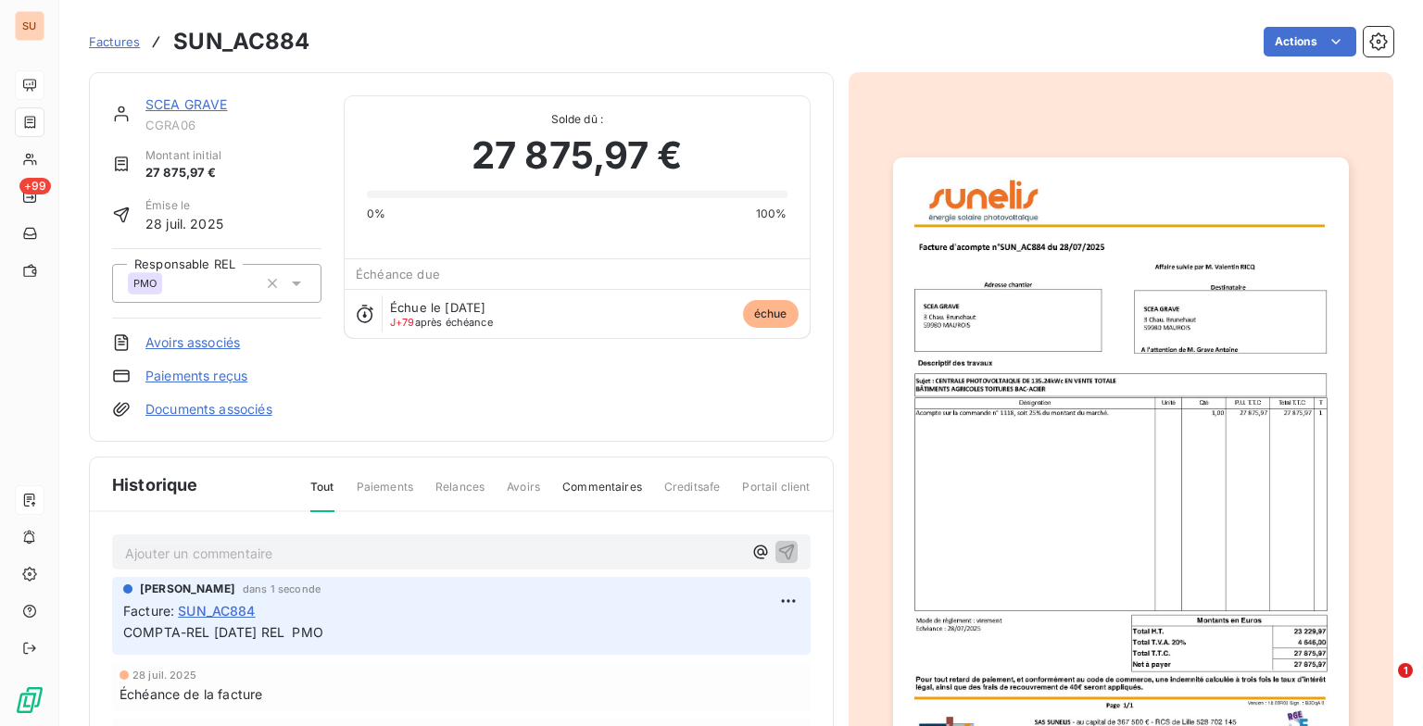
click at [110, 44] on span "Factures" at bounding box center [114, 41] width 51 height 15
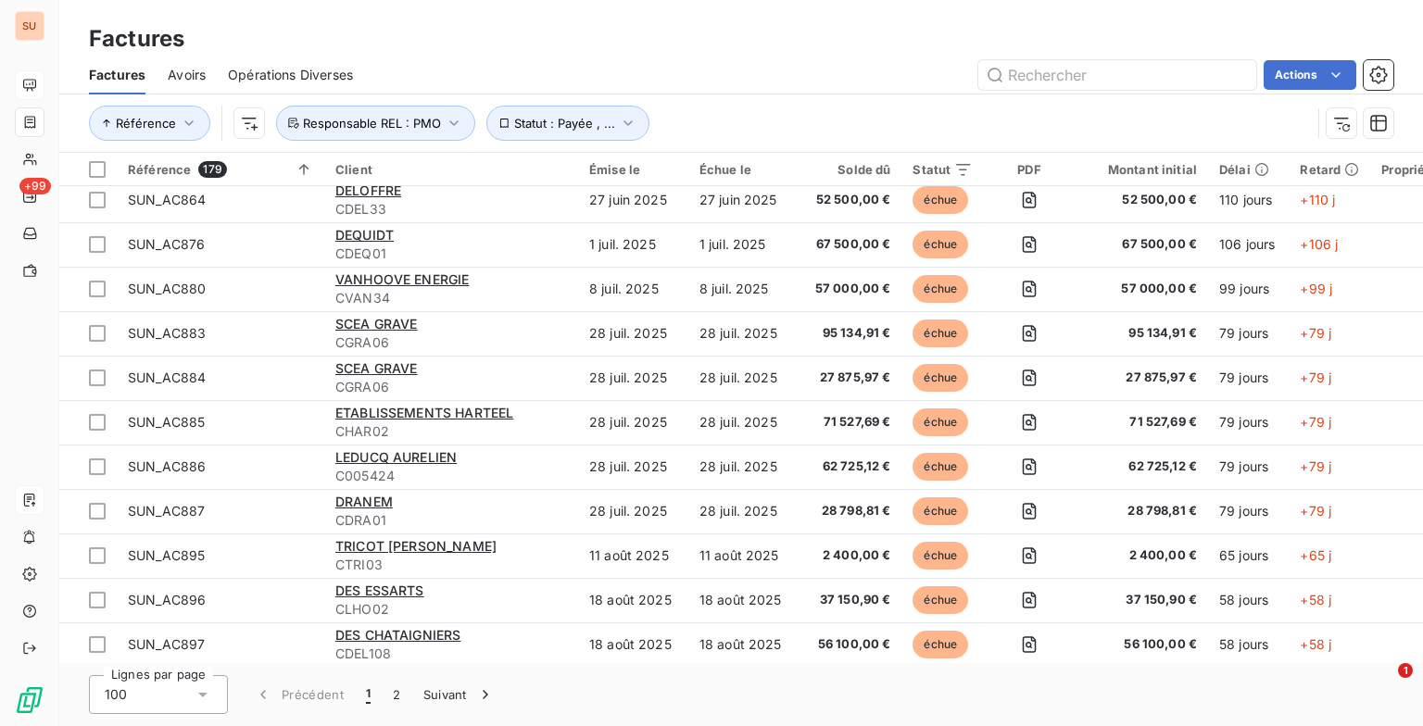
scroll to position [741, 0]
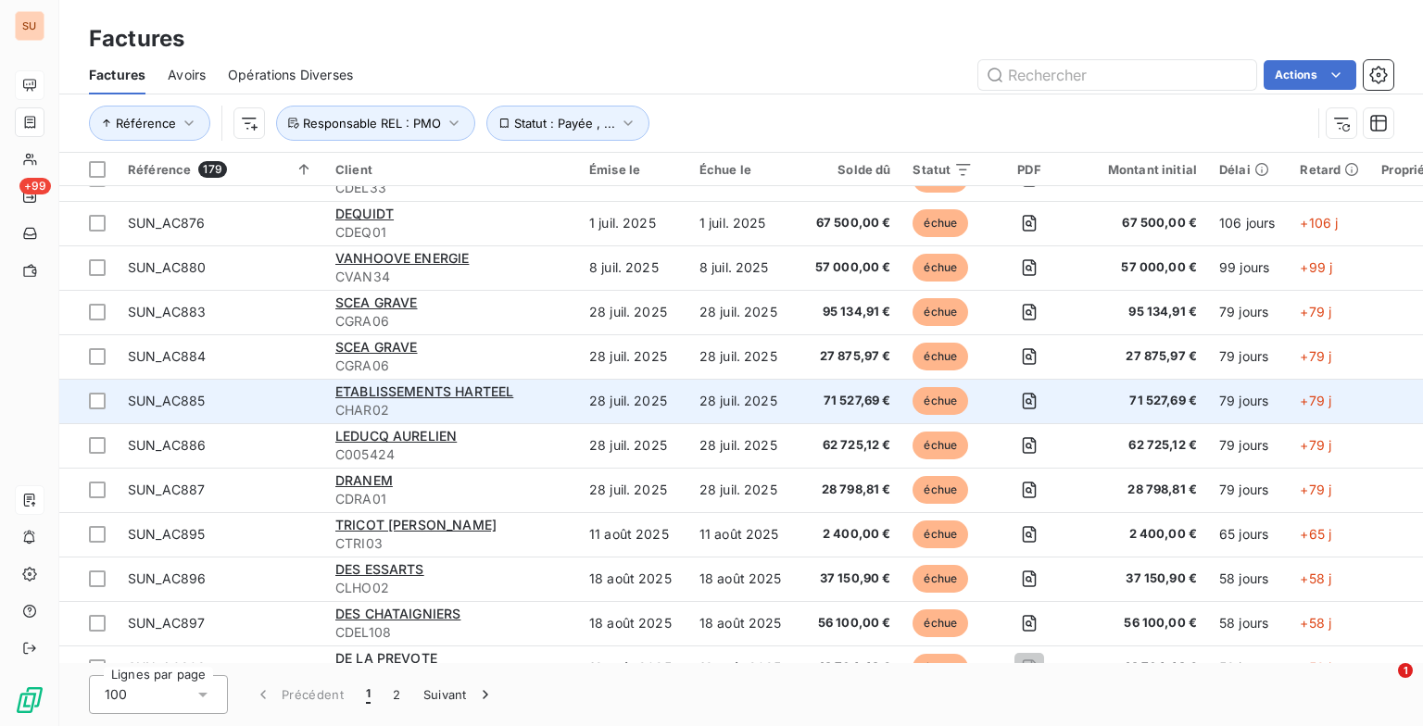
click at [521, 409] on span "CHAR02" at bounding box center [451, 410] width 232 height 19
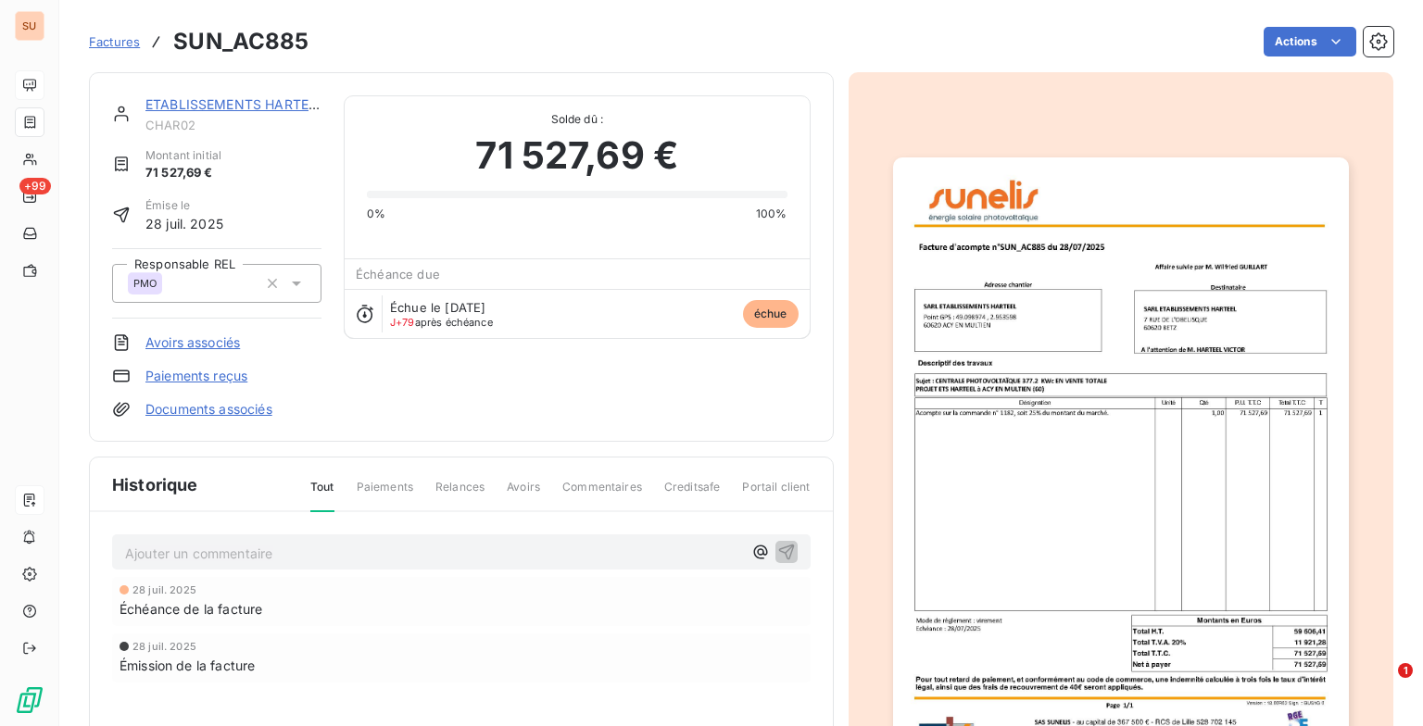
click at [305, 552] on p "Ajouter un commentaire ﻿" at bounding box center [433, 553] width 617 height 23
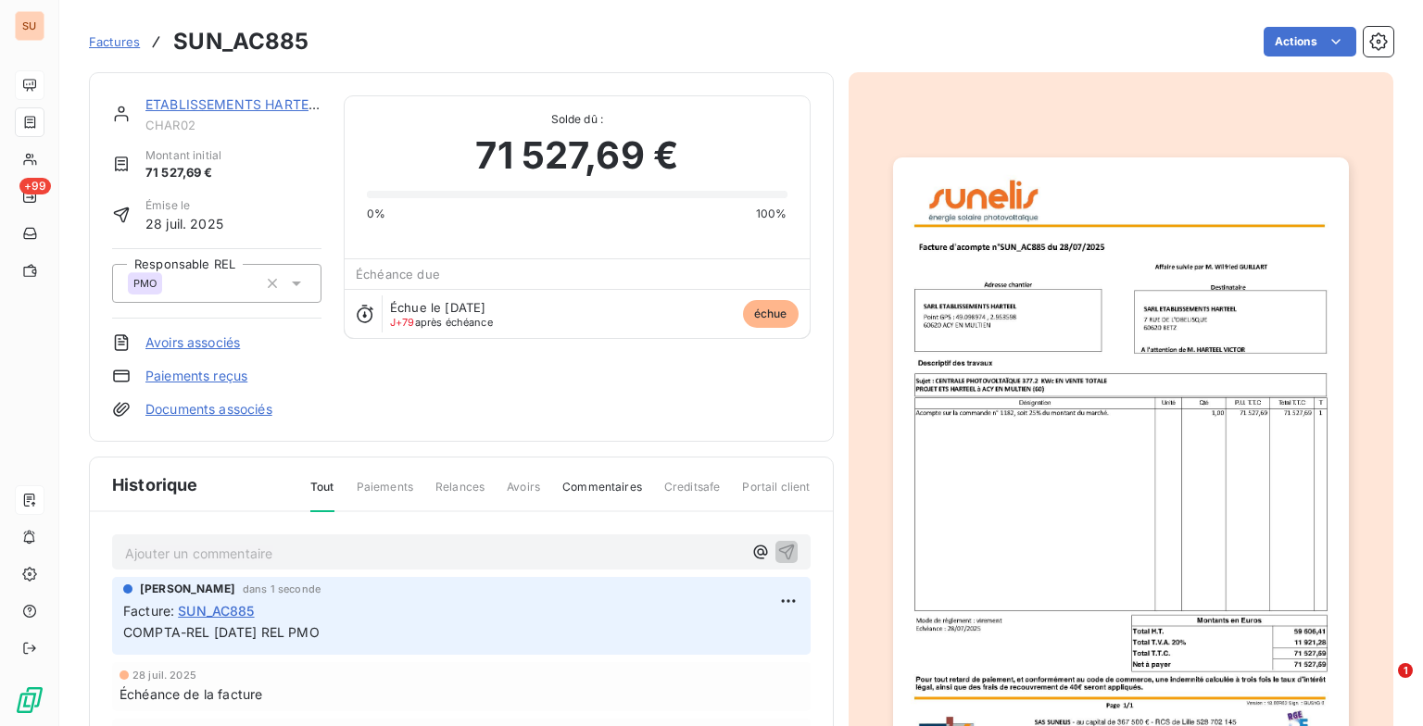
click at [109, 41] on span "Factures" at bounding box center [114, 41] width 51 height 15
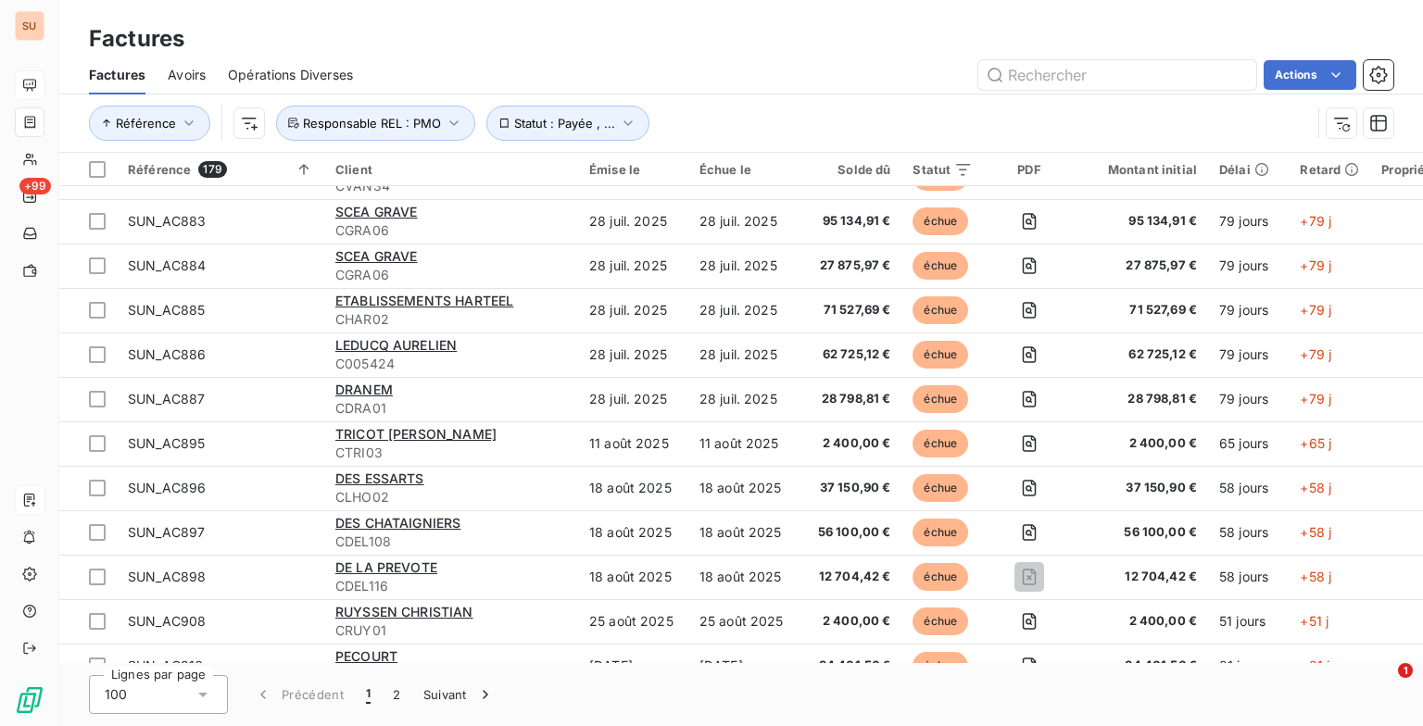
scroll to position [834, 0]
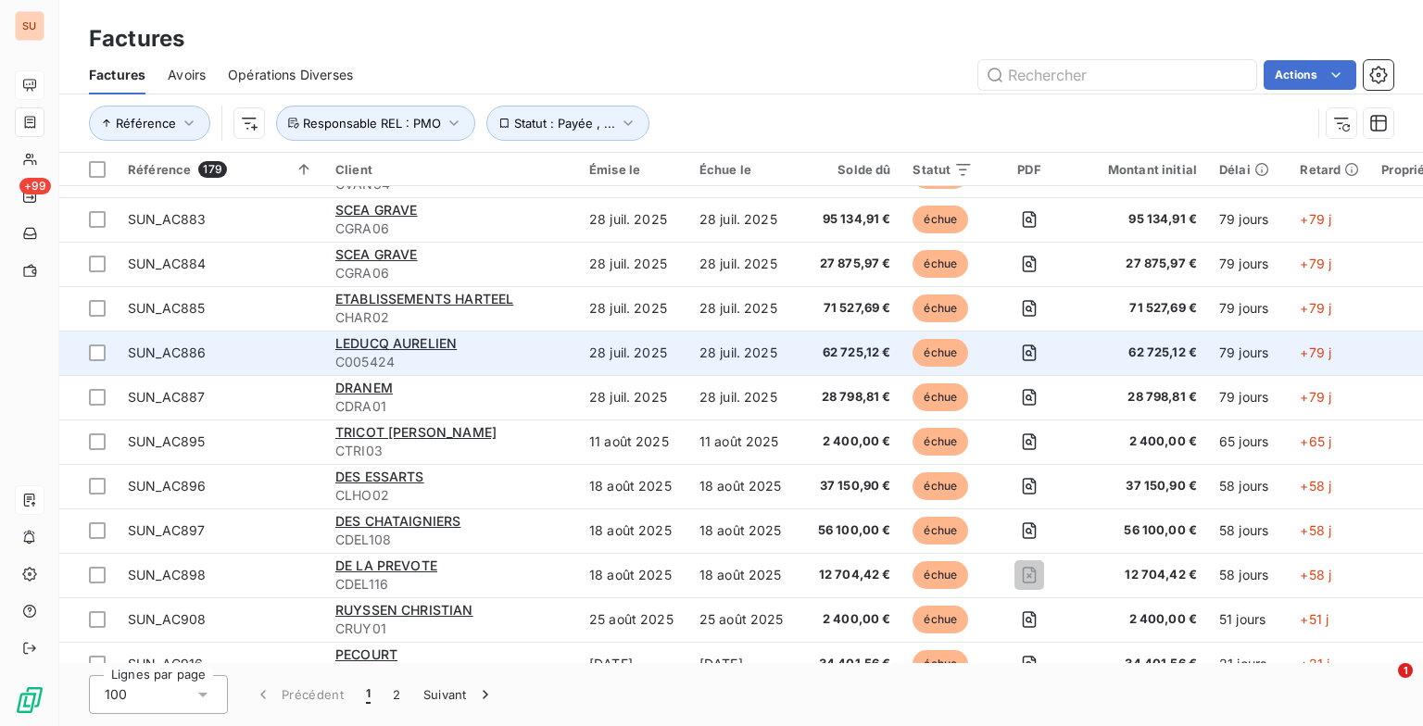
click at [522, 361] on span "C005424" at bounding box center [451, 362] width 232 height 19
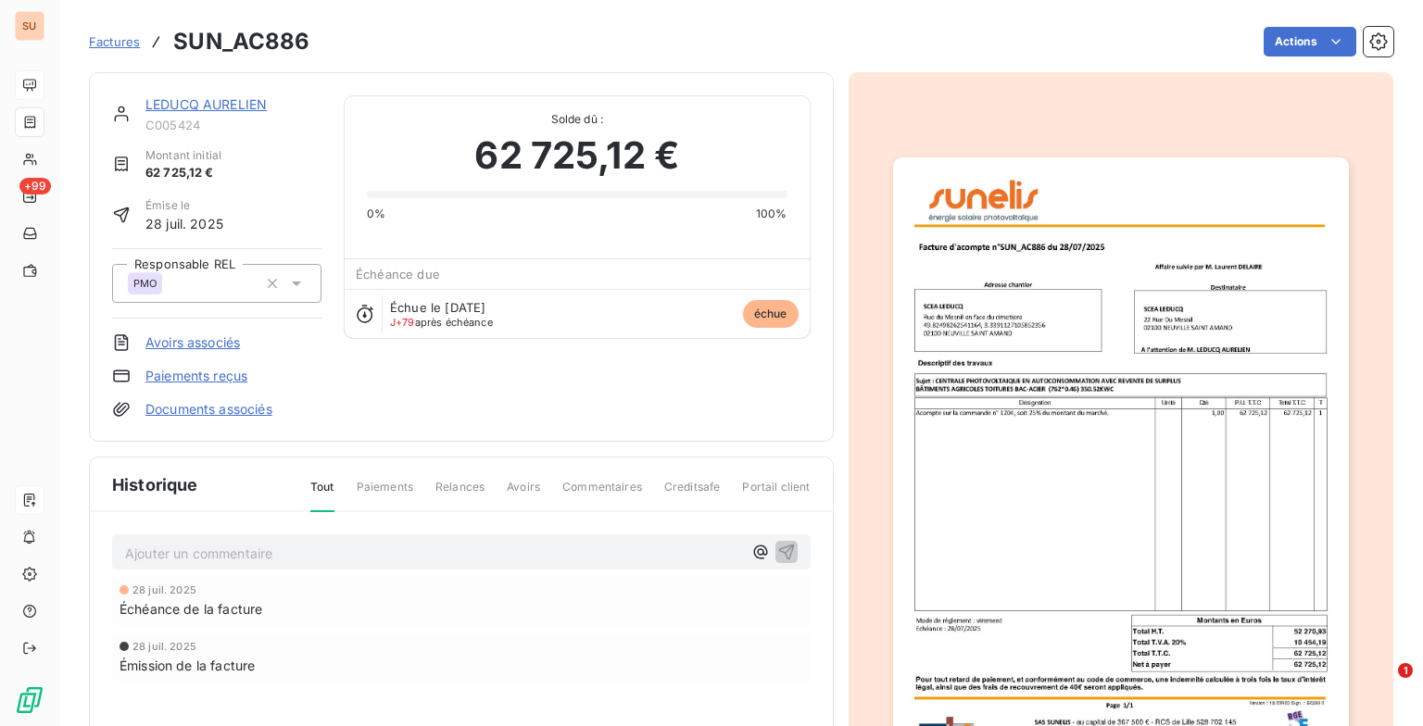
click at [215, 559] on p "Ajouter un commentaire ﻿" at bounding box center [433, 553] width 617 height 23
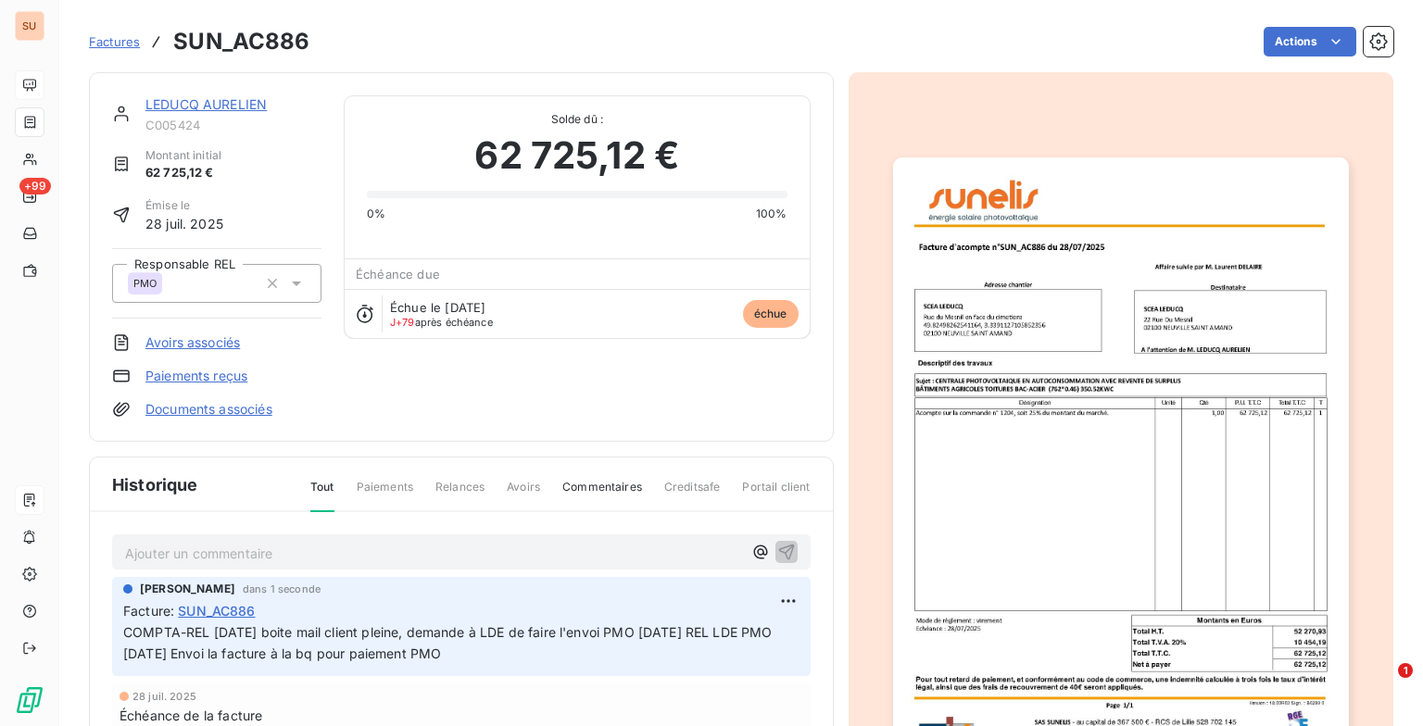
click at [116, 45] on span "Factures" at bounding box center [114, 41] width 51 height 15
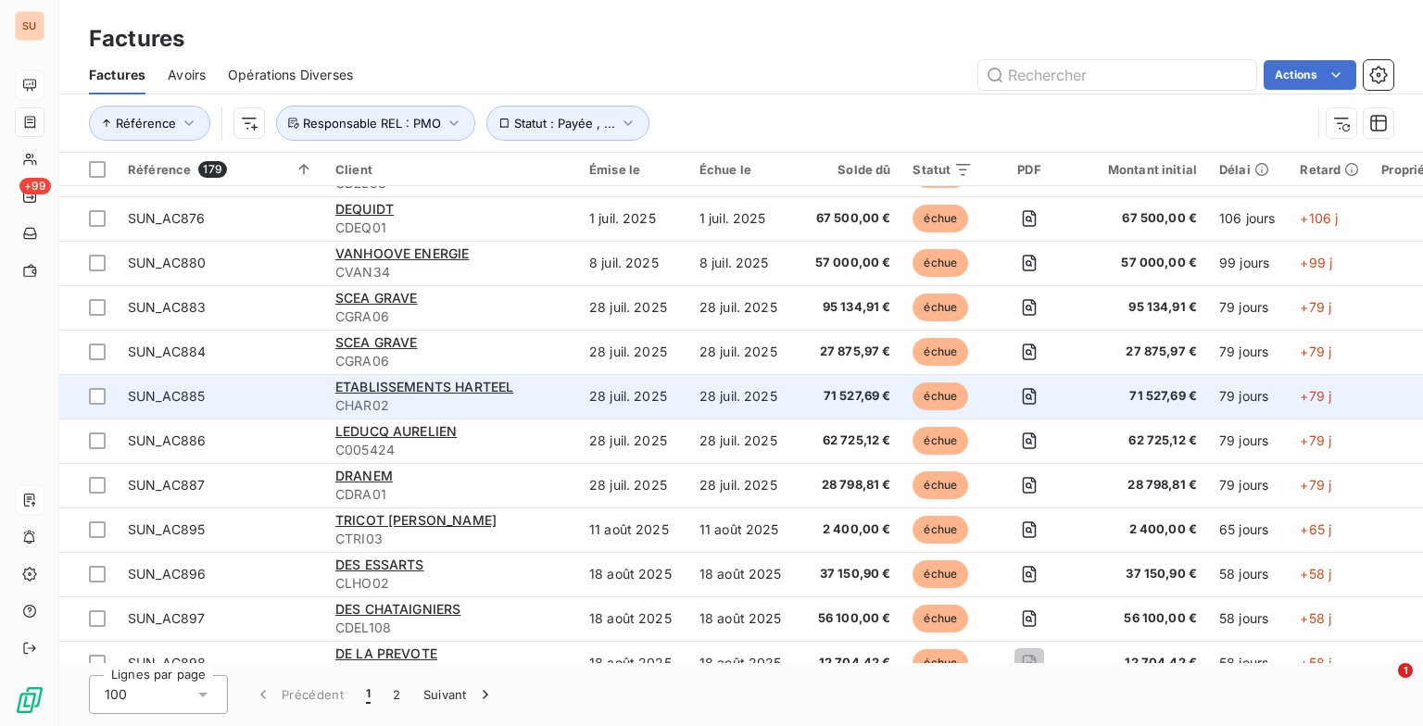
scroll to position [834, 0]
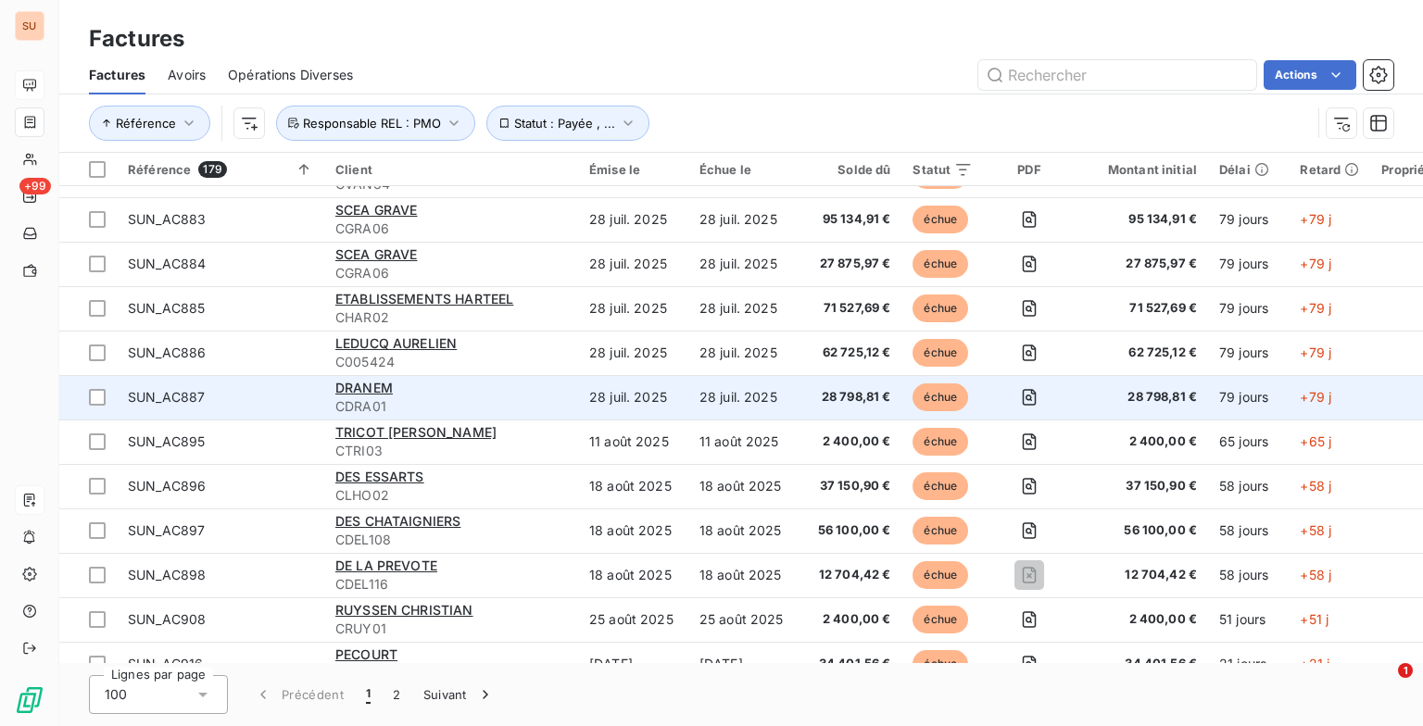
click at [411, 382] on div "DRANEM" at bounding box center [451, 388] width 232 height 19
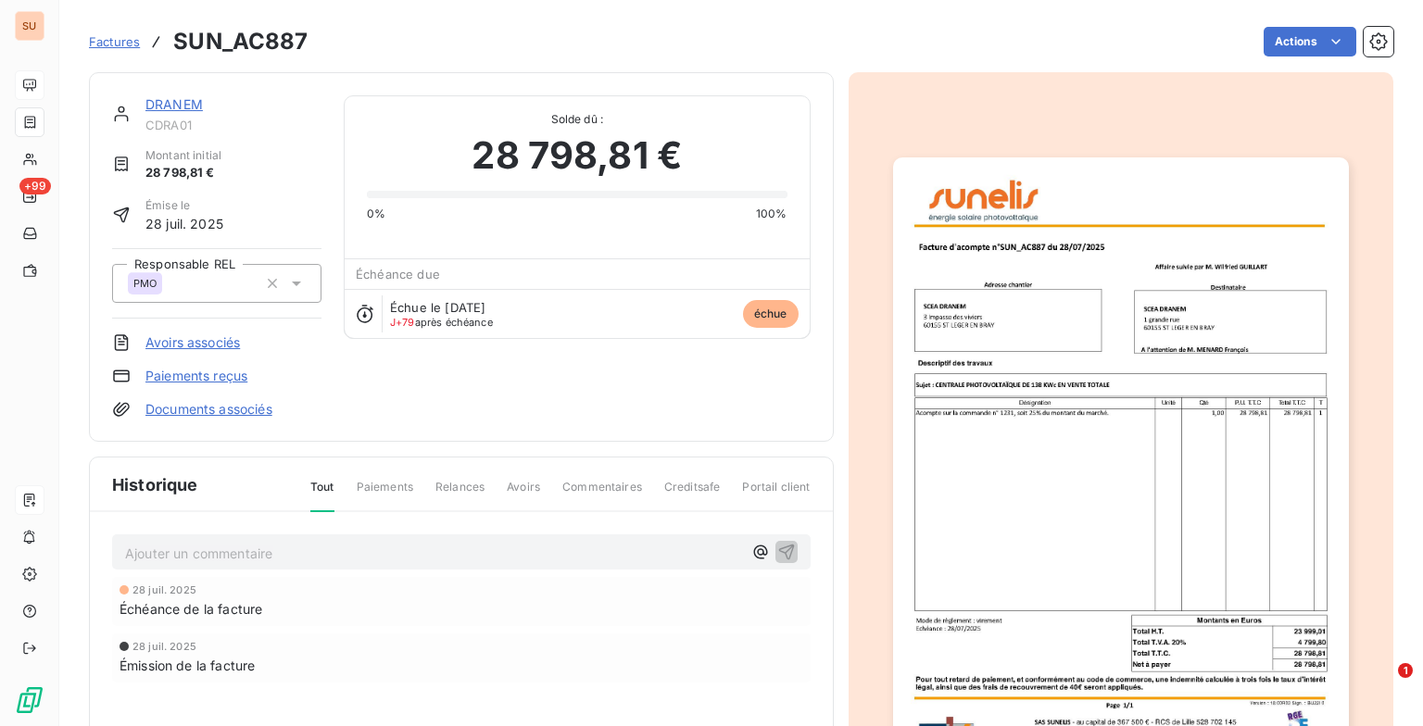
click at [257, 558] on p "Ajouter un commentaire ﻿" at bounding box center [433, 553] width 617 height 23
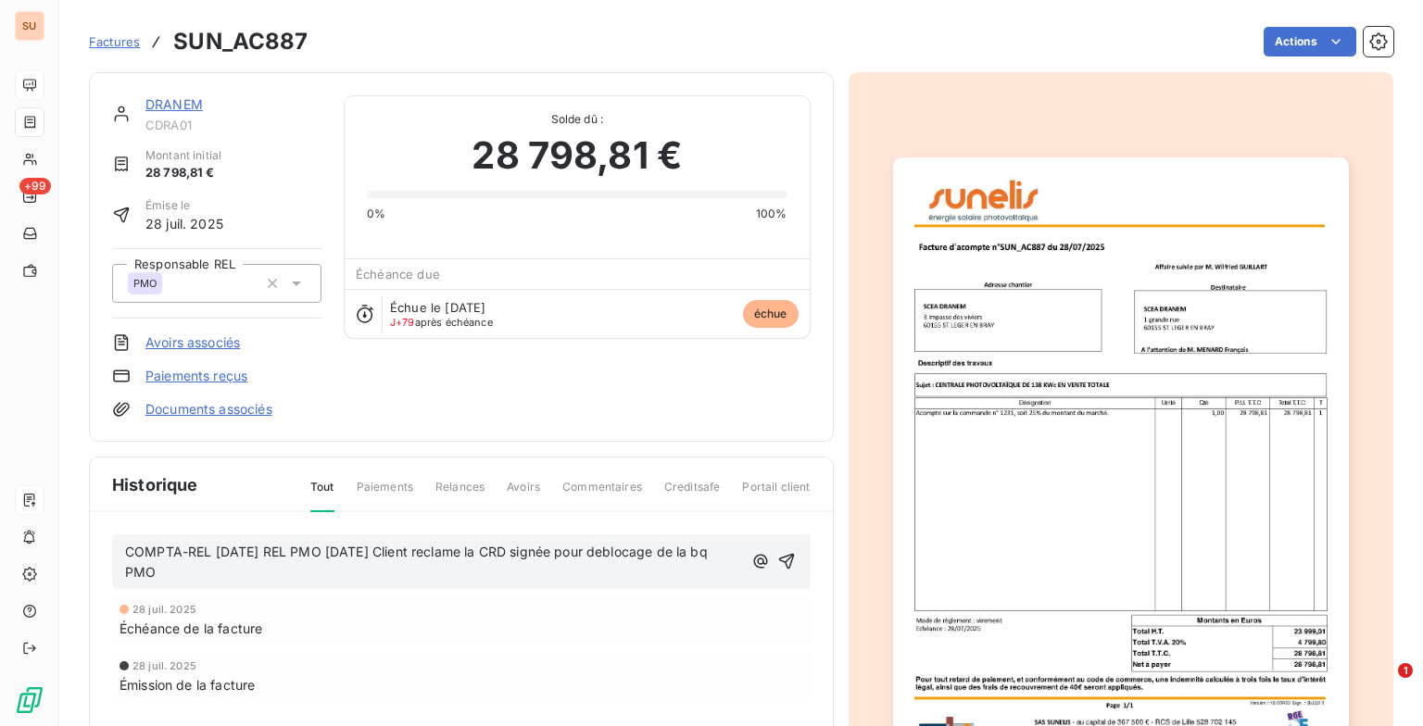
click at [458, 552] on span "COMPTA-REL 24/09/25 REL PMO 01/10/25 Client reclame la CRD signée pour deblocag…" at bounding box center [418, 562] width 586 height 37
drag, startPoint x: 633, startPoint y: 546, endPoint x: 574, endPoint y: 533, distance: 60.7
click at [574, 529] on div "COMPTA-REL 24/09/25 REL PMO 01/10/25 Client réclame la CRD signée pour deblocag…" at bounding box center [461, 644] width 743 height 265
click at [778, 563] on icon "button" at bounding box center [786, 561] width 19 height 19
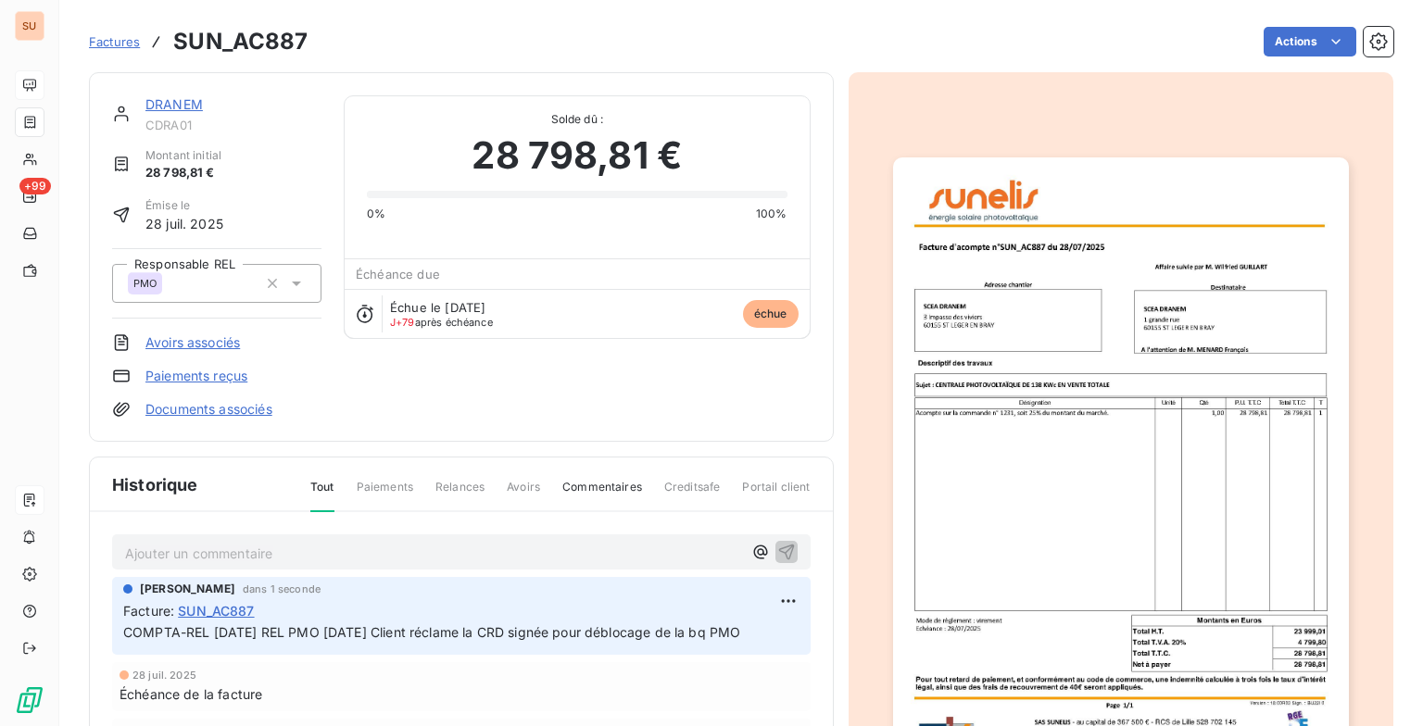
click at [119, 40] on span "Factures" at bounding box center [114, 41] width 51 height 15
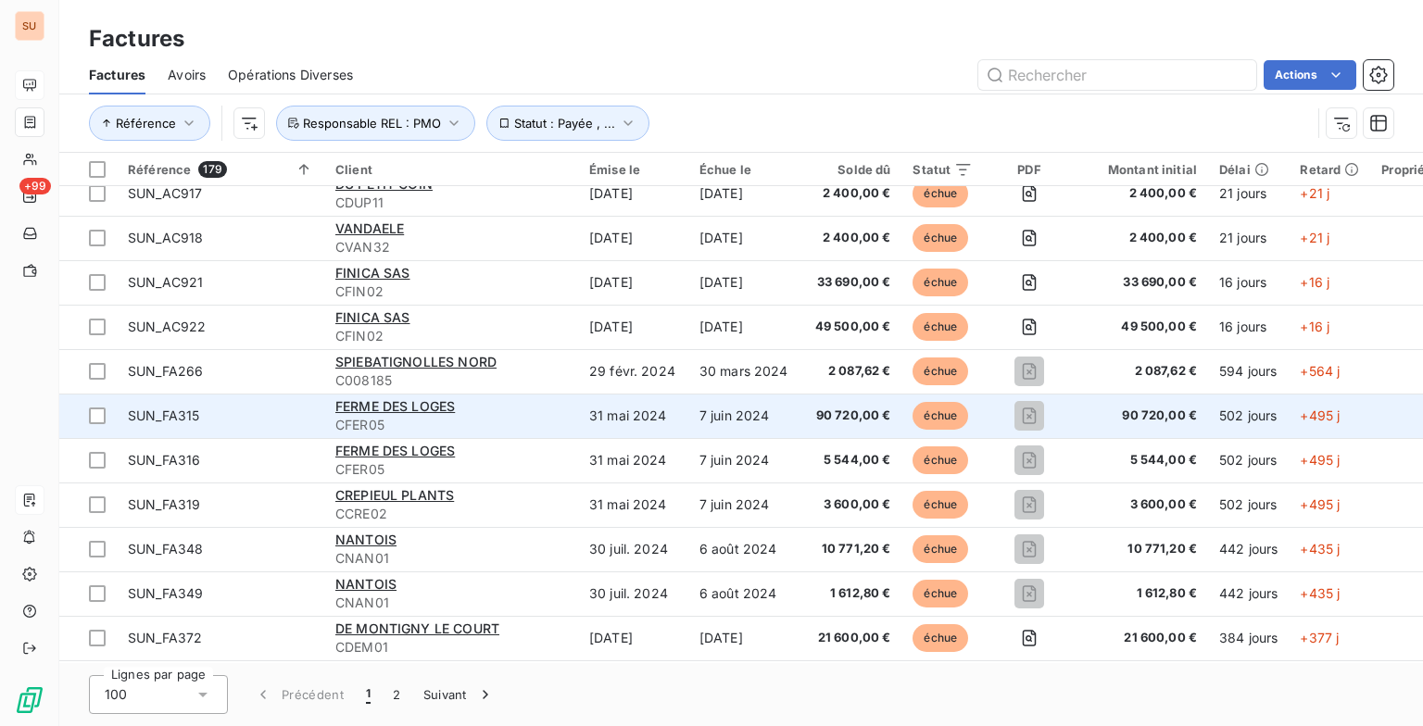
scroll to position [1389, 0]
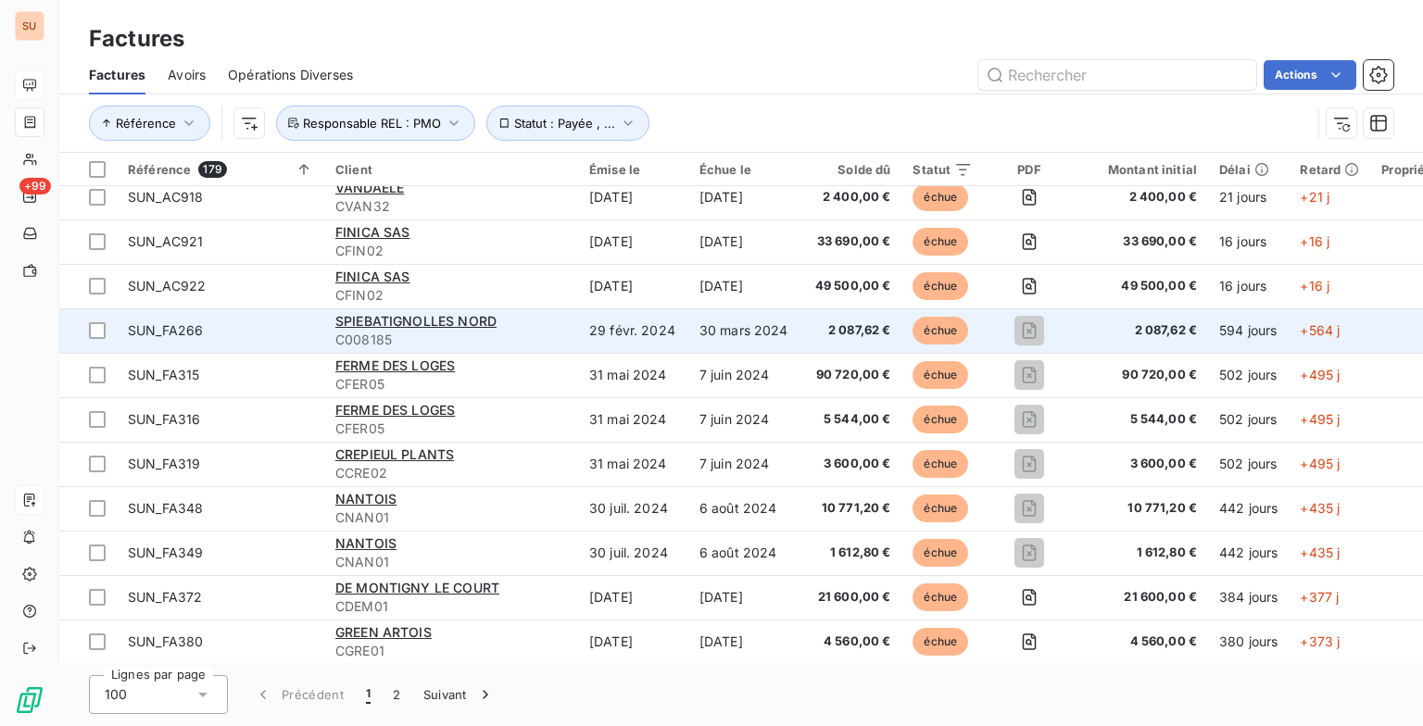
click at [543, 329] on div "SPIEBATIGNOLLES NORD" at bounding box center [451, 321] width 232 height 19
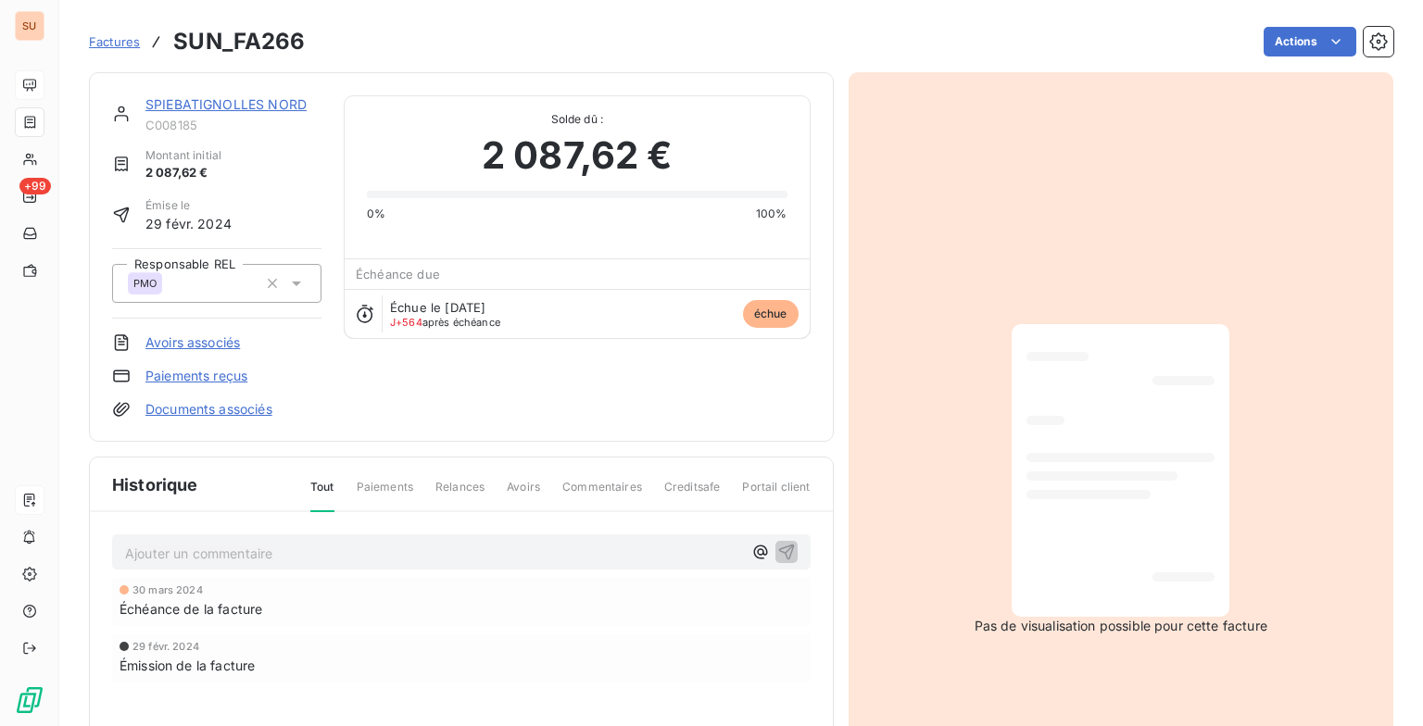
click at [327, 556] on p "Ajouter un commentaire ﻿" at bounding box center [433, 553] width 617 height 23
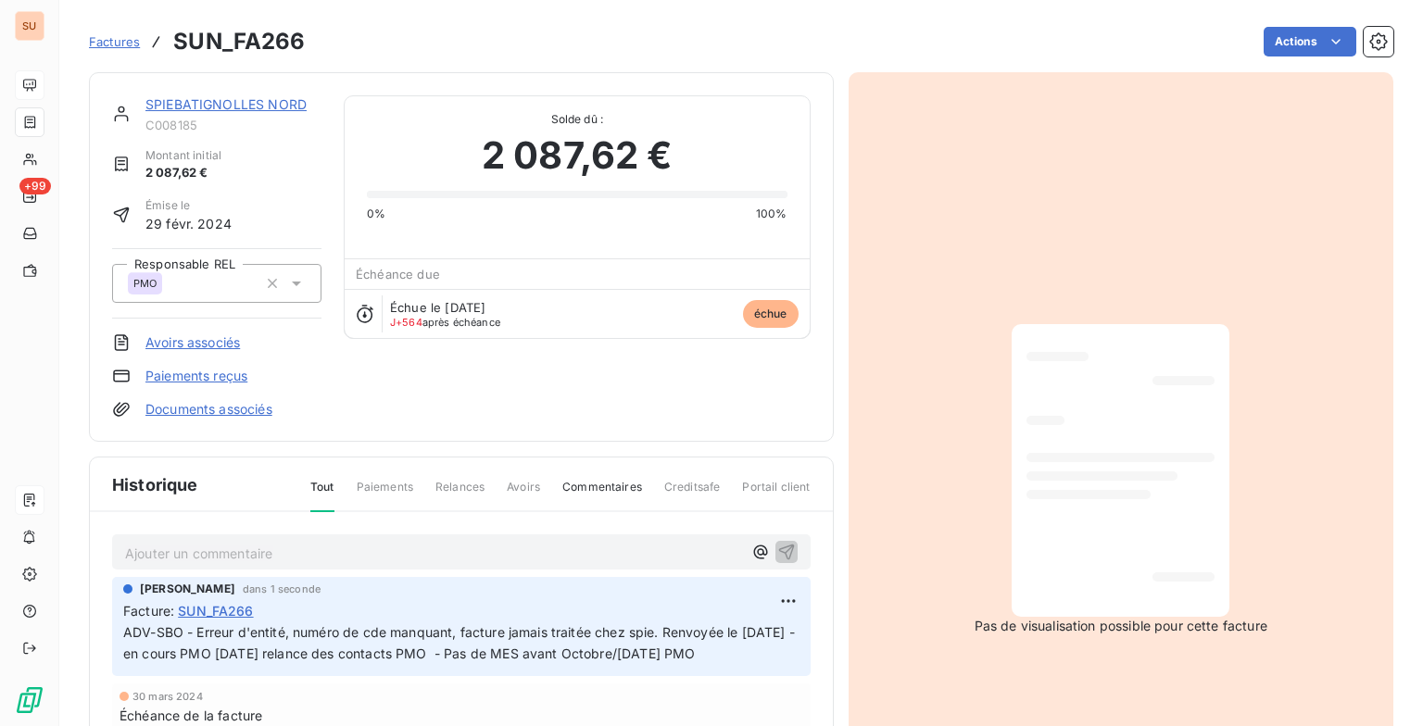
click at [587, 479] on span "Commentaires" at bounding box center [602, 494] width 80 height 31
click at [115, 41] on span "Factures" at bounding box center [114, 41] width 51 height 15
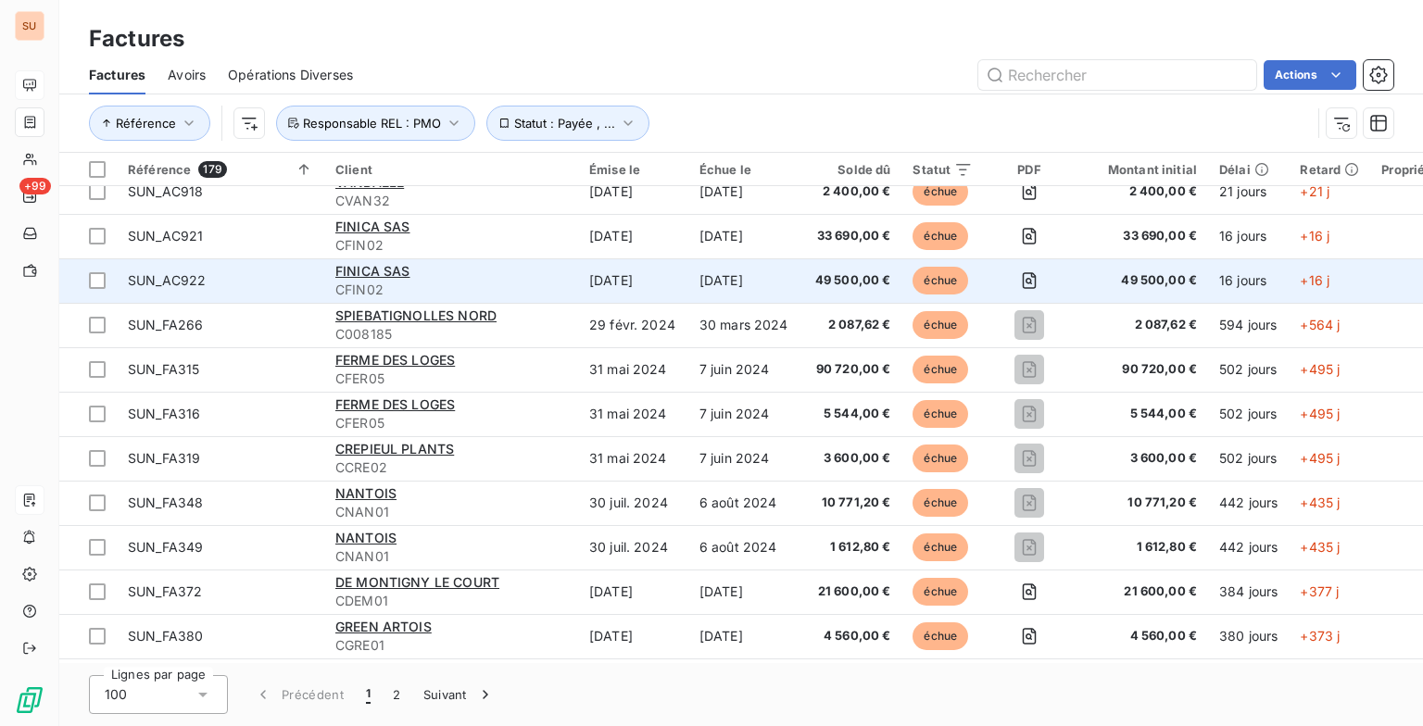
scroll to position [1482, 0]
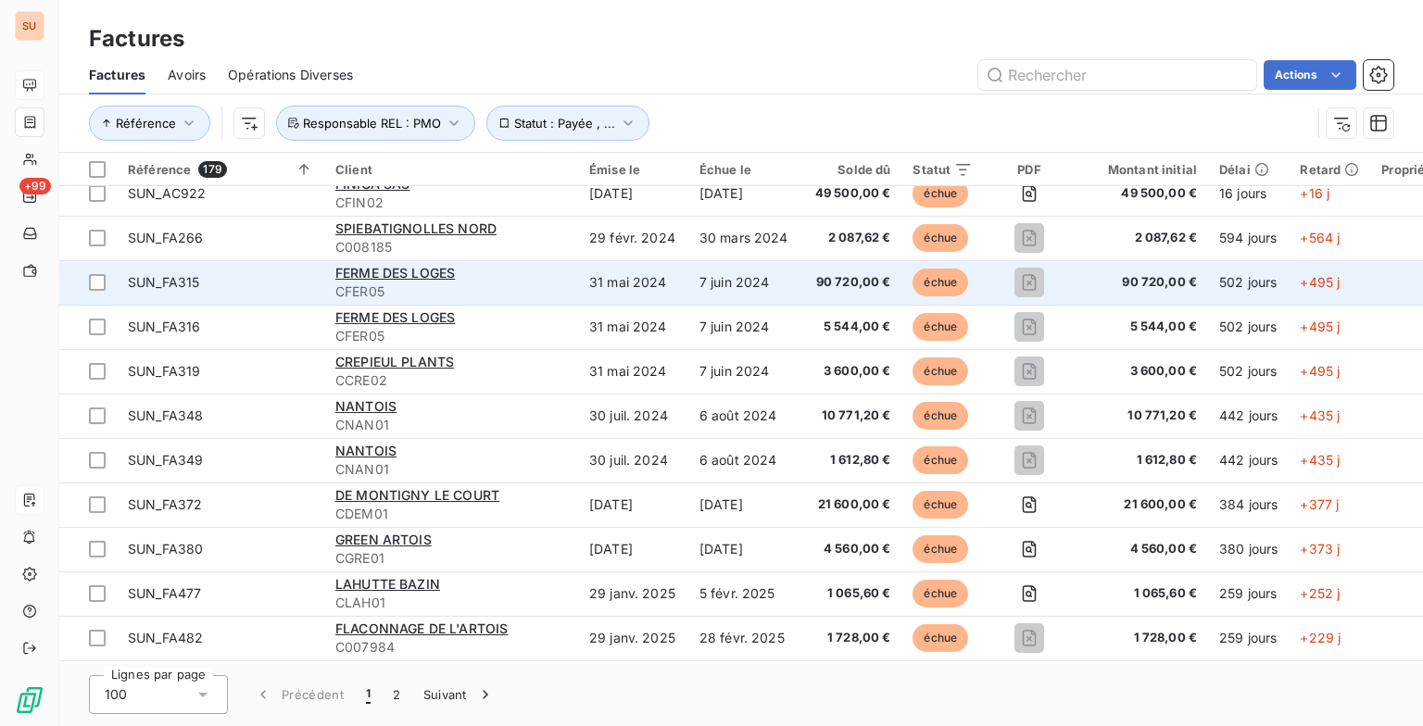
click at [527, 275] on div "FERME DES LOGES" at bounding box center [451, 273] width 232 height 19
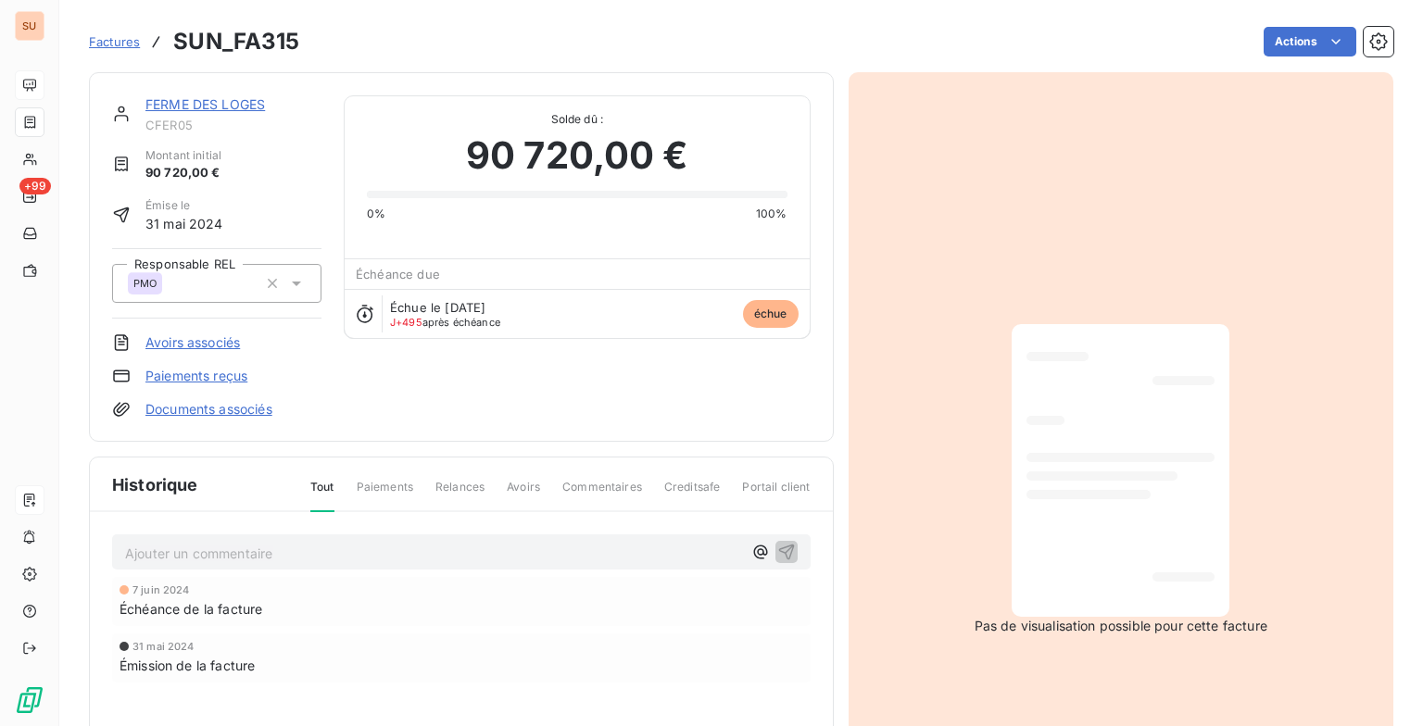
click at [578, 531] on div "Ajouter un commentaire ﻿ 7 juin 2024 Échéance de la facture 31 mai 2024 Émissio…" at bounding box center [461, 634] width 743 height 245
click at [289, 531] on div "Ajouter un commentaire ﻿ 7 juin 2024 Échéance de la facture 31 mai 2024 Émissio…" at bounding box center [461, 634] width 743 height 245
click at [266, 551] on p "Ajouter un commentaire ﻿" at bounding box center [433, 553] width 617 height 23
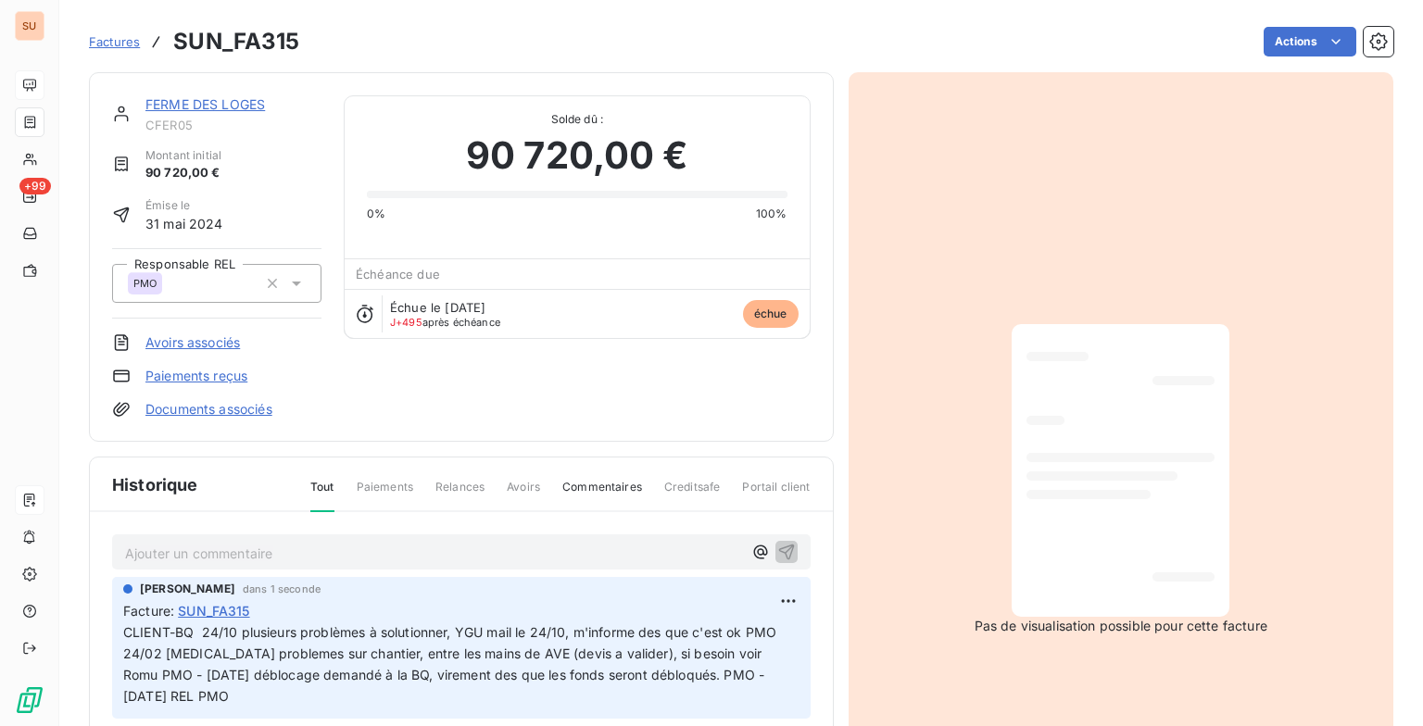
click at [104, 38] on span "Factures" at bounding box center [114, 41] width 51 height 15
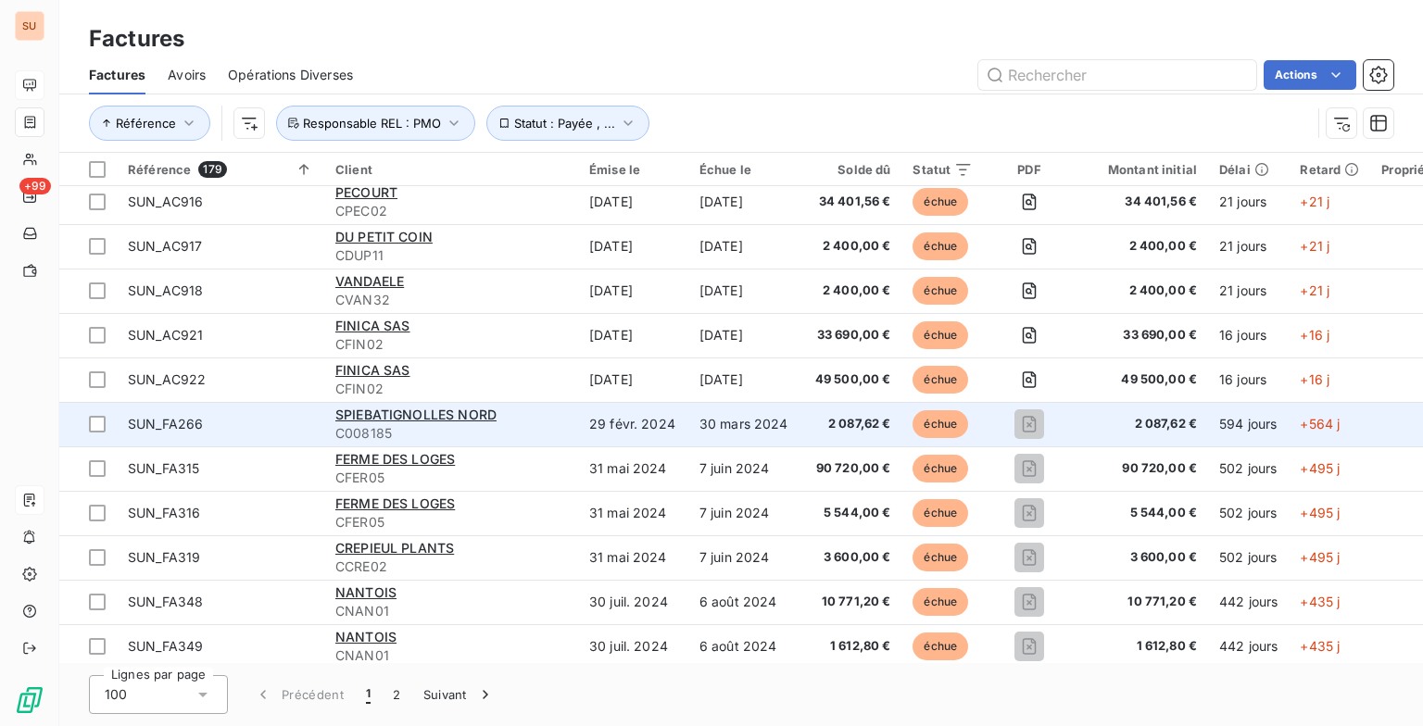
scroll to position [1389, 0]
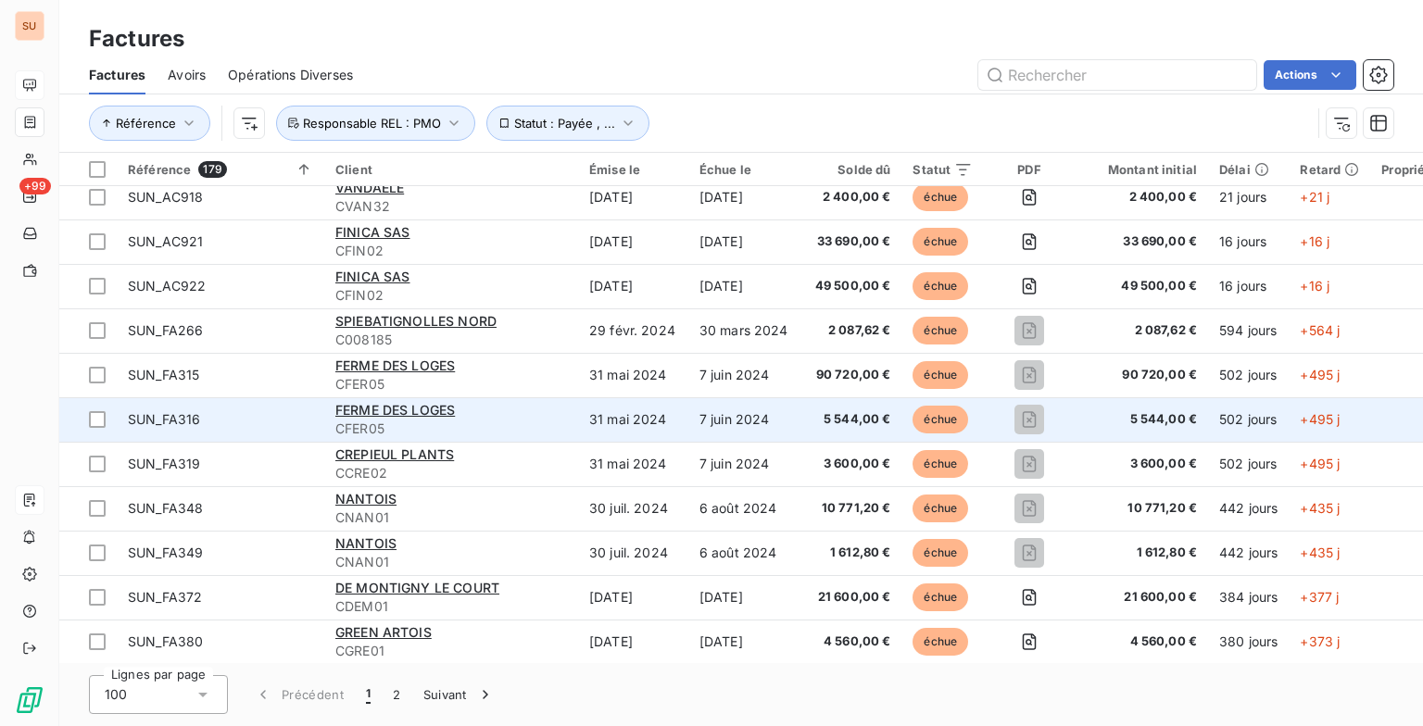
click at [293, 421] on span "SUN_FA316" at bounding box center [220, 419] width 185 height 19
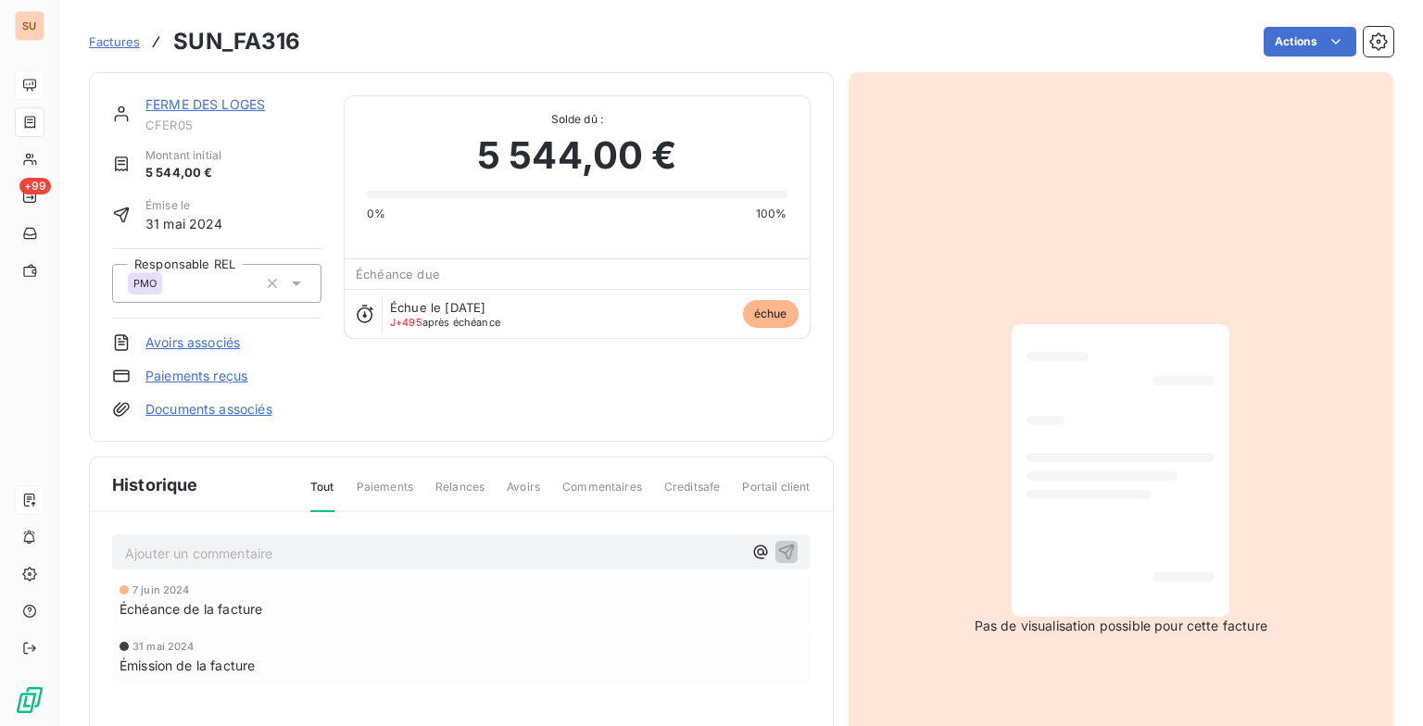
click at [593, 485] on span "Commentaires" at bounding box center [602, 494] width 80 height 31
click at [245, 545] on p "Ajouter un commentaire ﻿" at bounding box center [433, 553] width 617 height 23
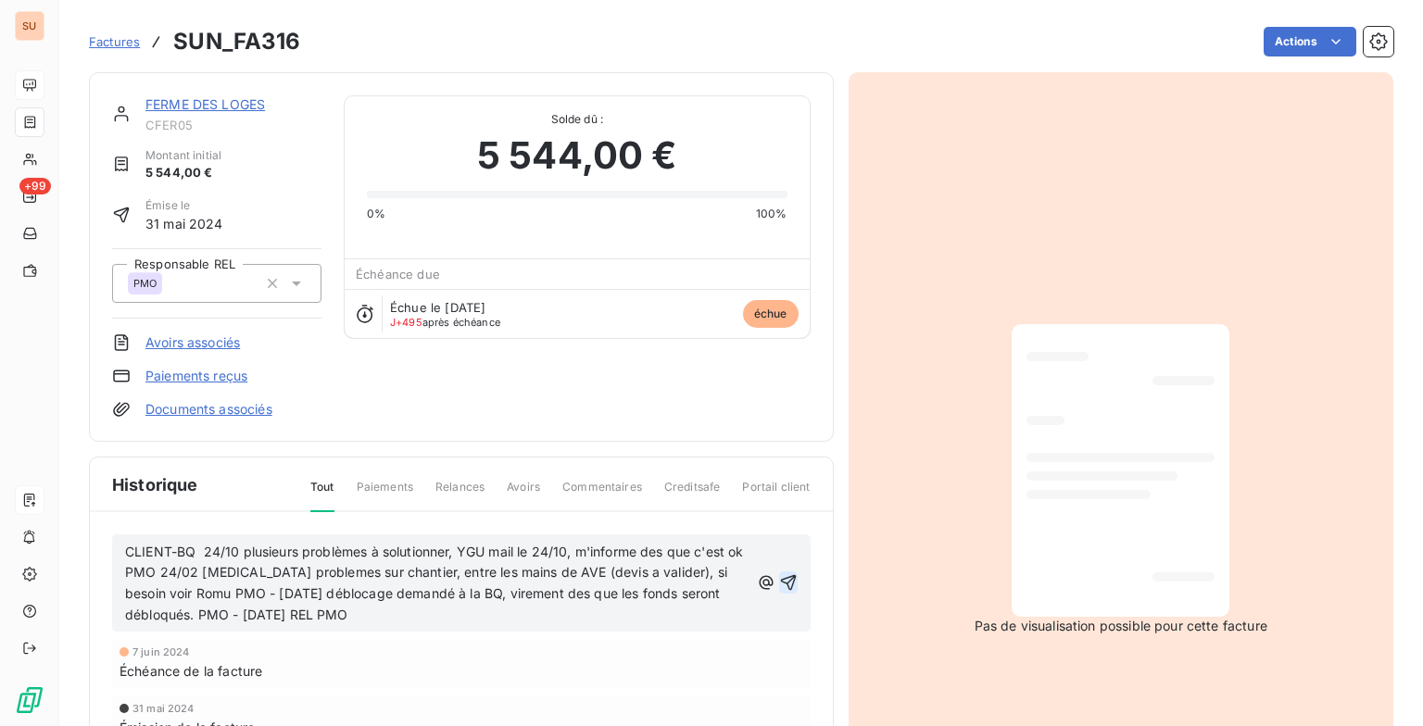
click at [780, 575] on icon "button" at bounding box center [788, 582] width 19 height 19
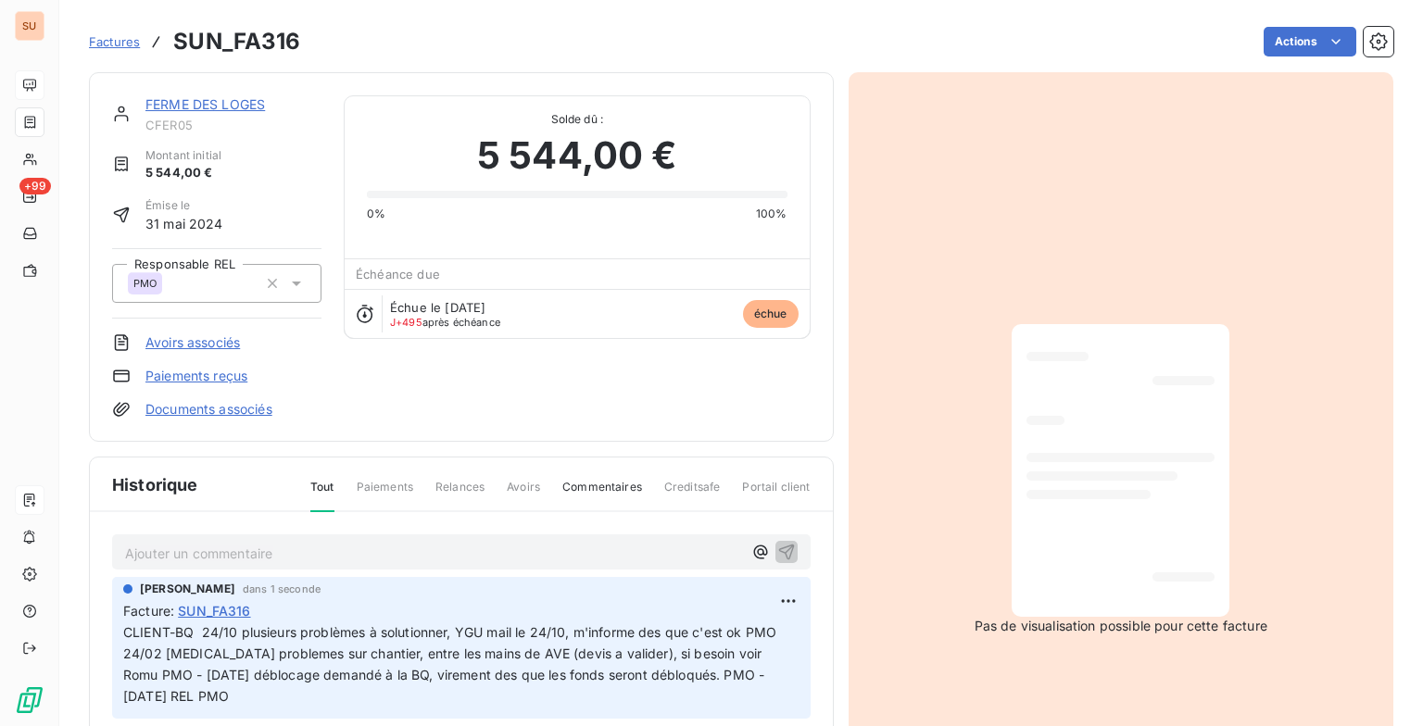
click at [115, 43] on span "Factures" at bounding box center [114, 41] width 51 height 15
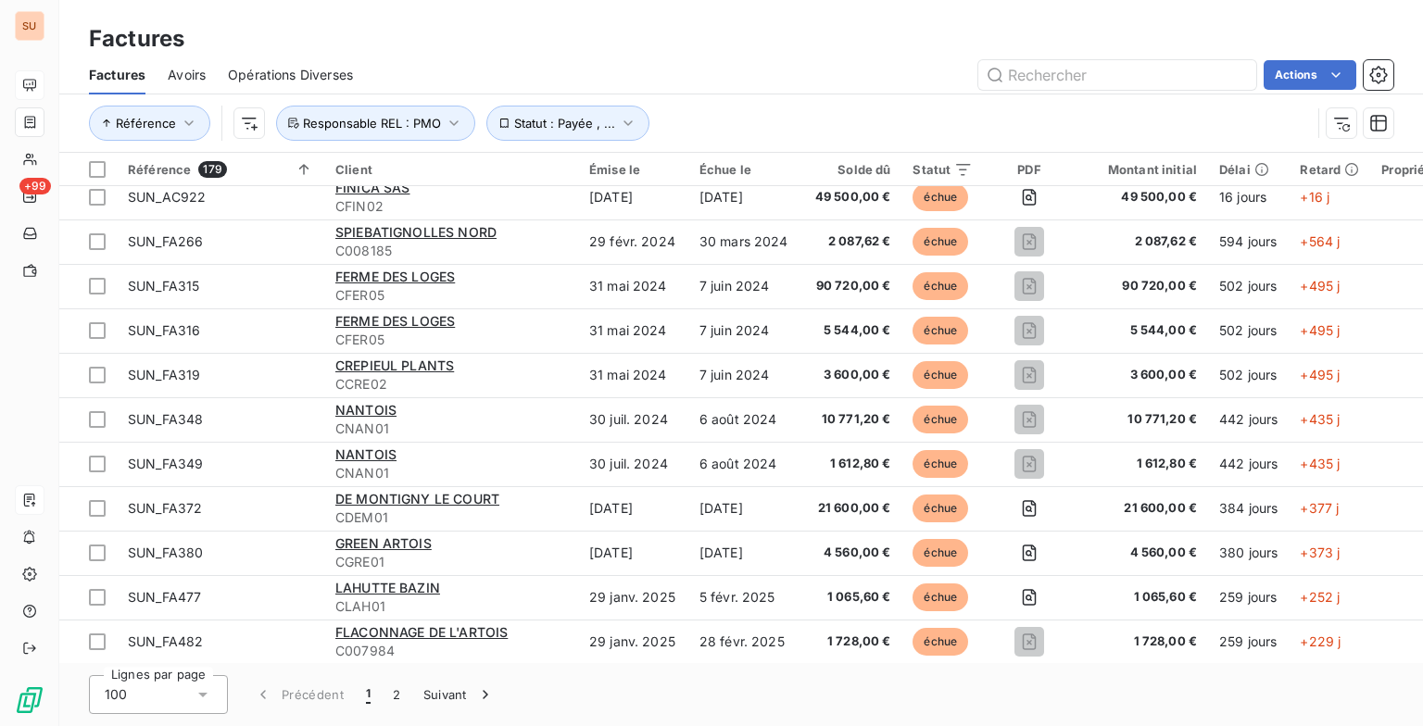
scroll to position [1482, 0]
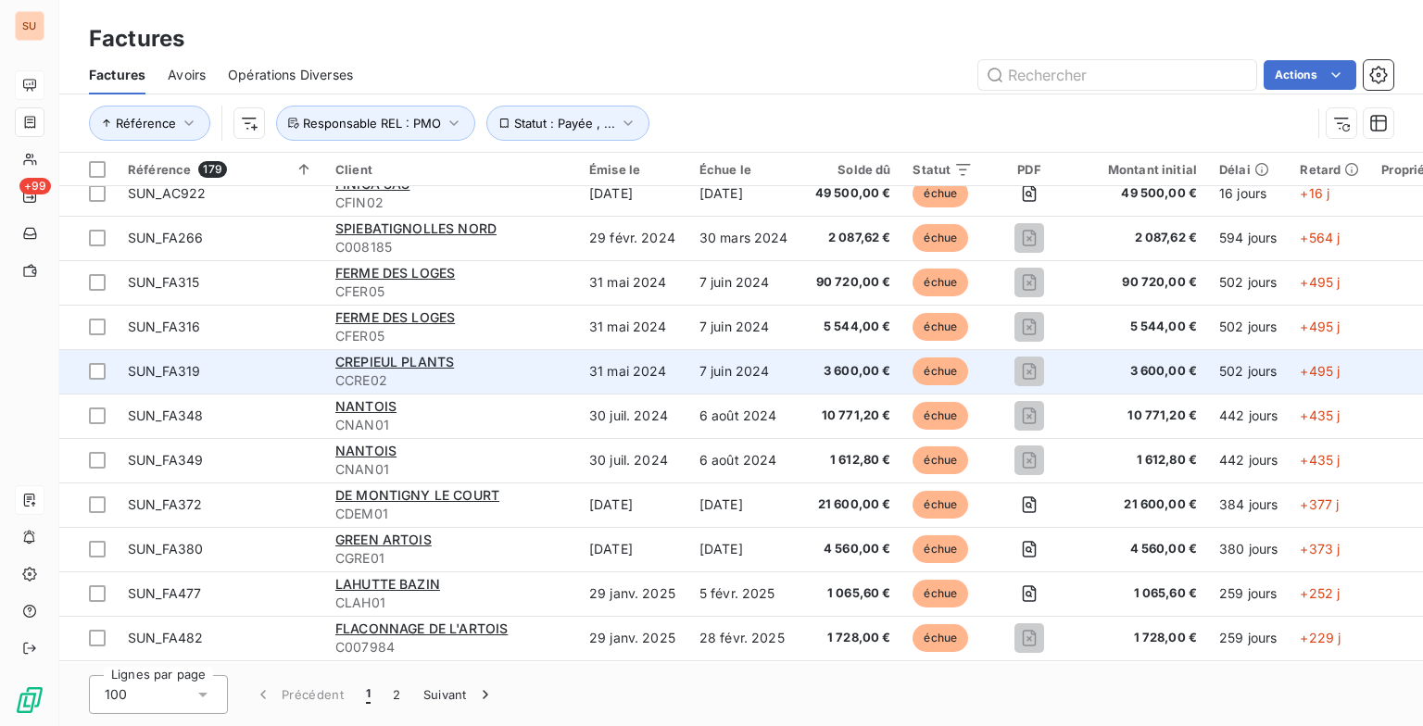
click at [521, 362] on div "CREPIEUL PLANTS" at bounding box center [451, 362] width 232 height 19
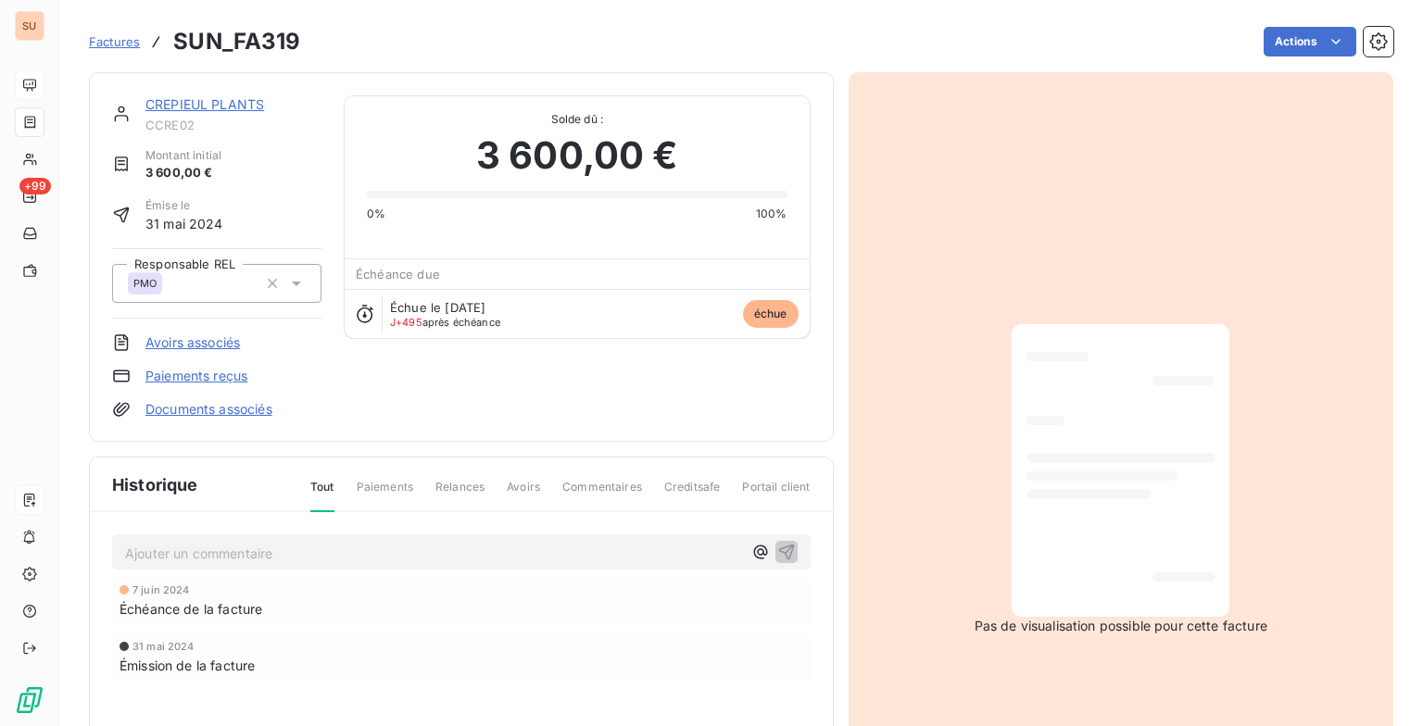
click at [296, 561] on p "Ajouter un commentaire ﻿" at bounding box center [433, 553] width 617 height 23
click at [782, 547] on icon "button" at bounding box center [786, 552] width 16 height 16
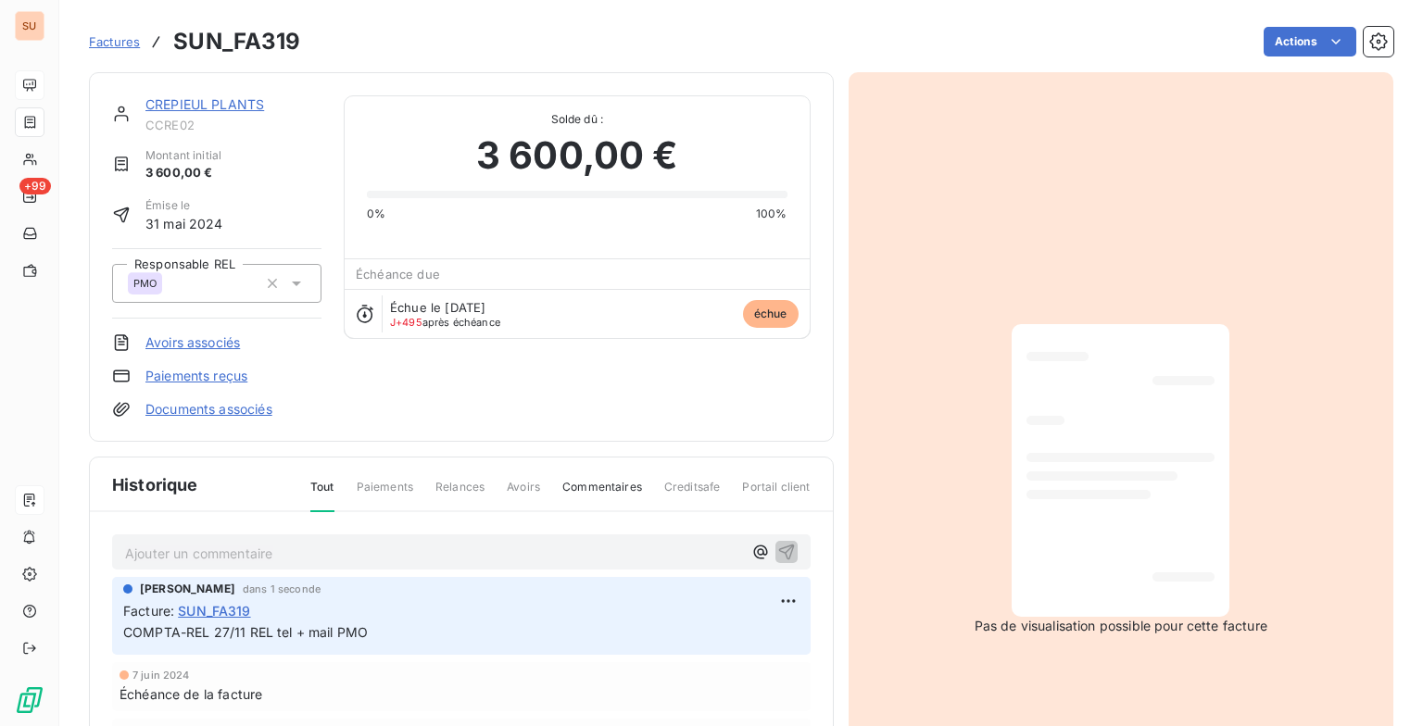
click at [108, 43] on span "Factures" at bounding box center [114, 41] width 51 height 15
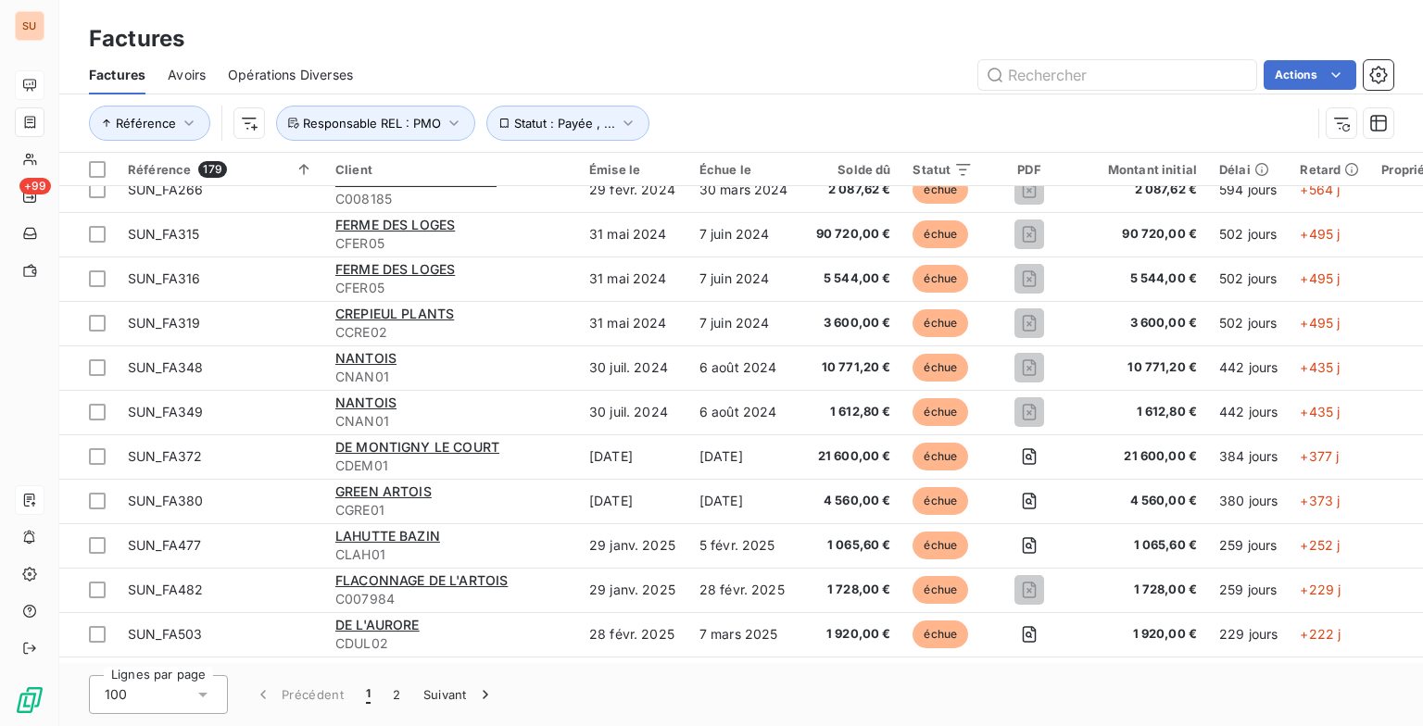
scroll to position [1574, 0]
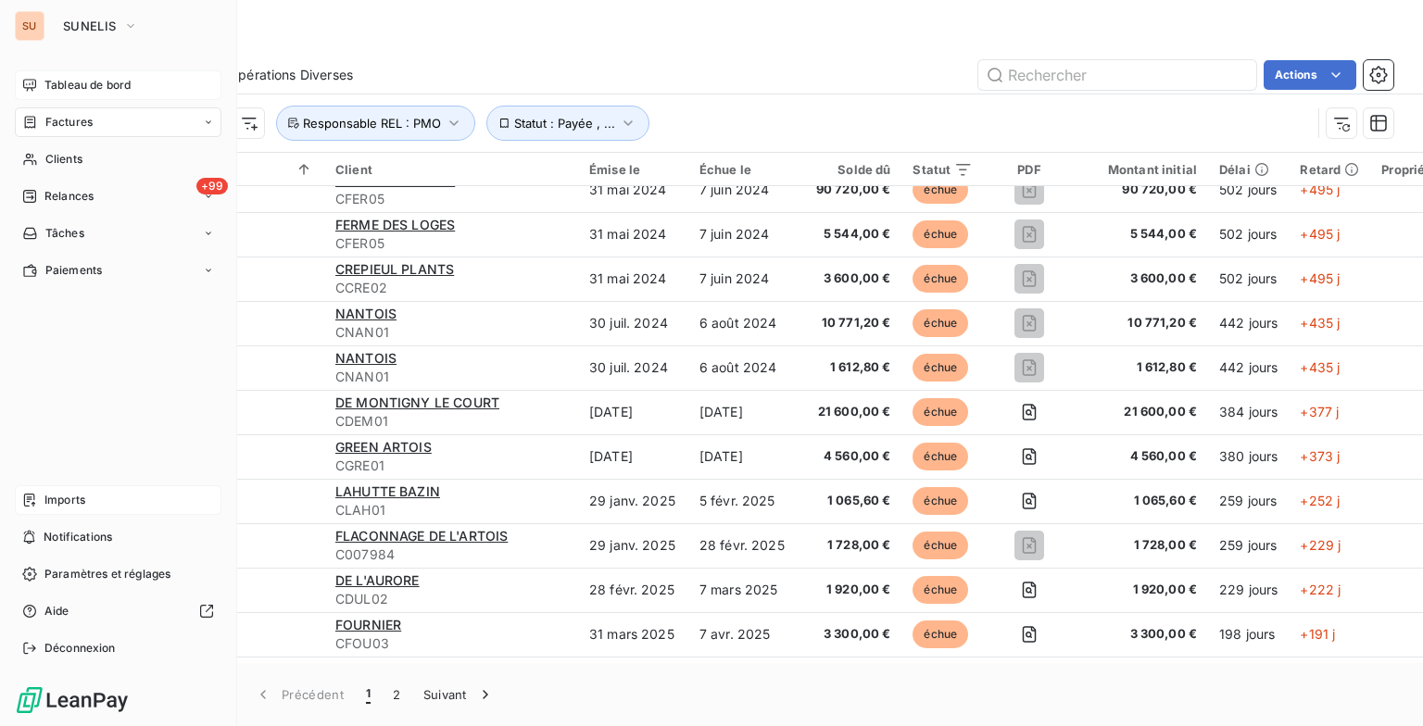
drag, startPoint x: 56, startPoint y: 420, endPoint x: 30, endPoint y: 445, distance: 36.7
drag, startPoint x: 30, startPoint y: 445, endPoint x: 48, endPoint y: 500, distance: 57.7
click at [48, 500] on span "Imports" at bounding box center [64, 500] width 41 height 17
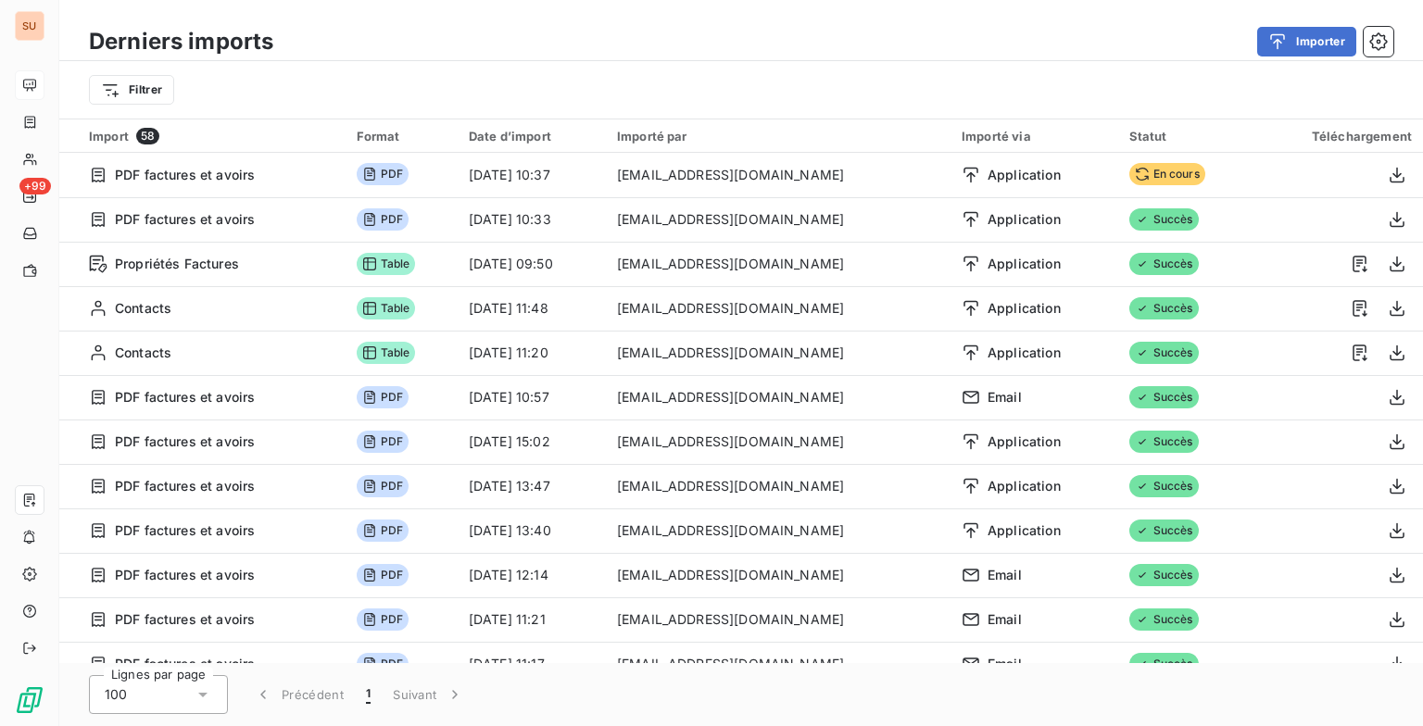
click at [537, 91] on div "Filtrer" at bounding box center [741, 89] width 1304 height 35
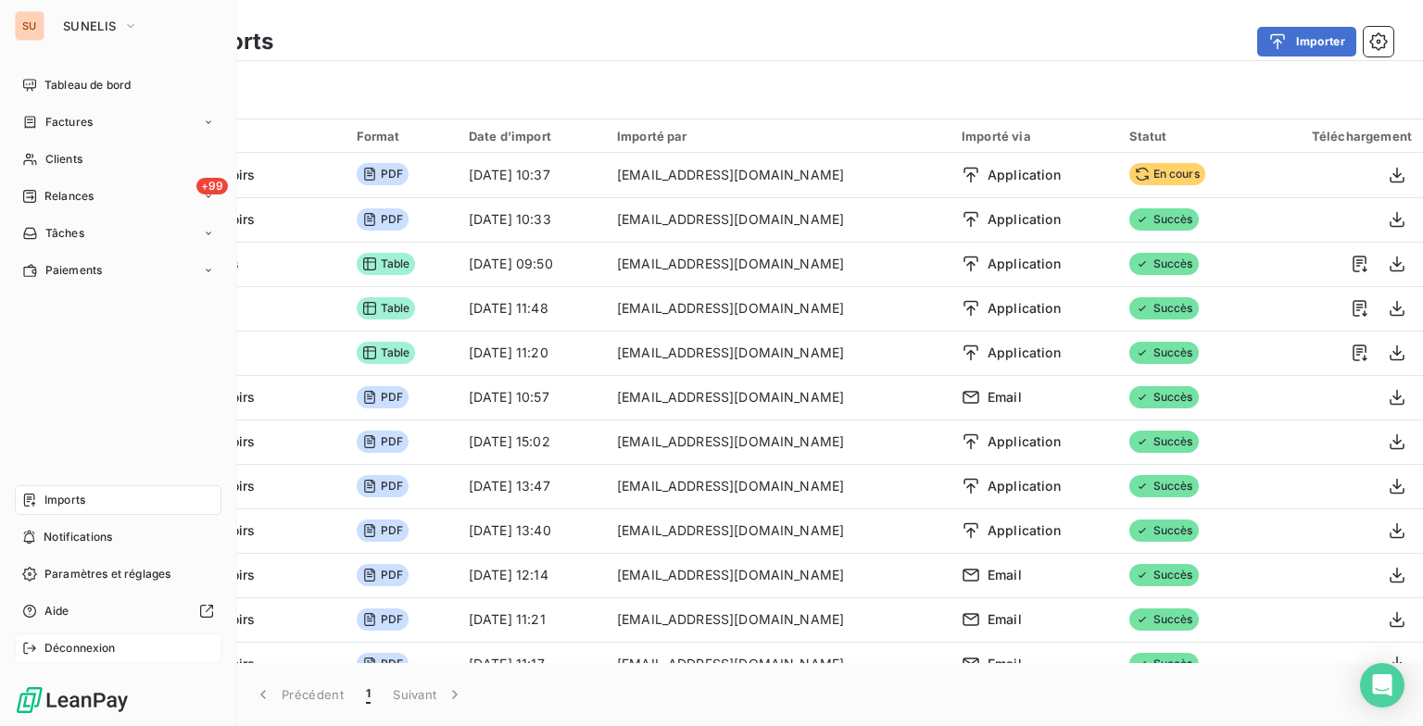
click at [67, 640] on span "Déconnexion" at bounding box center [79, 648] width 71 height 17
